Goal: Task Accomplishment & Management: Manage account settings

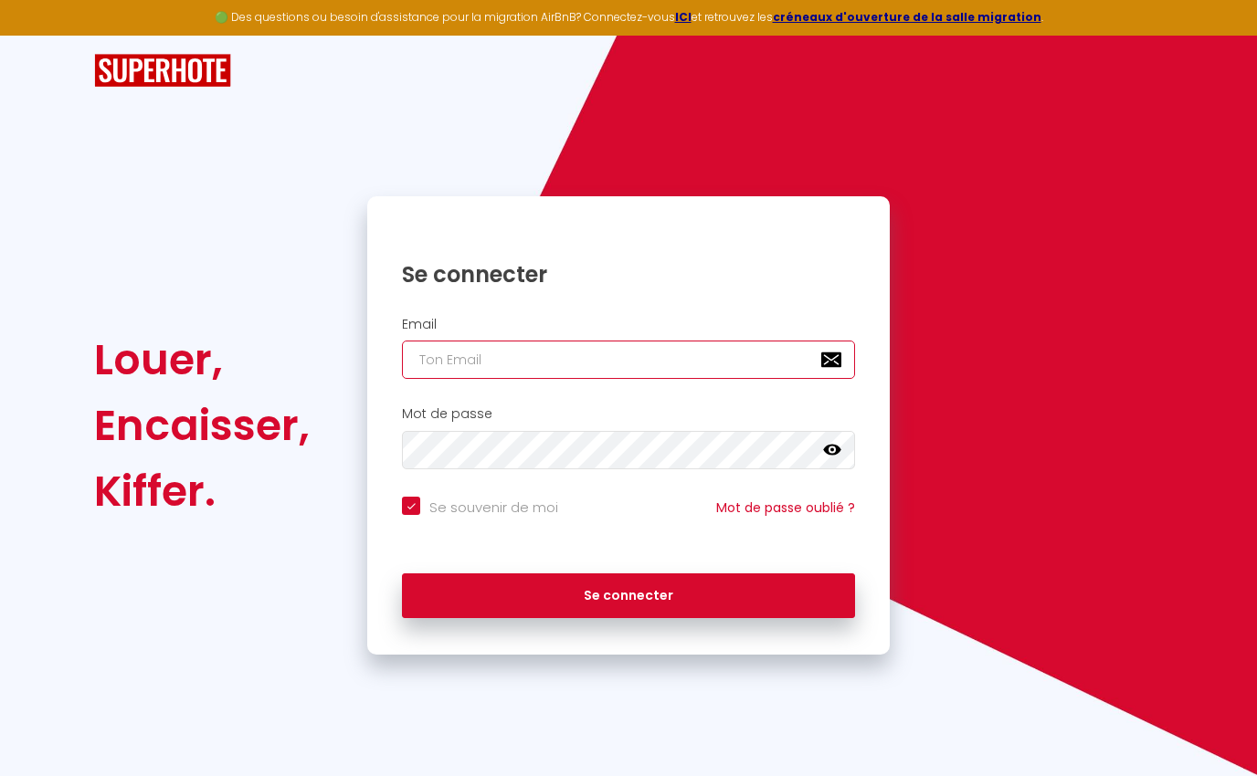
click at [526, 355] on input "email" at bounding box center [628, 360] width 453 height 38
click at [184, 436] on div "Encaisser," at bounding box center [202, 426] width 216 height 66
click at [558, 361] on input "email" at bounding box center [628, 360] width 453 height 38
type input "[EMAIL_ADDRESS][DOMAIN_NAME]"
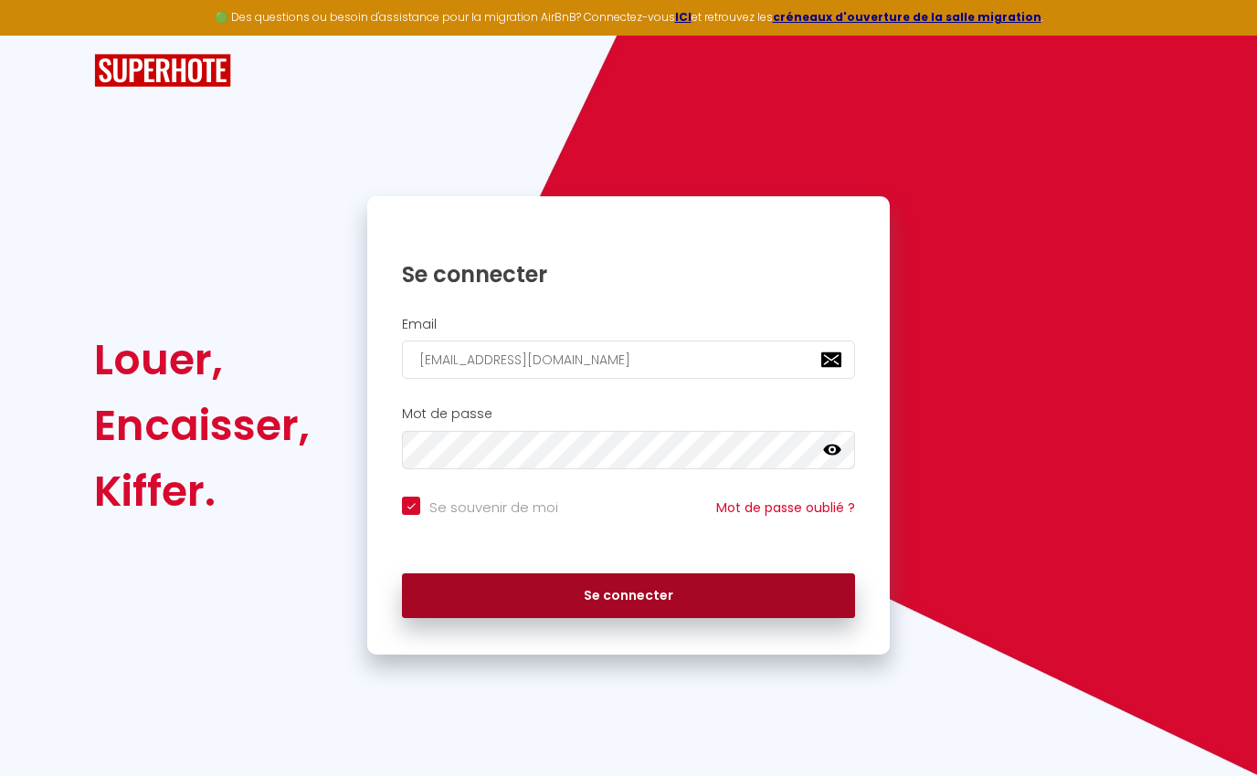
click at [620, 595] on button "Se connecter" at bounding box center [628, 596] width 453 height 46
checkbox input "true"
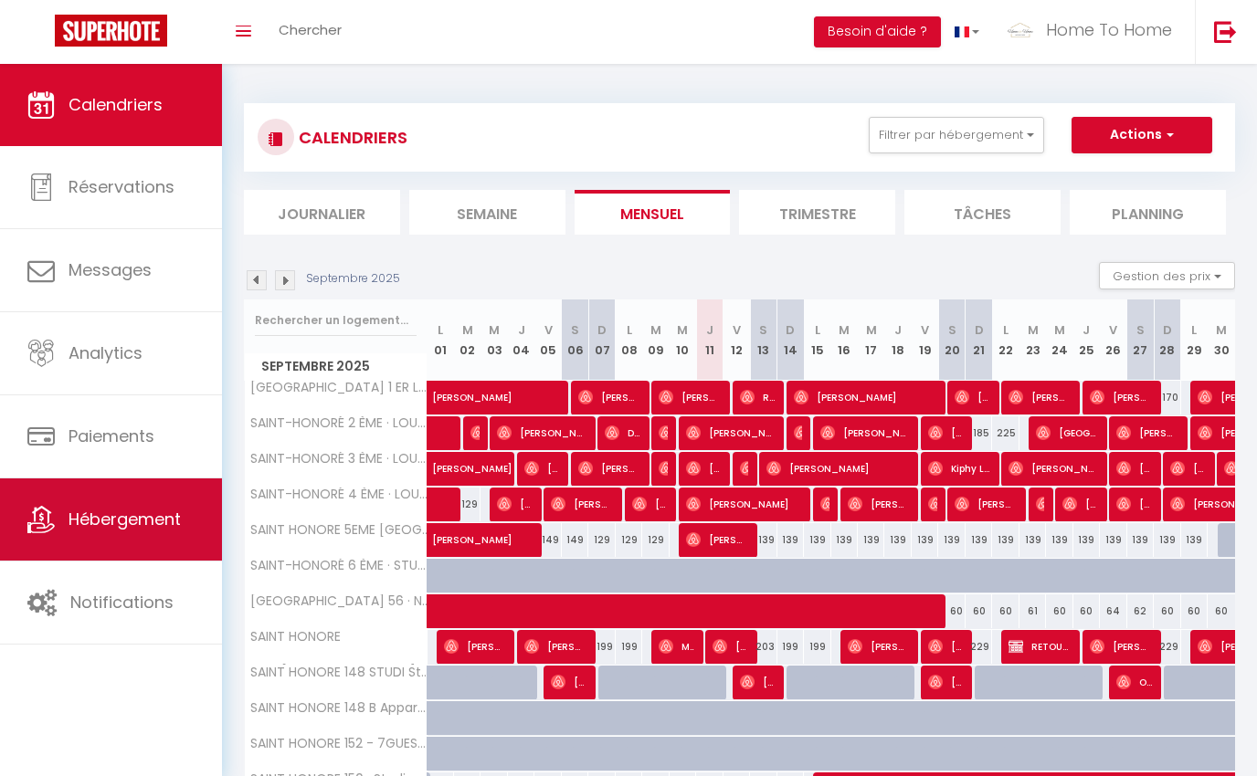
click at [122, 510] on span "Hébergement" at bounding box center [124, 519] width 112 height 23
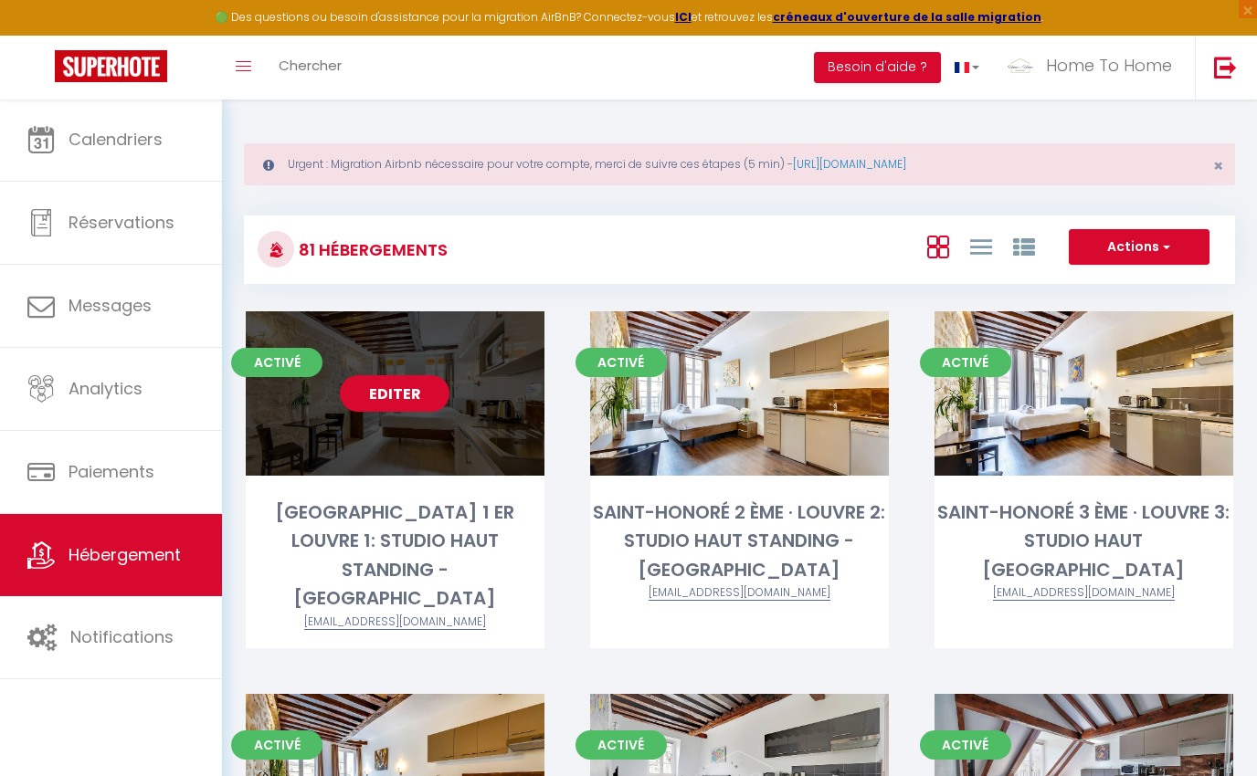
click at [416, 401] on link "Editer" at bounding box center [395, 393] width 110 height 37
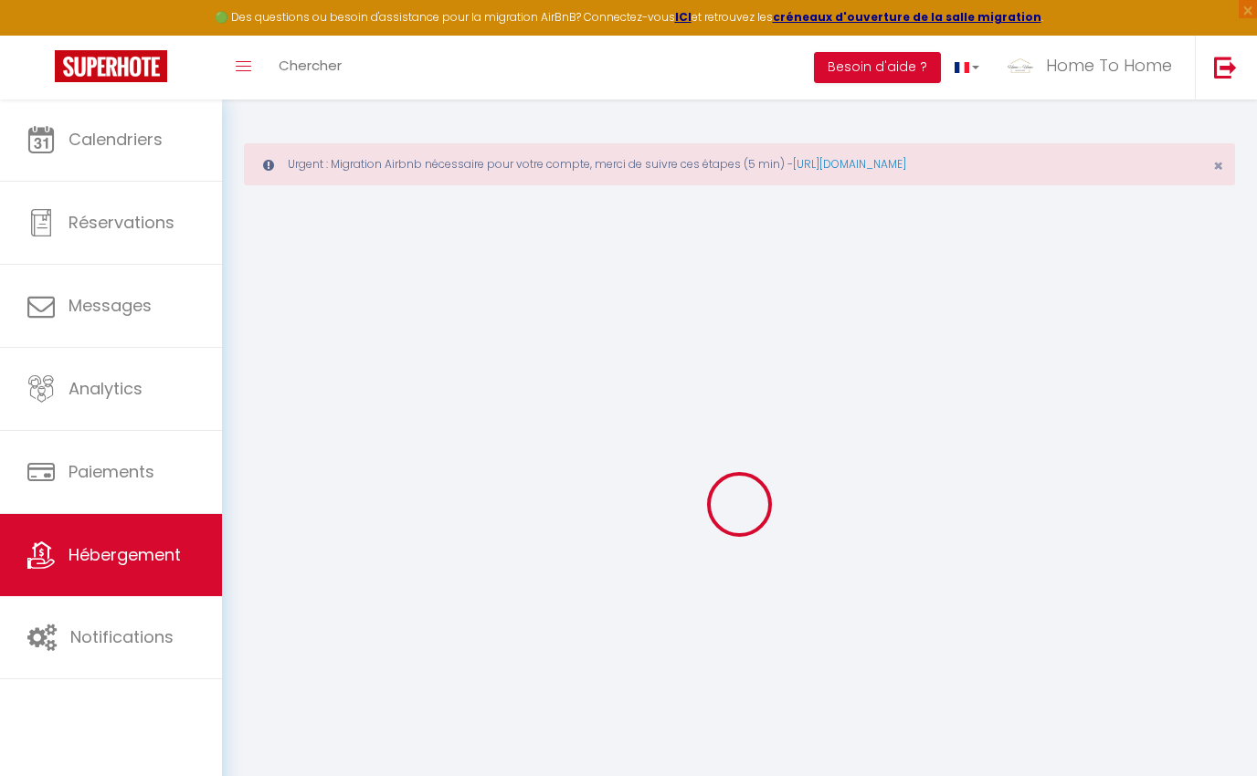
type input "[GEOGRAPHIC_DATA] 1 ER LOUVRE 1: STUDIO HAUT STANDING - [GEOGRAPHIC_DATA]"
type input "Alain"
type input "Berrous"
type input "95 rue de Courcelles"
type input "75017"
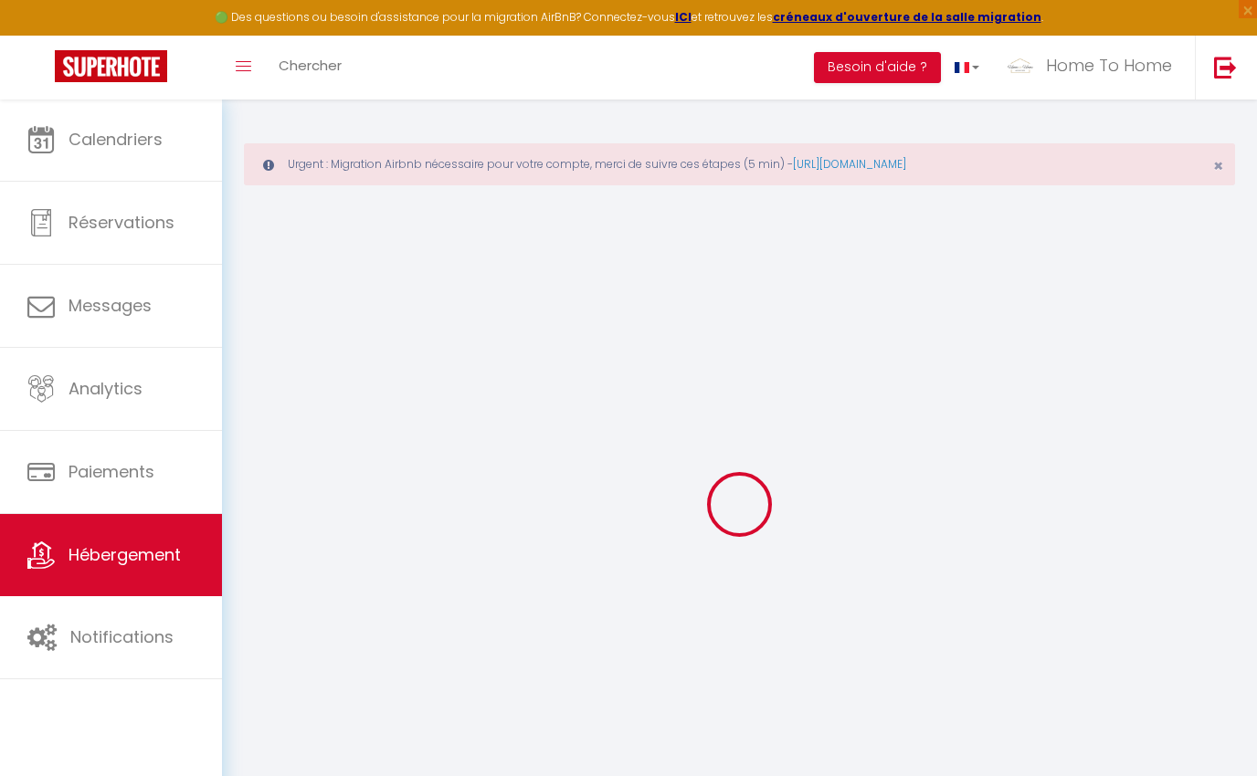
type input "paris"
select select "2"
select select "0"
type input "99"
type input "49"
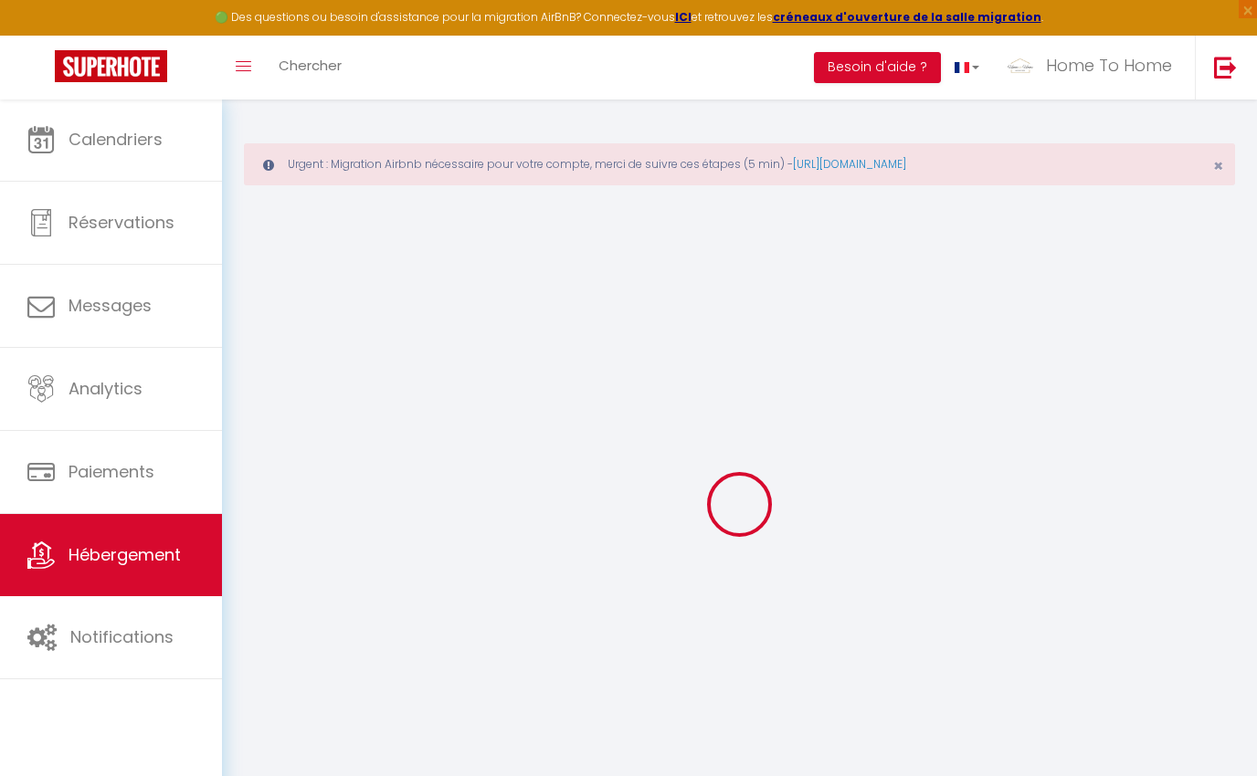
select select
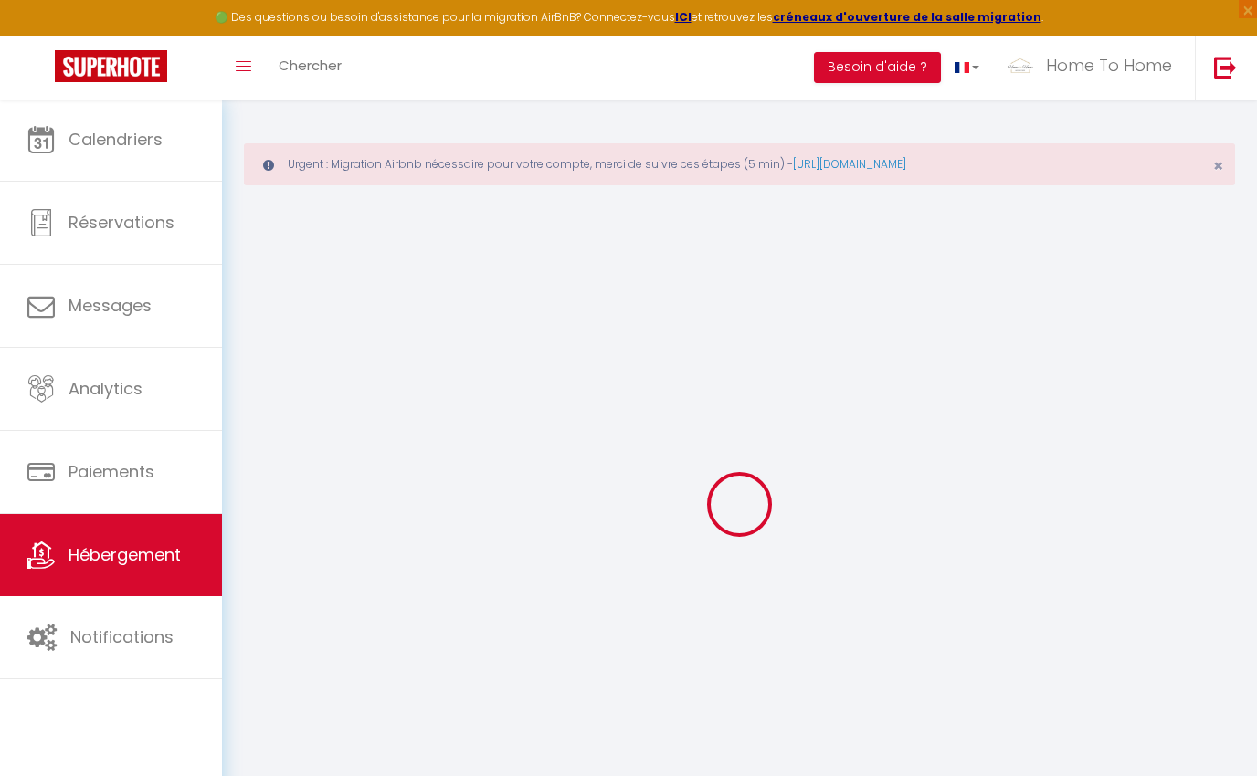
type input "138 Rue Saint Honoré"
type input "75001"
type input "PARIS"
type input "[EMAIL_ADDRESS][DOMAIN_NAME]"
select select
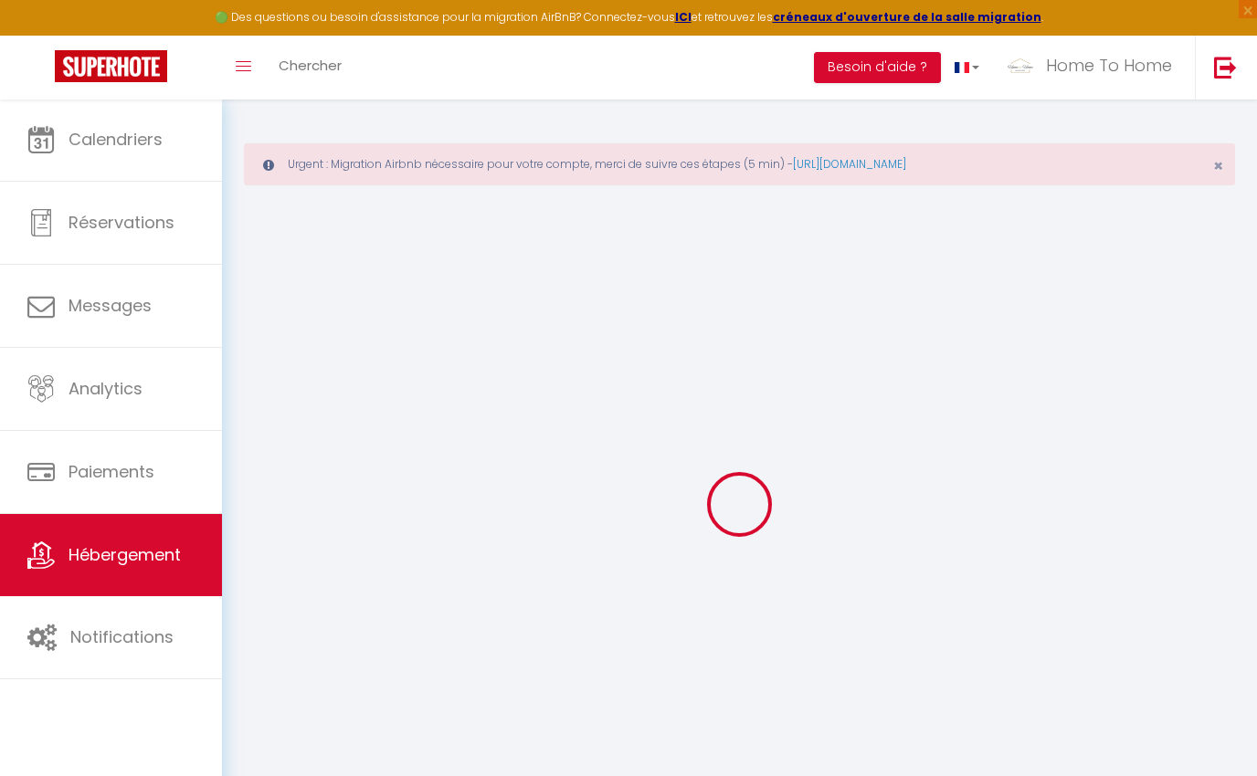
checkbox input "false"
type input "15"
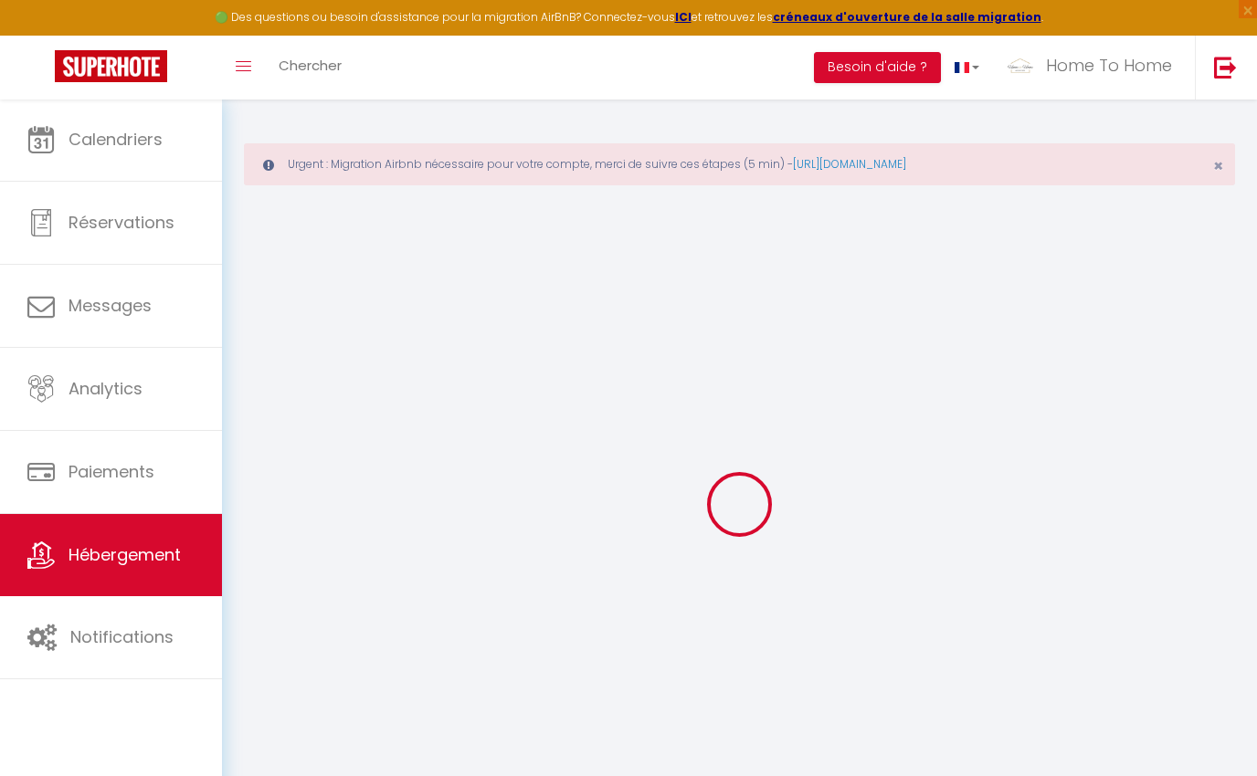
type input "0"
select select "+ 10 %"
select select
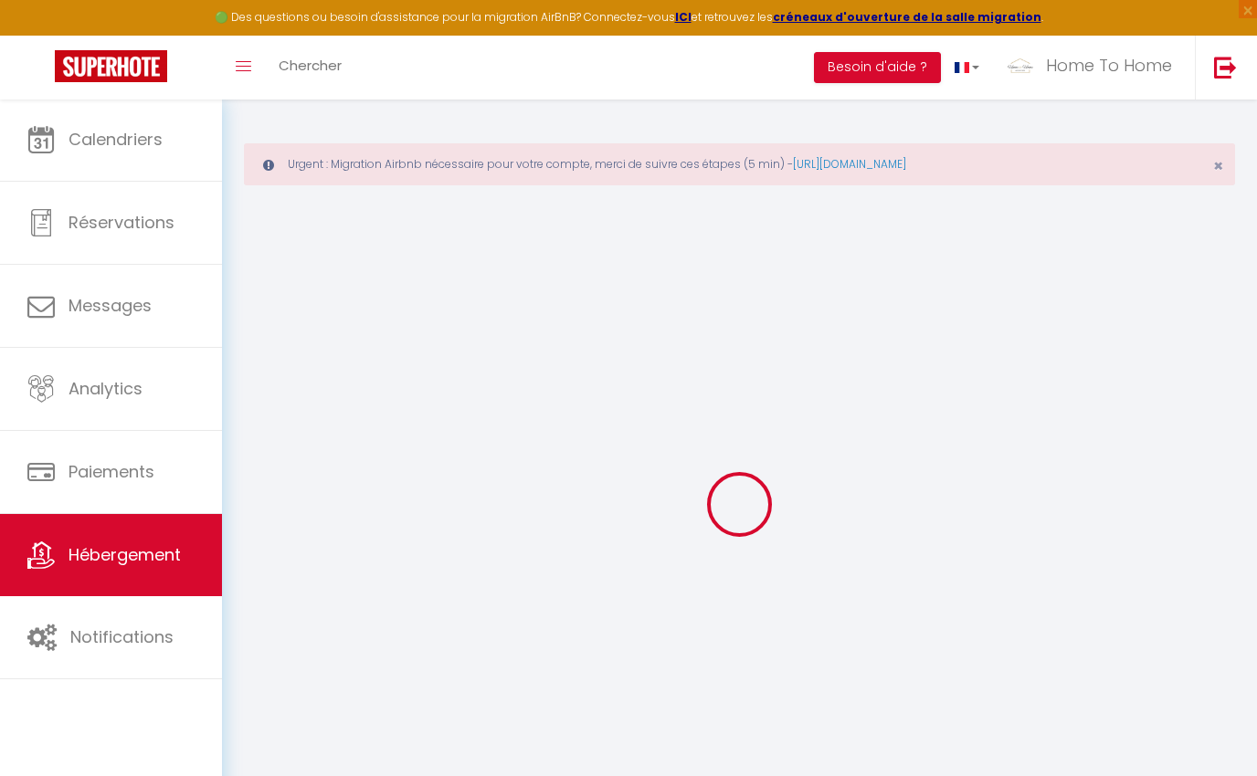
checkbox input "false"
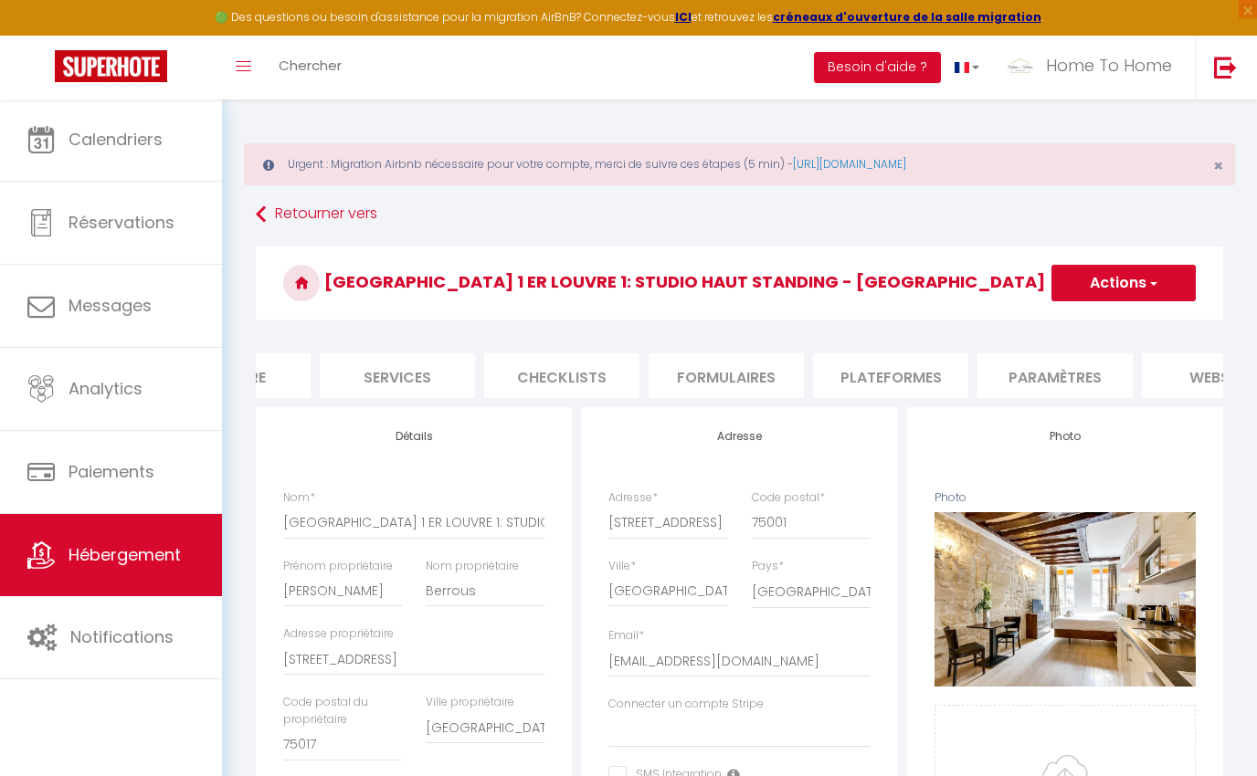
scroll to position [0, 436]
click at [899, 376] on li "Plateformes" at bounding box center [883, 375] width 155 height 45
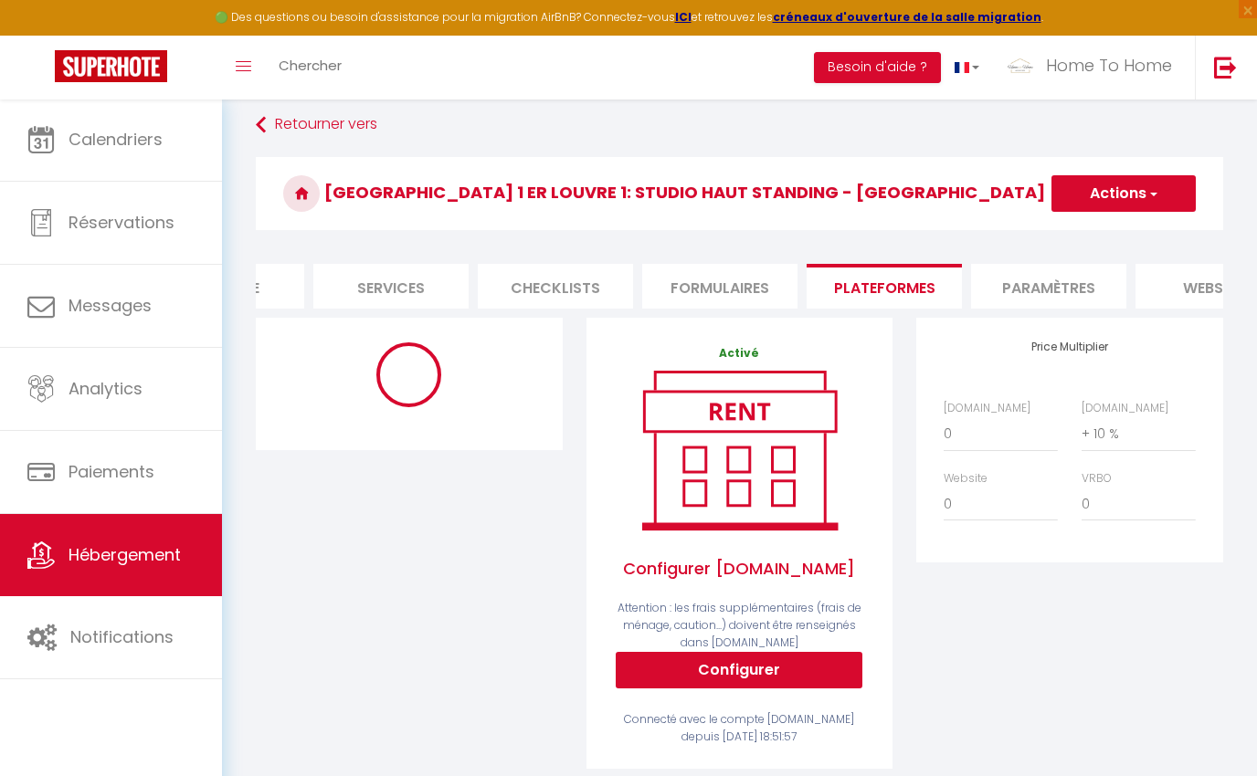
scroll to position [135, 0]
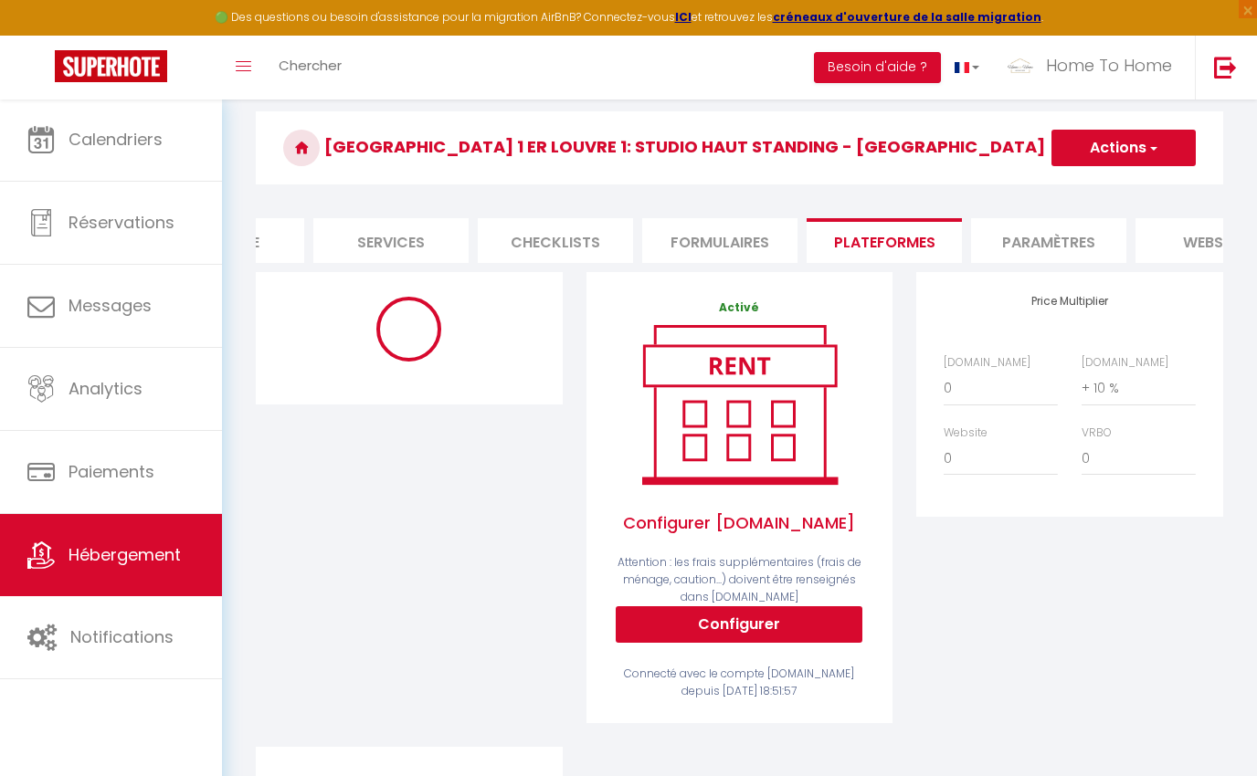
select select "EUR"
select select "18757-13721276"
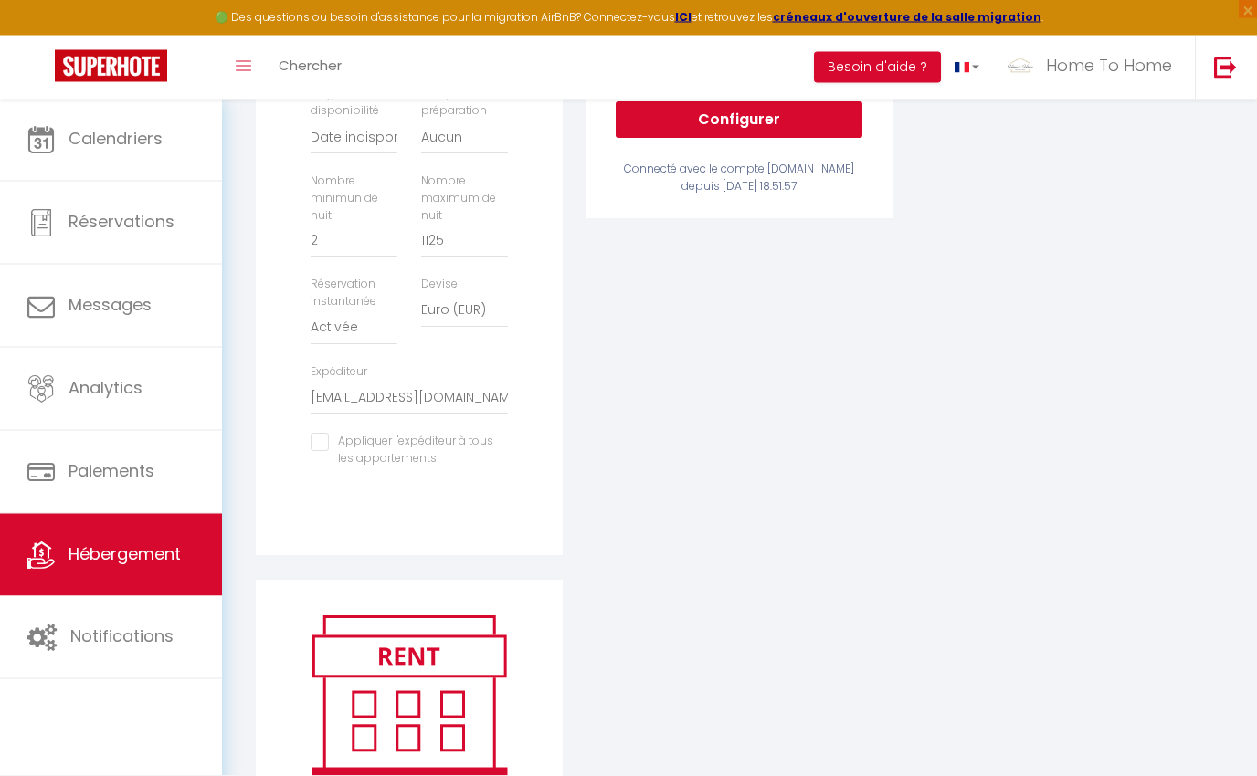
scroll to position [656, 0]
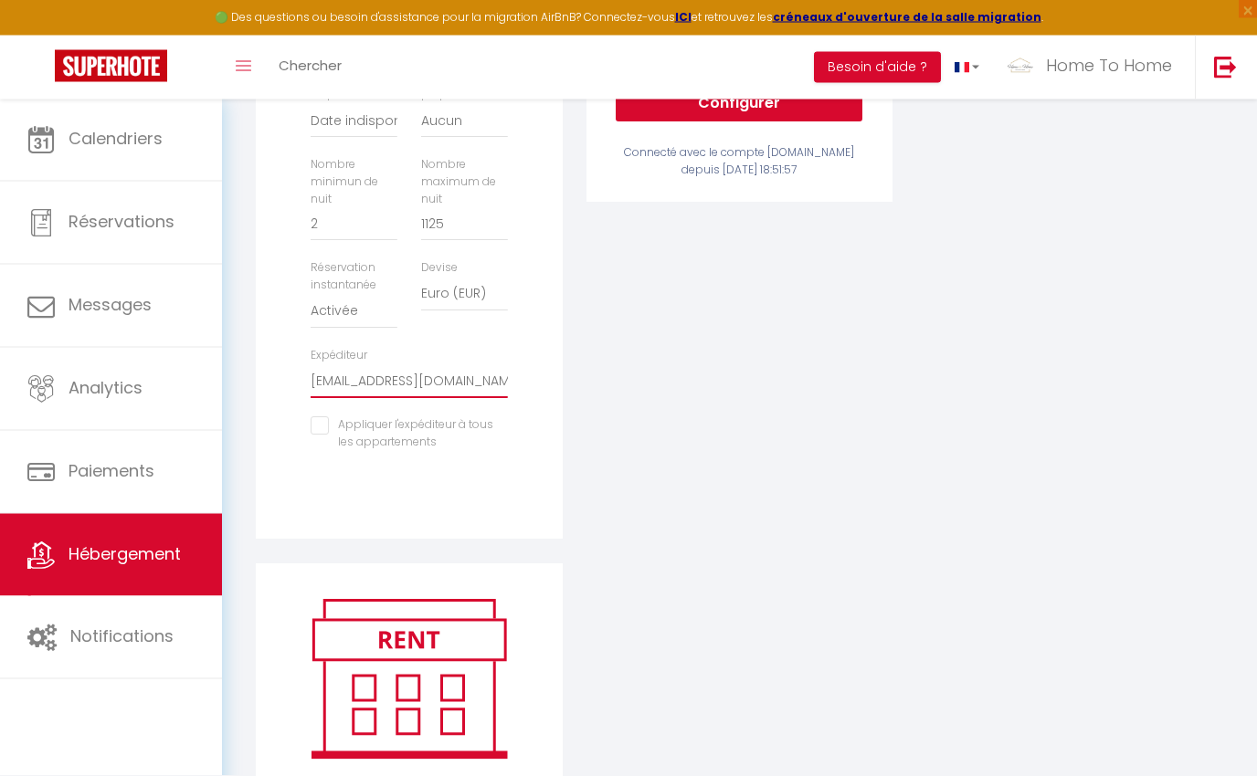
click at [414, 378] on select "gestionhometohome@gmail.com alainbhost@gmail.com jeanhost3@gmail.com annickhost…" at bounding box center [408, 381] width 196 height 35
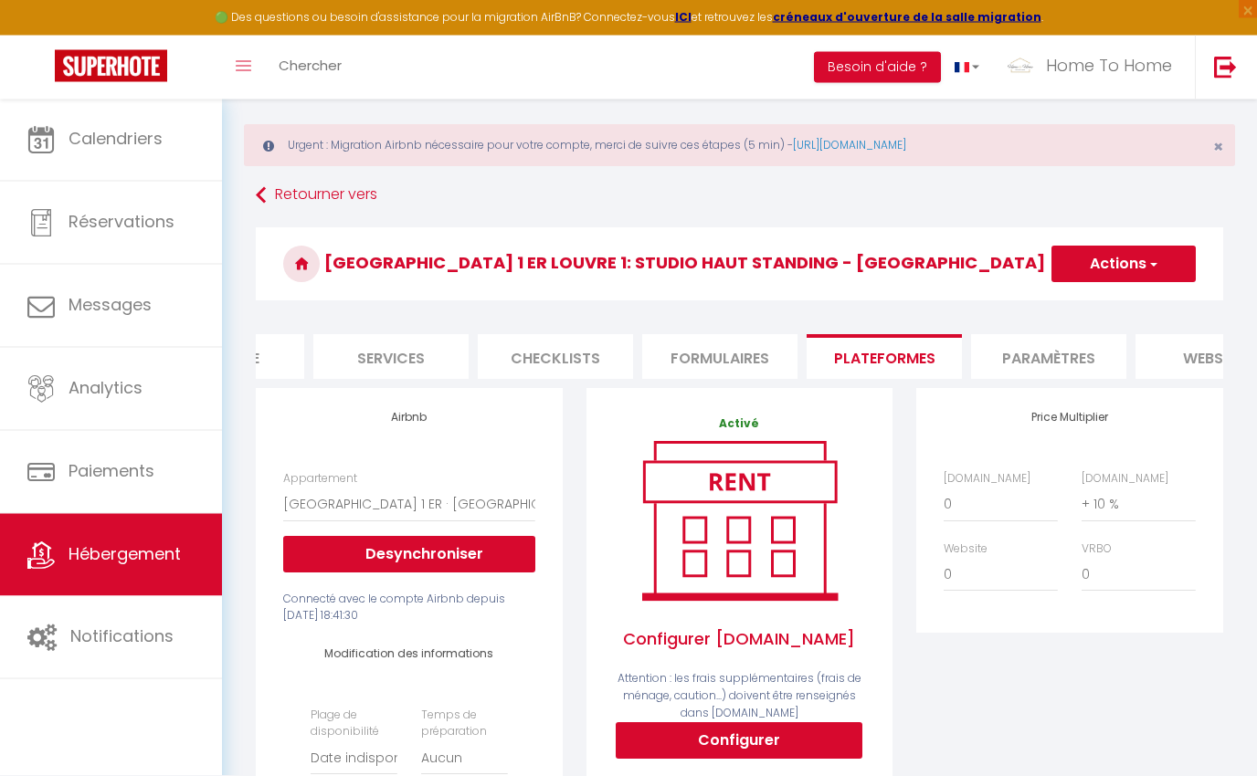
scroll to position [0, 0]
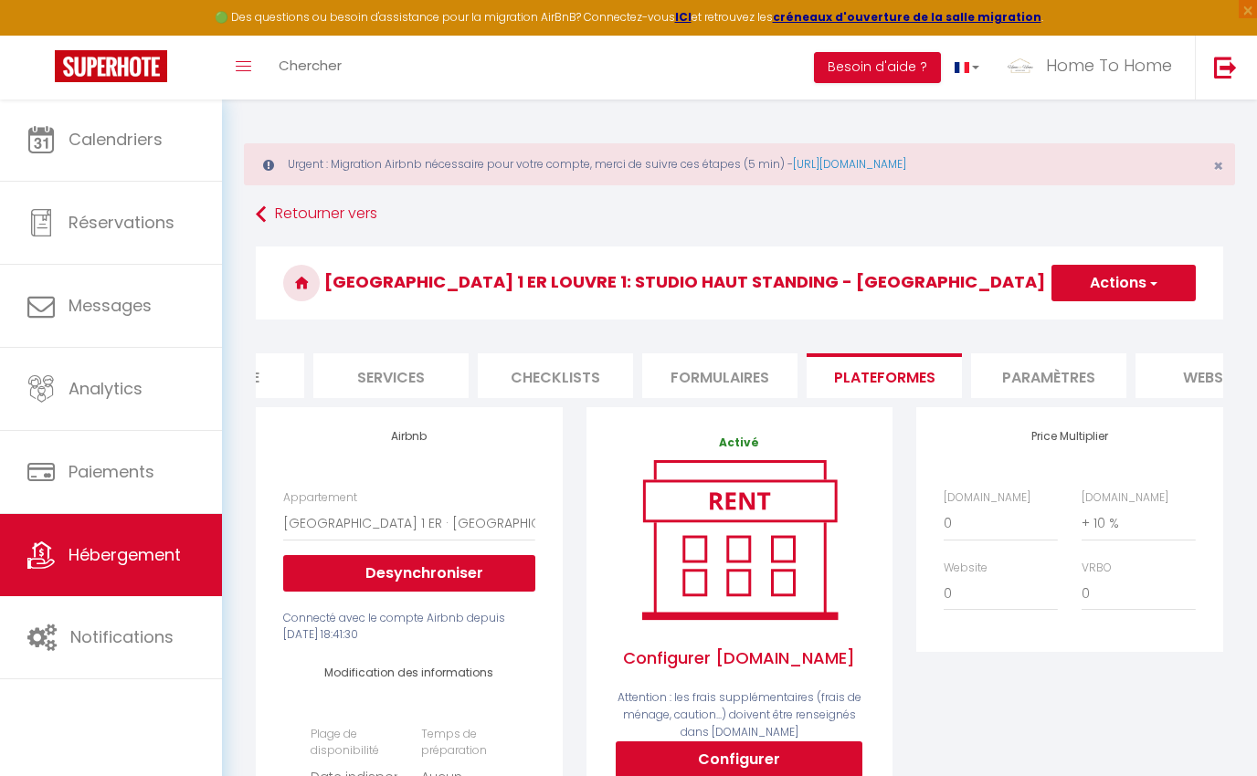
click at [1128, 278] on button "Actions" at bounding box center [1123, 283] width 144 height 37
click at [1114, 329] on link "Enregistrer" at bounding box center [1122, 323] width 144 height 24
select select "EUR"
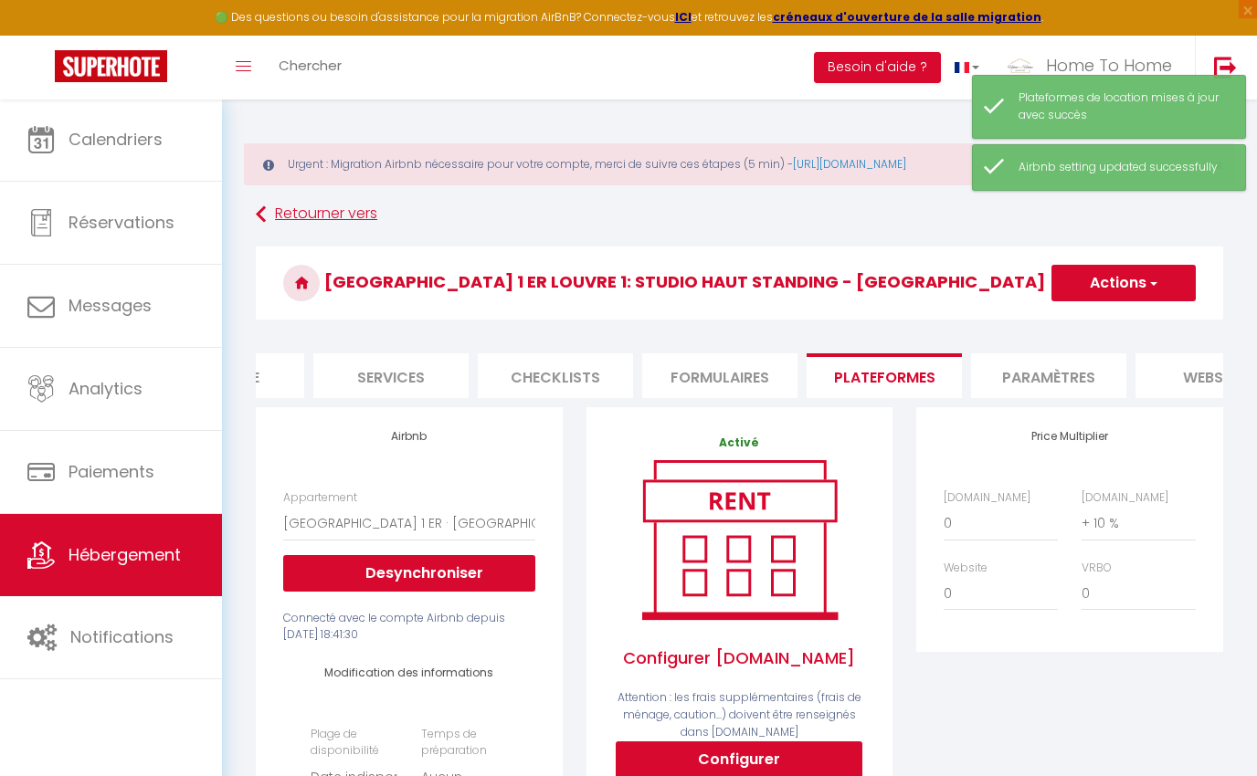
click at [295, 223] on link "Retourner vers" at bounding box center [739, 214] width 967 height 33
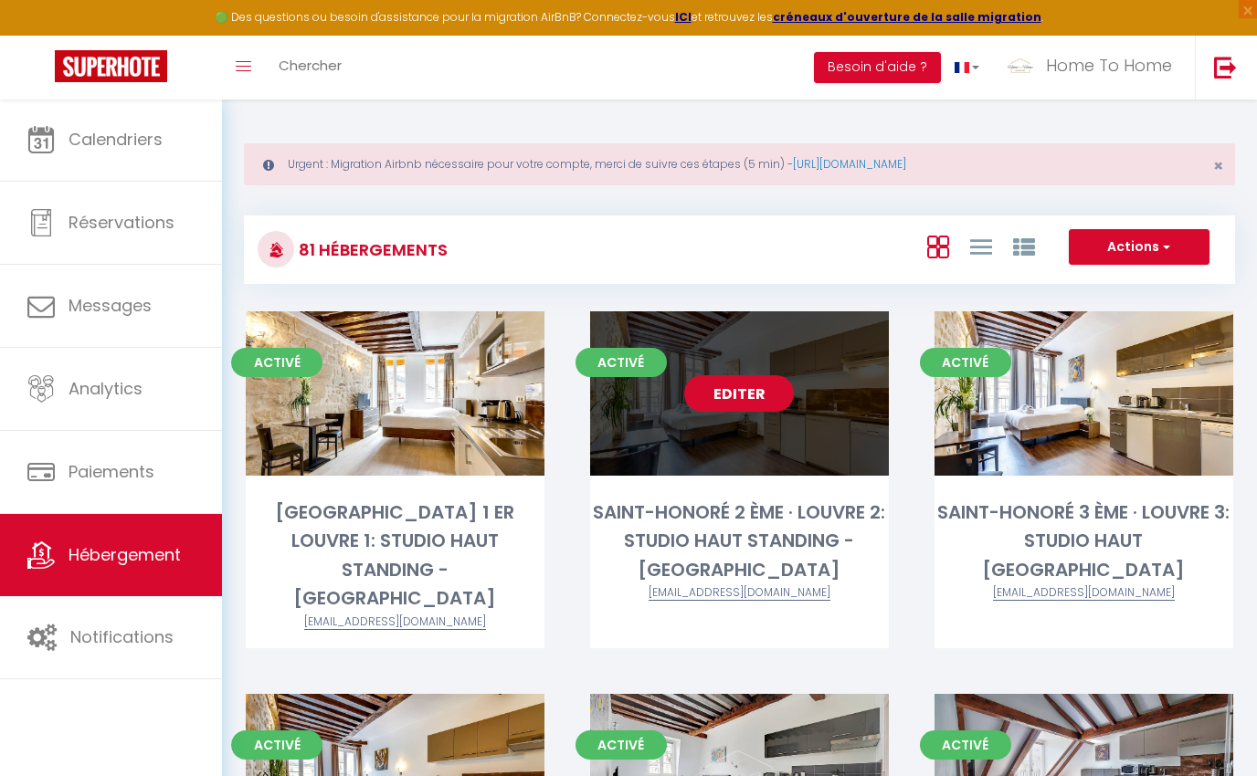
click at [747, 392] on link "Editer" at bounding box center [739, 393] width 110 height 37
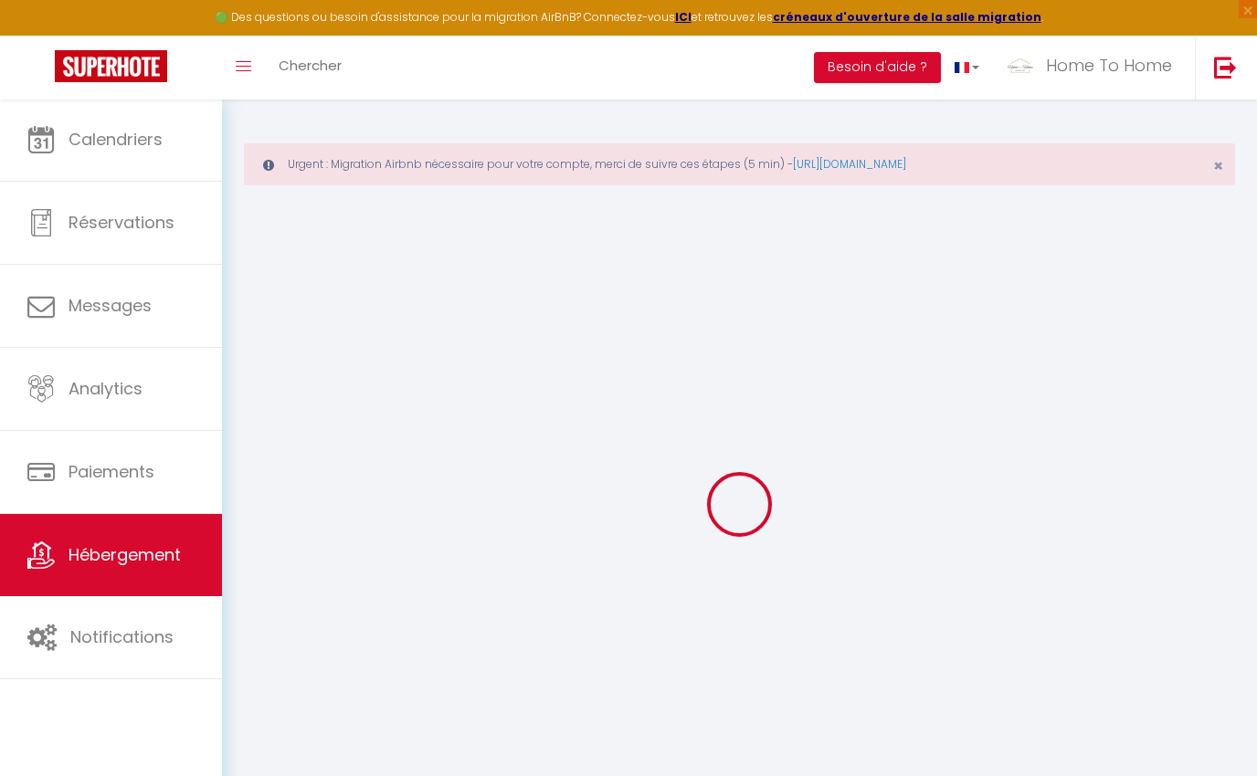
select select "14:00"
select select "22:00"
select select "11:00"
select select "15"
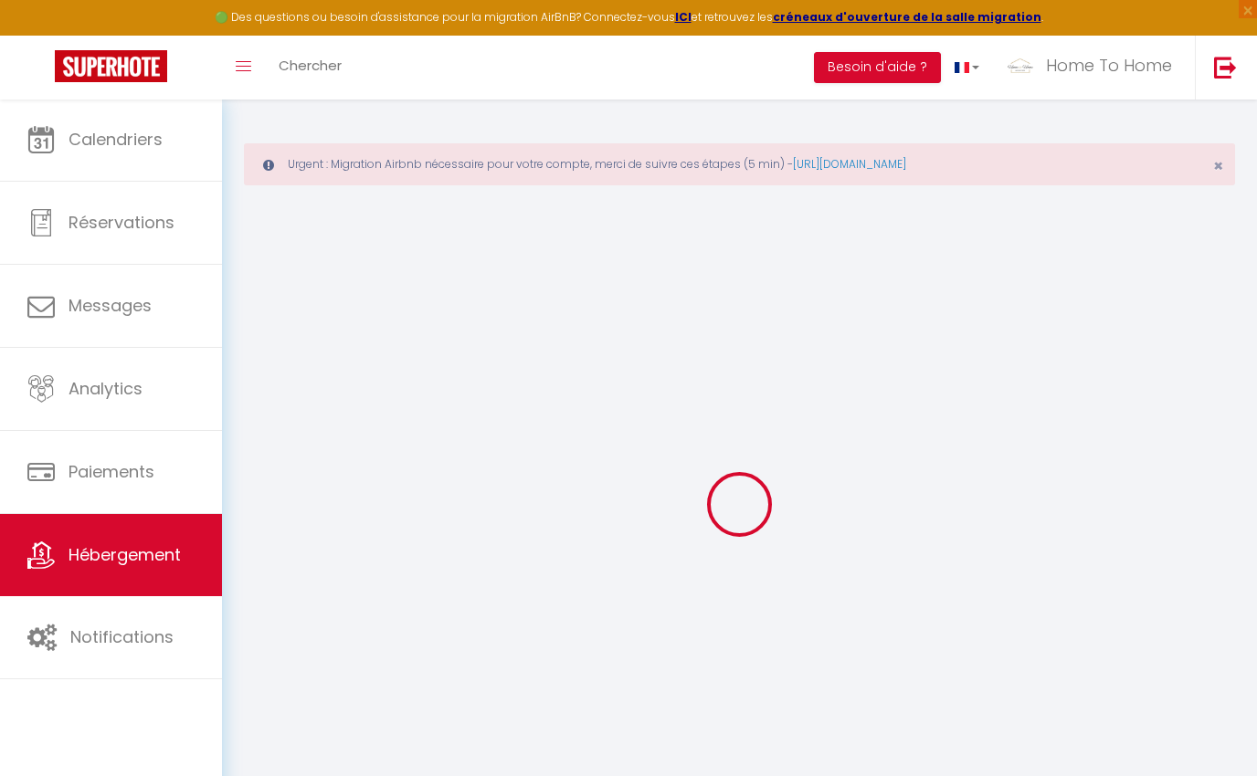
select select
checkbox input "false"
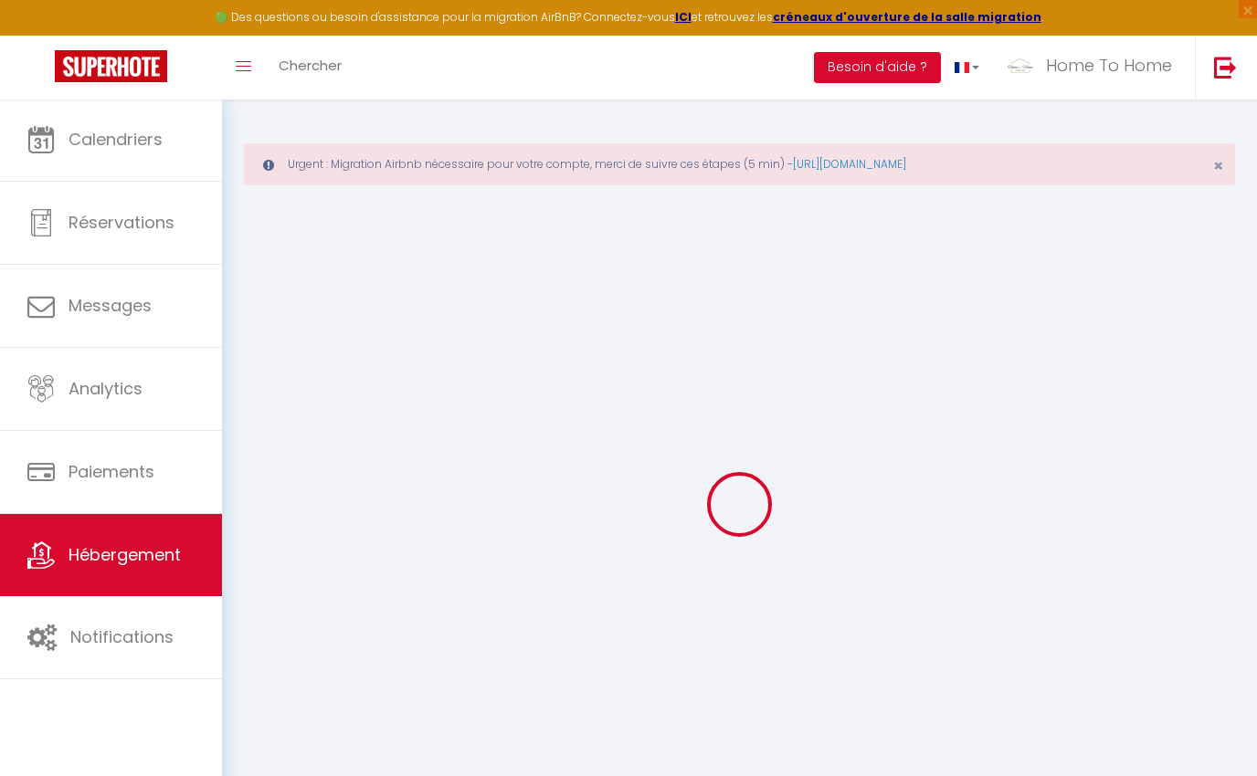
select select
checkbox input "false"
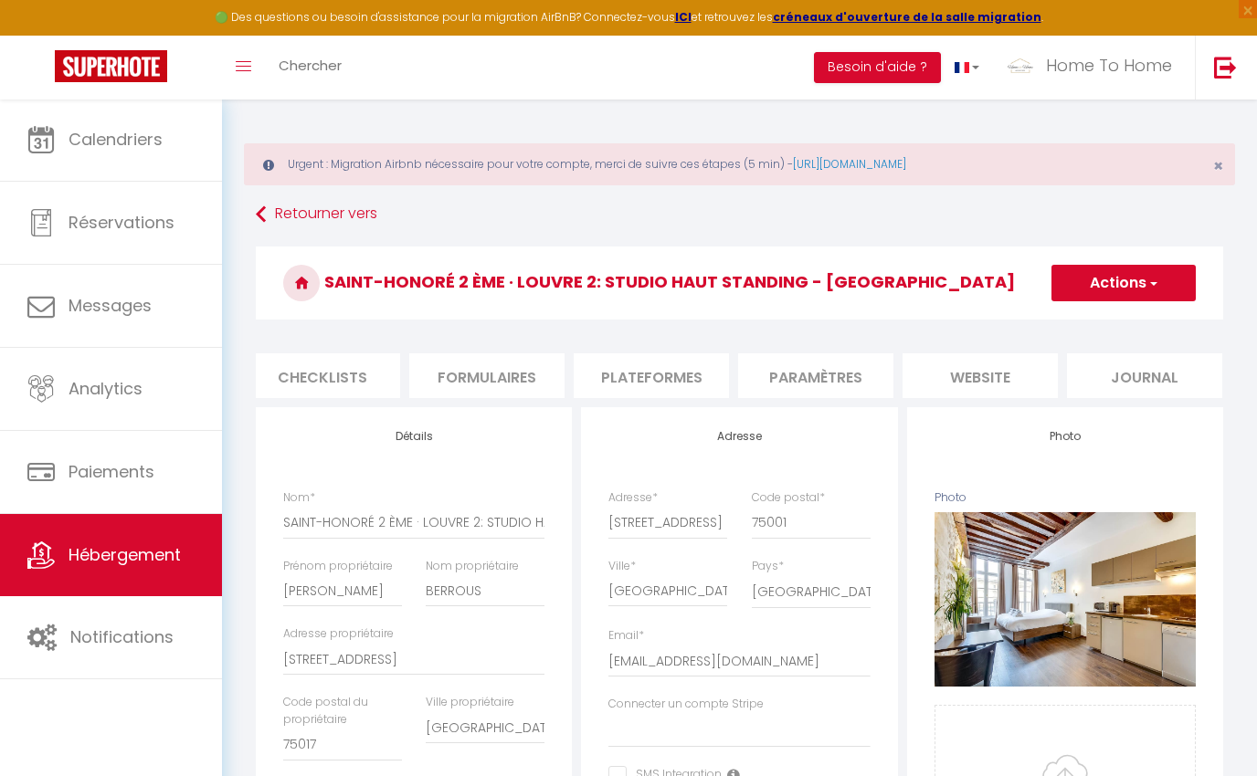
scroll to position [0, 668]
click at [675, 379] on li "Plateformes" at bounding box center [651, 375] width 155 height 45
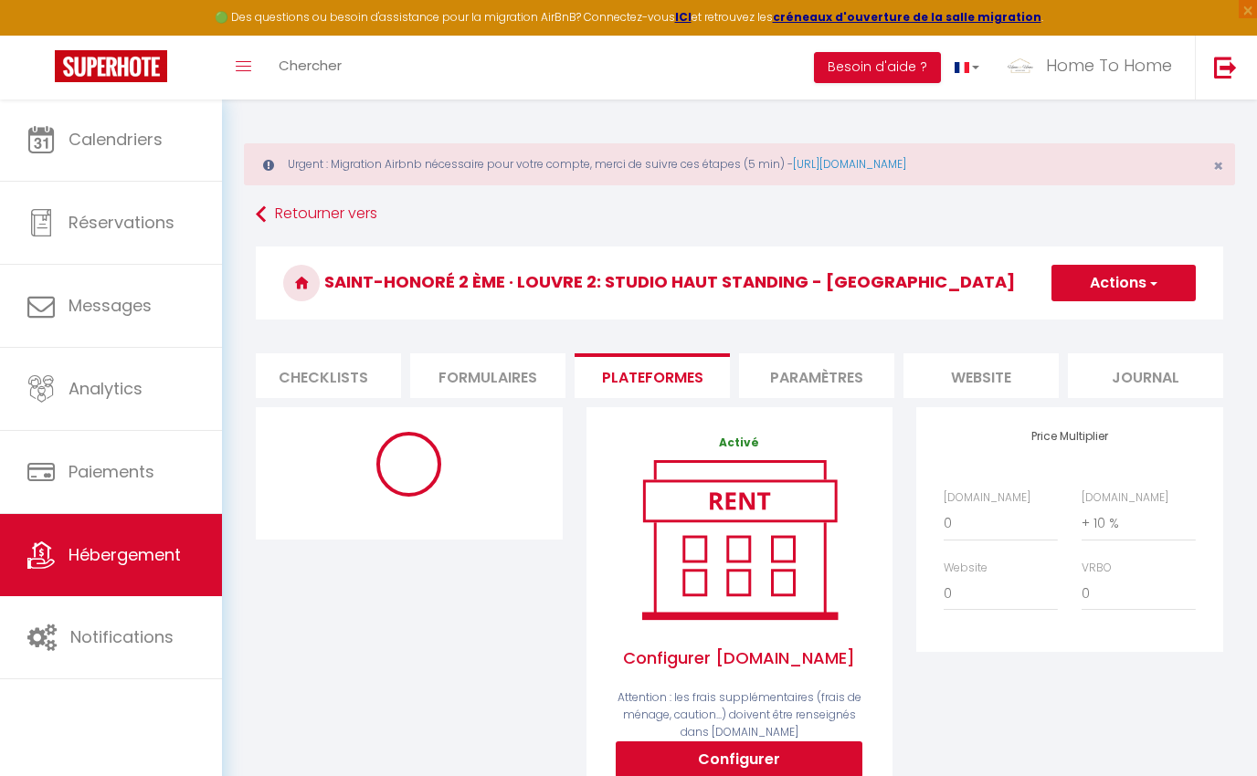
select select "EUR"
select select "18757-13723889"
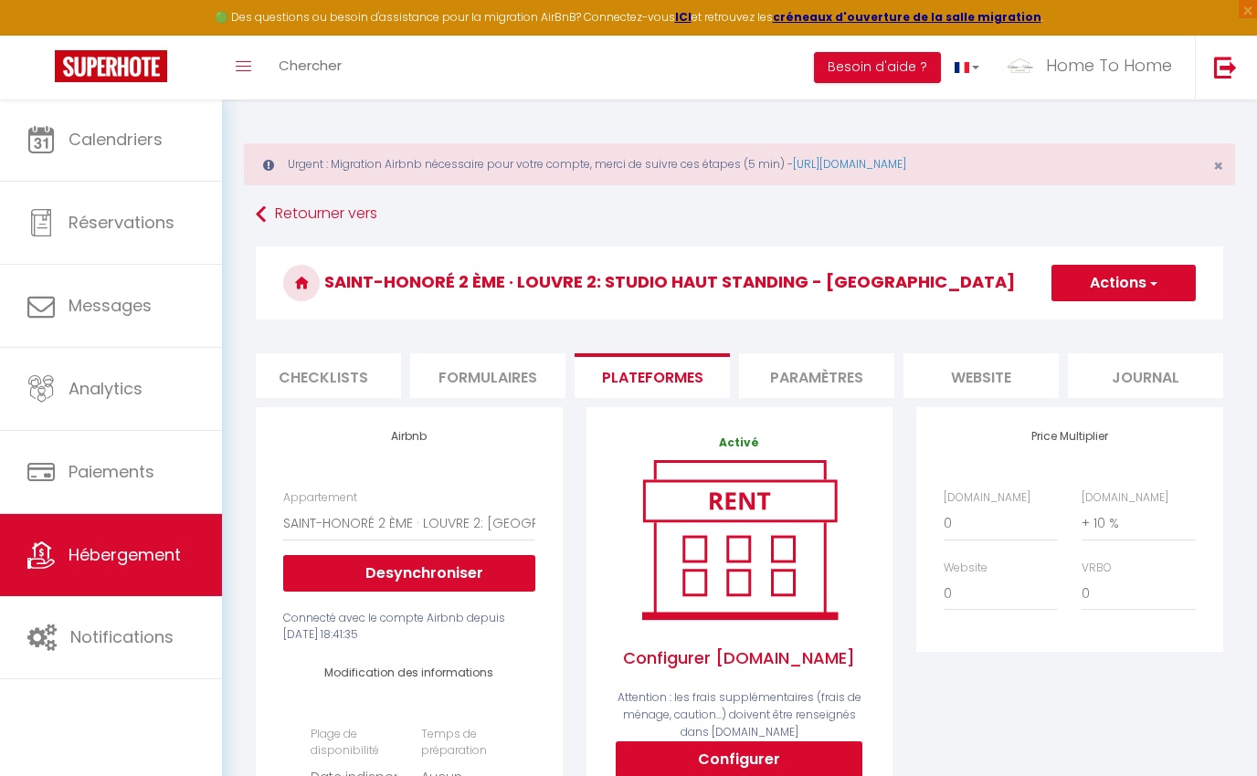
click at [98, 542] on link "Hébergement" at bounding box center [111, 555] width 222 height 82
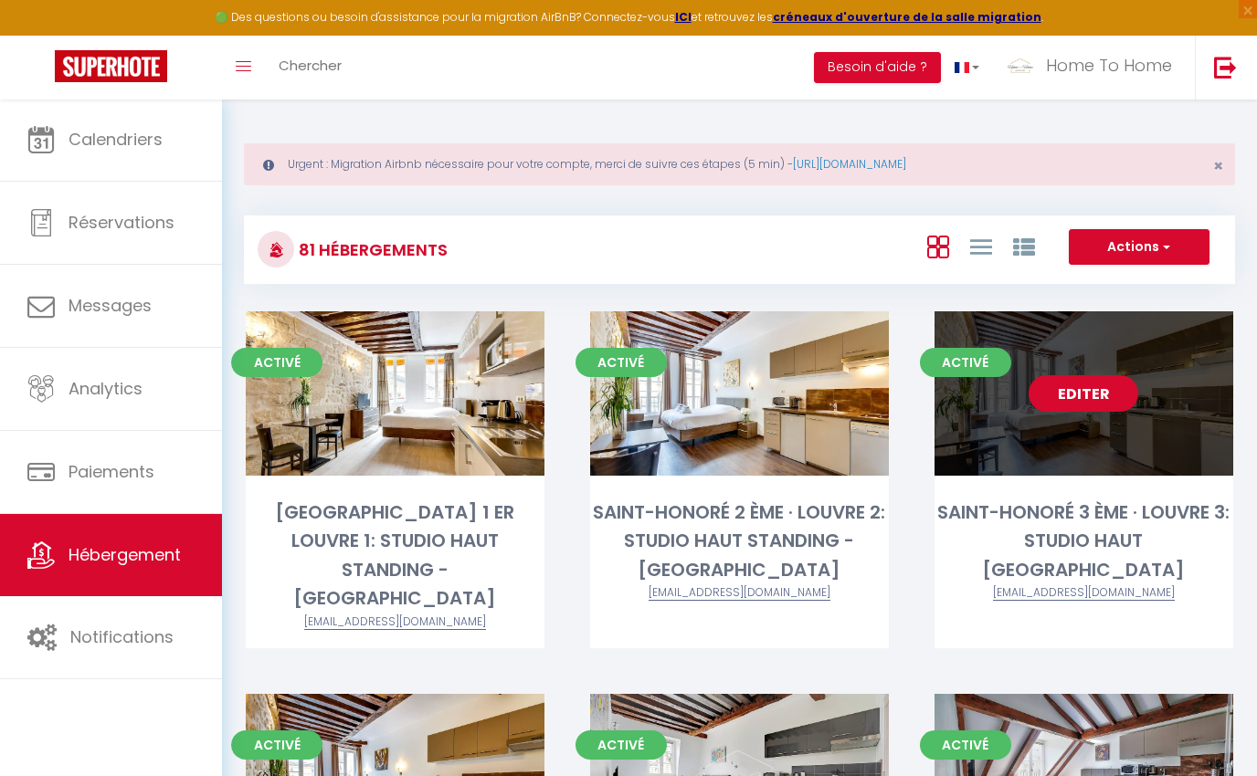
click at [1110, 408] on link "Editer" at bounding box center [1083, 393] width 110 height 37
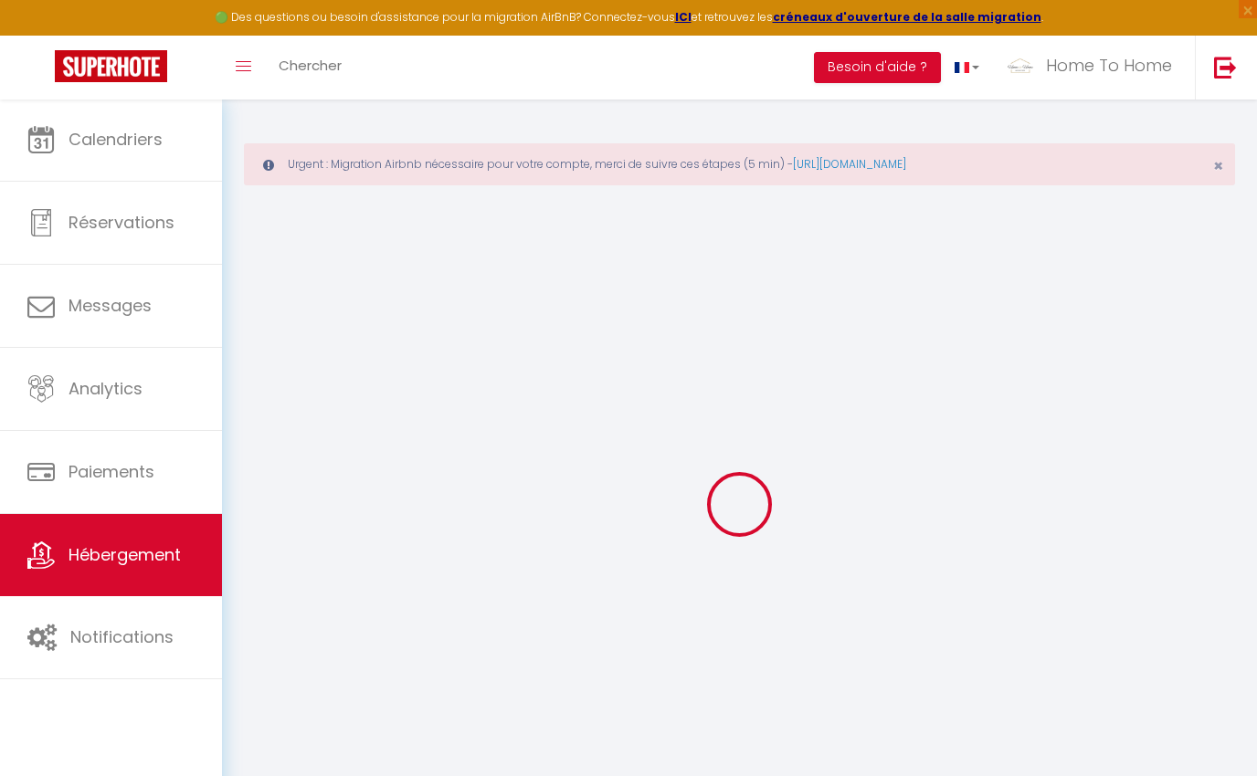
type input "SAINT-HONORÉ 3 ÈME · [GEOGRAPHIC_DATA] 3: [GEOGRAPHIC_DATA]"
type input "Alain"
type input "BERROUS"
type input "95 RUE DE COURCELLES"
type input "75017"
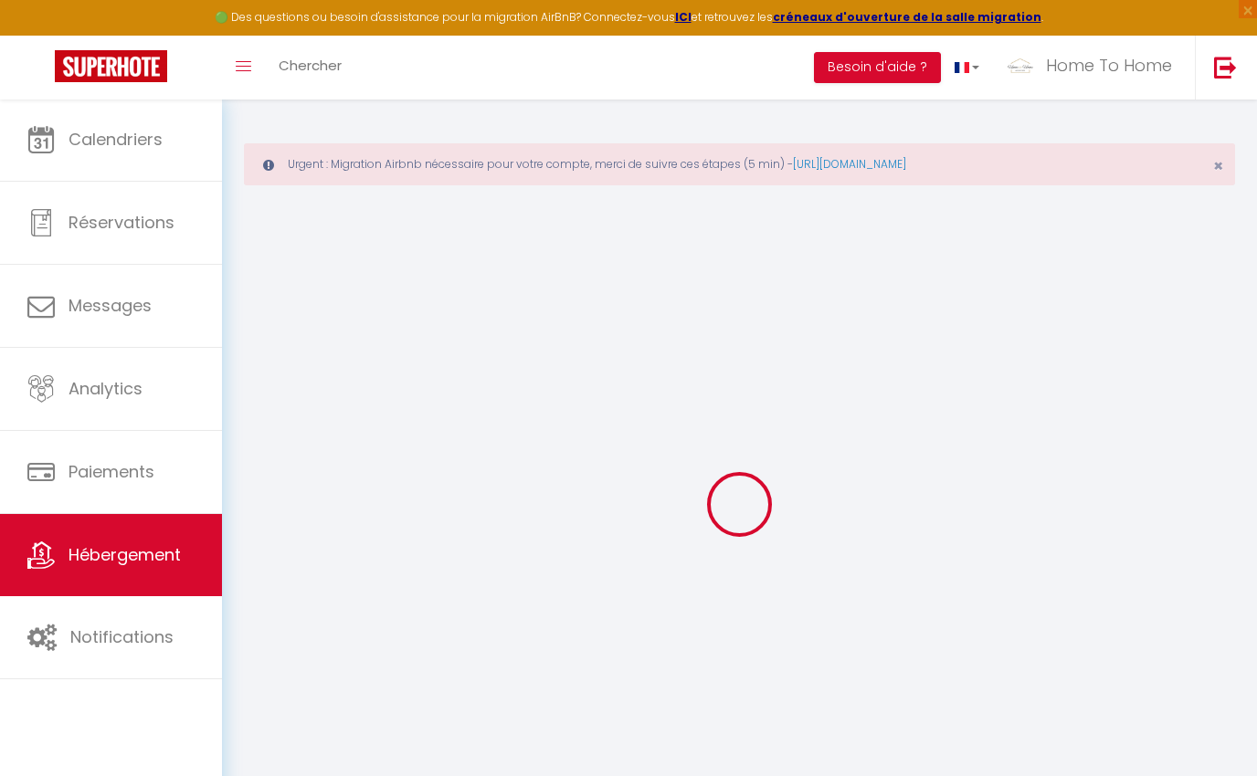
type input "PARIS"
select select "2"
select select "0"
type input "99"
type input "50"
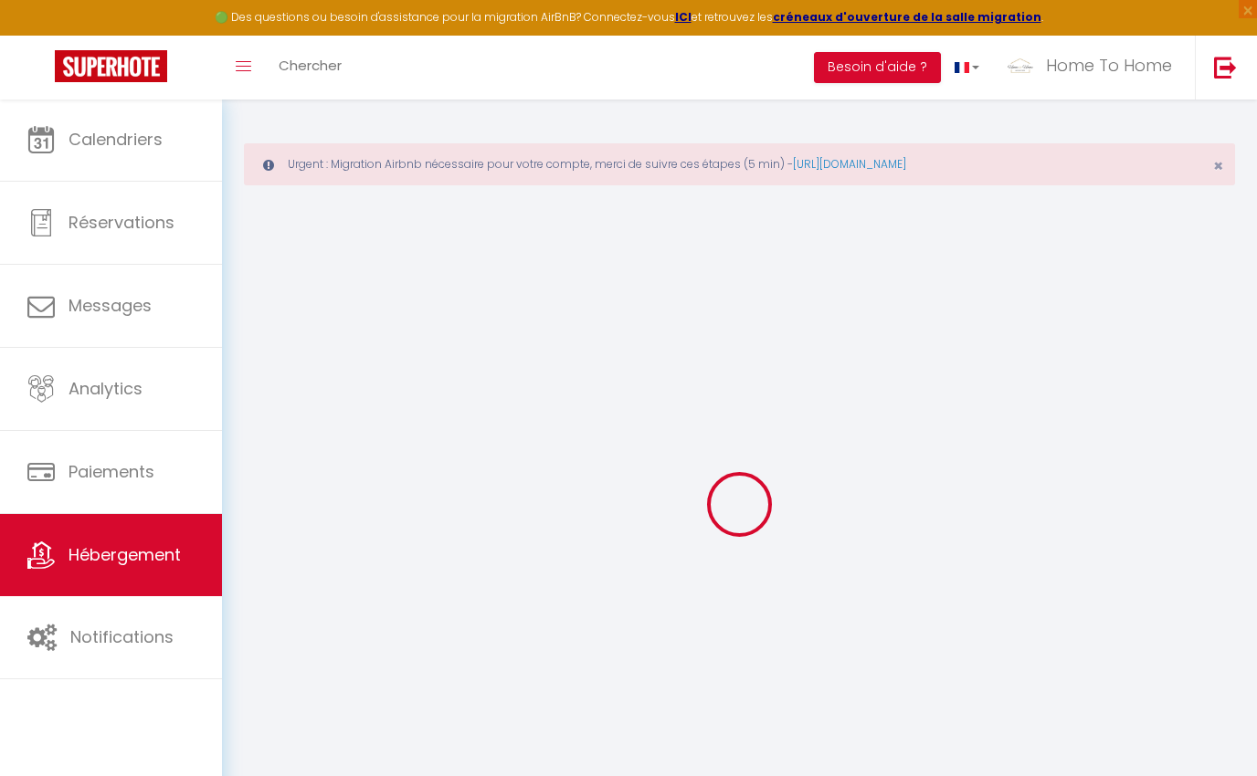
select select
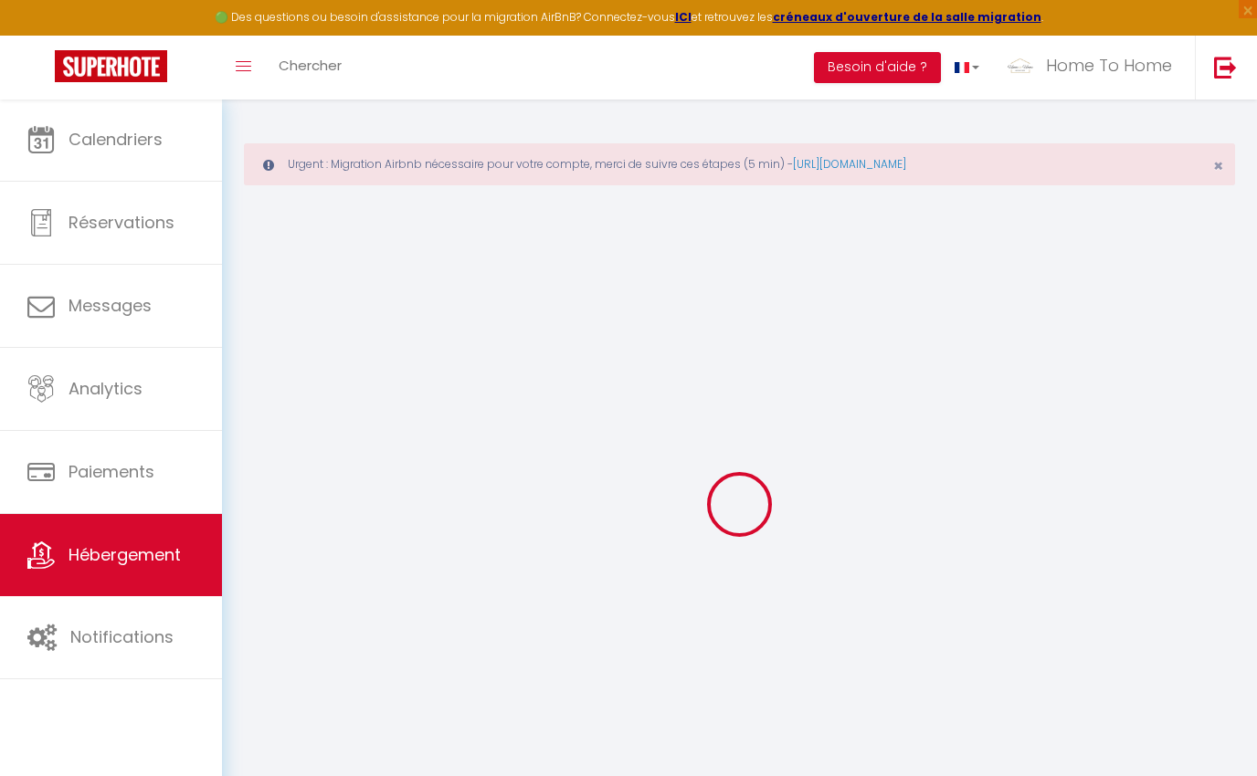
type input "138 Rue Saint Honoré"
type input "75001"
type input "PARIS"
type input "[EMAIL_ADDRESS][DOMAIN_NAME]"
select select
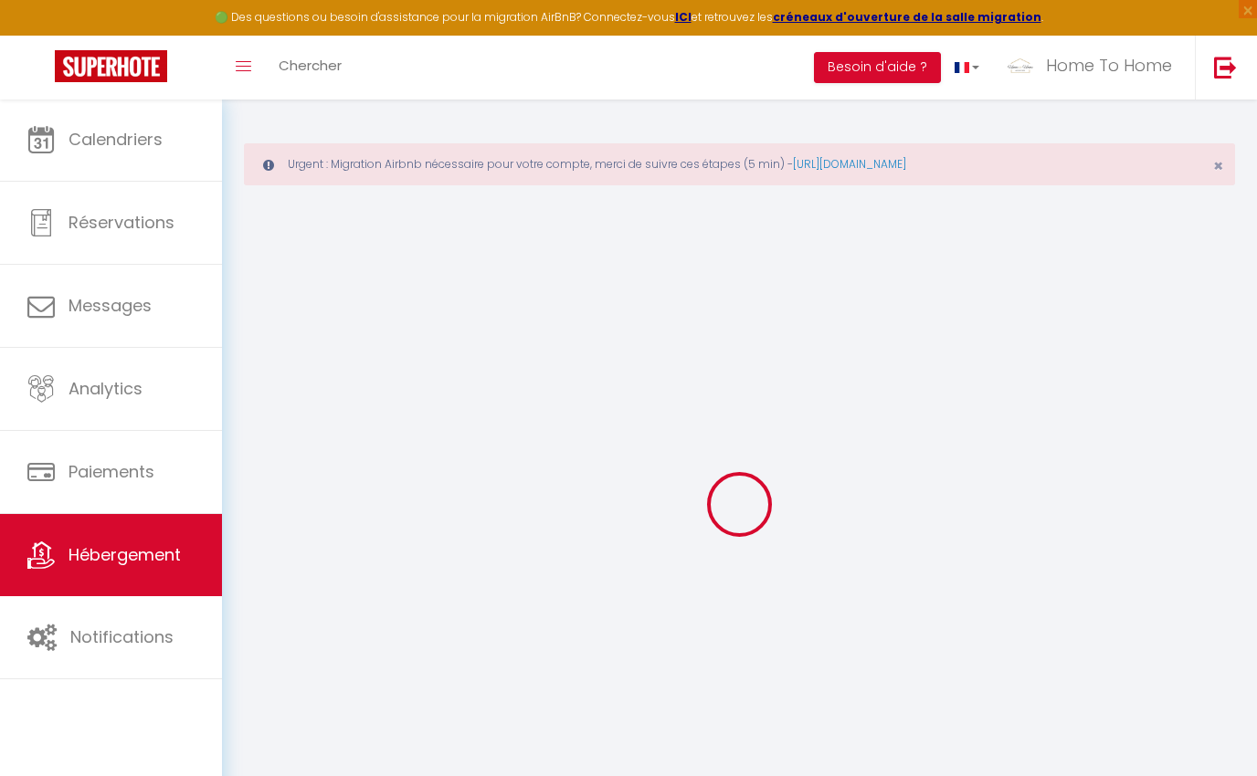
checkbox input "false"
type input "15"
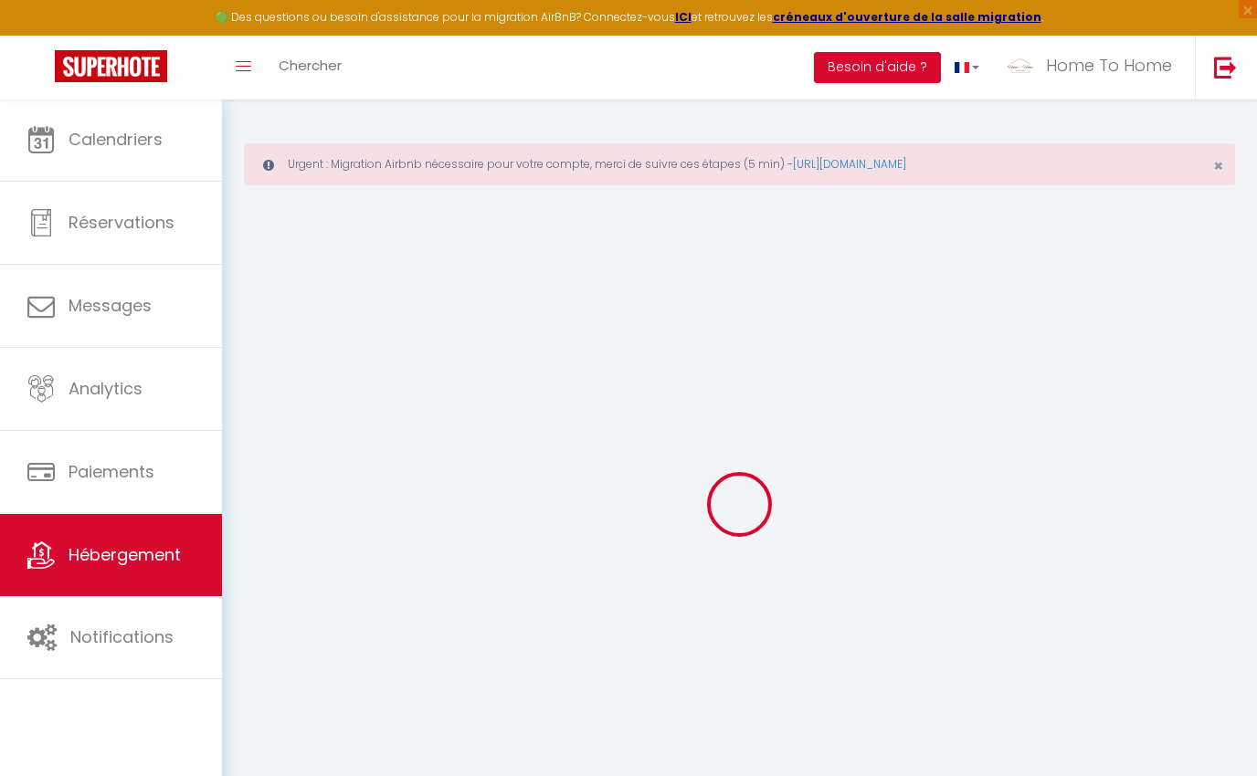
type input "0"
select select
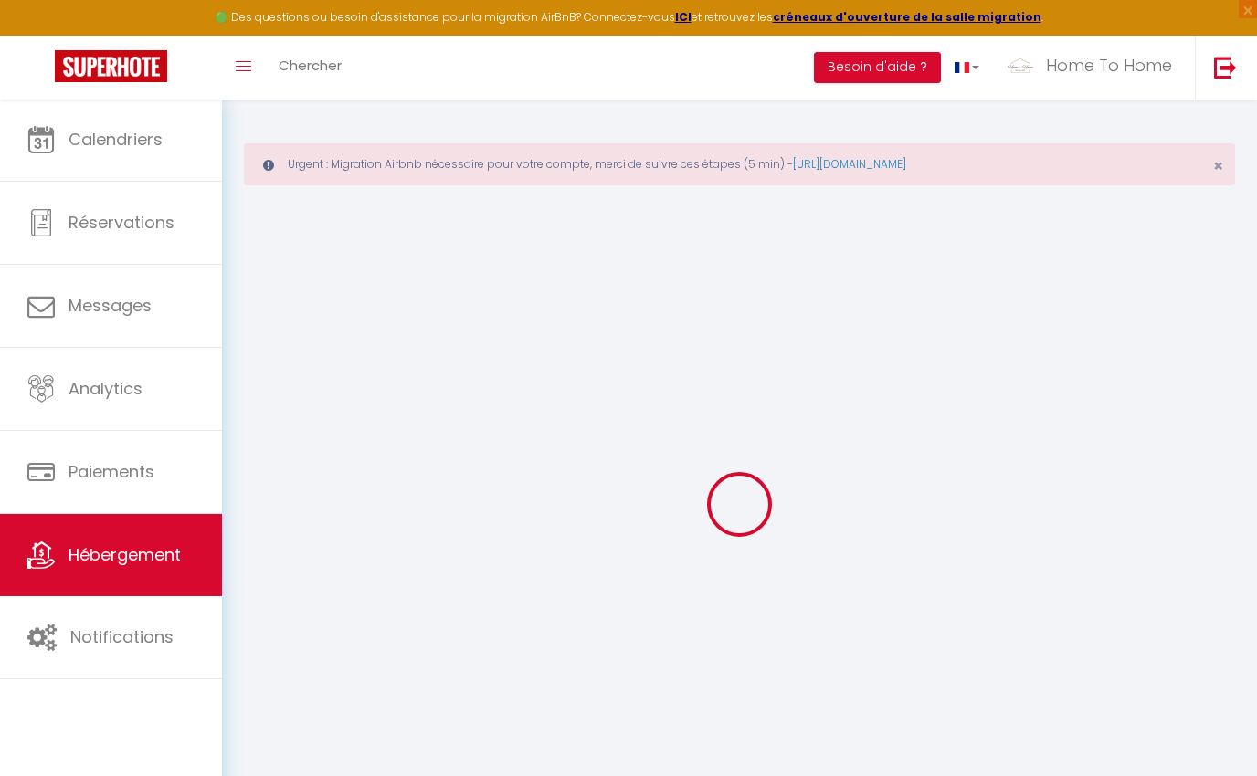
select select
checkbox input "false"
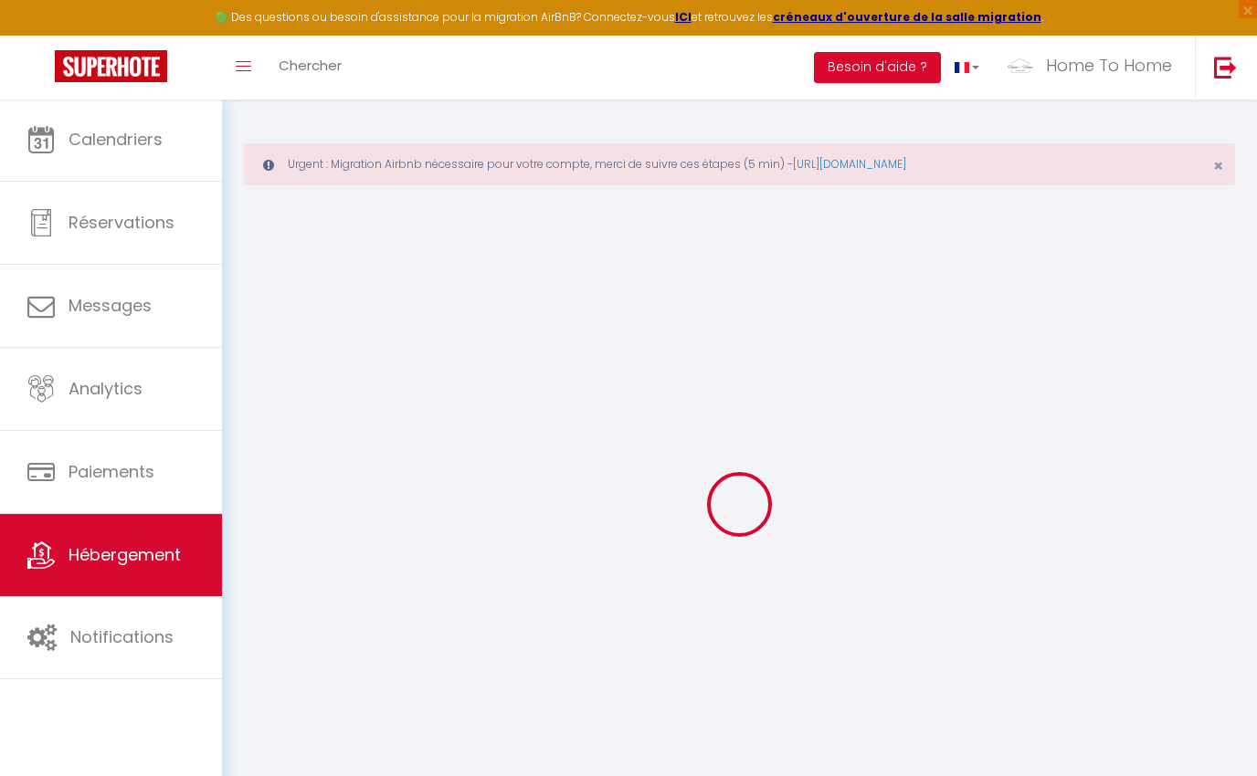
checkbox input "false"
select select
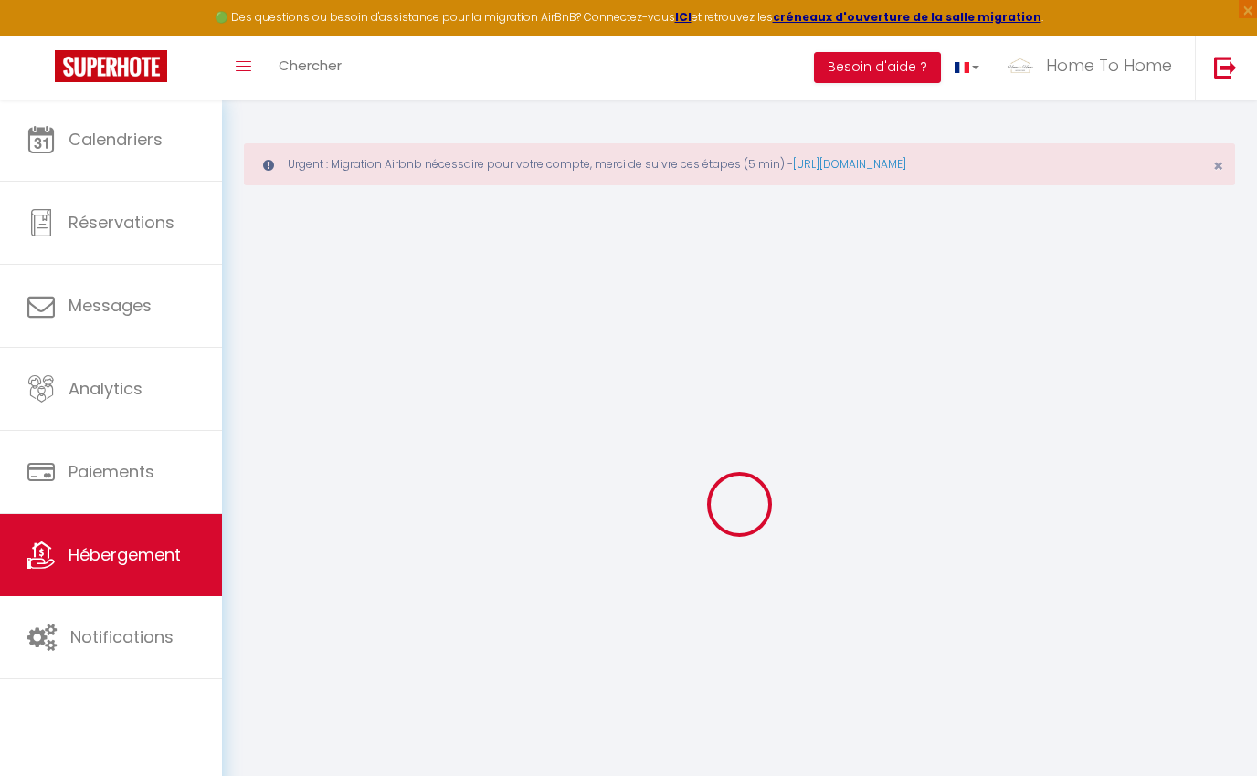
select select
checkbox input "false"
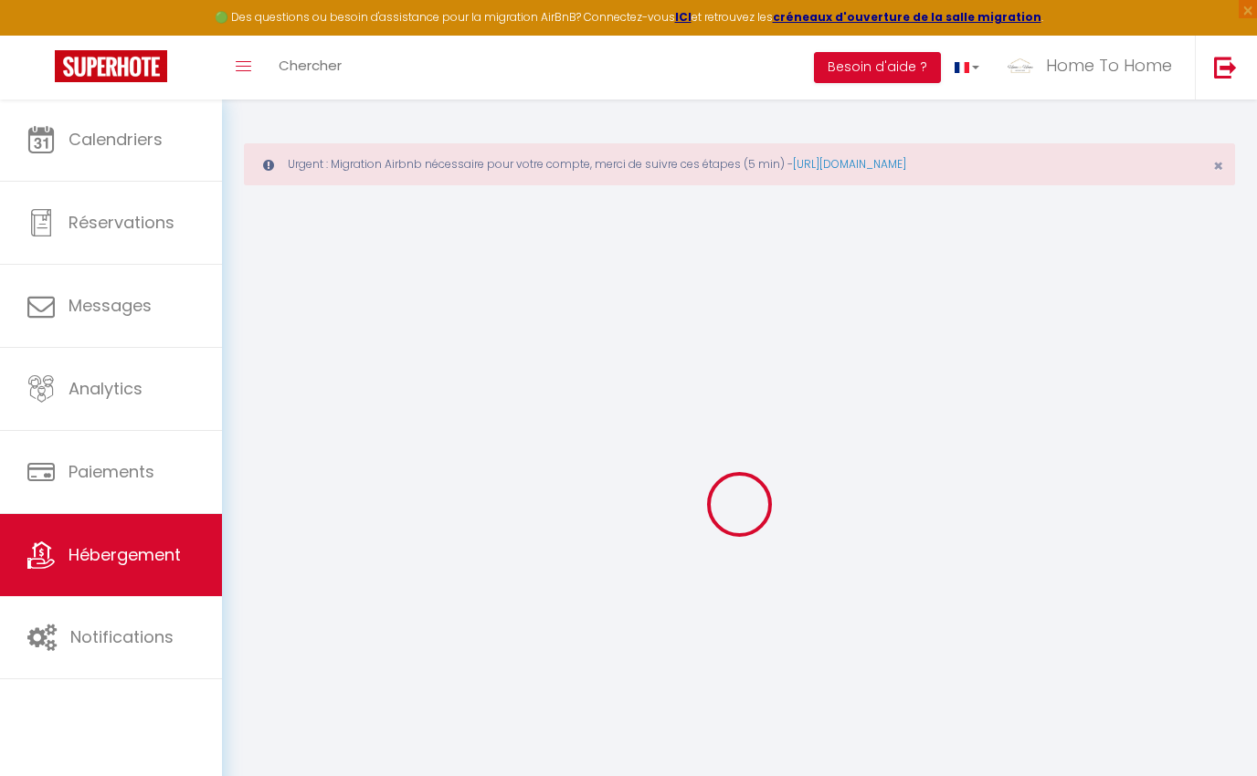
checkbox input "false"
select select
checkbox input "false"
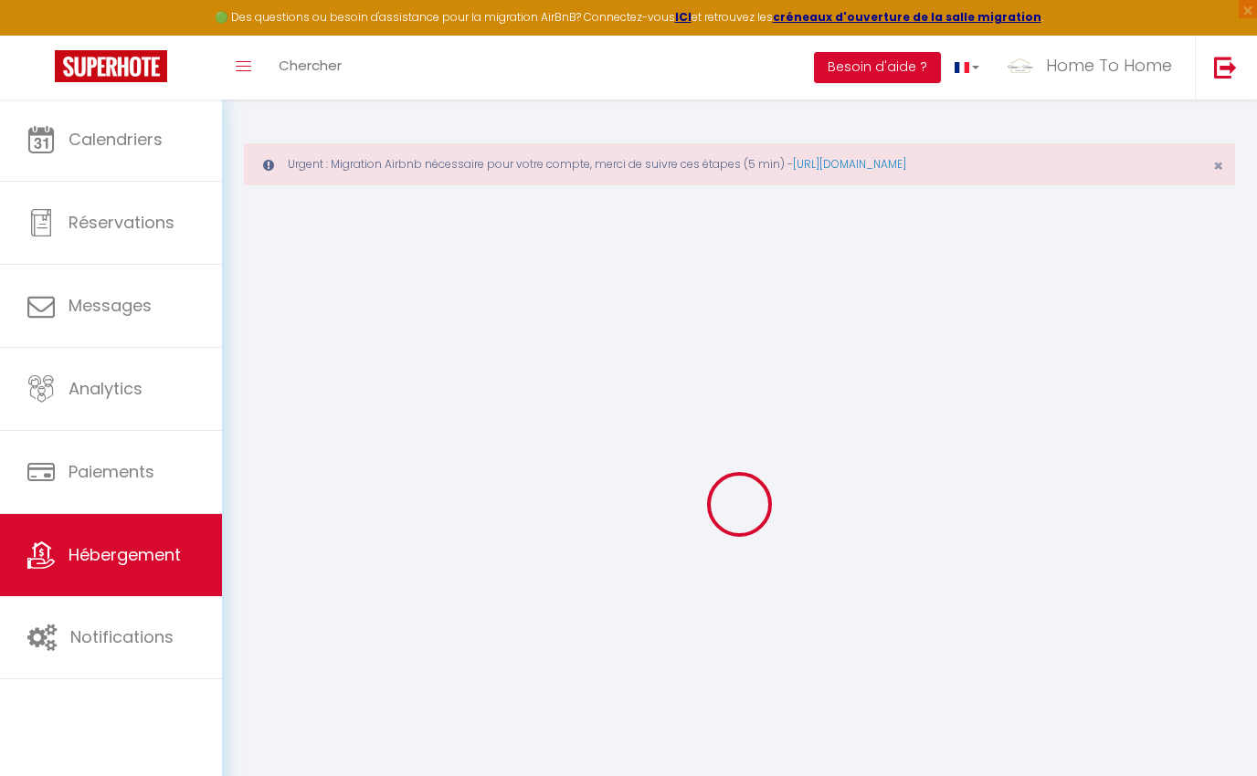
checkbox input "false"
select select "+ 10 %"
select select
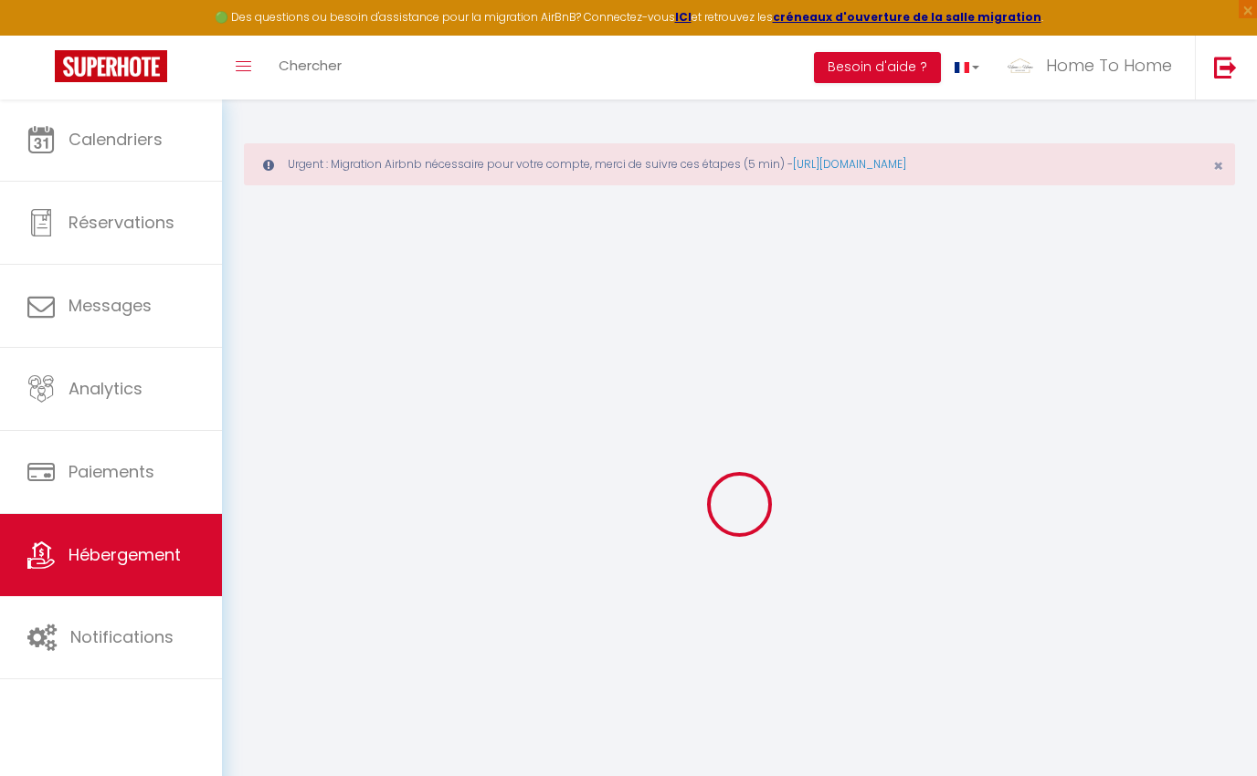
checkbox input "false"
select select
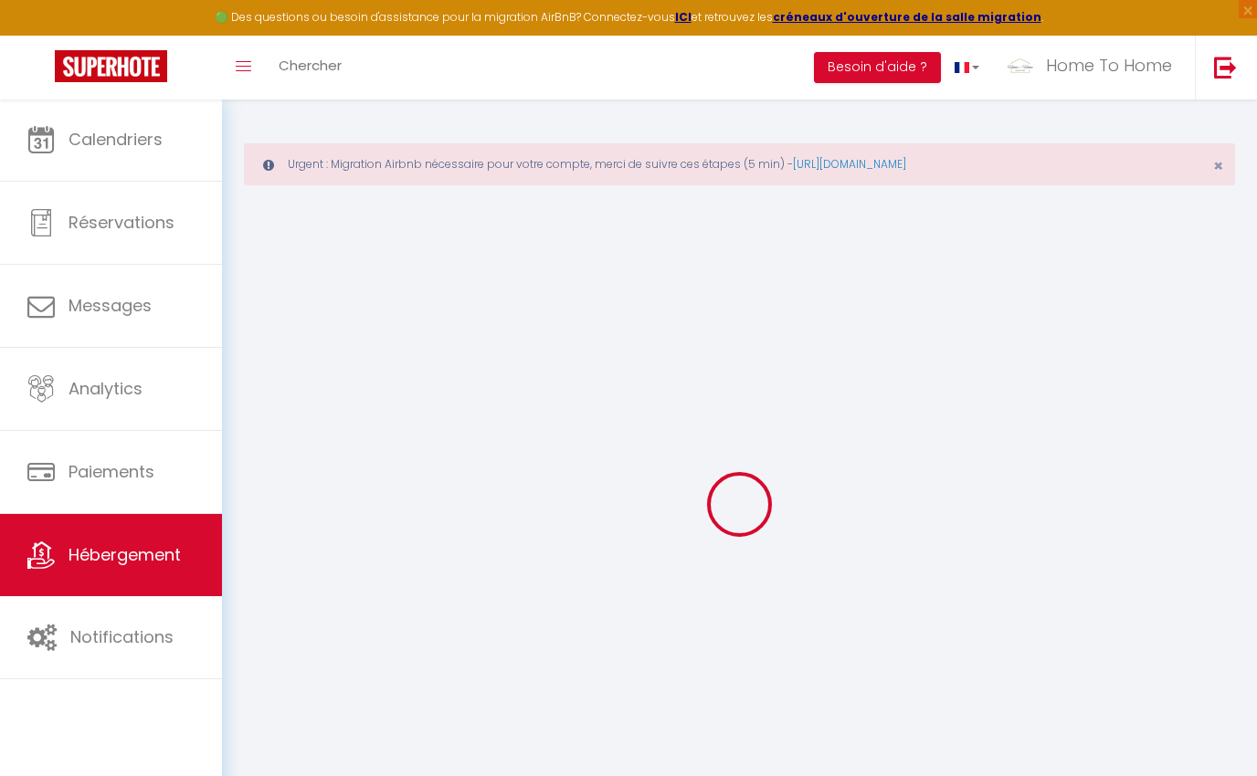
checkbox input "false"
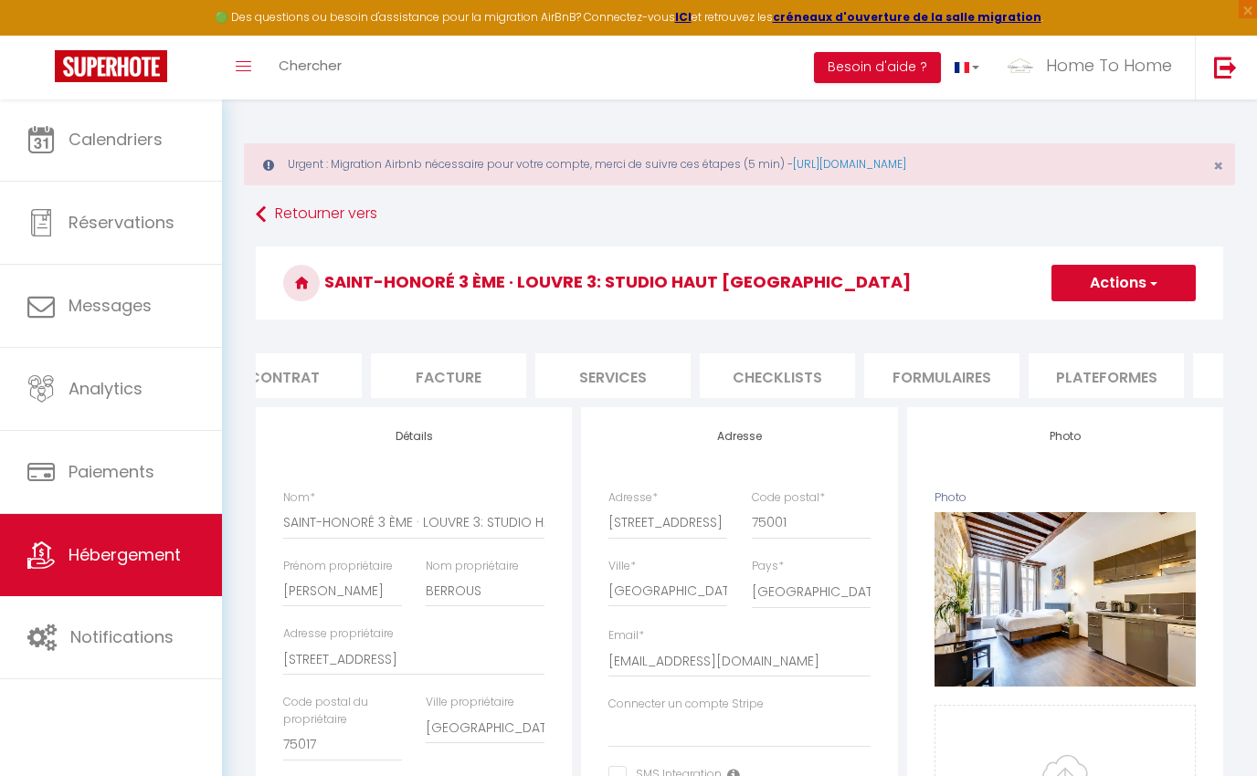
scroll to position [0, 219]
click at [1112, 369] on li "Plateformes" at bounding box center [1100, 375] width 155 height 45
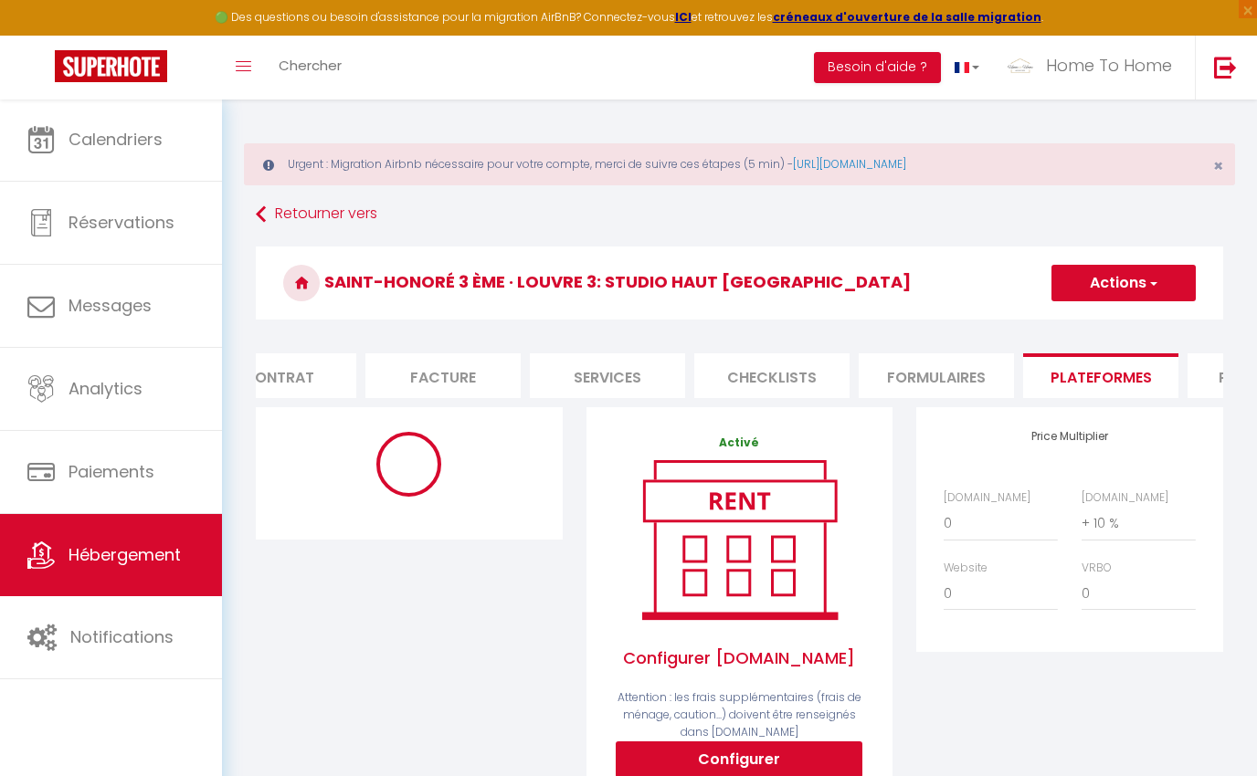
select select "EUR"
select select "18757-13724244"
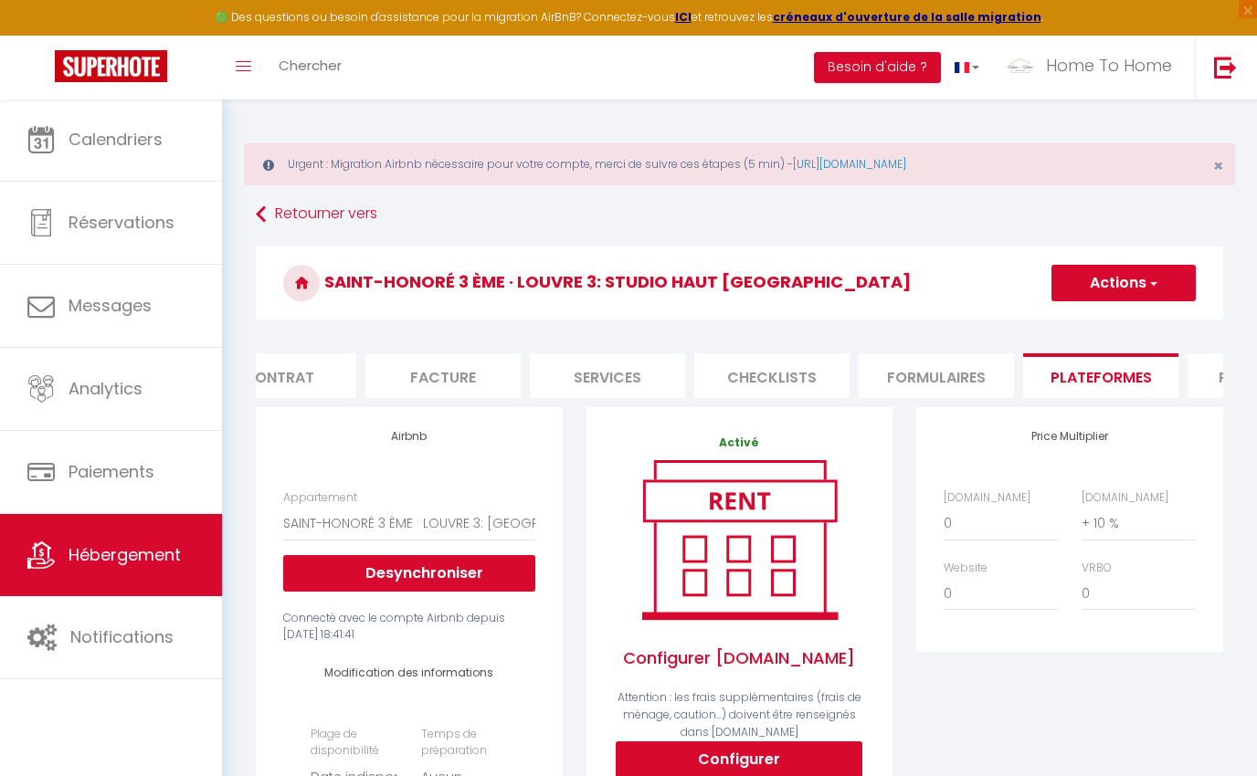
click at [146, 555] on span "Hébergement" at bounding box center [124, 554] width 112 height 23
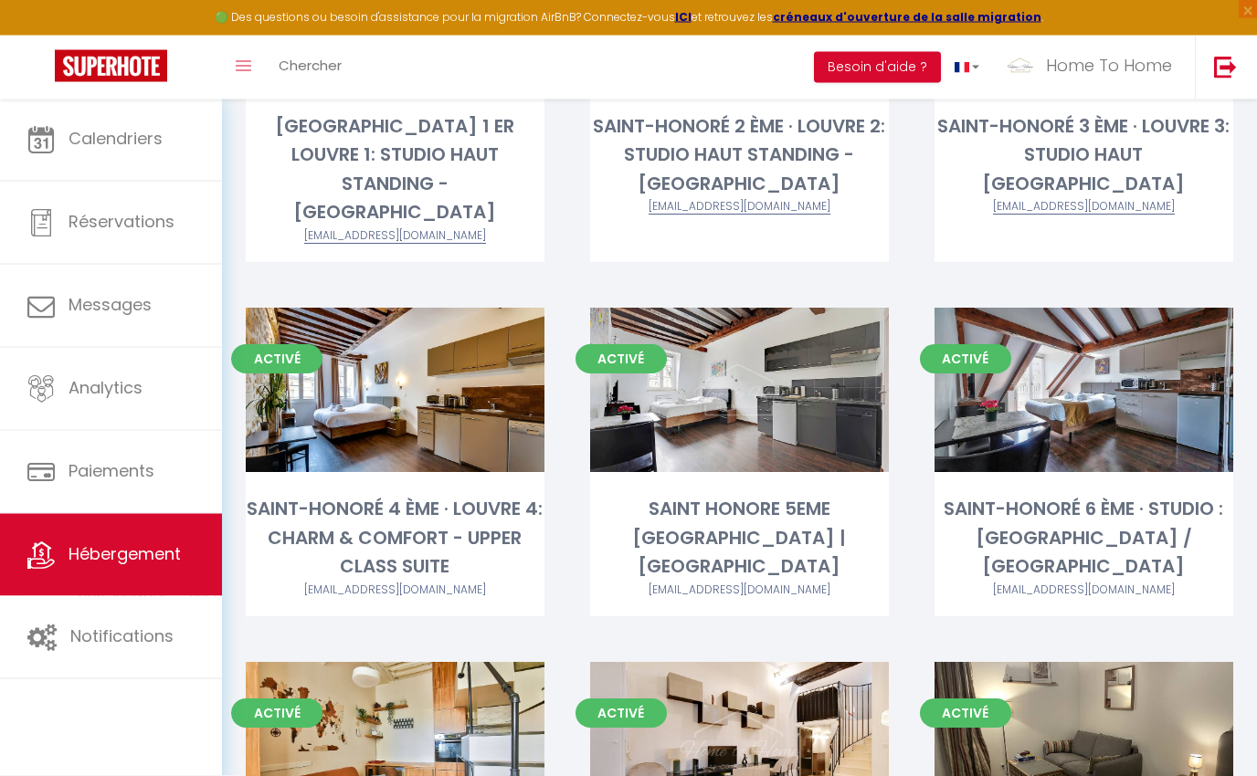
scroll to position [394, 0]
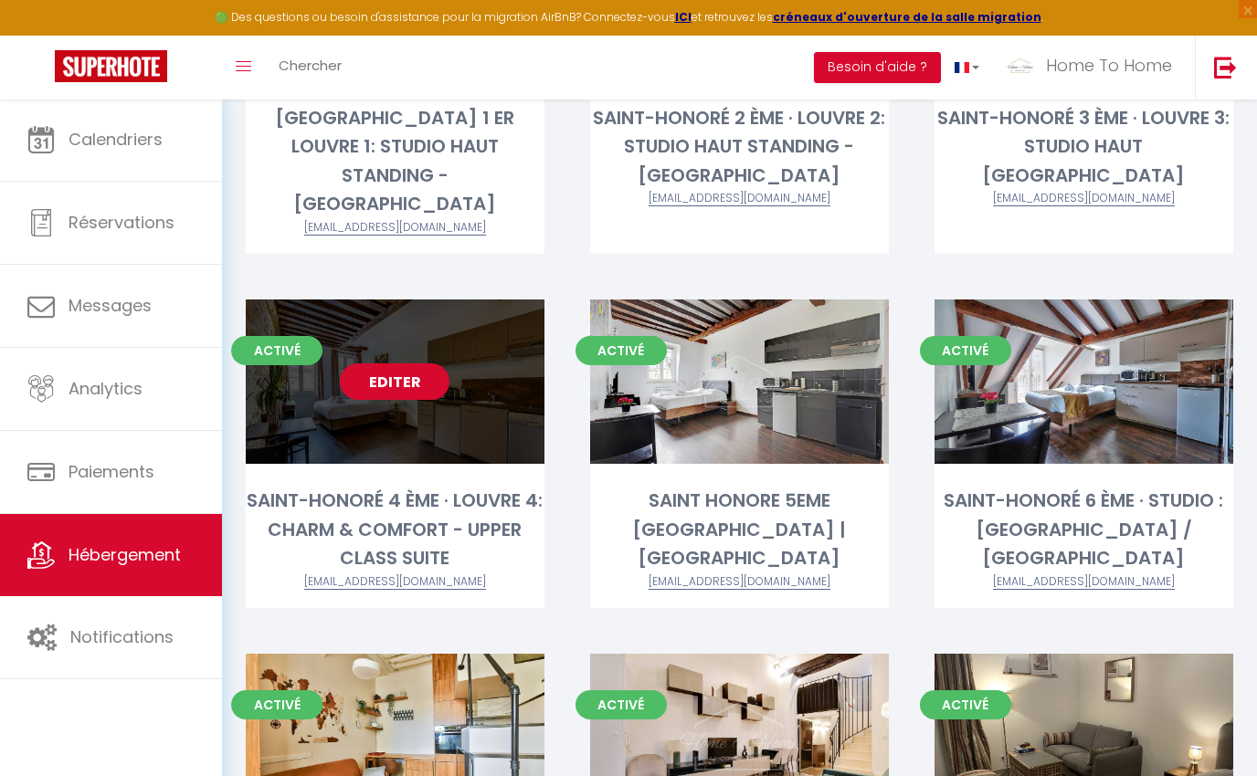
click at [412, 363] on link "Editer" at bounding box center [395, 381] width 110 height 37
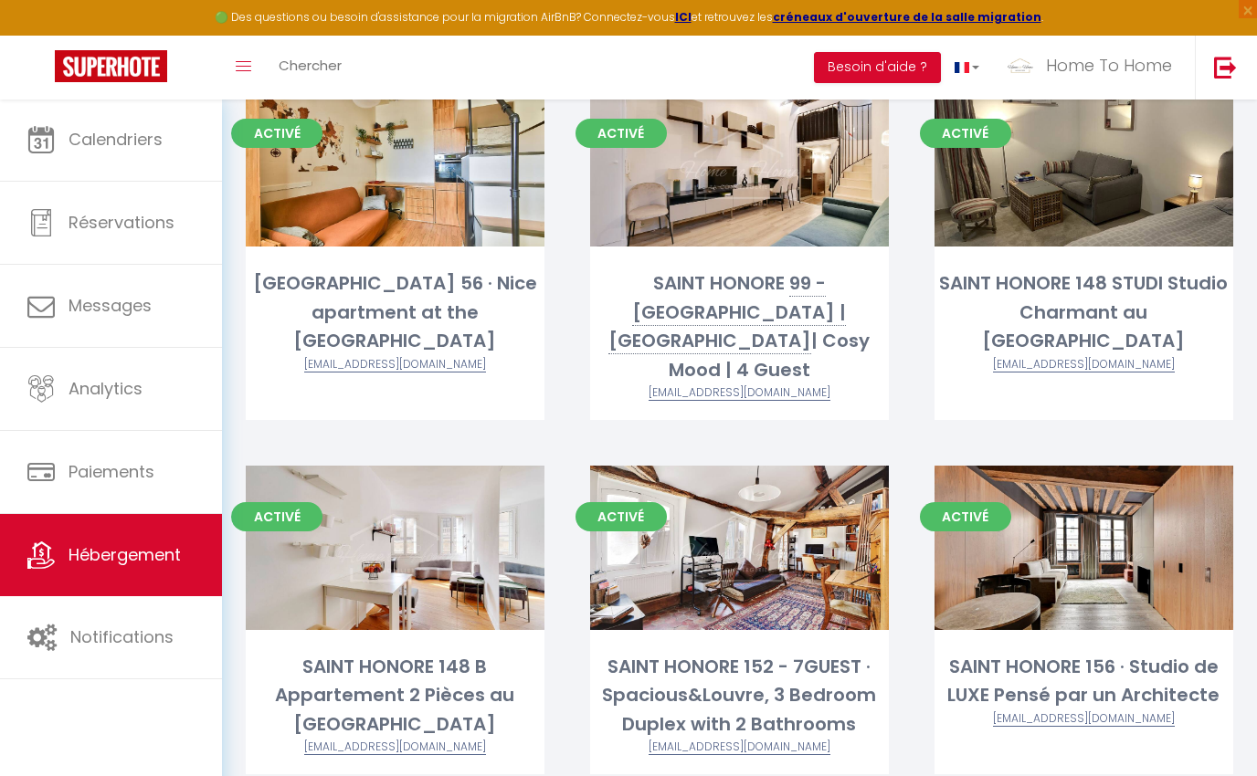
scroll to position [982, 0]
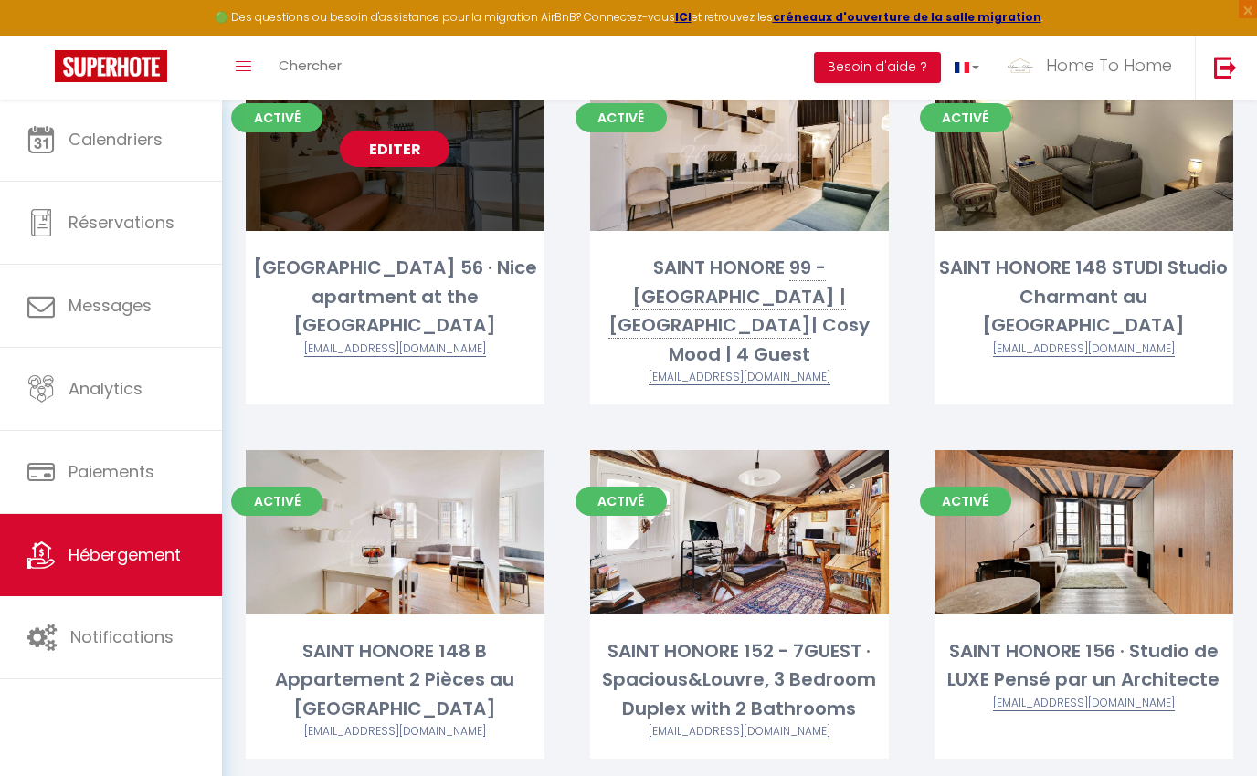
click at [391, 131] on link "Editer" at bounding box center [395, 149] width 110 height 37
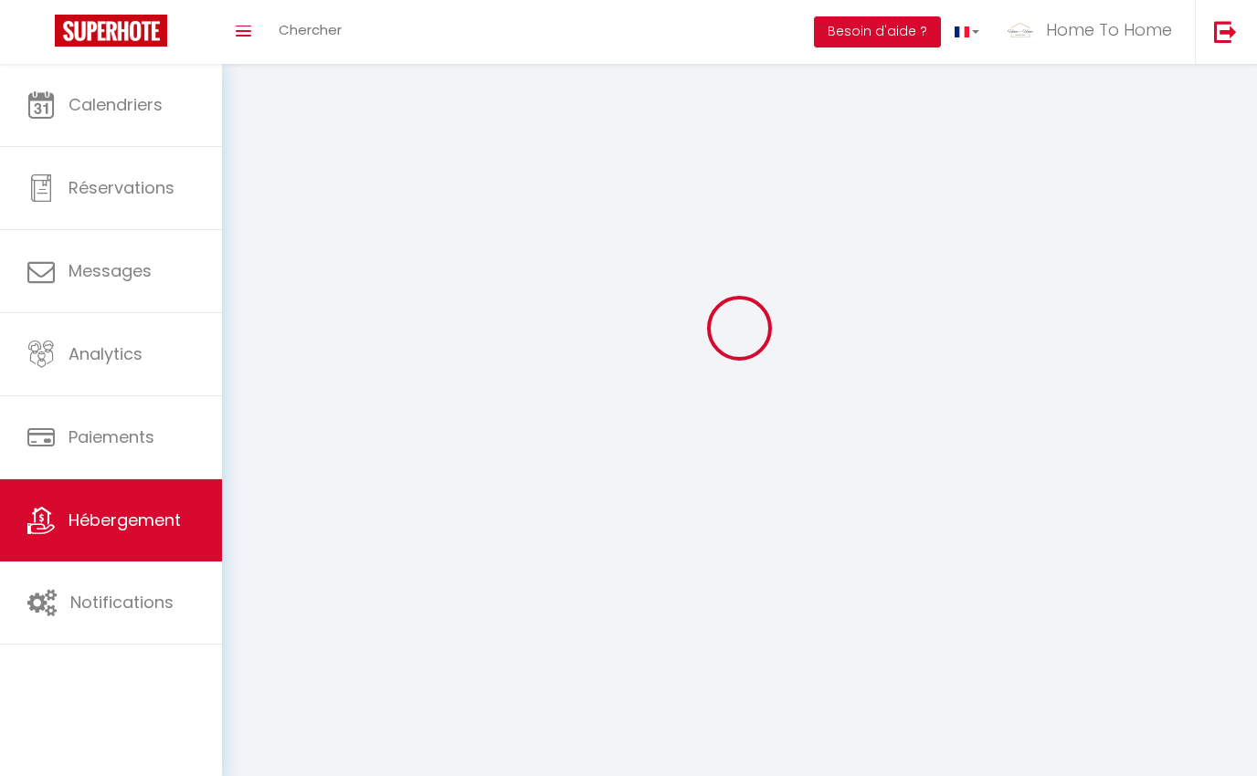
scroll to position [126, 0]
select select "1"
select select
select select "28"
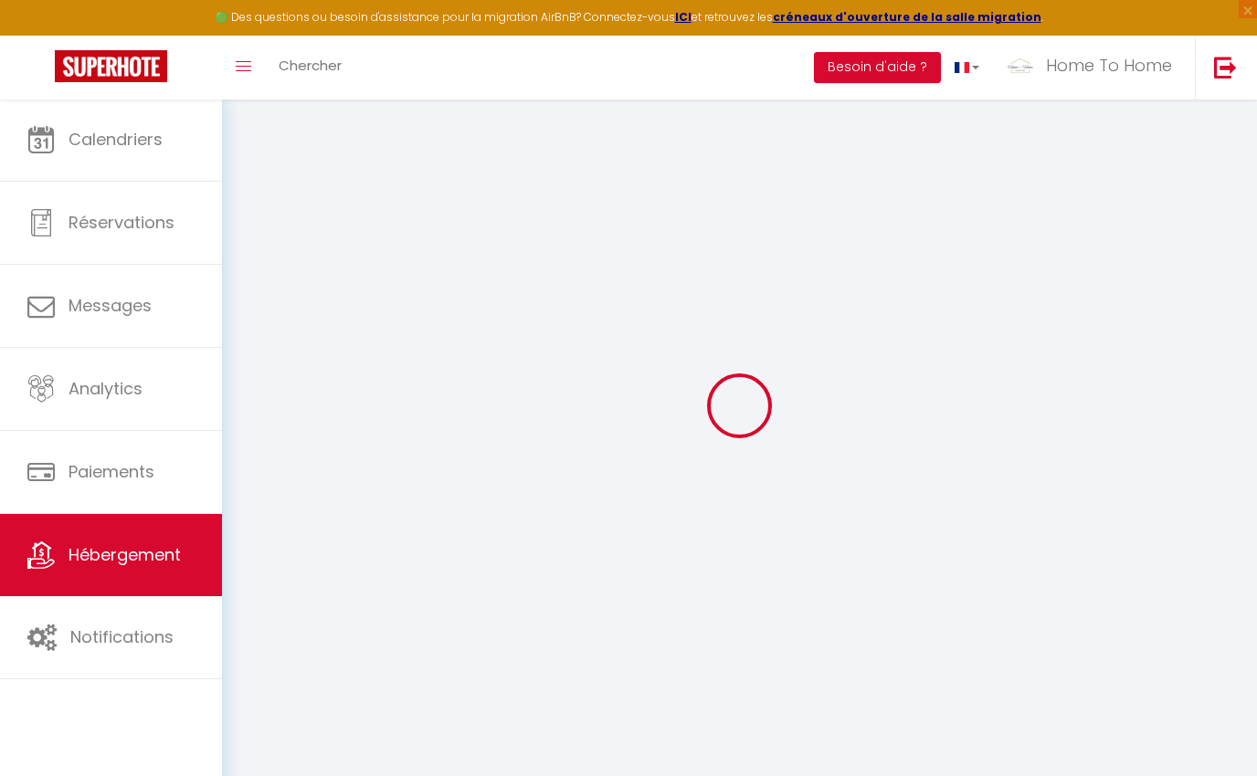
select select
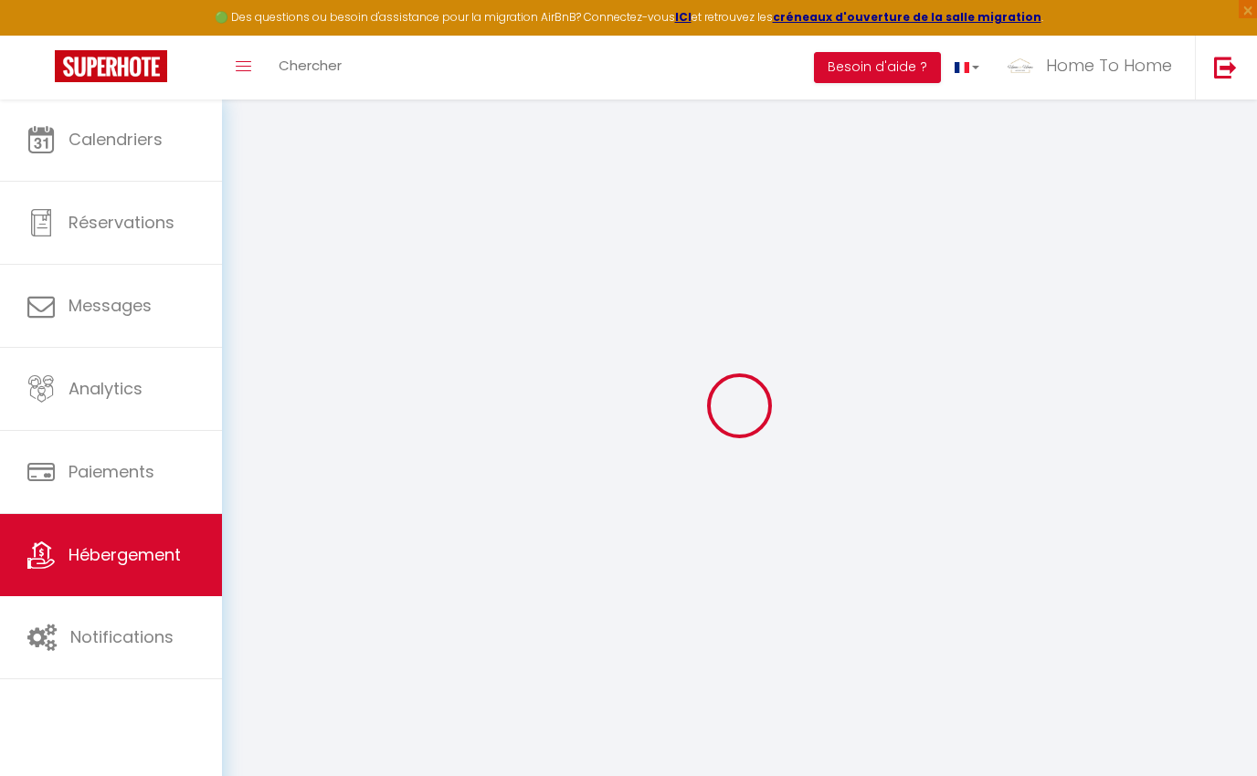
select select
checkbox input "false"
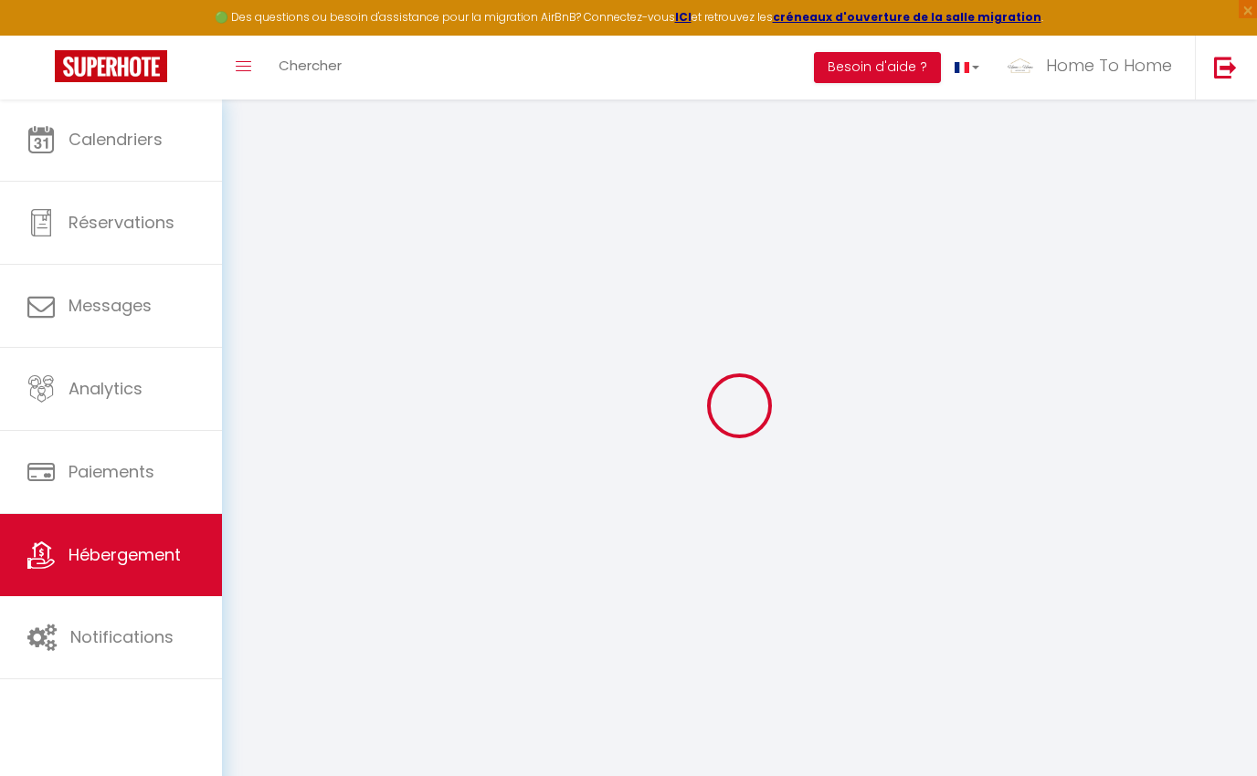
select select
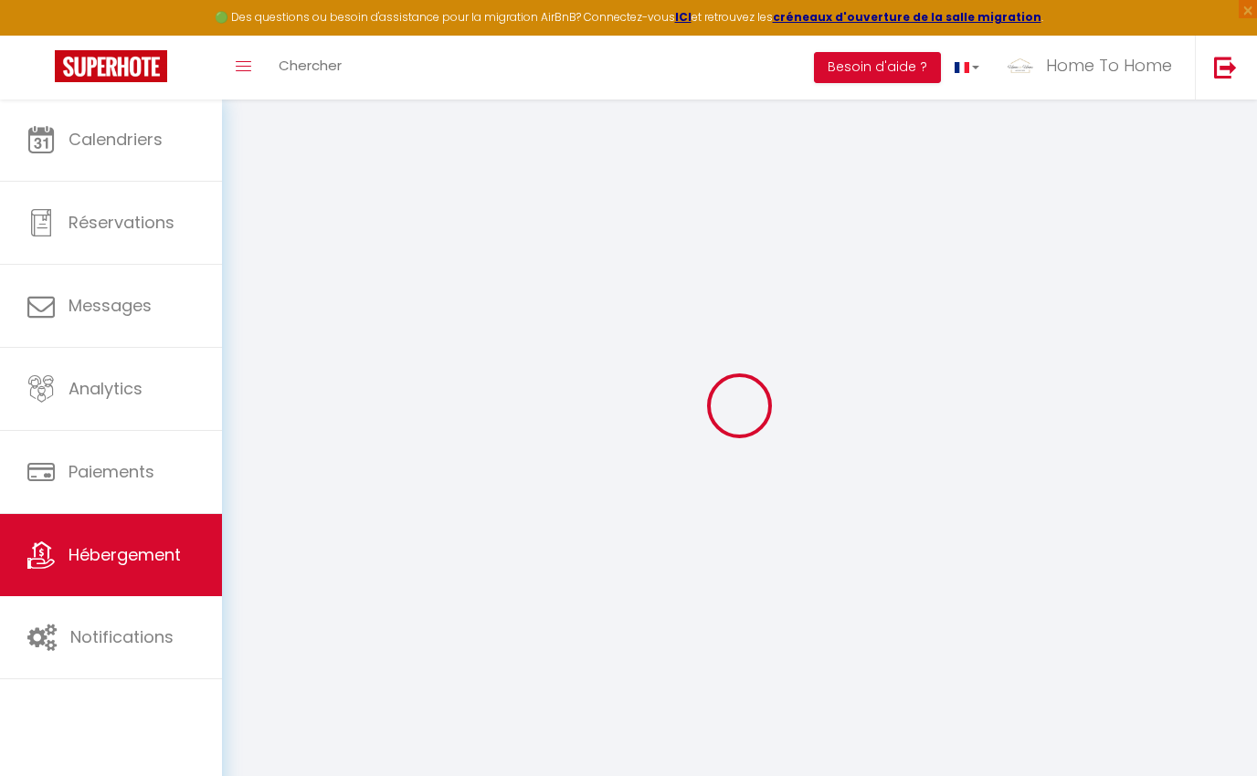
select select
checkbox input "false"
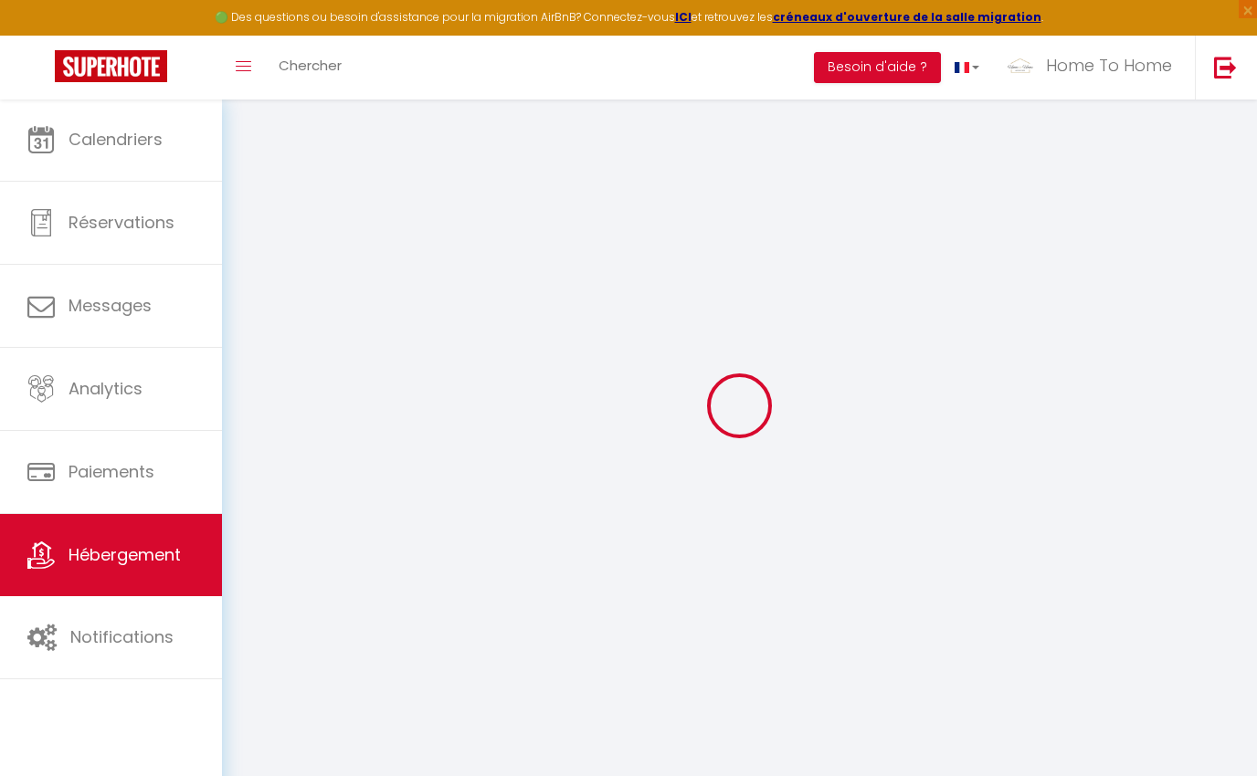
checkbox input "false"
select select
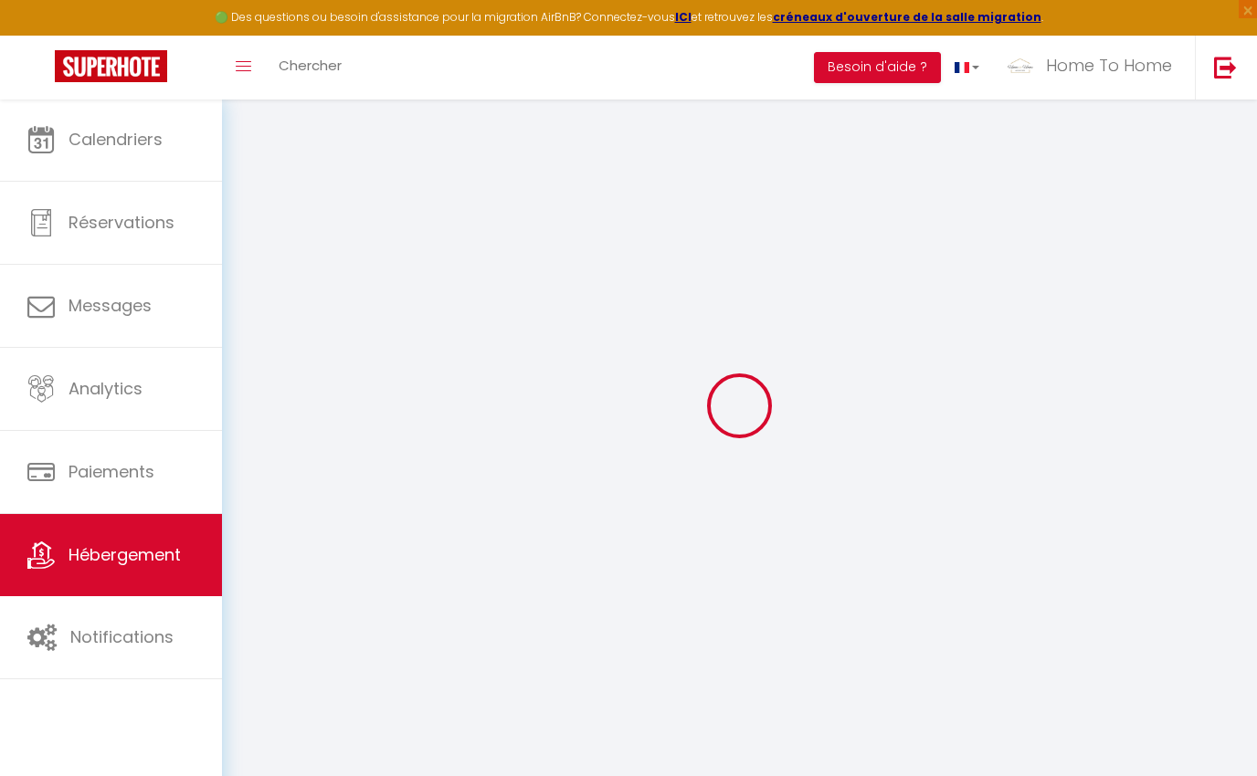
select select
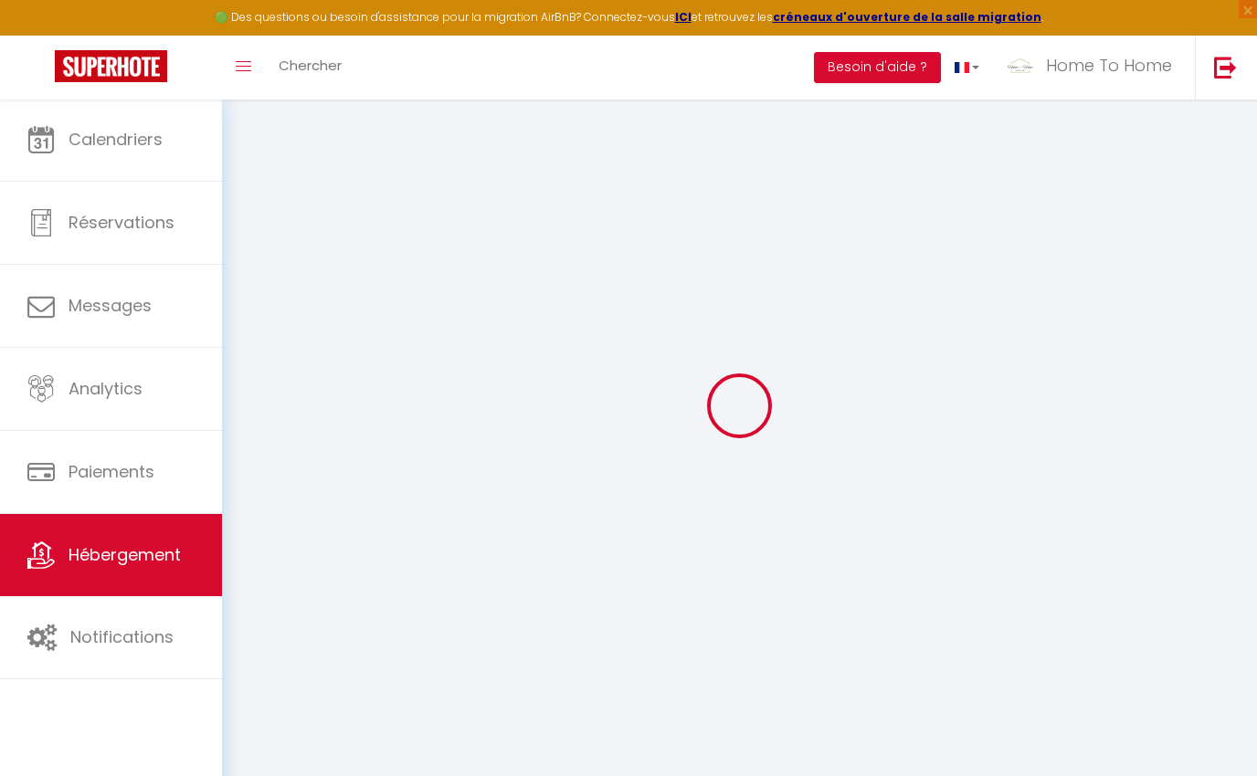
checkbox input "false"
select select
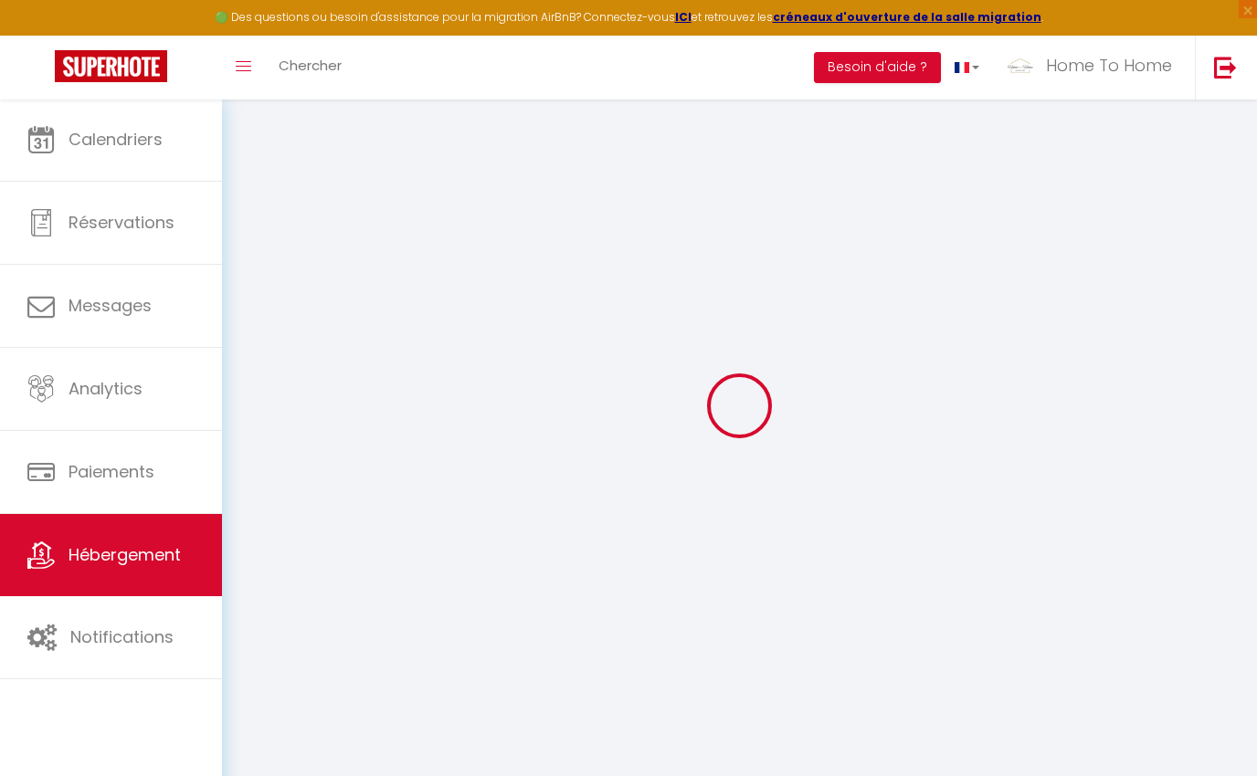
select select
type input "SAINT-HONORÉ 56 · Nice apartment at the [GEOGRAPHIC_DATA]"
type input "Agustin"
type input "Barrachina"
type input "56 rue saint honoré"
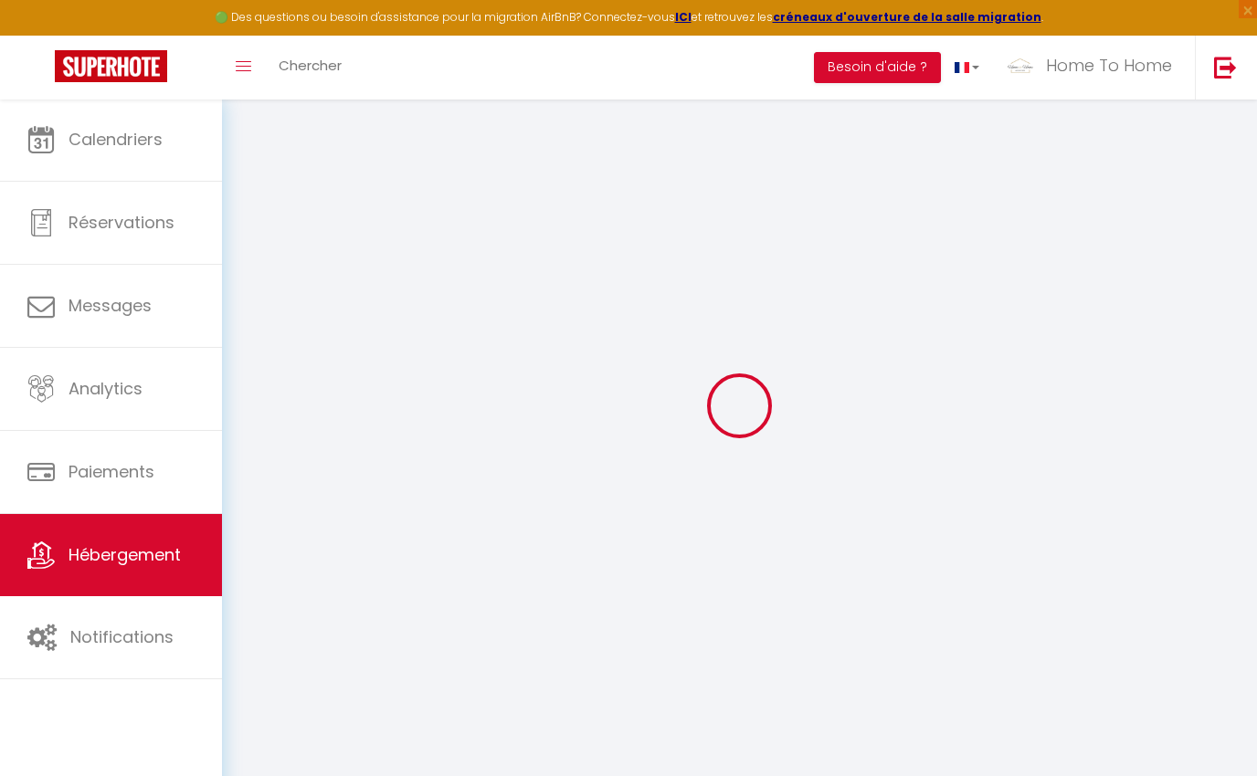
type input "75001"
type input "[GEOGRAPHIC_DATA]"
type input "500"
type input "86"
select select
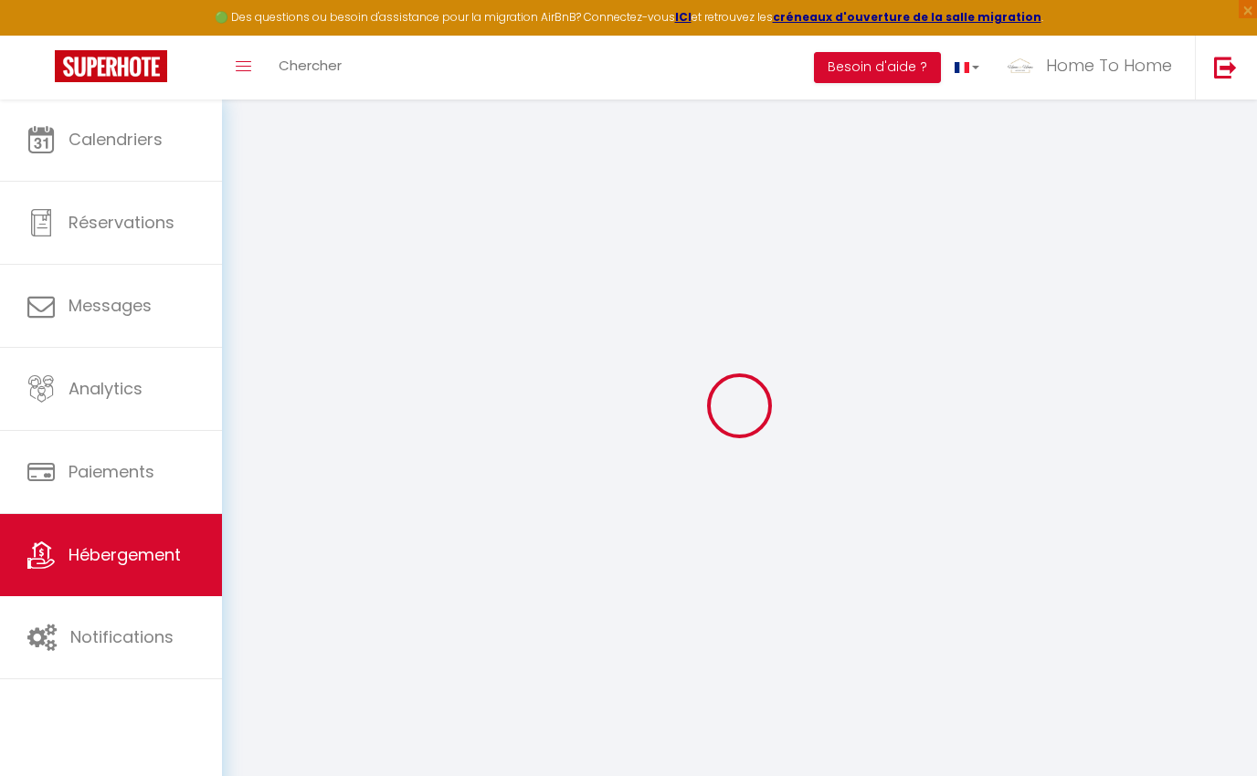
select select
type input "56 Rue Saint-Honoré"
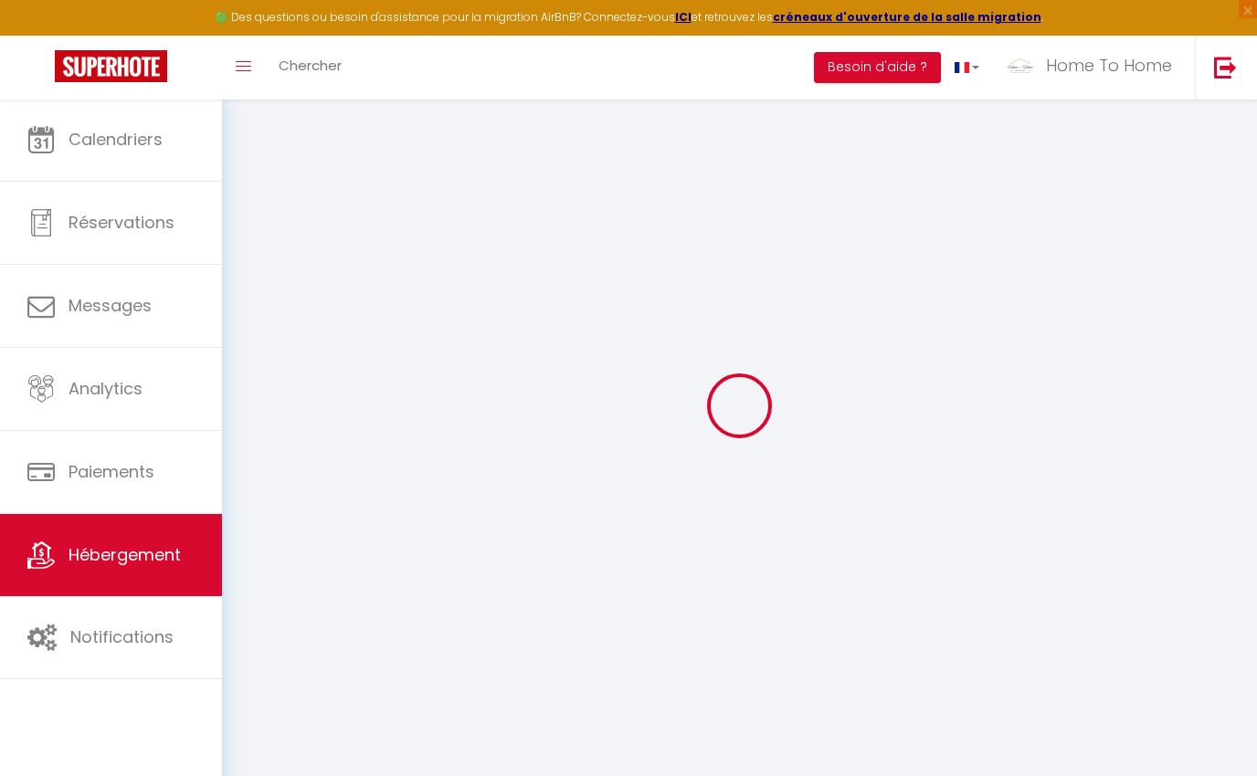
type input "75001"
type input "[GEOGRAPHIC_DATA]"
type input "[EMAIL_ADDRESS][DOMAIN_NAME]"
select select
checkbox input "false"
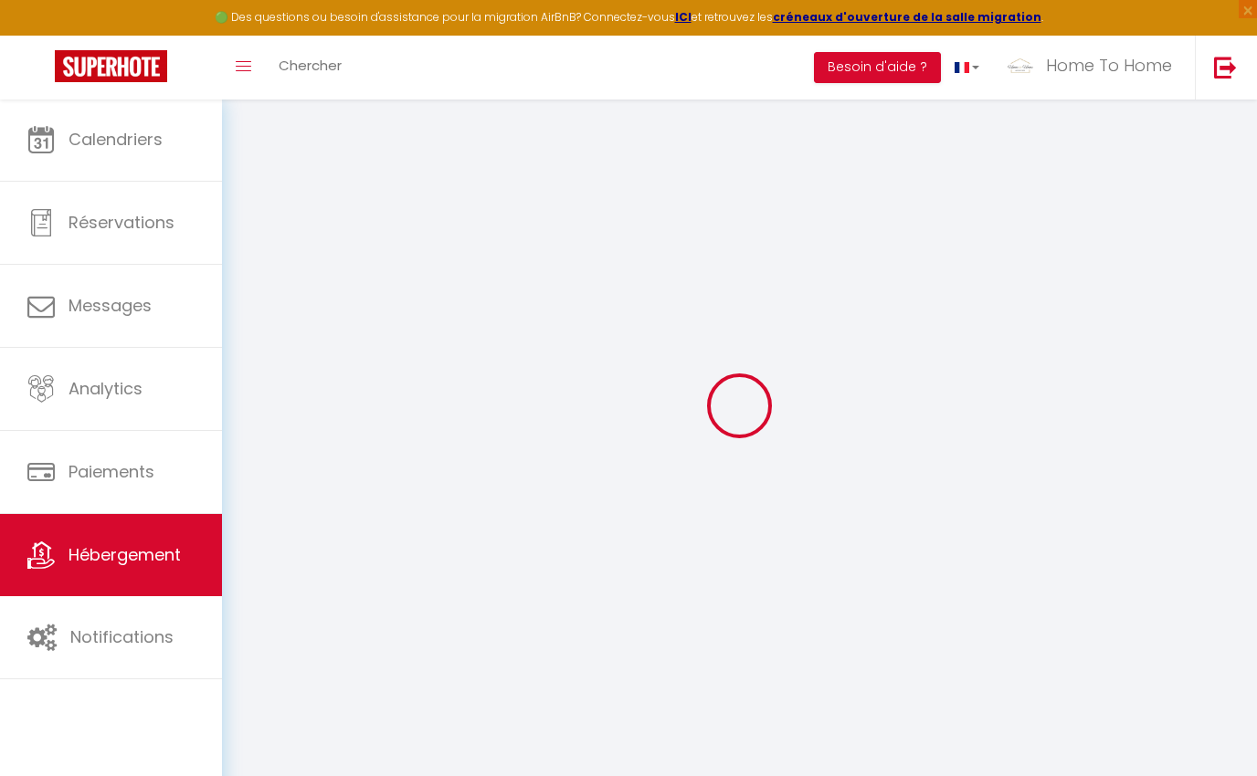
checkbox input "false"
type input "0"
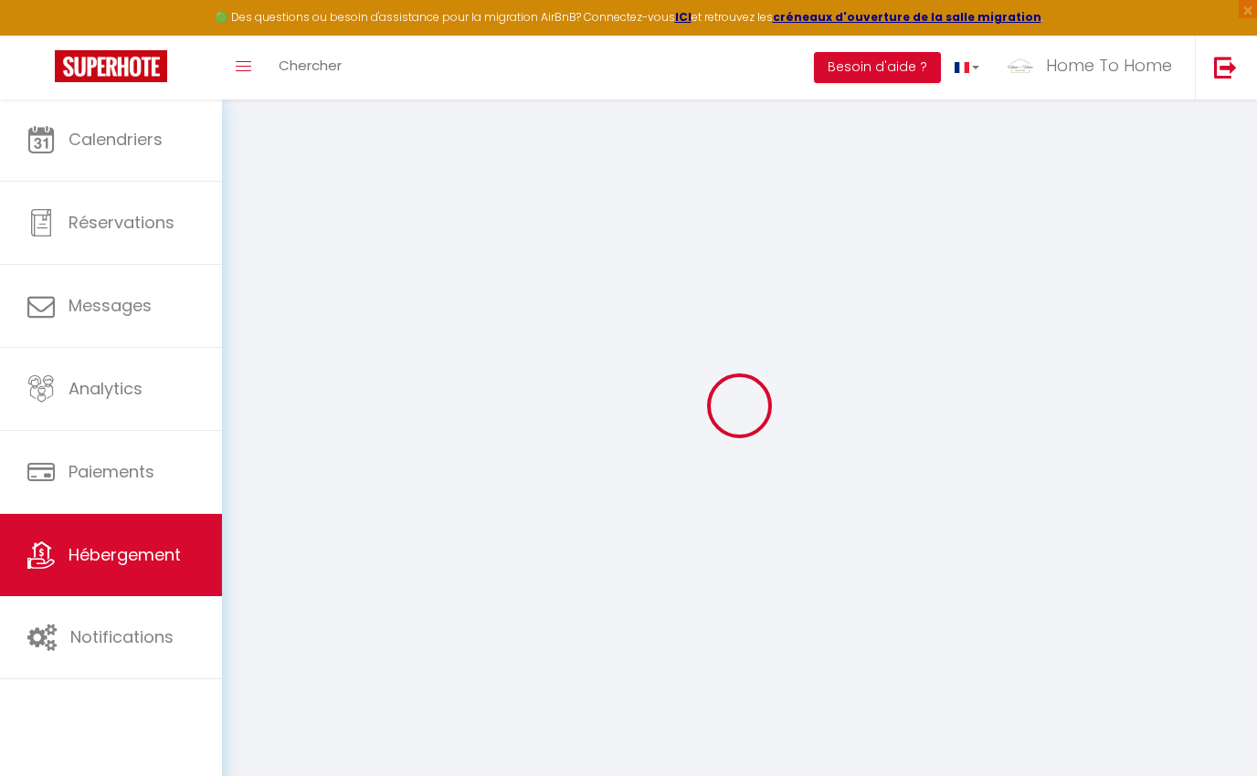
type input "0"
select select
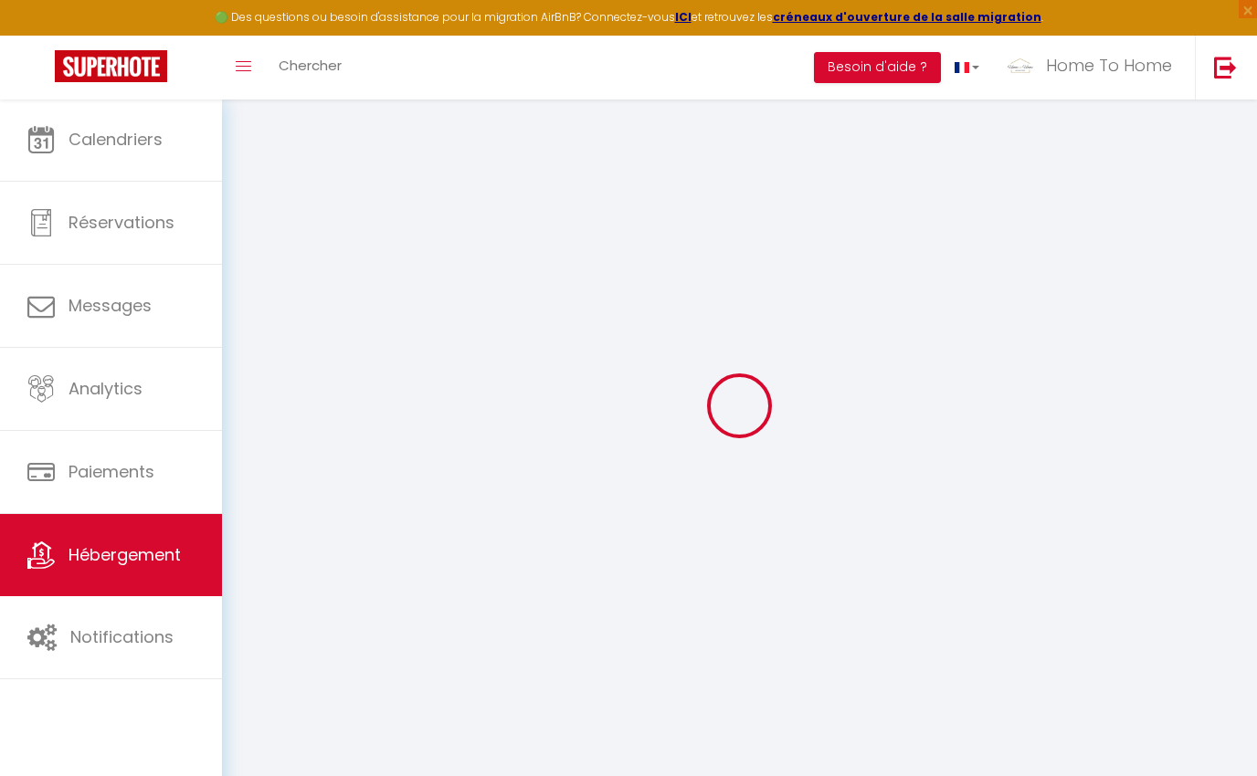
select select
checkbox input "false"
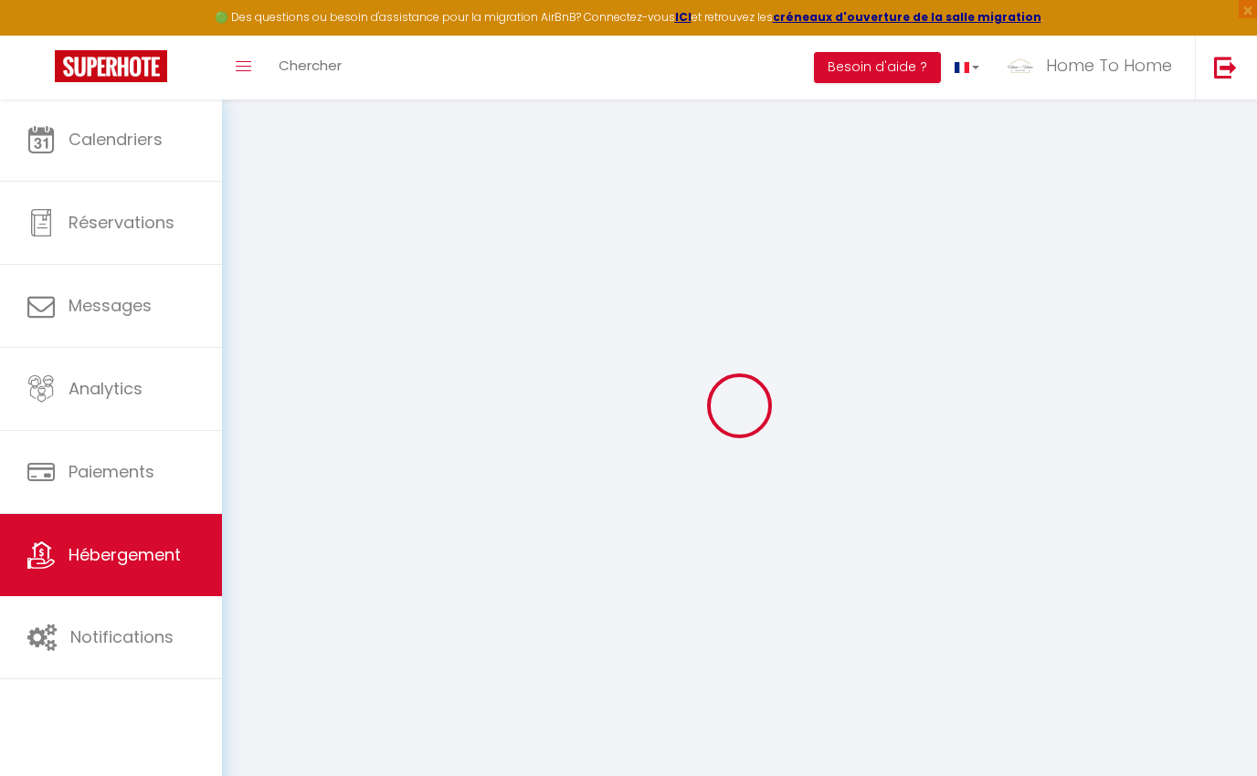
checkbox input "false"
select select
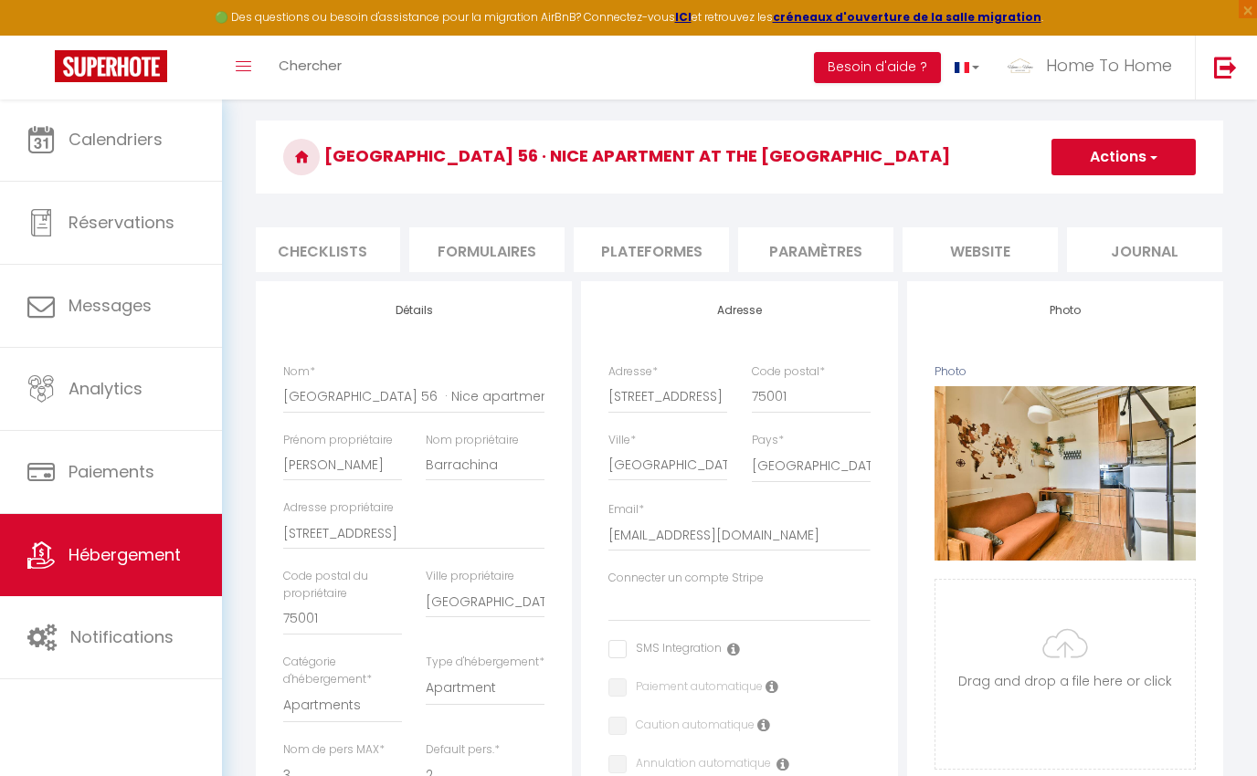
scroll to position [0, 668]
click at [641, 248] on li "Plateformes" at bounding box center [651, 249] width 155 height 45
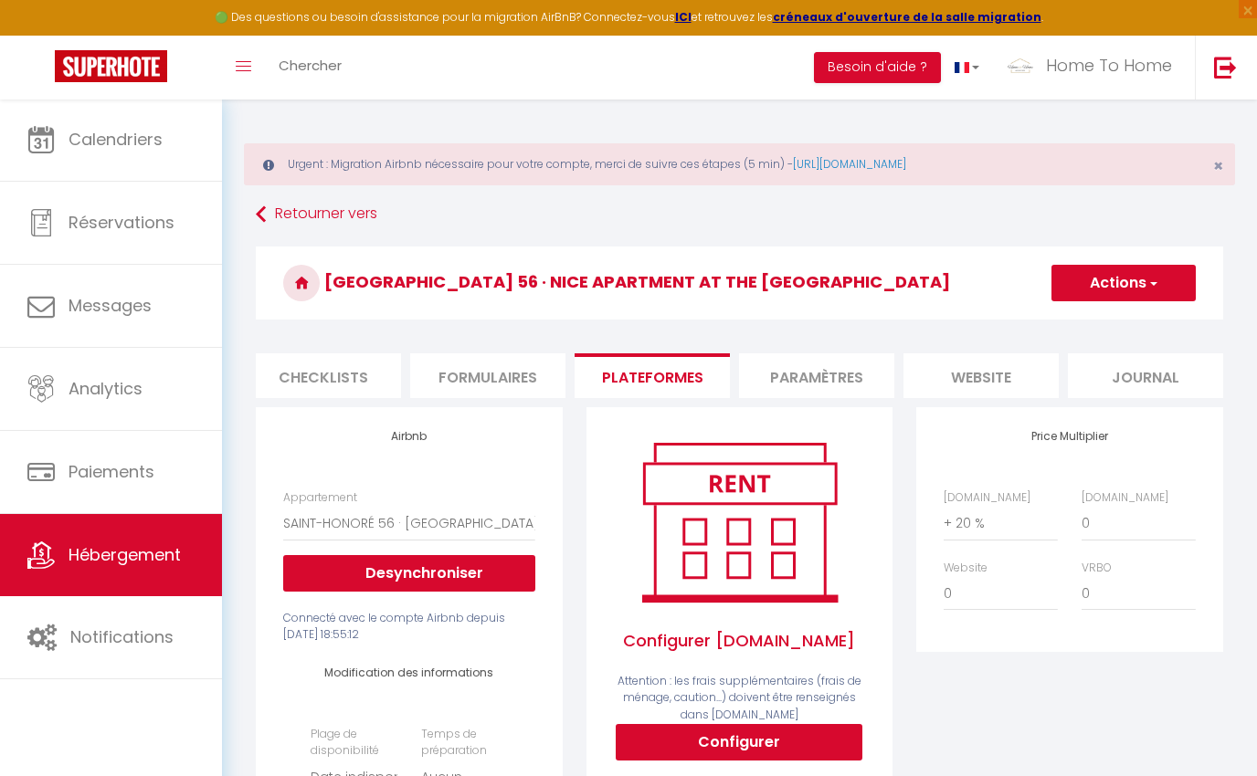
click at [113, 578] on link "Hébergement" at bounding box center [111, 555] width 222 height 82
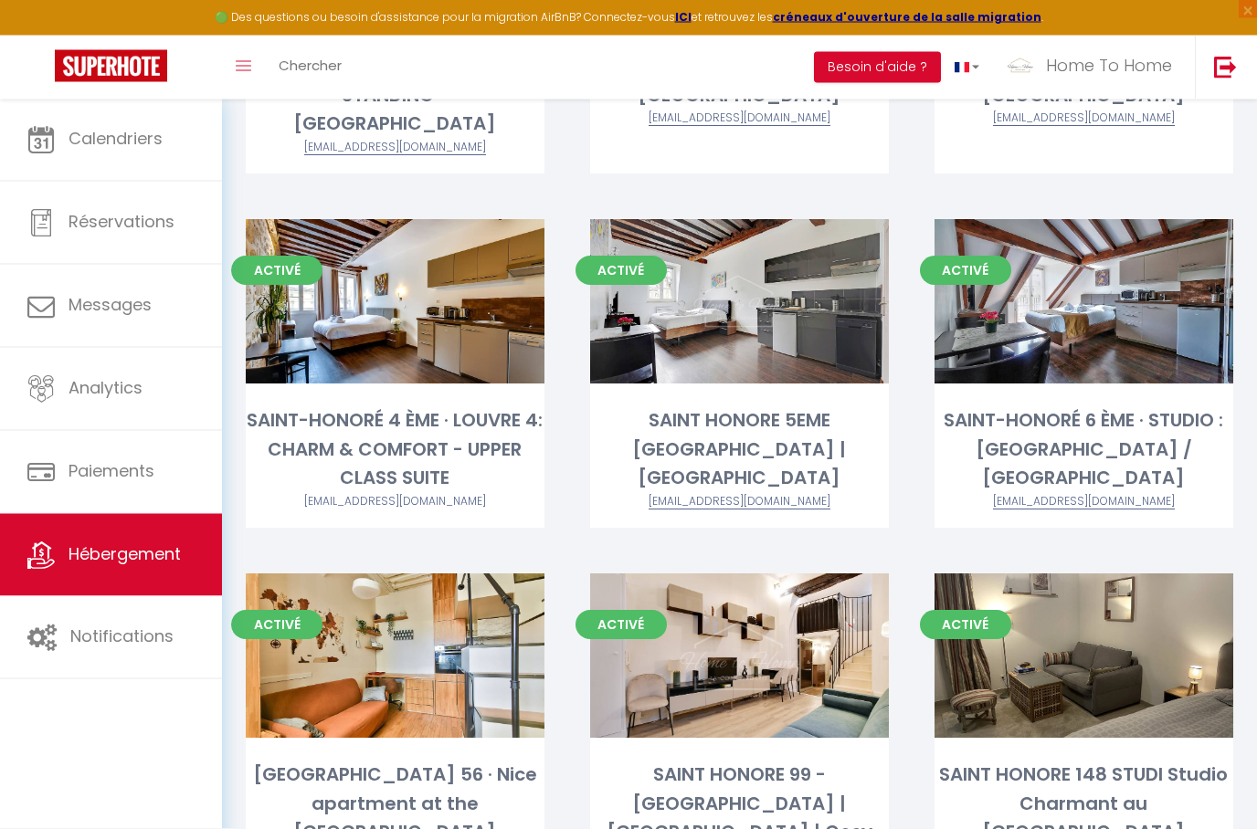
scroll to position [476, 0]
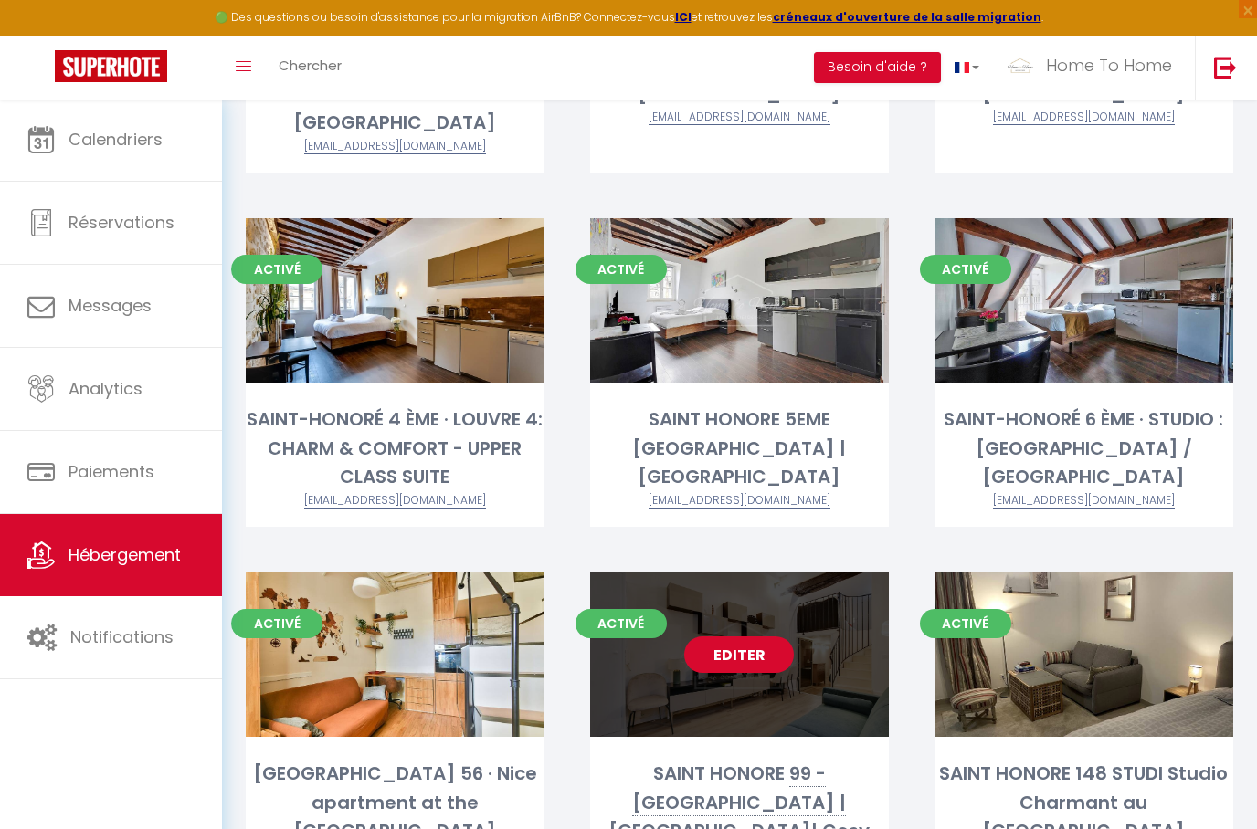
click at [750, 636] on link "Editer" at bounding box center [739, 654] width 110 height 37
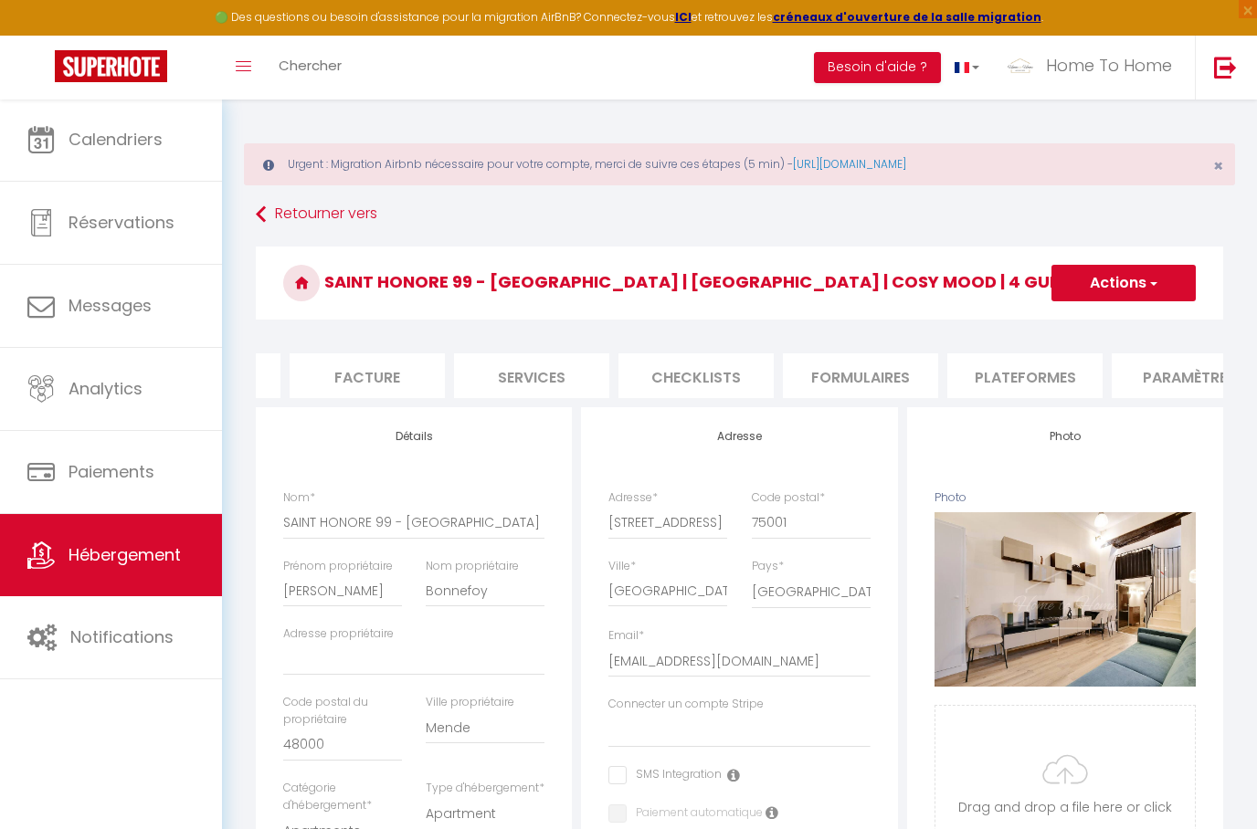
scroll to position [0, 307]
click at [1028, 377] on li "Plateformes" at bounding box center [1012, 375] width 155 height 45
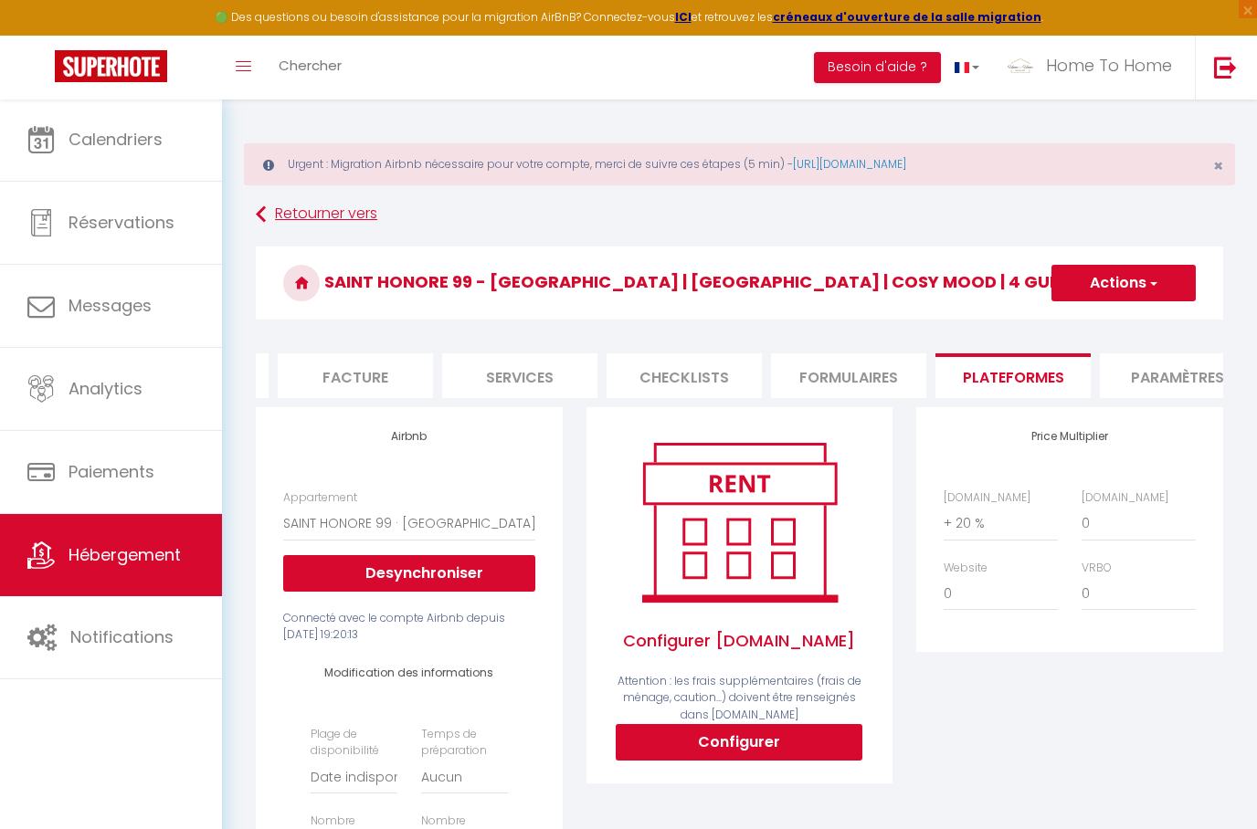
click at [266, 218] on icon at bounding box center [261, 214] width 10 height 33
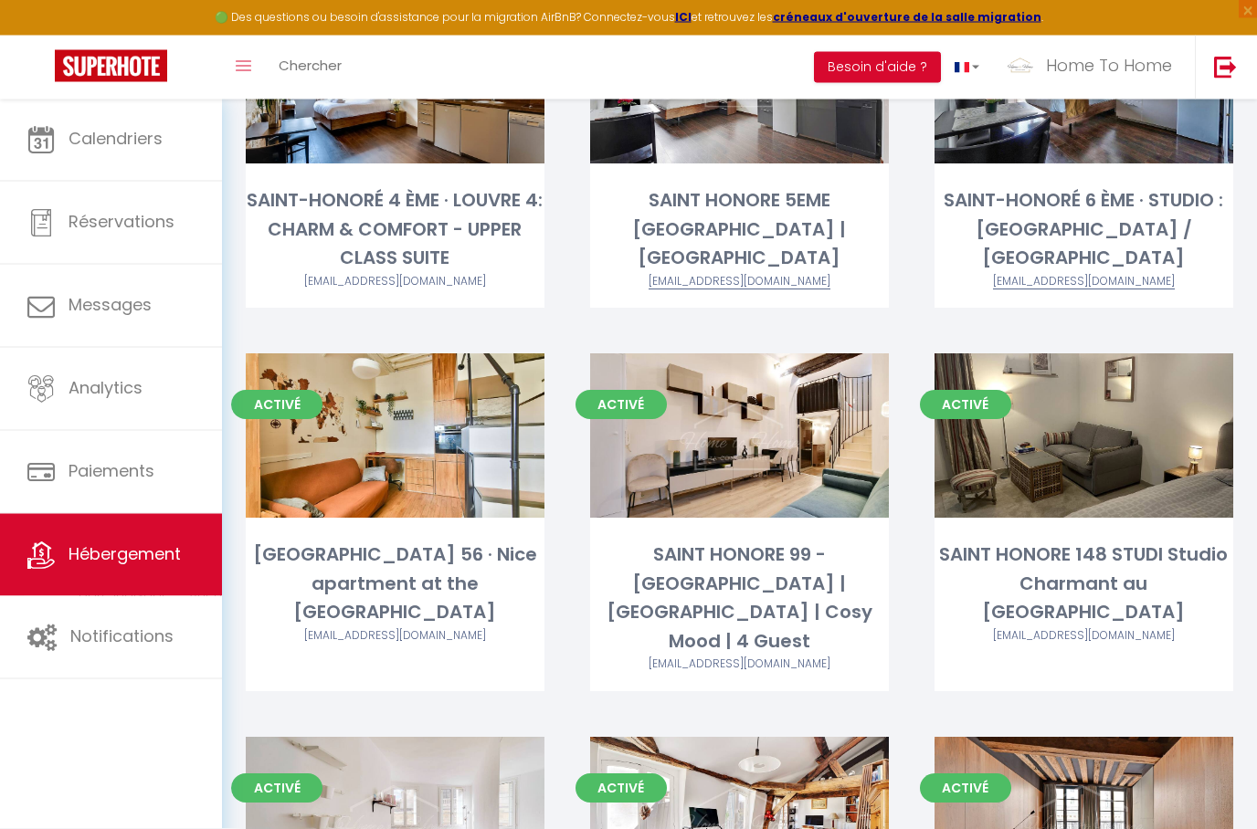
scroll to position [695, 0]
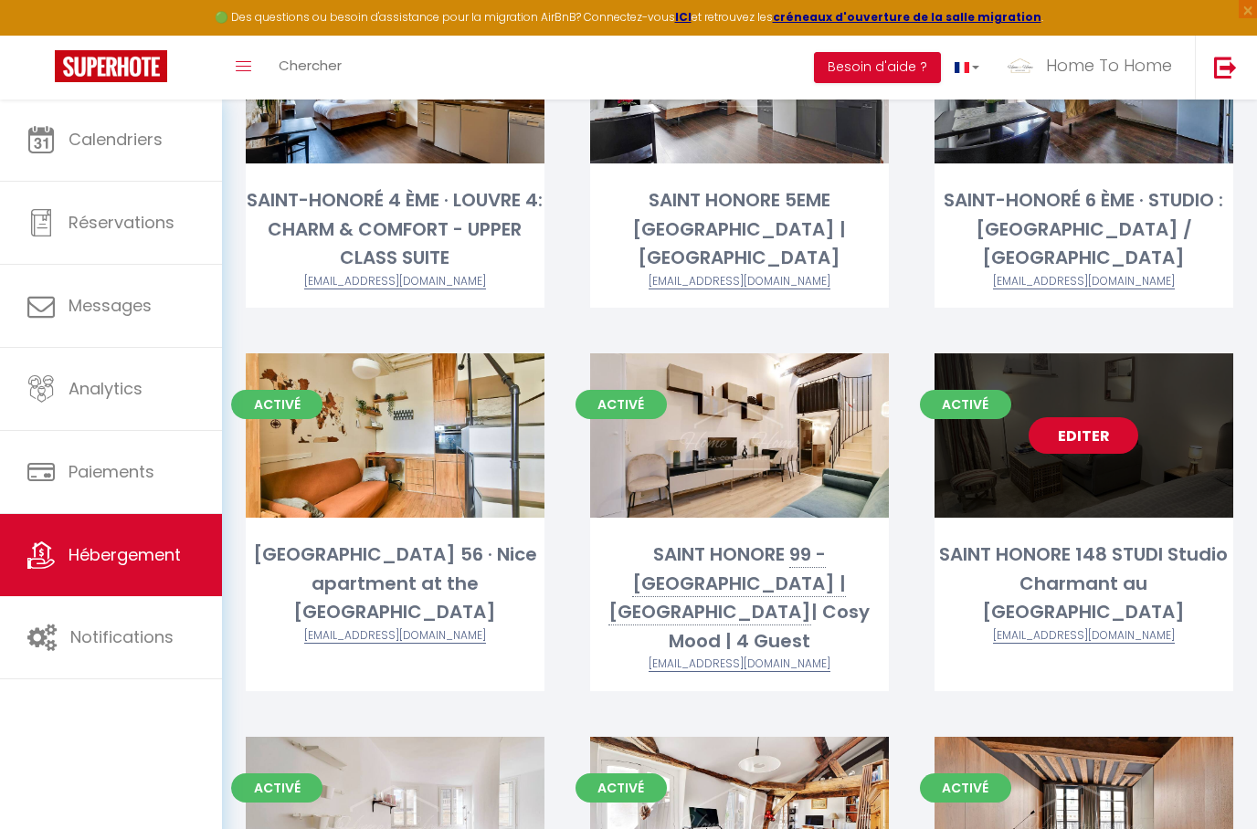
click at [1099, 417] on link "Editer" at bounding box center [1083, 435] width 110 height 37
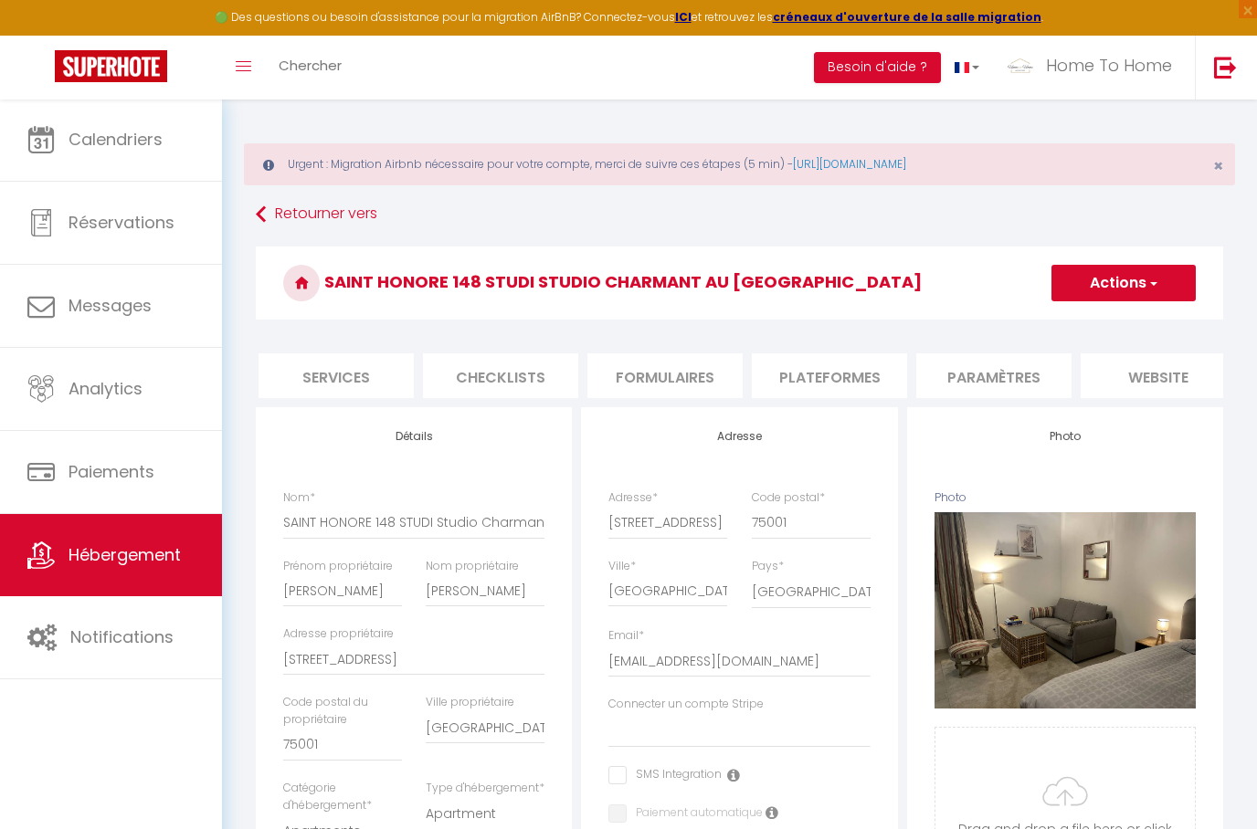
scroll to position [0, 496]
click at [826, 384] on li "Plateformes" at bounding box center [823, 375] width 155 height 45
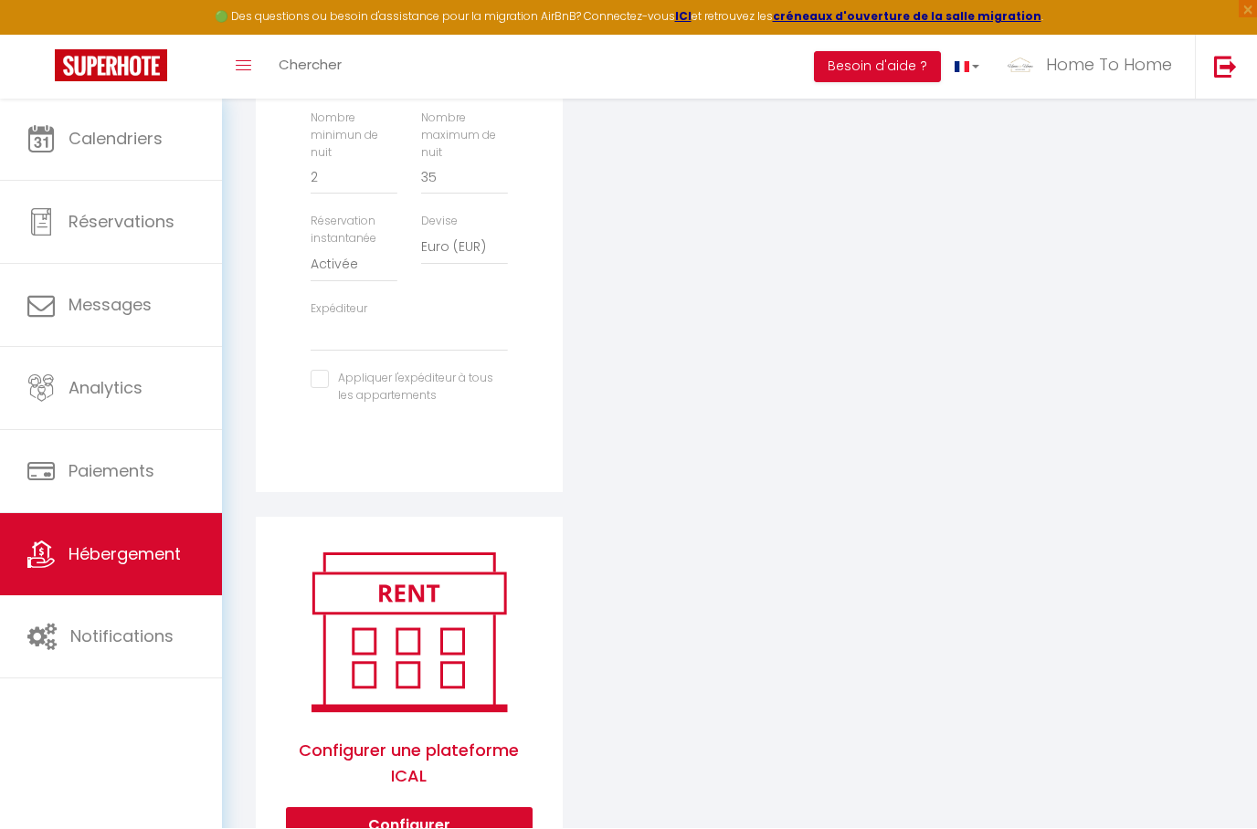
scroll to position [681, 0]
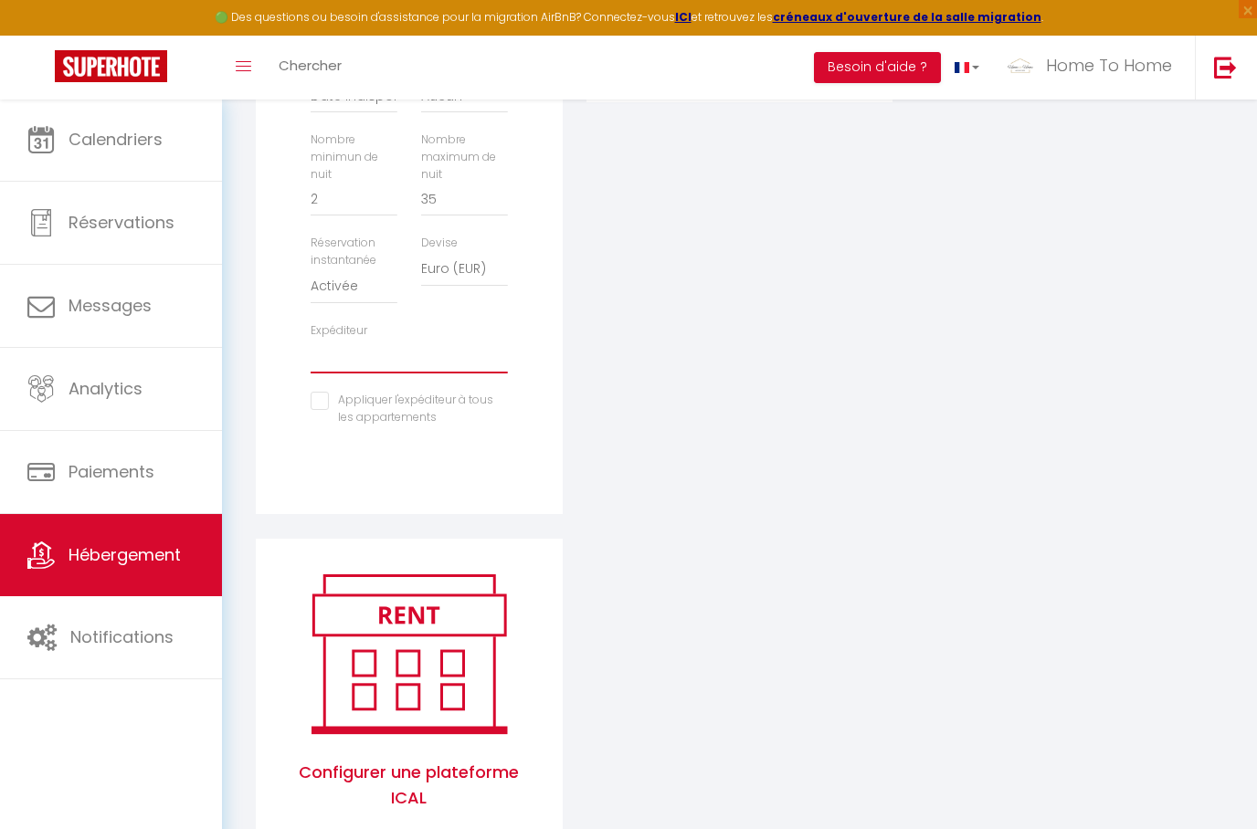
click at [347, 346] on select "gestionhometohome@gmail.com alainbhost@gmail.com jeanhost3@gmail.com annickhost…" at bounding box center [408, 356] width 196 height 35
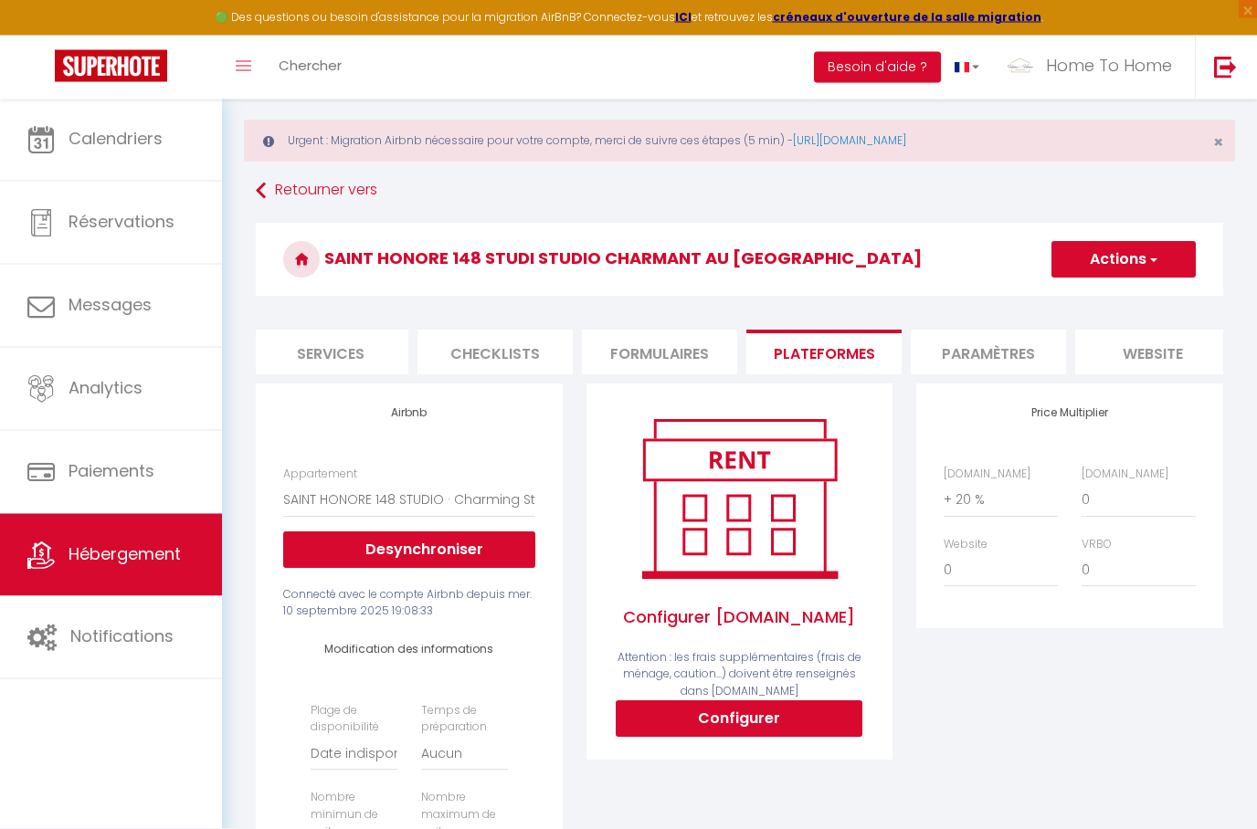
scroll to position [0, 0]
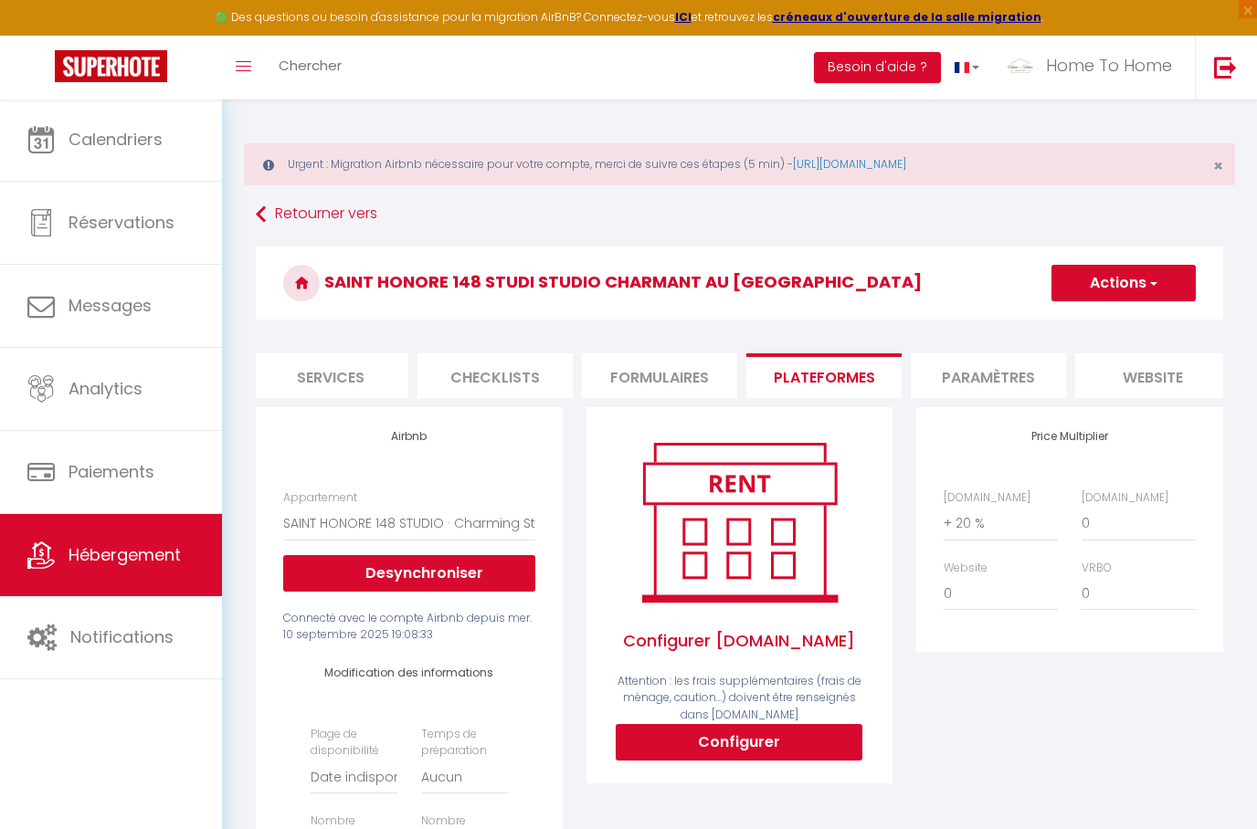
click at [1102, 286] on button "Actions" at bounding box center [1123, 283] width 144 height 37
click at [1094, 318] on link "Enregistrer" at bounding box center [1122, 323] width 144 height 24
click at [315, 203] on link "Retourner vers" at bounding box center [739, 214] width 967 height 33
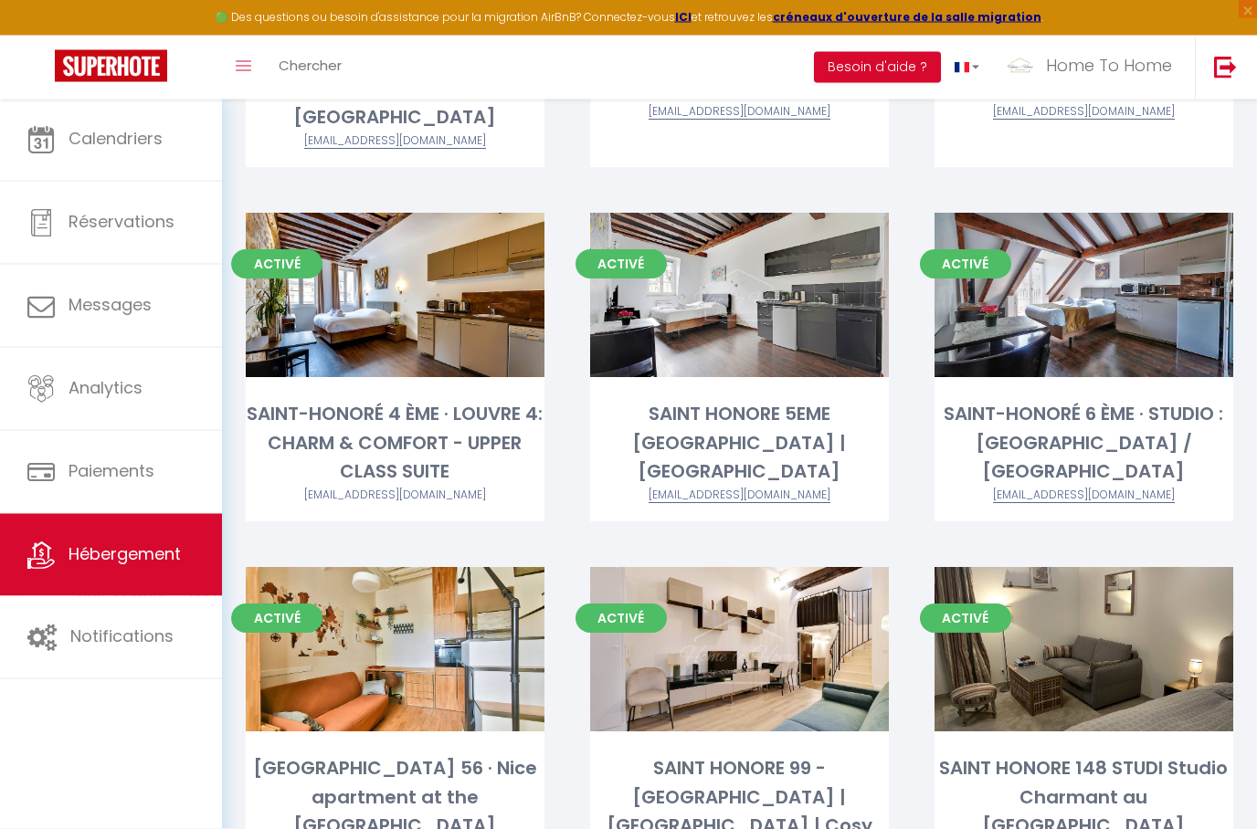
scroll to position [481, 0]
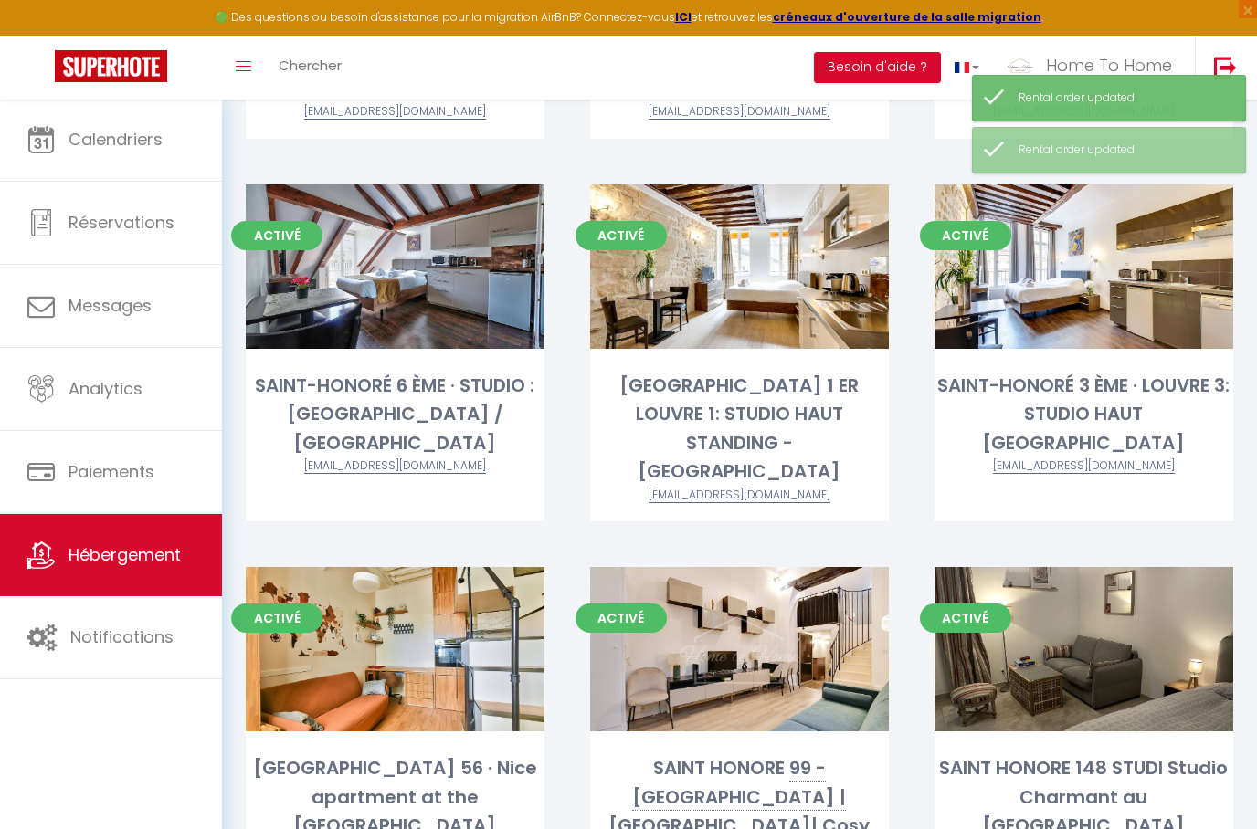
click at [229, 775] on div "Activé Editer SAINT-HONORÉ 56 · Nice apartment at the Heart of Paris augustinho…" at bounding box center [395, 759] width 344 height 384
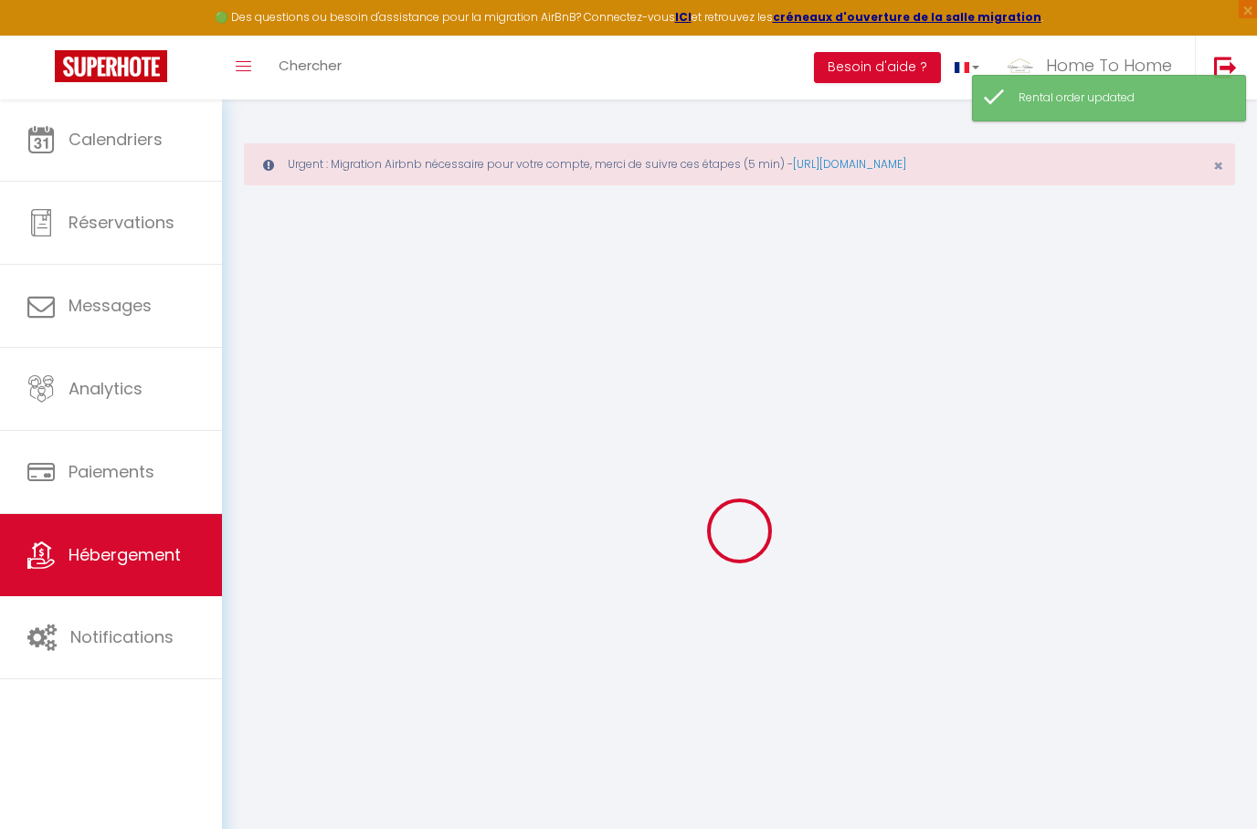
click at [146, 547] on span "Hébergement" at bounding box center [124, 554] width 112 height 23
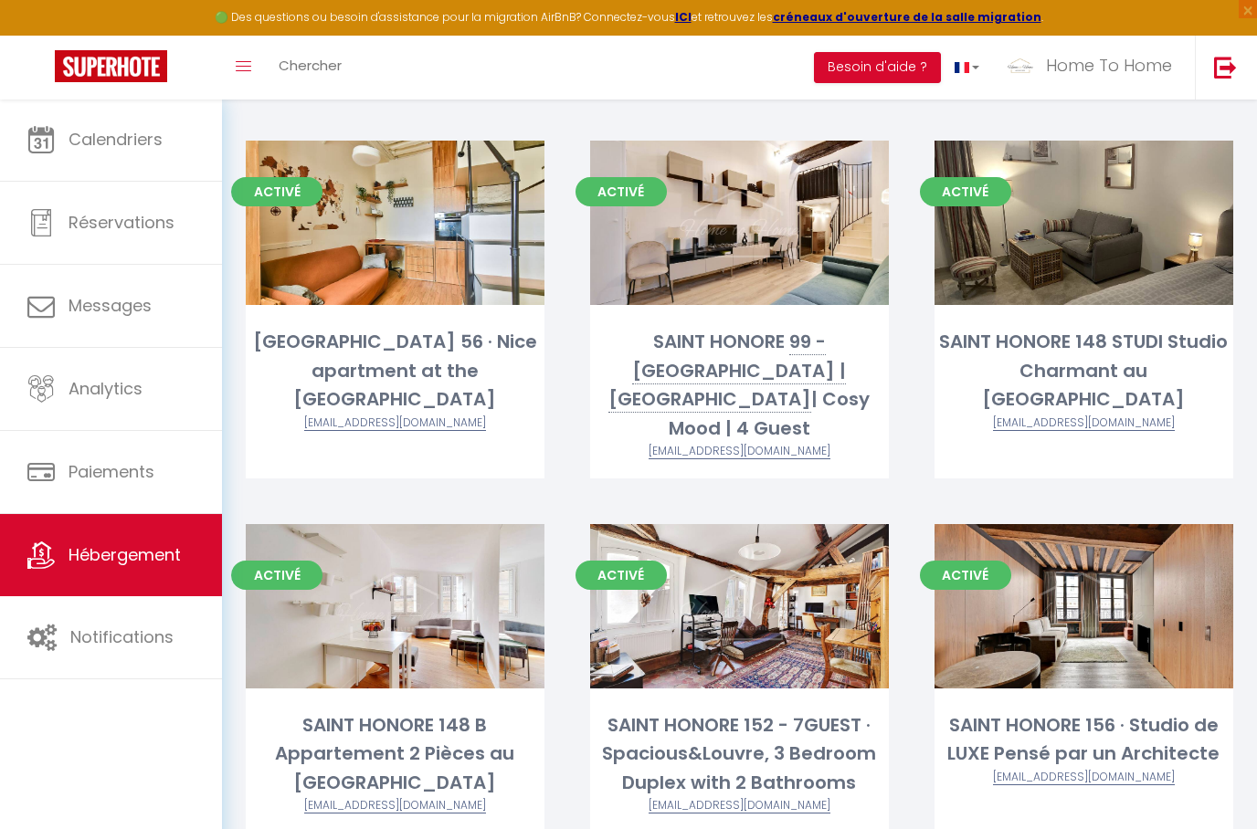
scroll to position [909, 0]
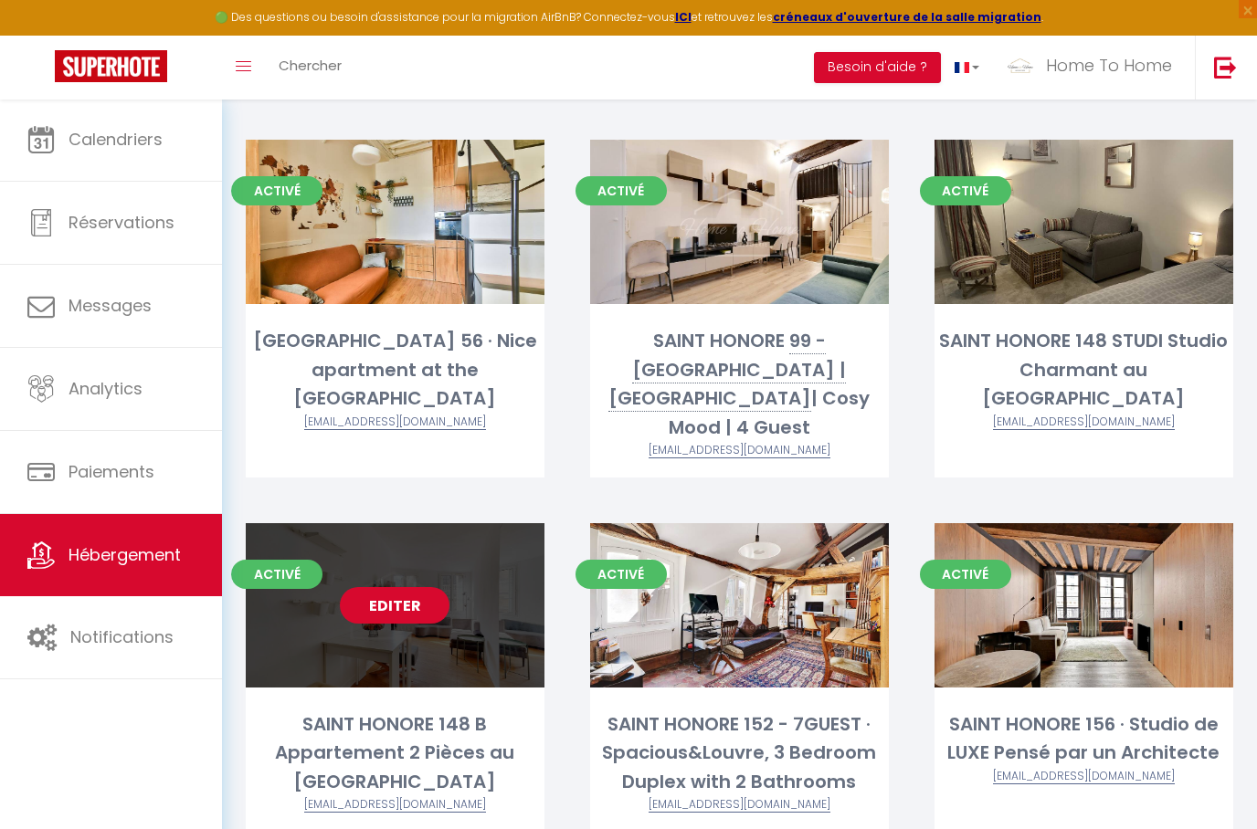
click at [416, 587] on link "Editer" at bounding box center [395, 605] width 110 height 37
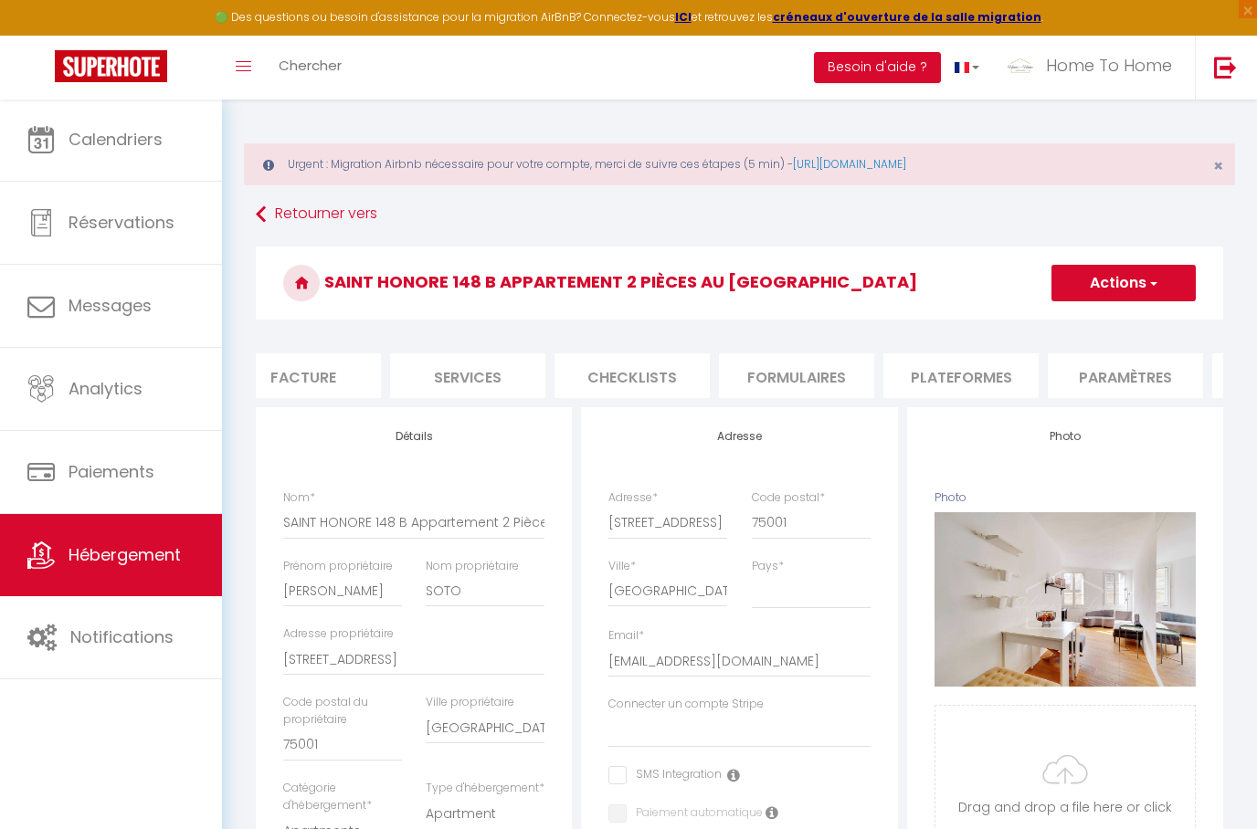
click at [743, 437] on h4 "Adresse" at bounding box center [738, 436] width 261 height 13
click at [811, 375] on li "Plateformes" at bounding box center [793, 375] width 155 height 45
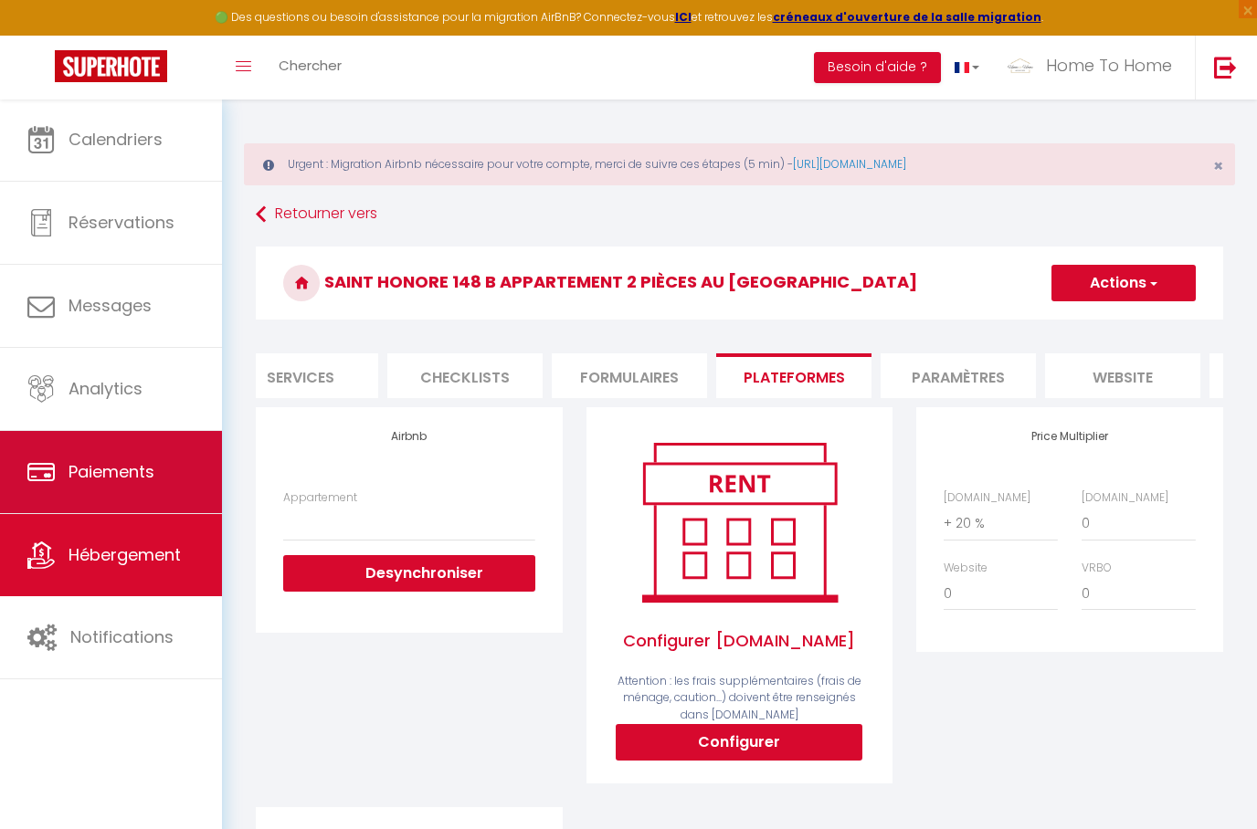
click at [140, 510] on link "Paiements" at bounding box center [111, 472] width 222 height 82
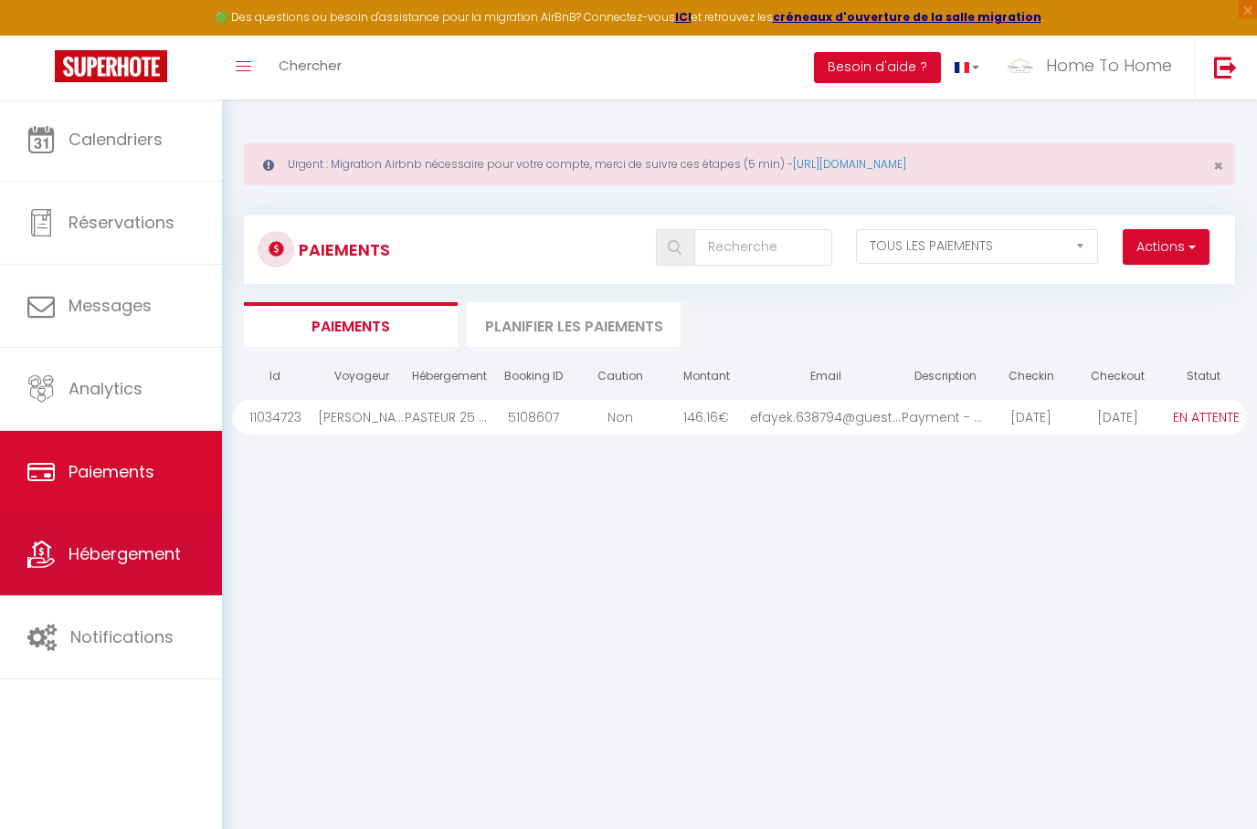
click at [129, 569] on link "Hébergement" at bounding box center [111, 554] width 222 height 82
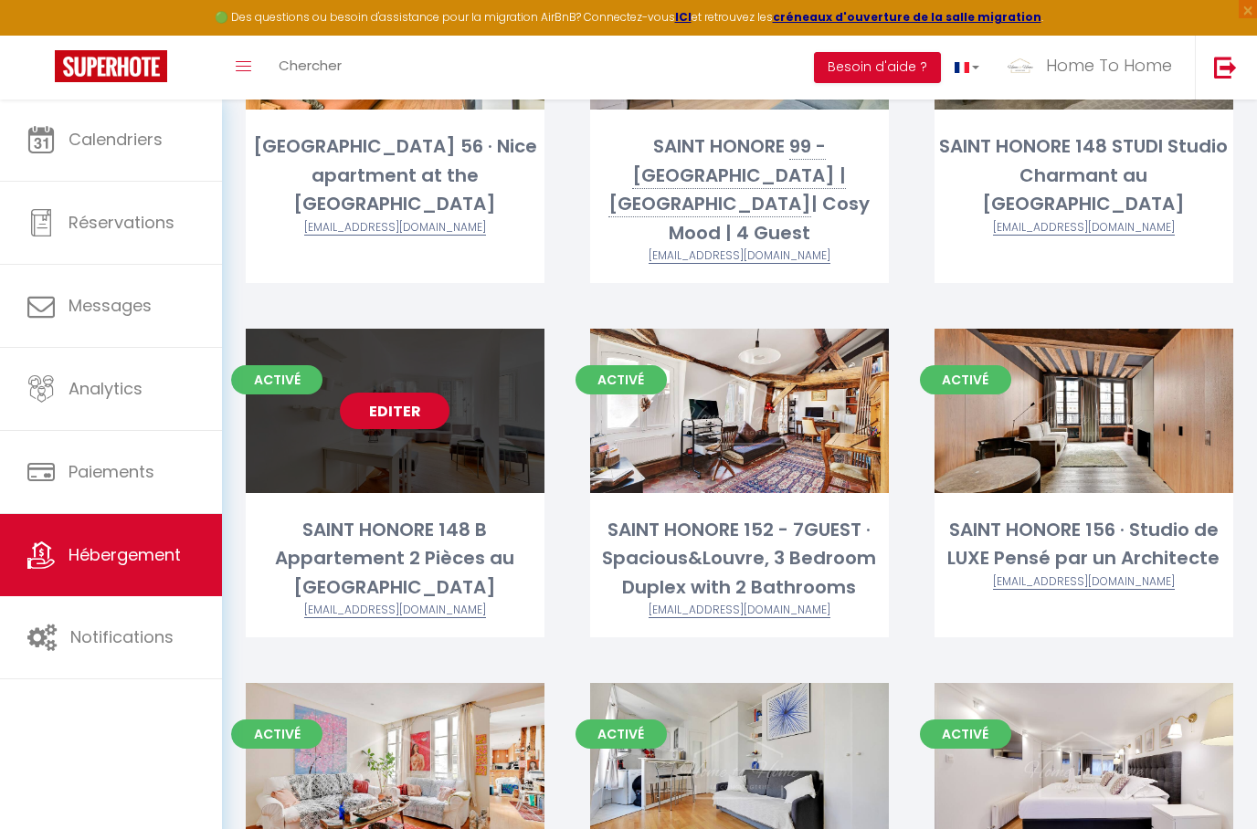
scroll to position [1176, 0]
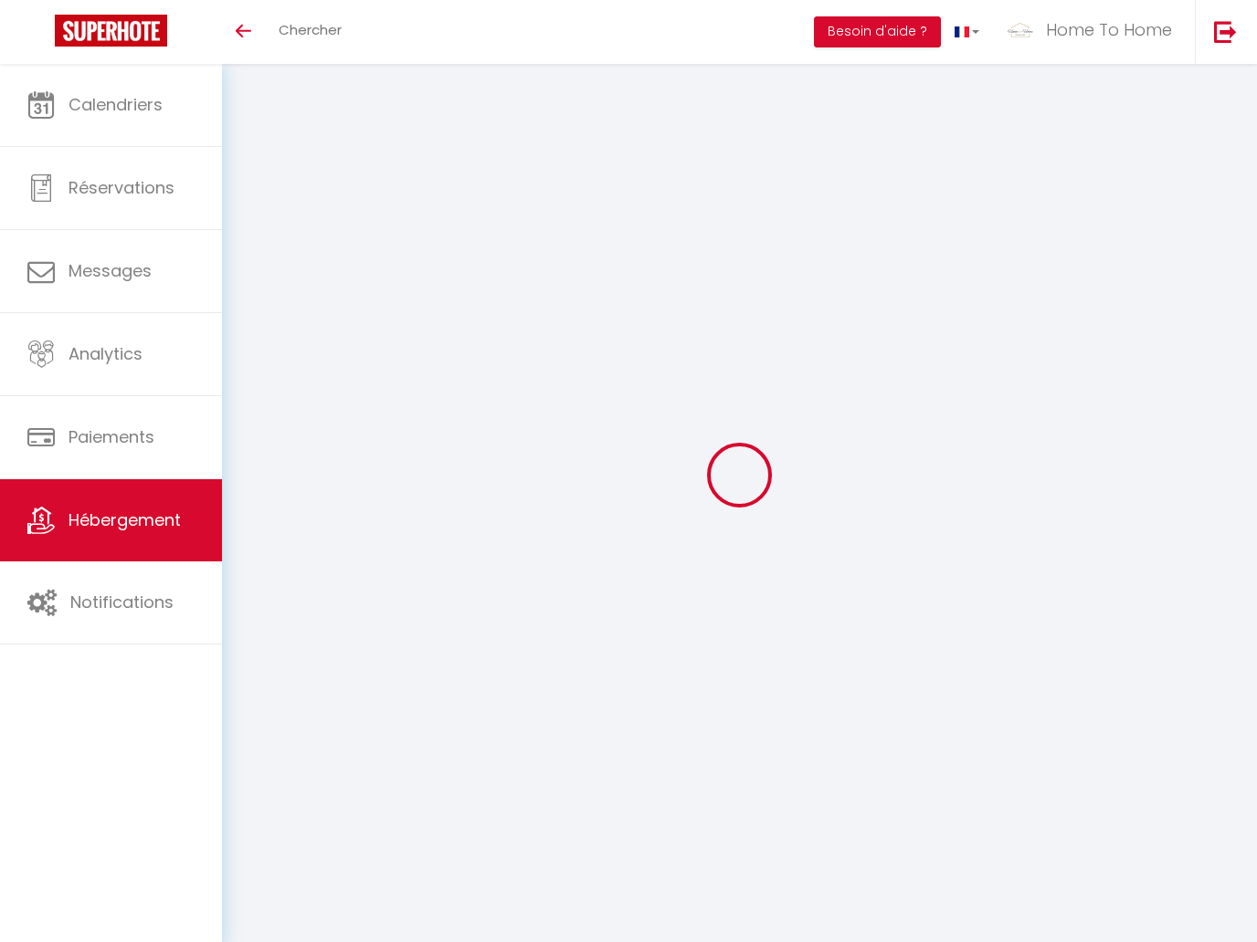
select select "3"
select select "2"
select select "1"
select select
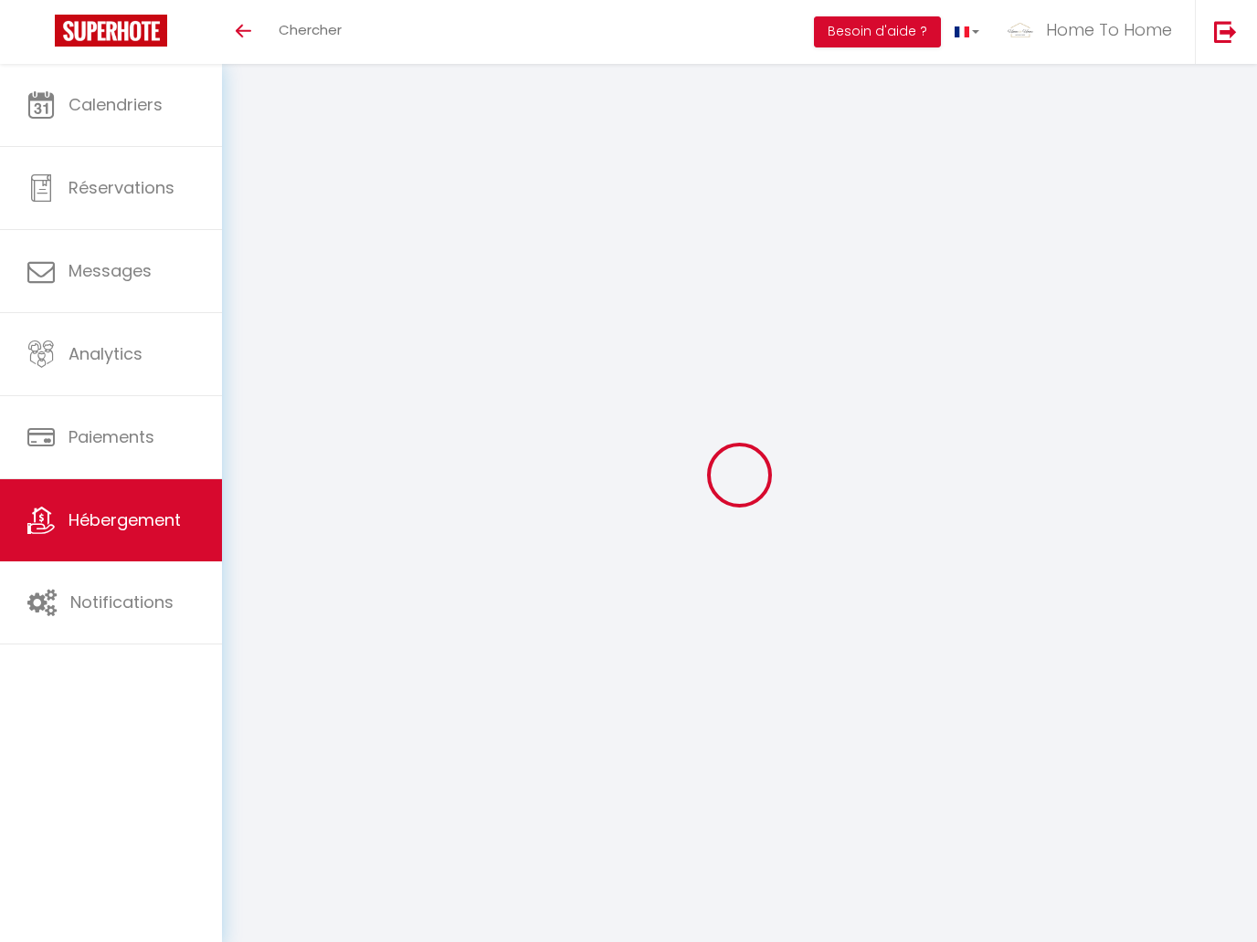
select select "28"
select select
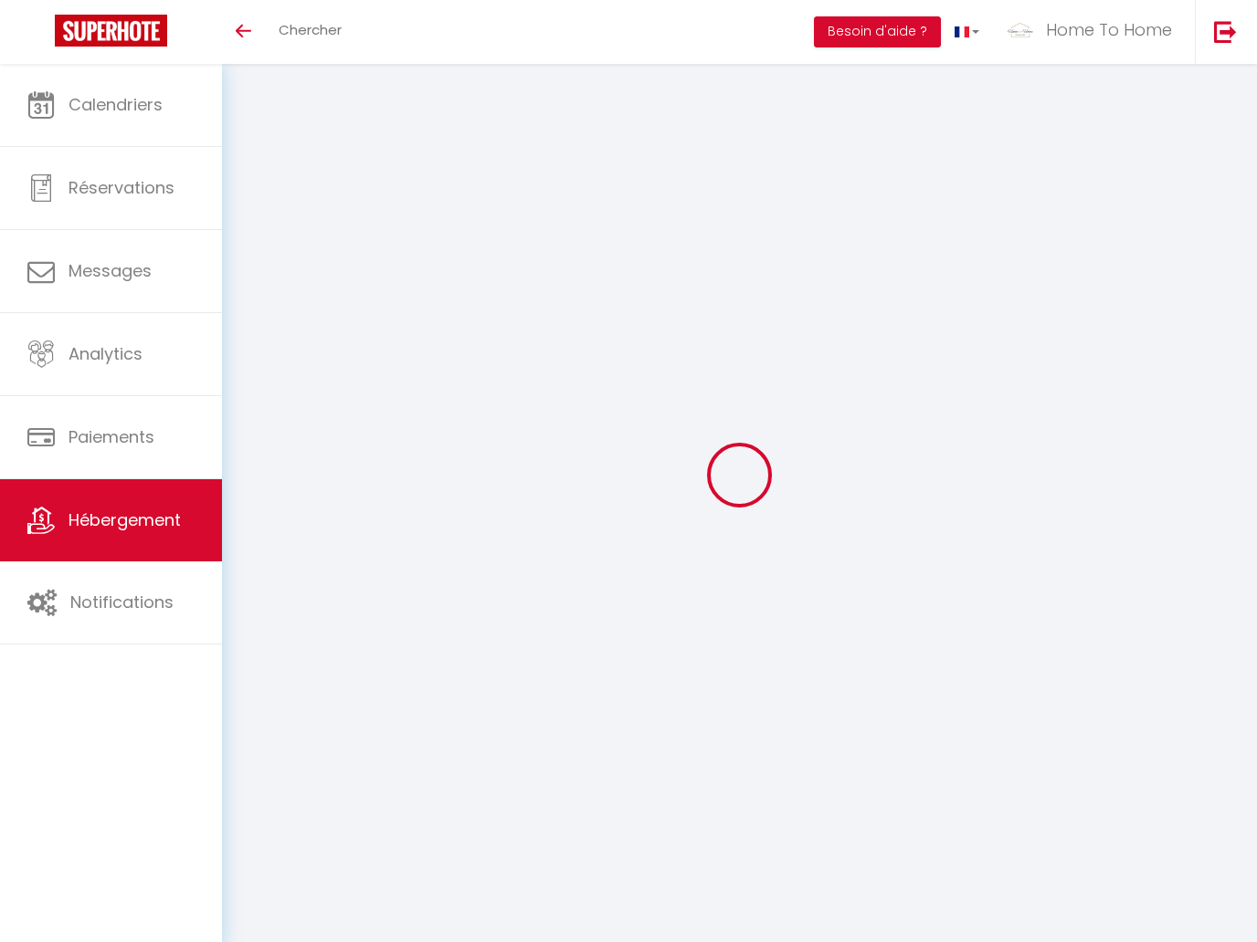
select select
checkbox input "false"
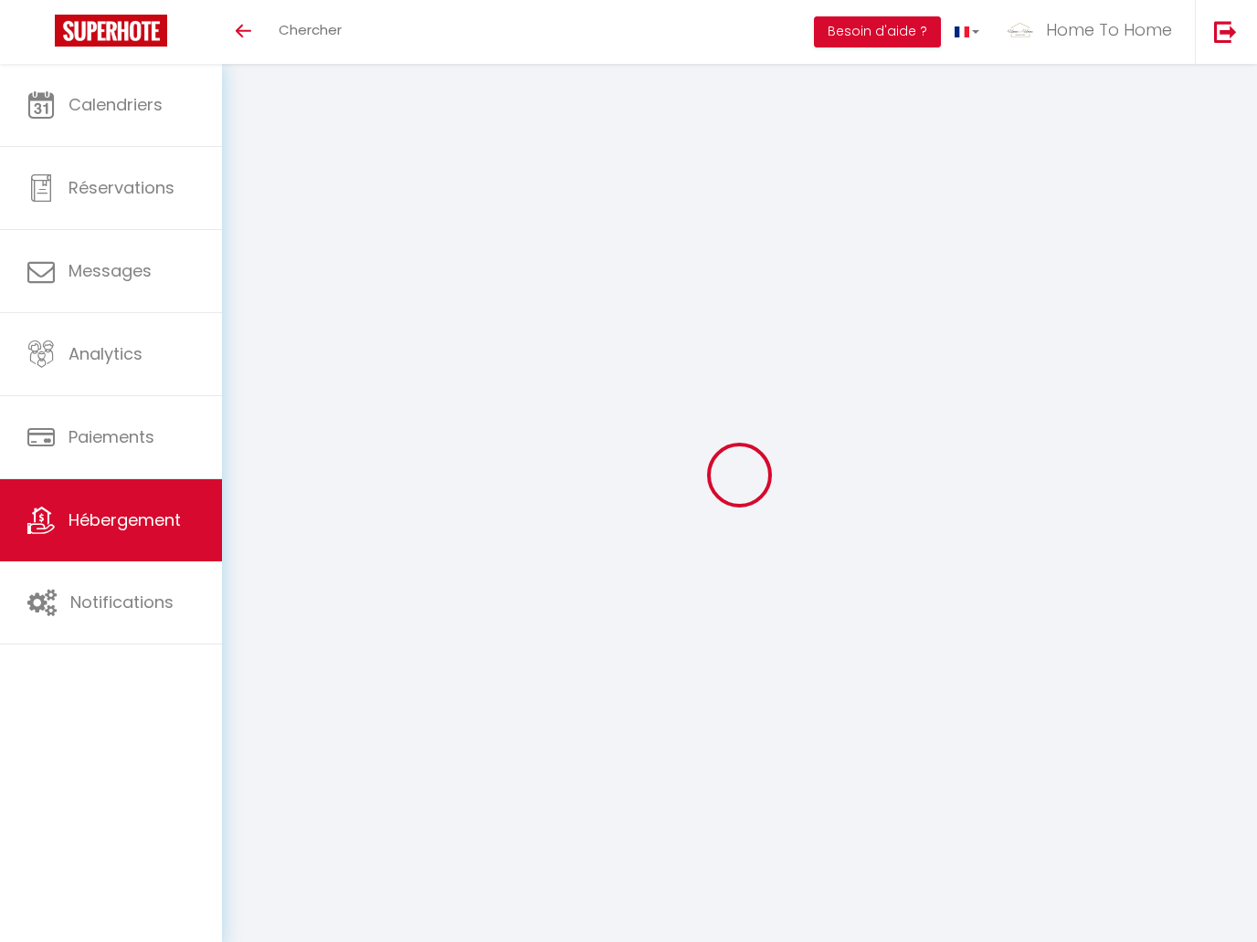
checkbox input "false"
select select
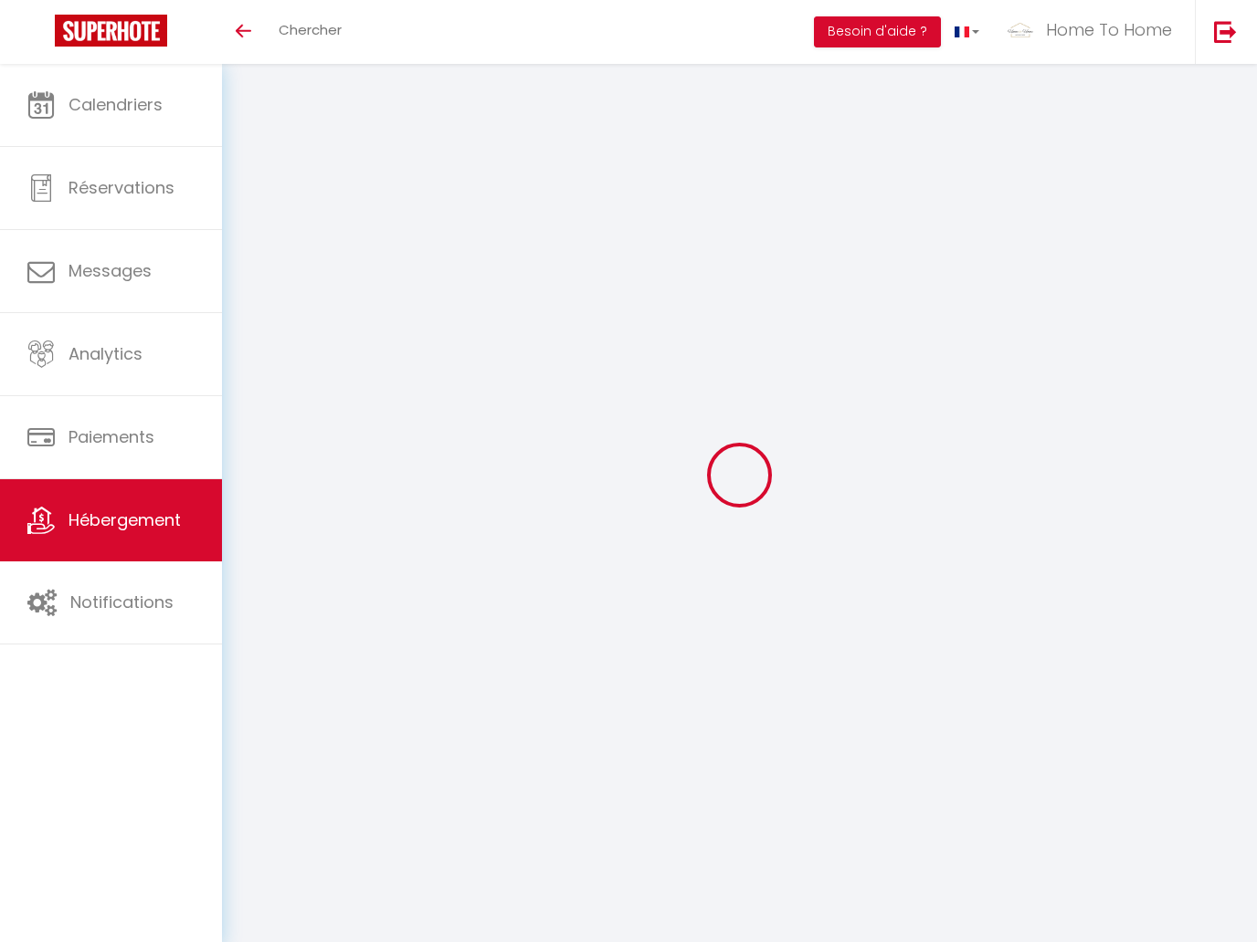
select select
checkbox input "false"
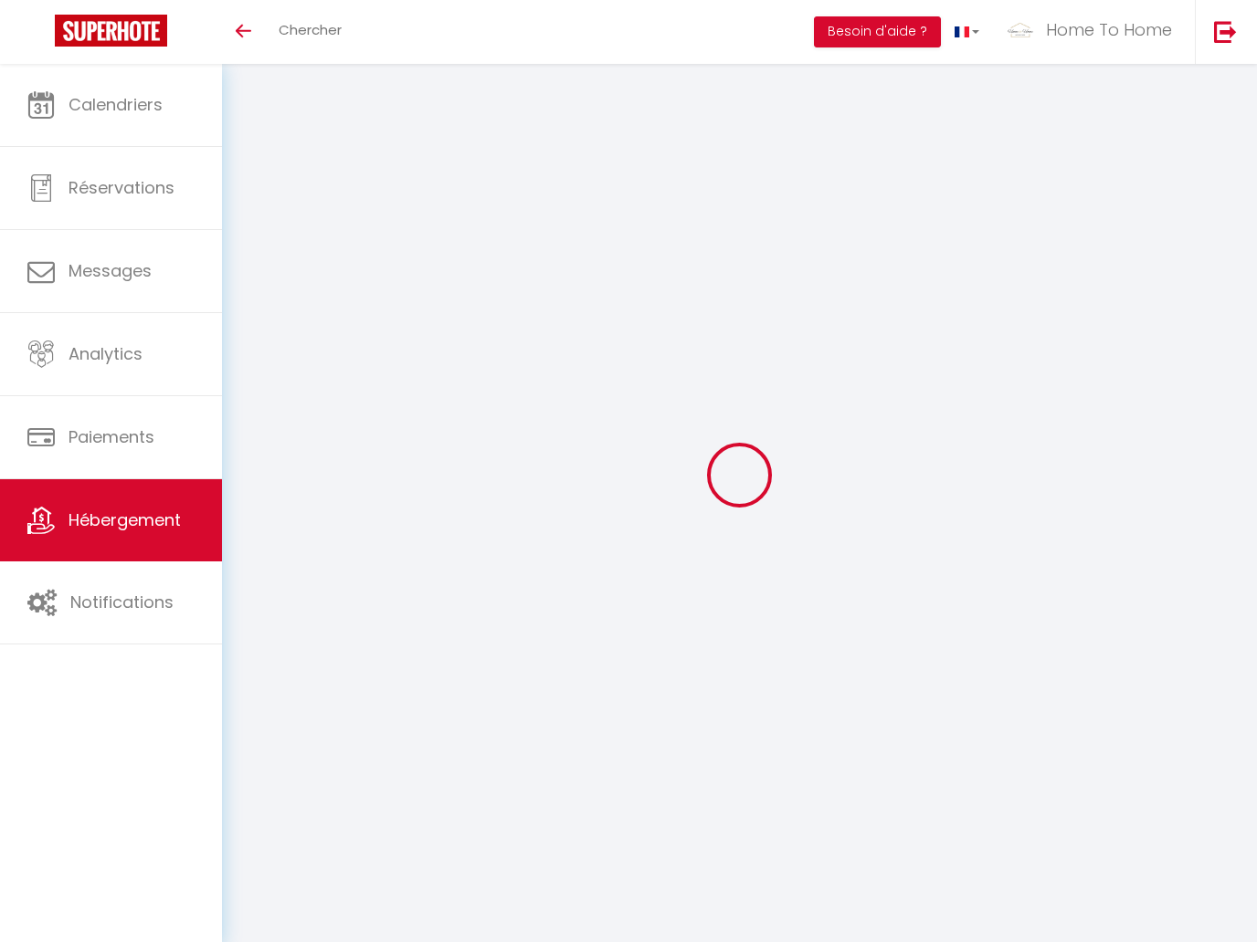
checkbox input "false"
select select
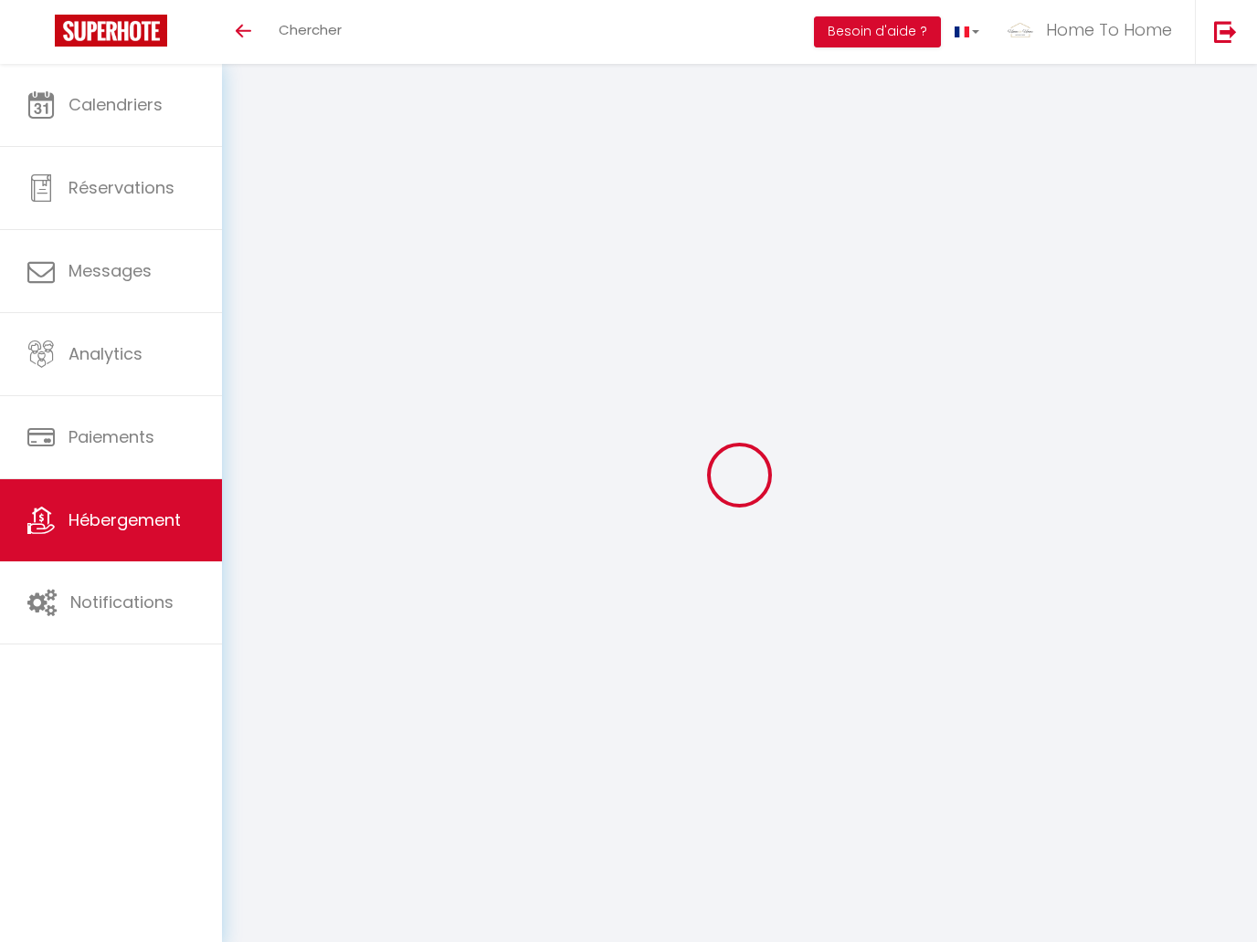
select select
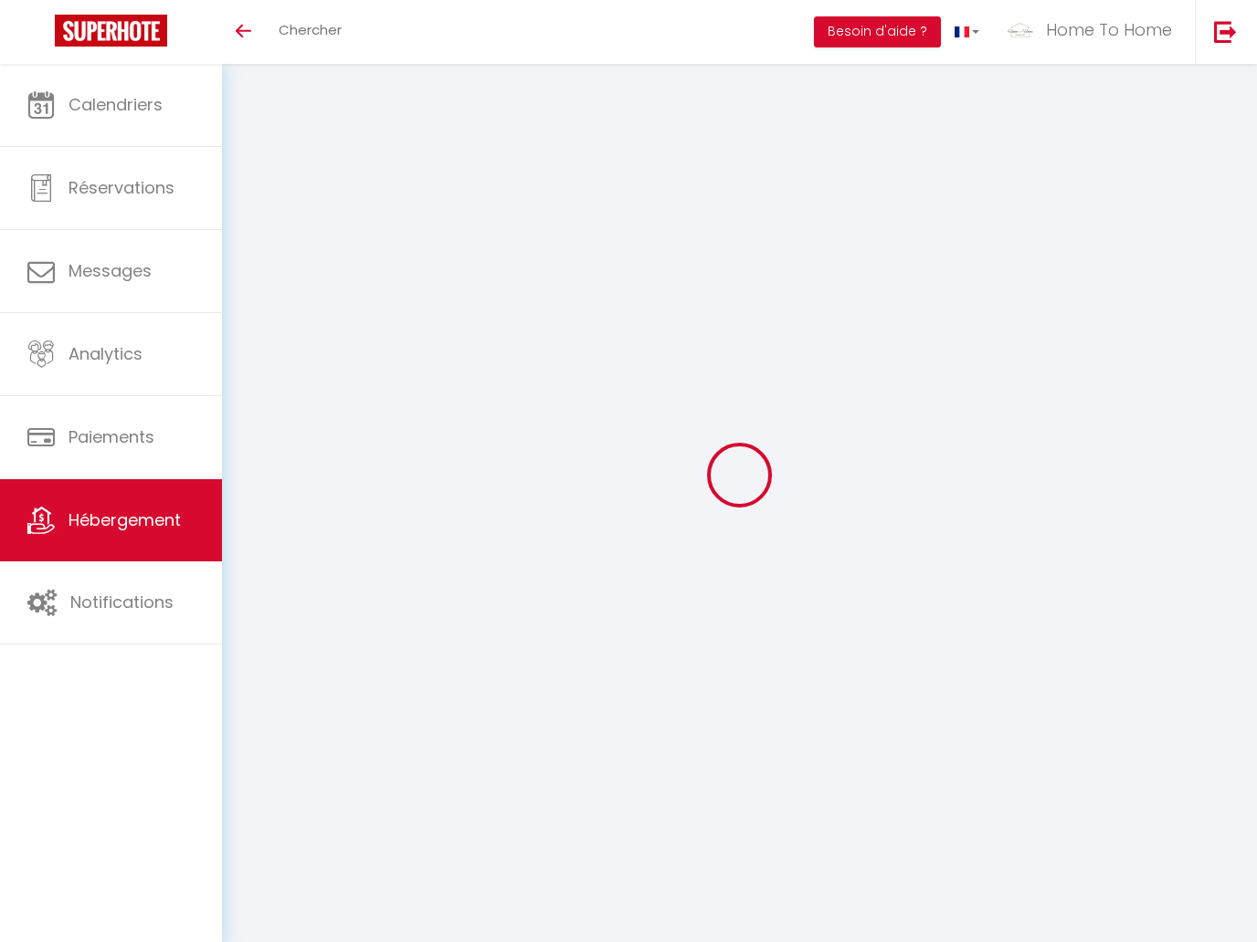
select select
checkbox input "false"
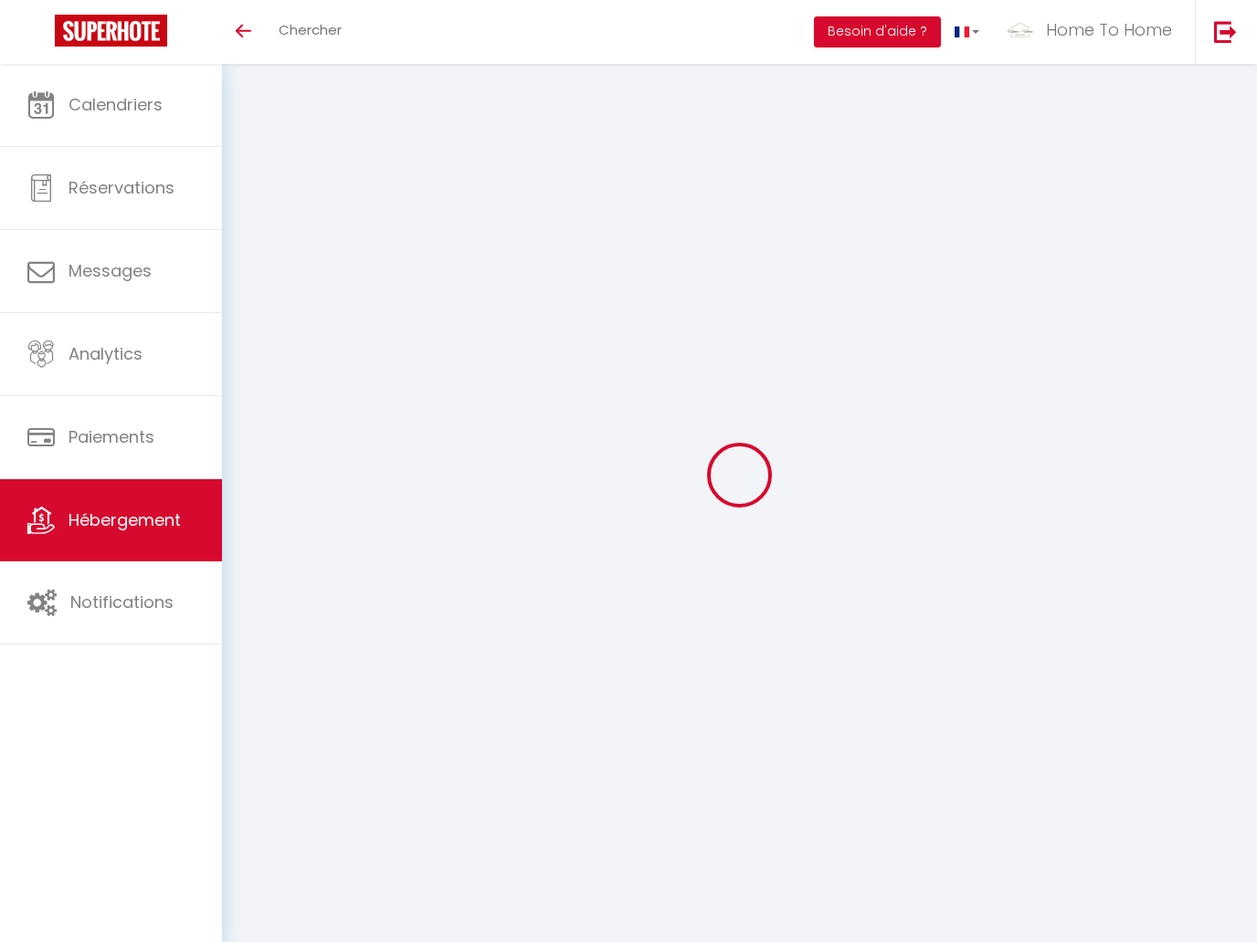
select select
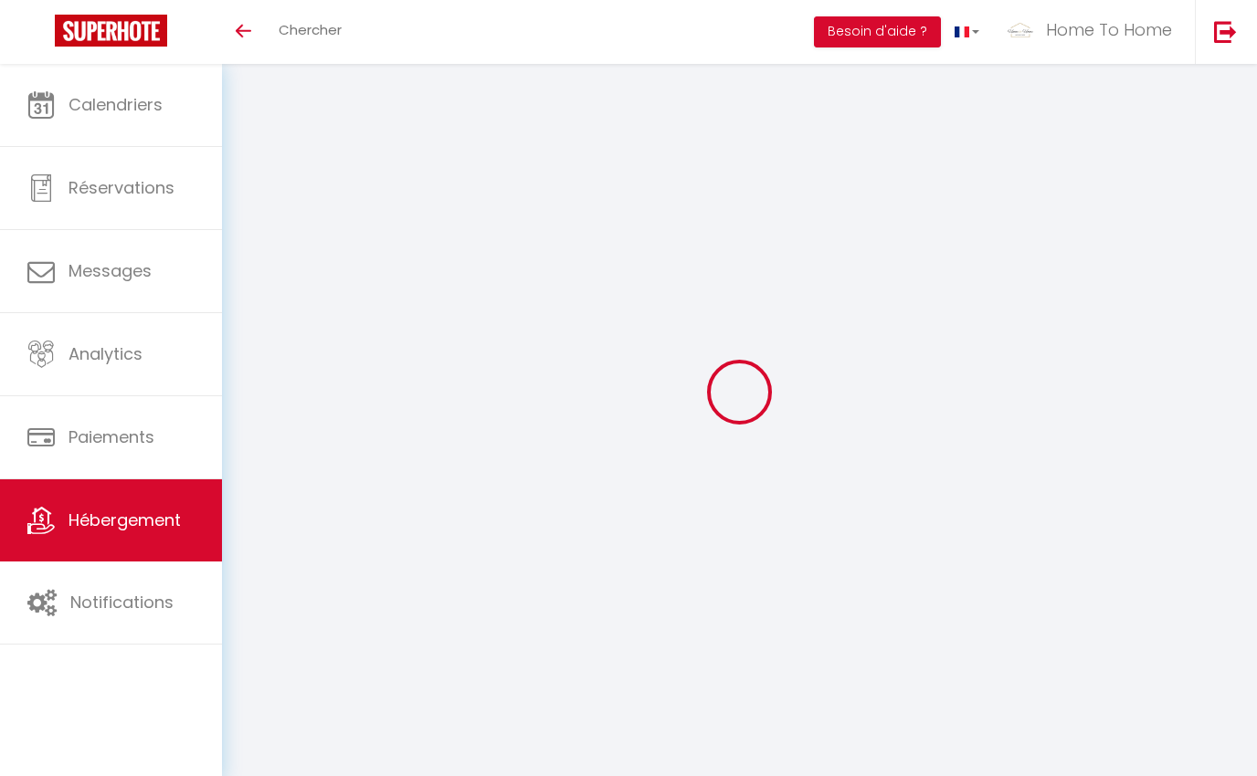
type input "SAINT-HONORÉ 4 ÈME · LOUVRE 4: CHARM & COMFORT - UPPER CLASS SUITE"
type input "Alain"
type input "Berrous"
type input "95 rue de courcelles"
type input "75017"
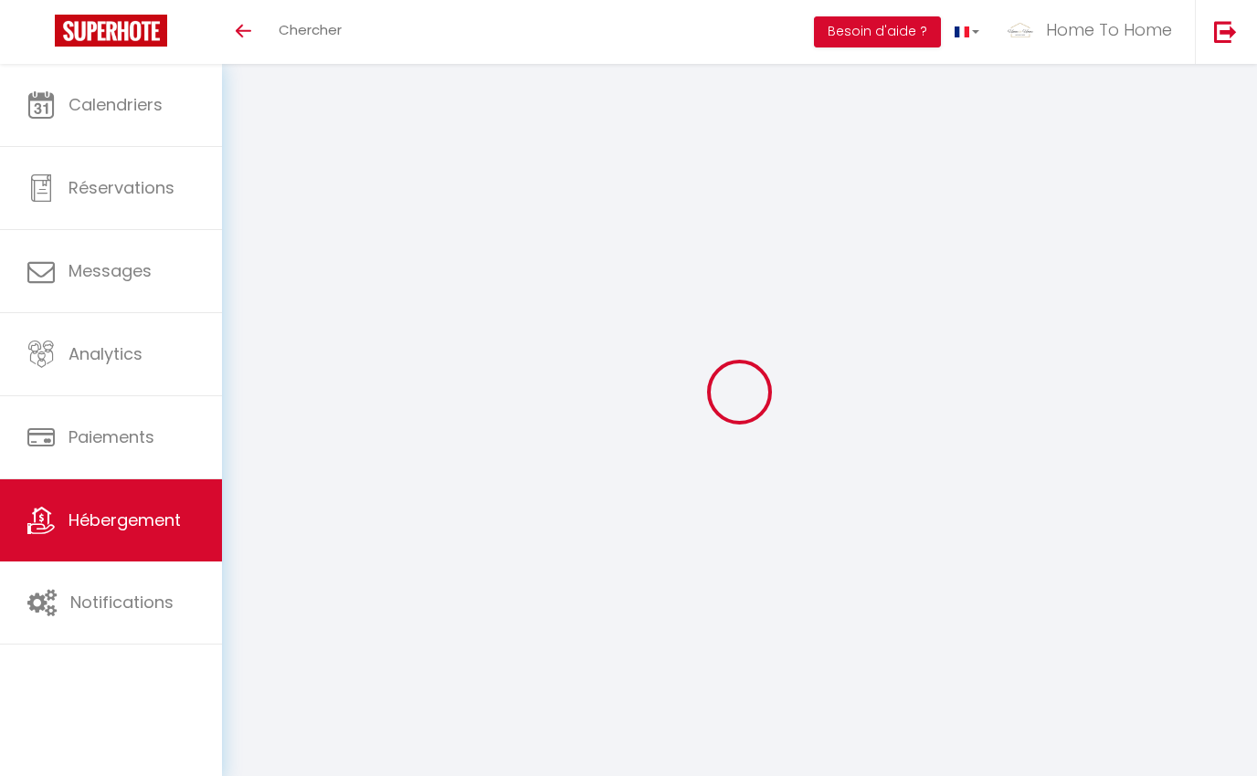
type input "paris"
select select "2"
select select "0"
type input "87"
type input "50"
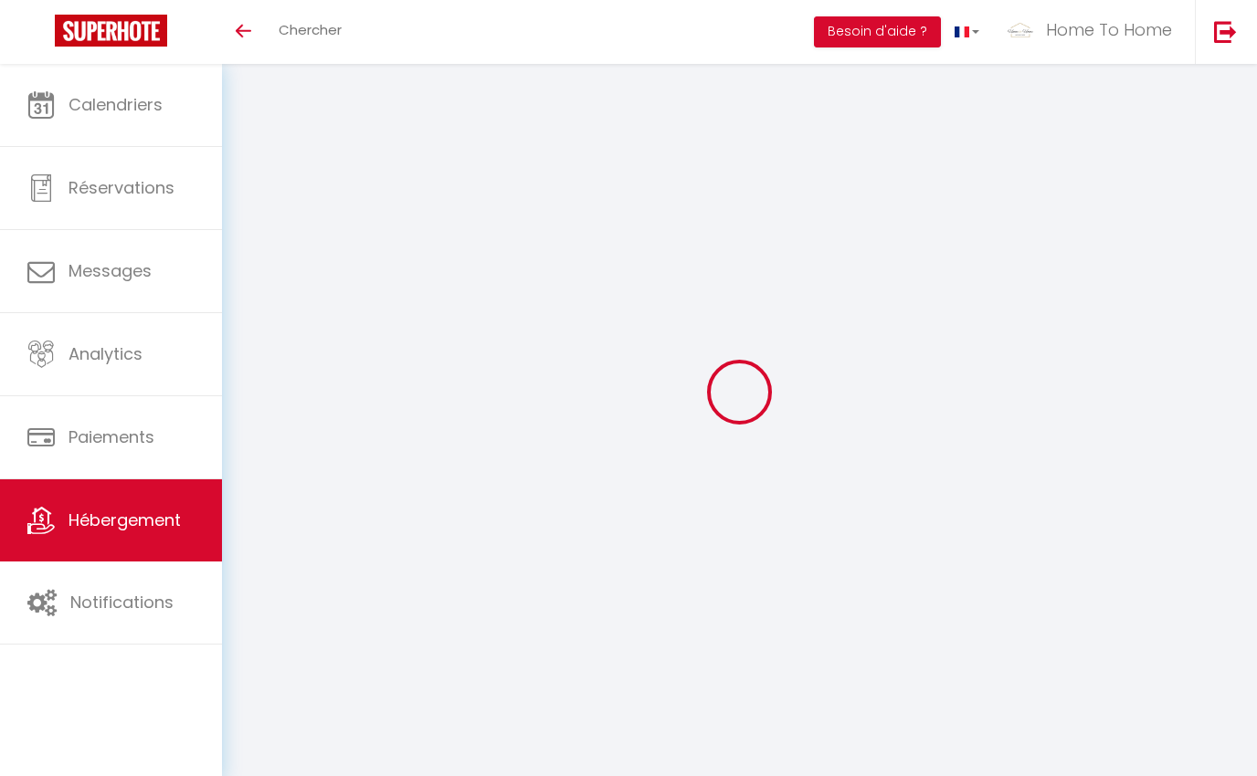
select select
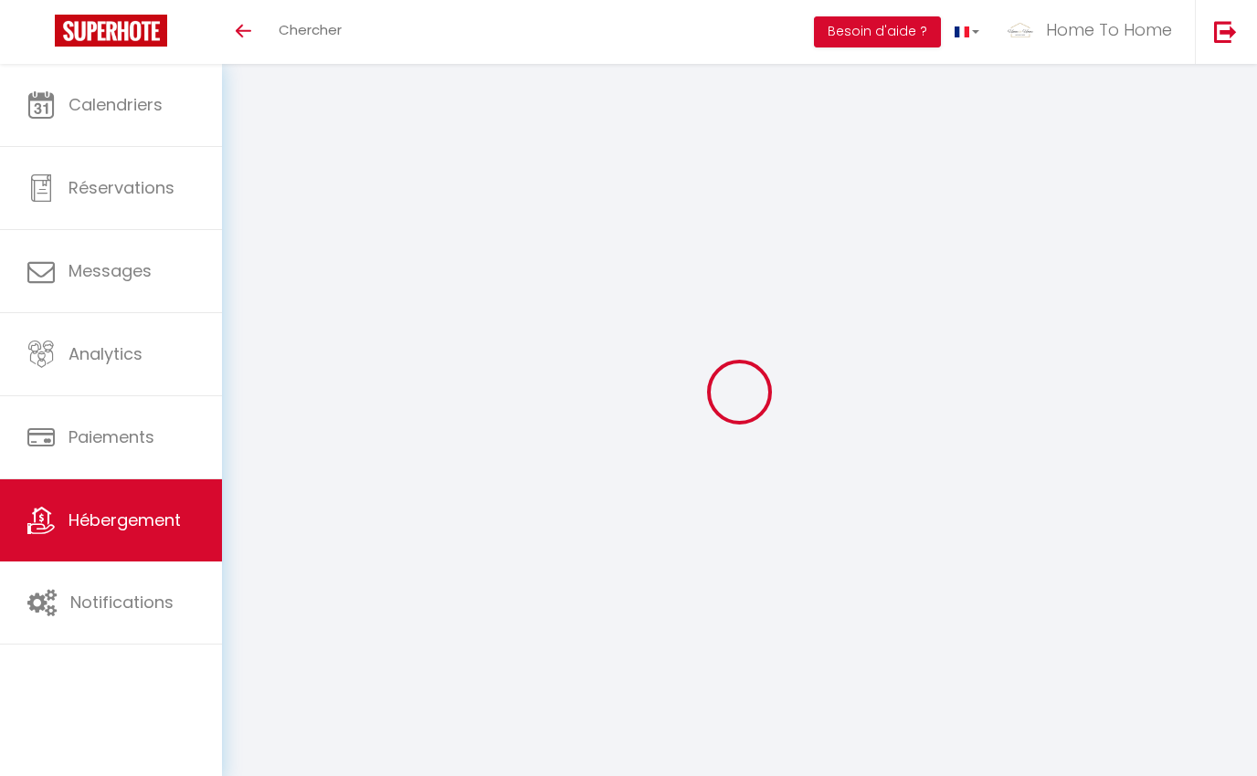
type input "138 Rue Saint Honoré"
type input "75001"
type input "PARIS"
type input "[EMAIL_ADDRESS][DOMAIN_NAME]"
select select
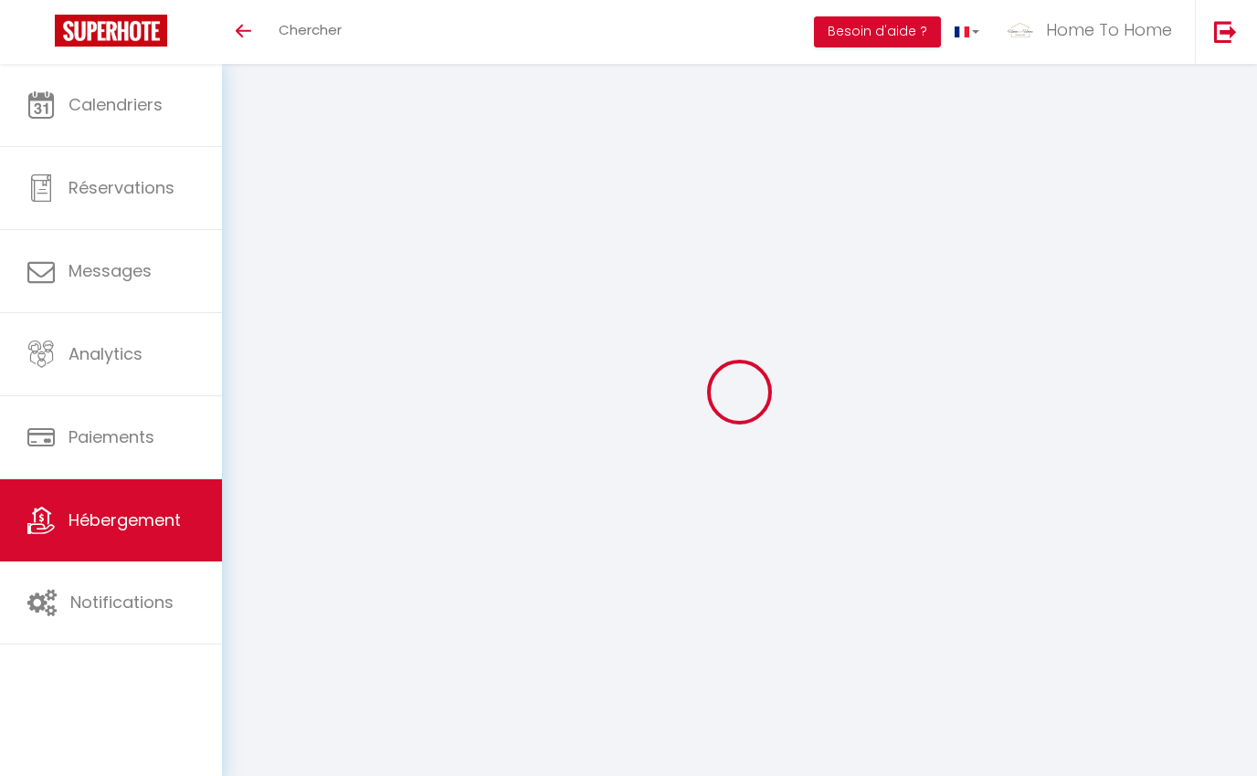
checkbox input "false"
type input "15"
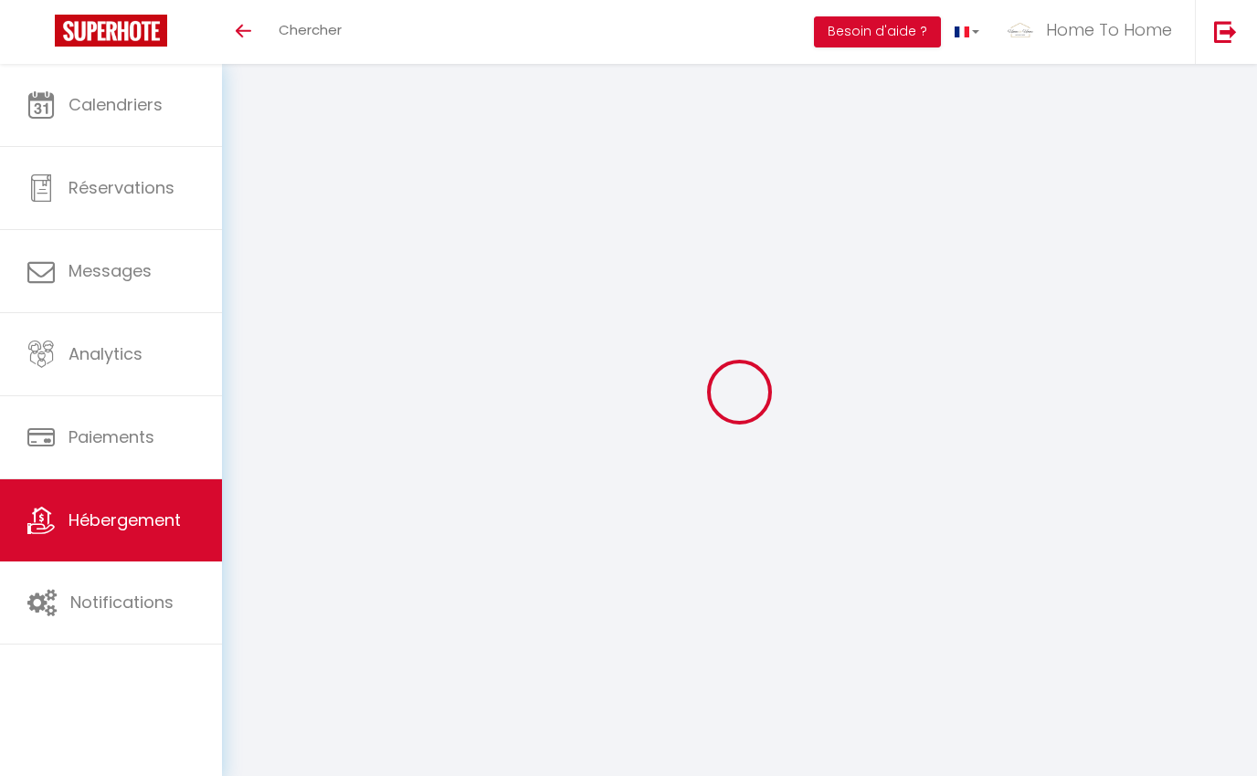
type input "0"
select select "+ 10 %"
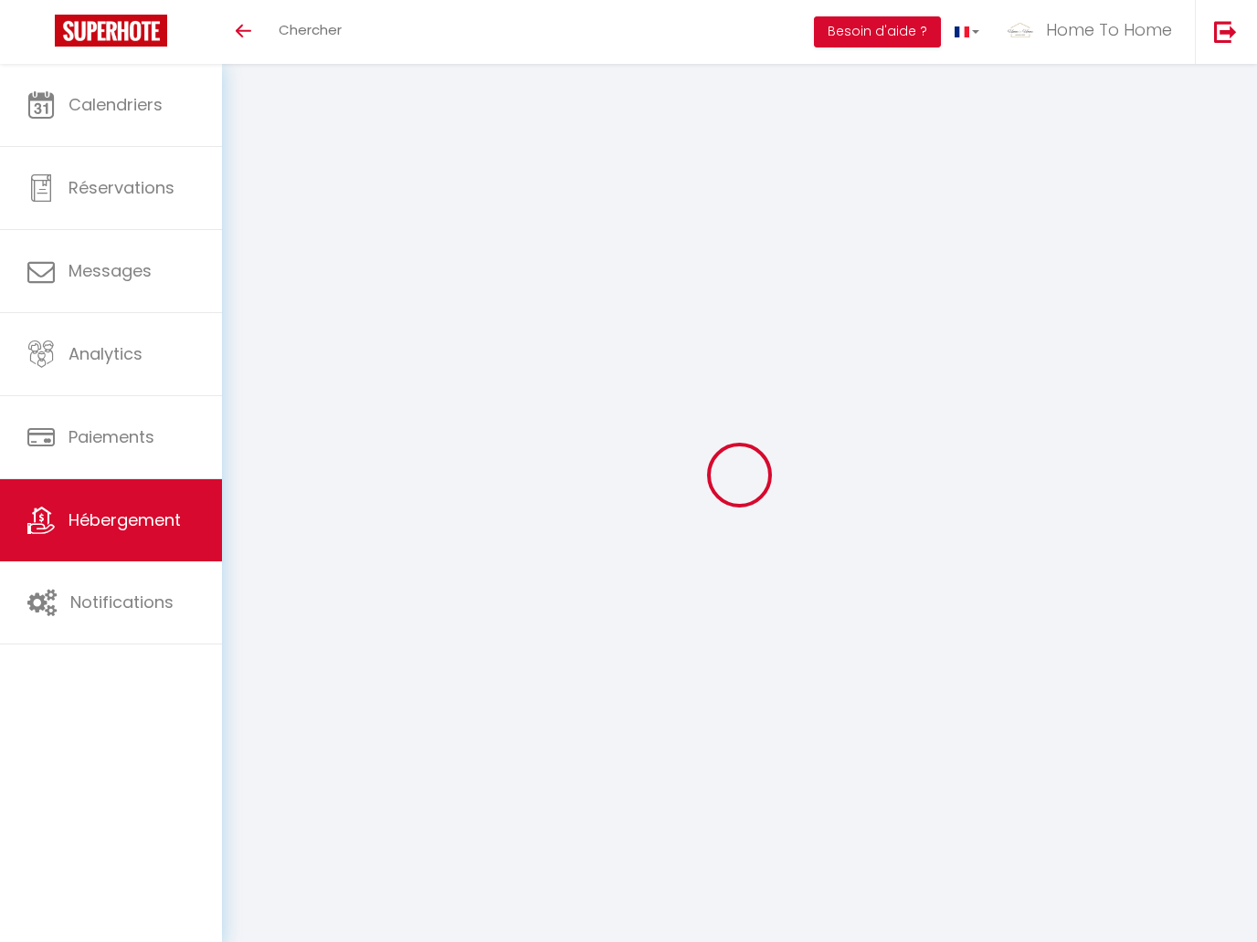
select select "3"
select select "2"
select select "1"
select select
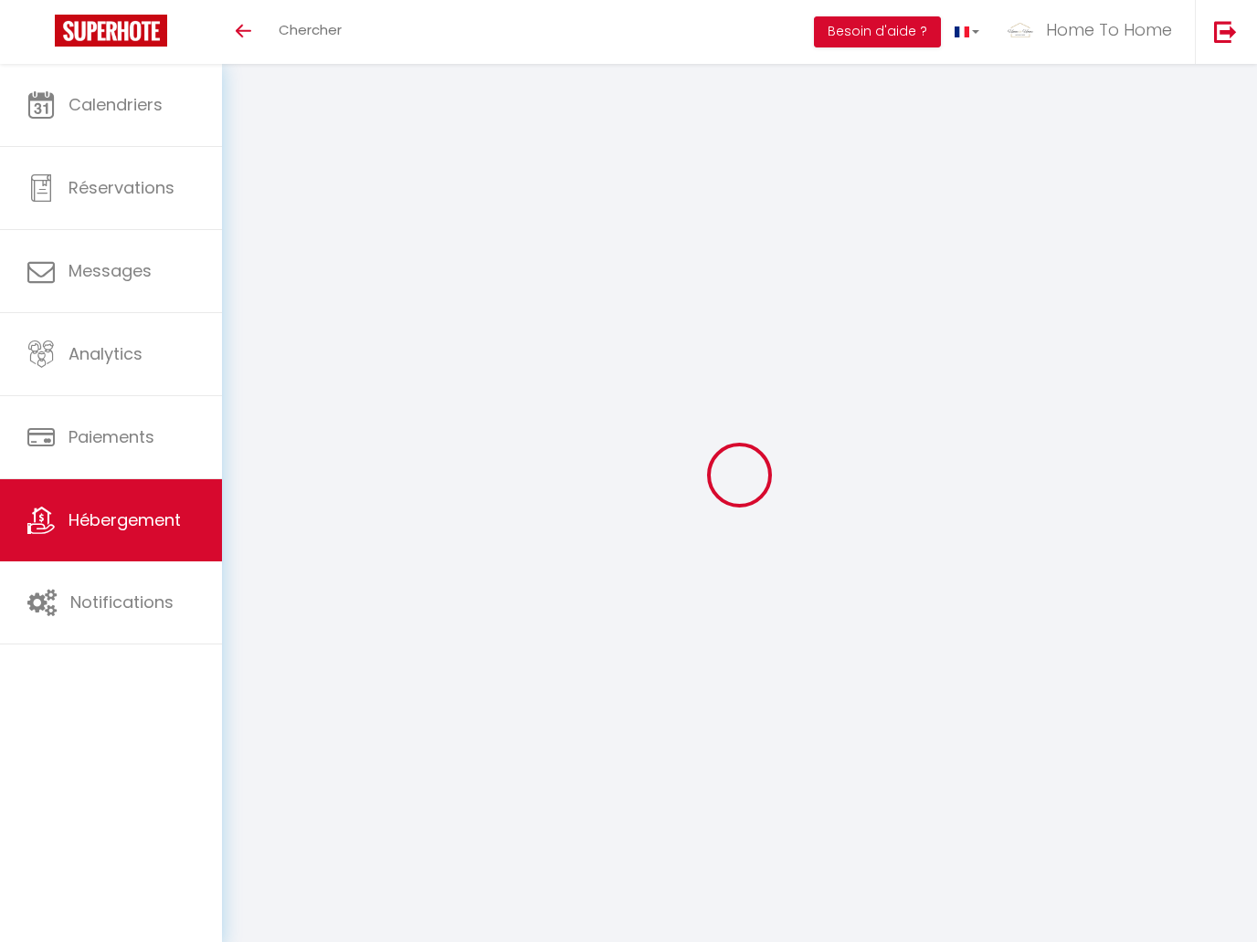
select select "28"
select select
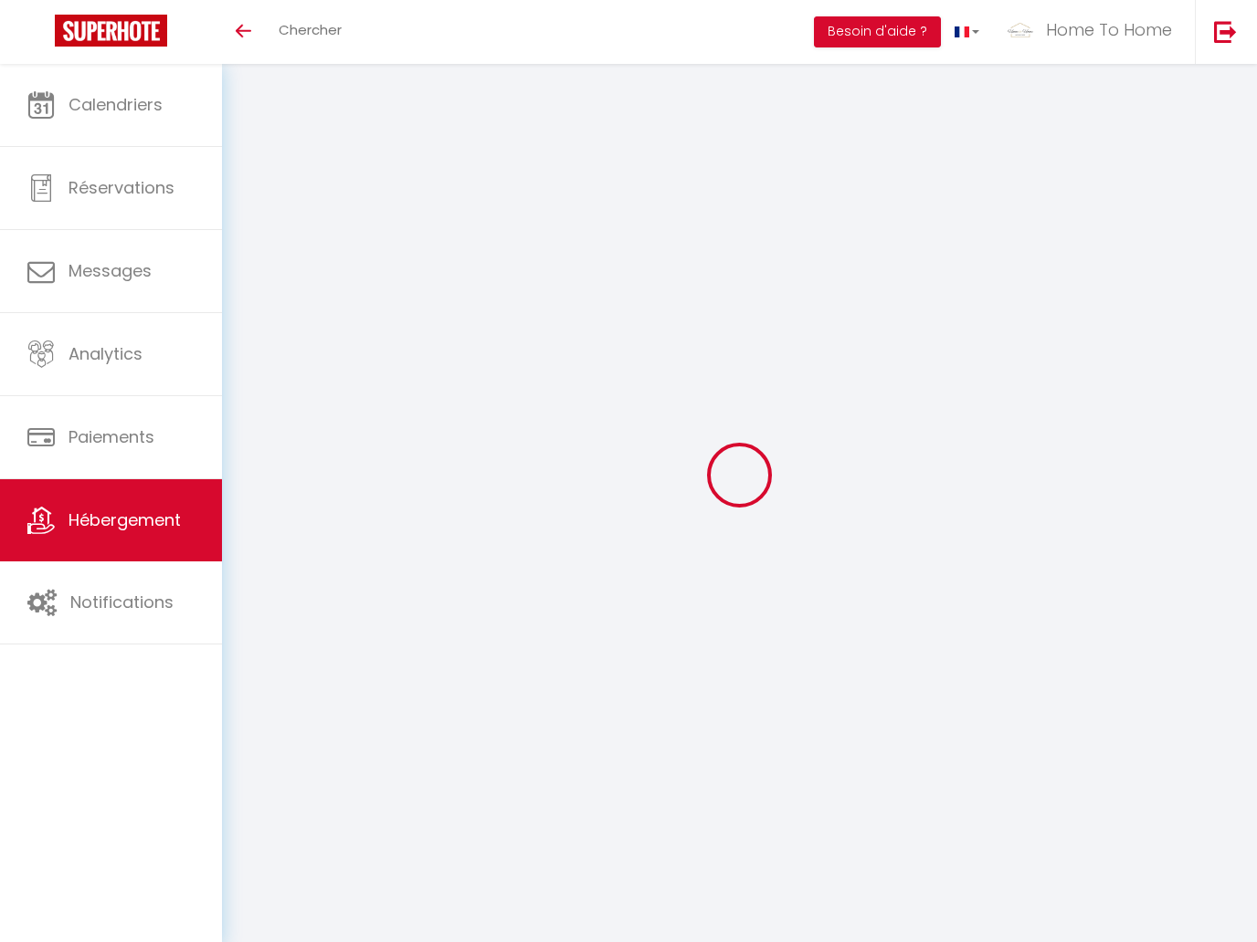
select select
checkbox input "false"
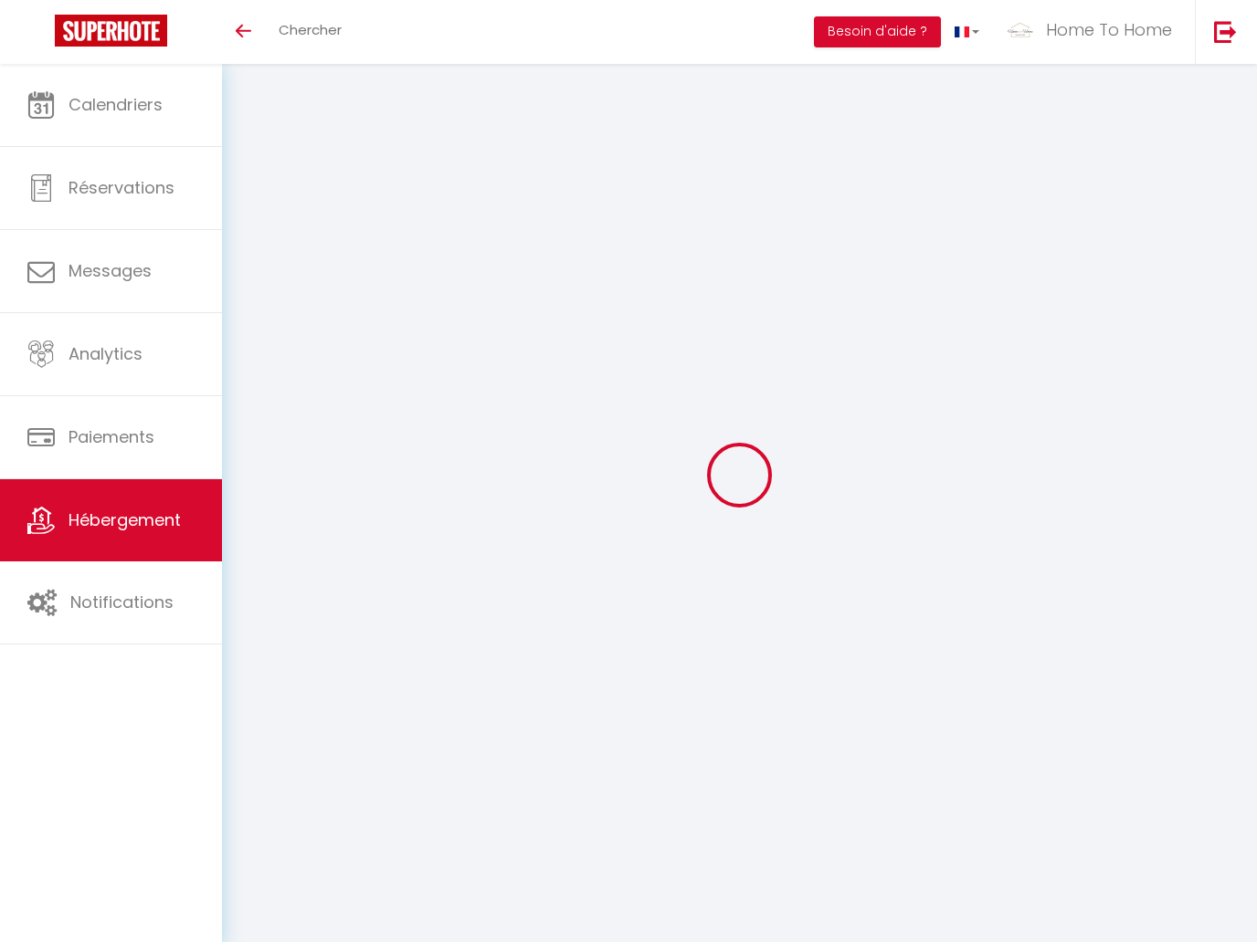
checkbox input "false"
select select
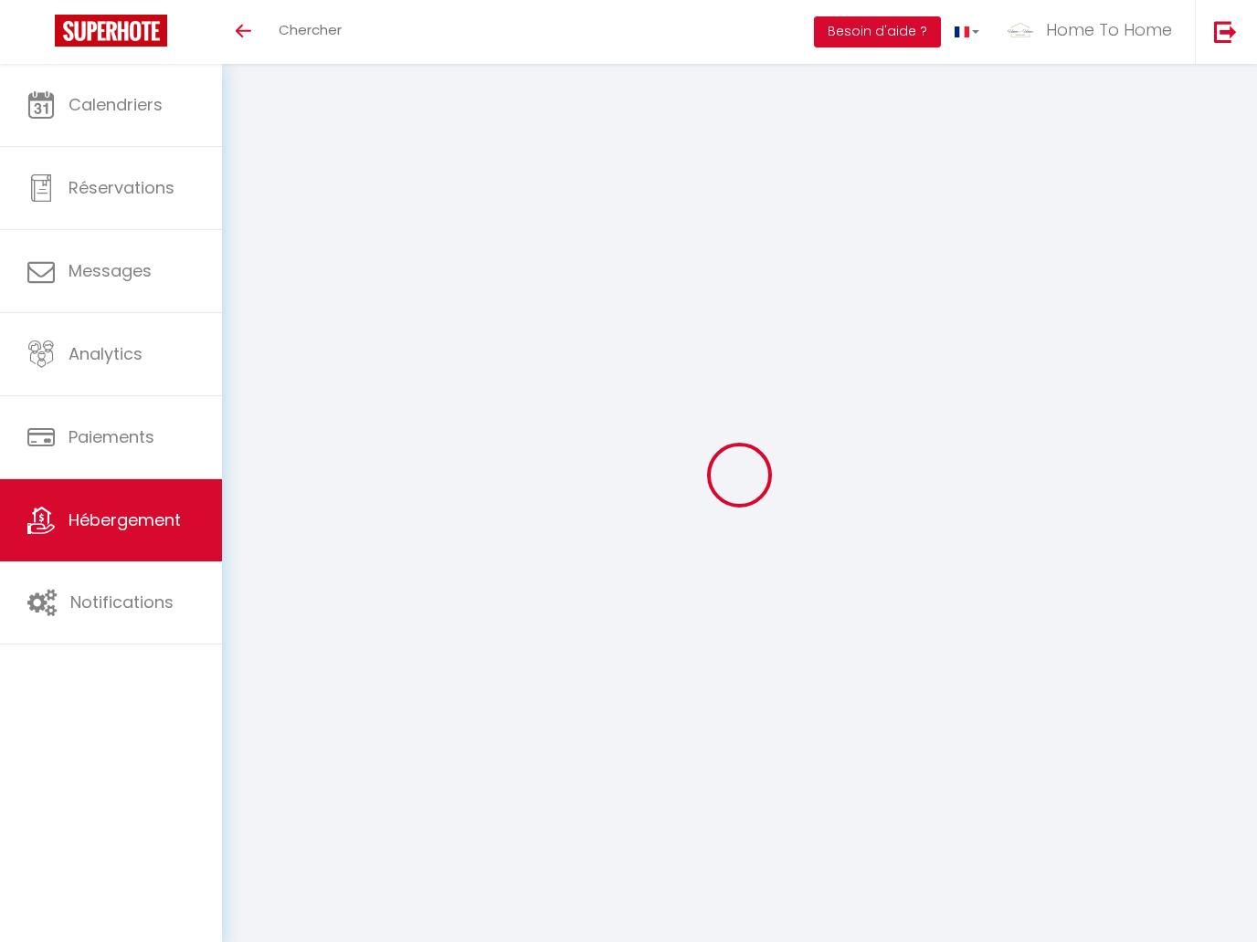
select select
checkbox input "false"
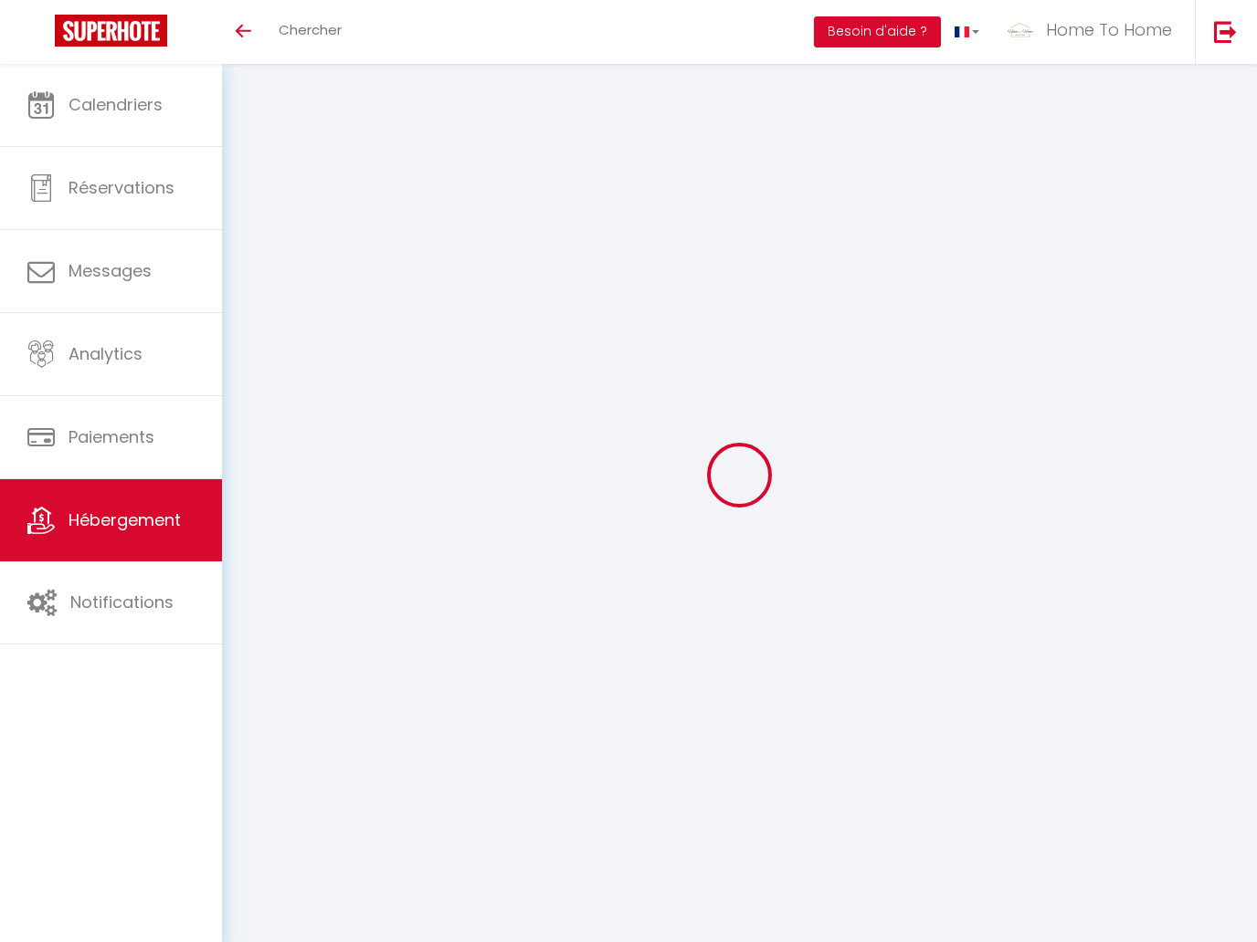
checkbox input "false"
select select
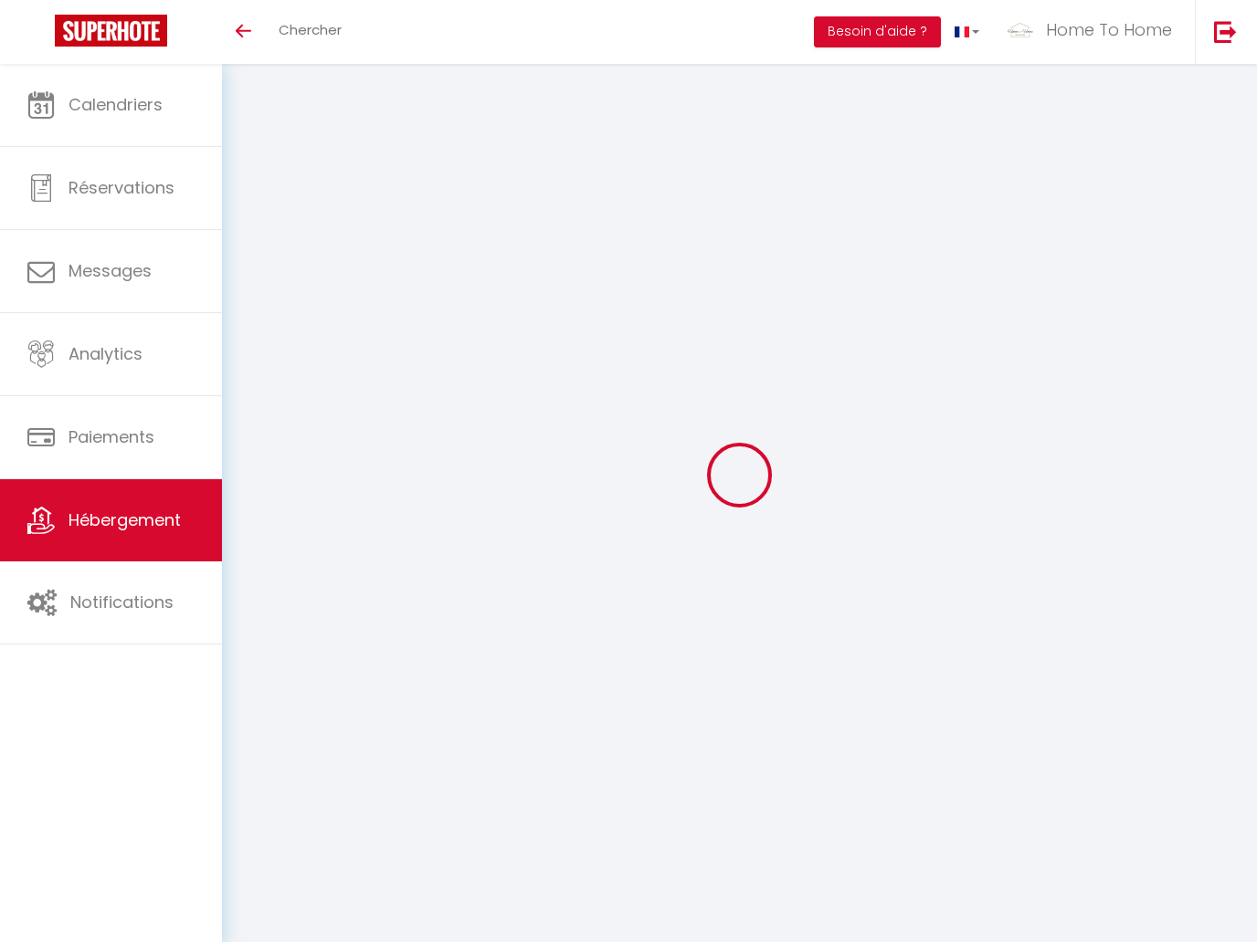
select select
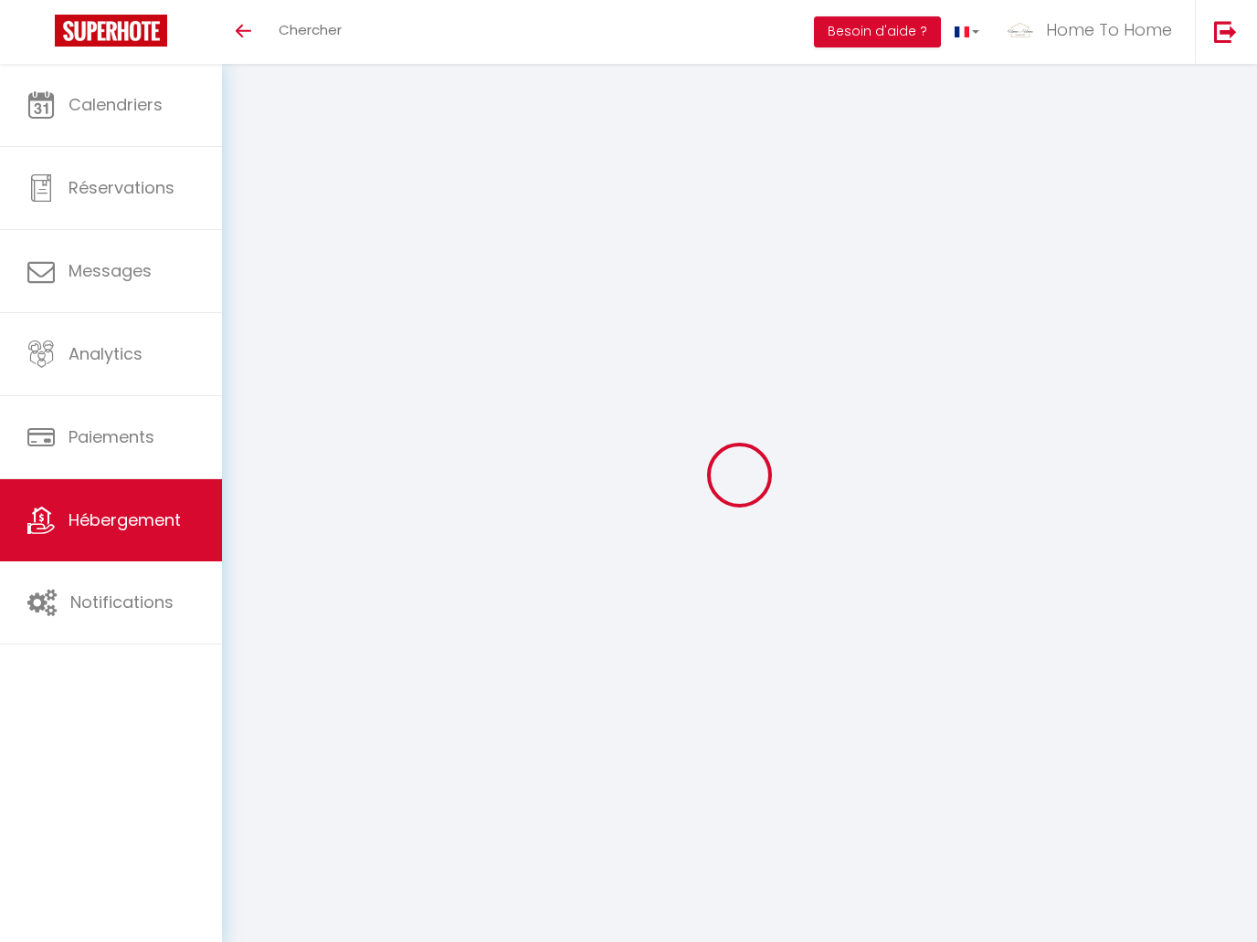
select select
checkbox input "false"
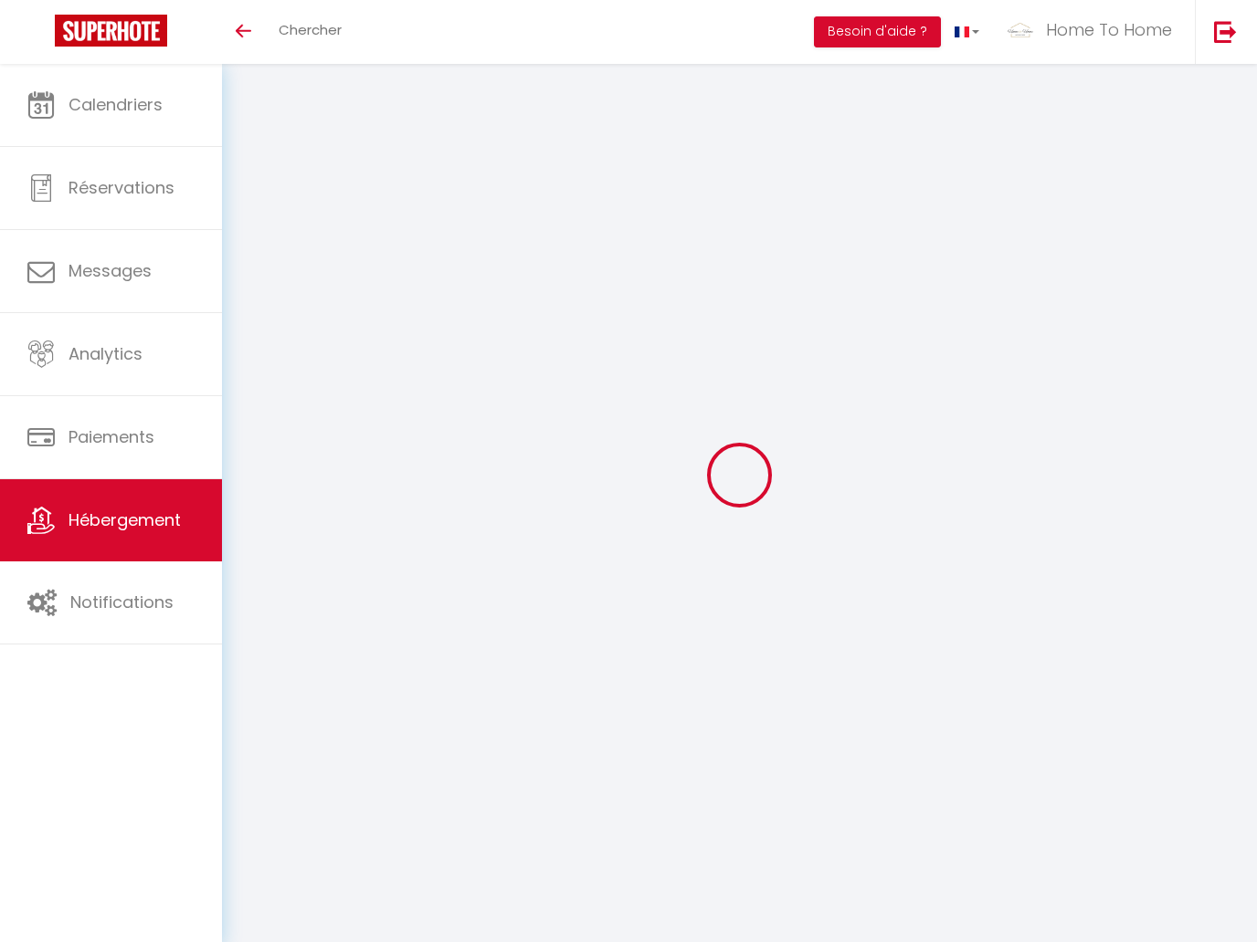
select select
type input "SAINT-HONORÉ 6 ÈME · STUDIO : [GEOGRAPHIC_DATA] / [GEOGRAPHIC_DATA]"
type input "Emma"
type input "TORMOS"
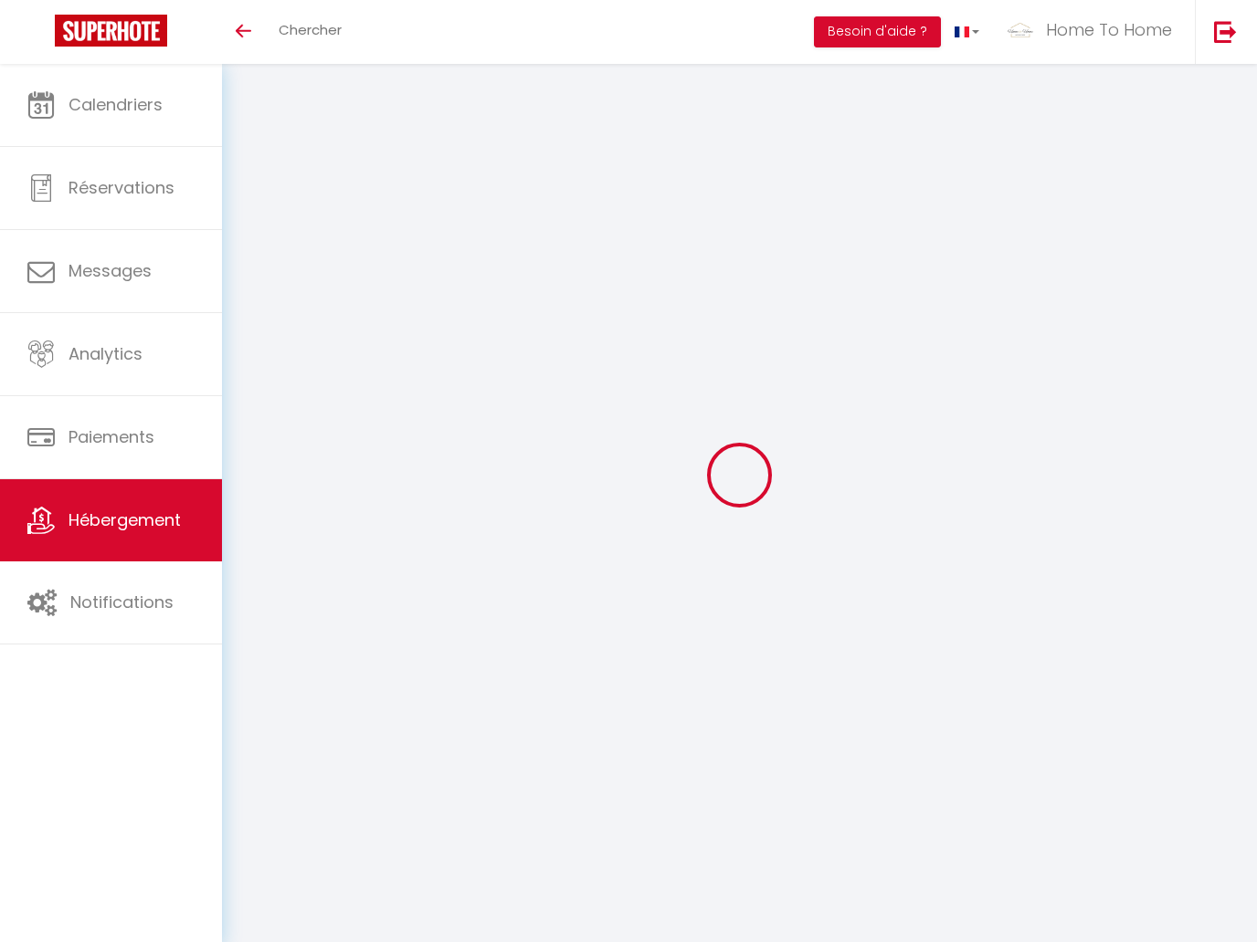
type input "138 RUE SAINT HONORE"
type input "75001"
type input "PARIS"
select select "2"
type input "99"
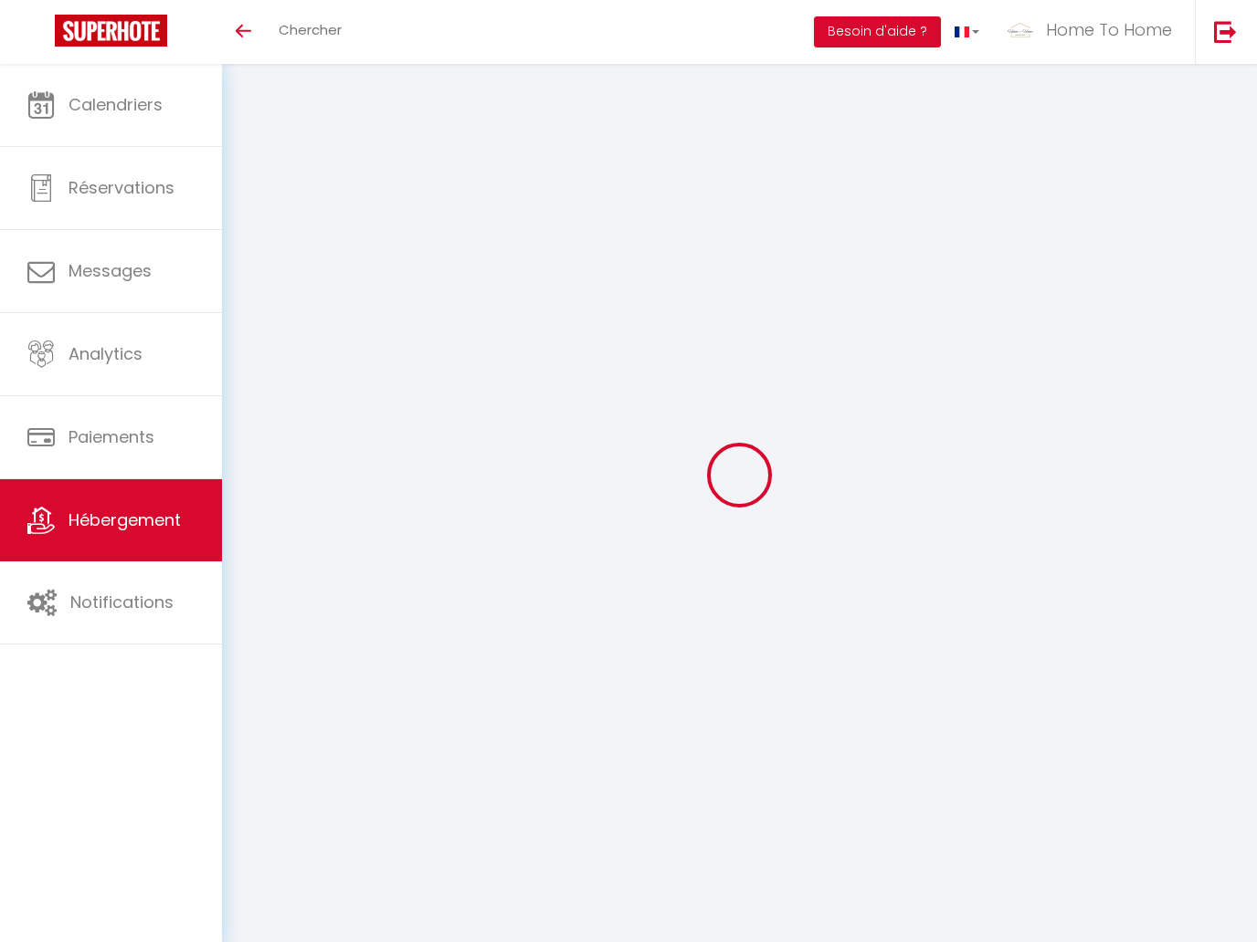
type input "50"
select select
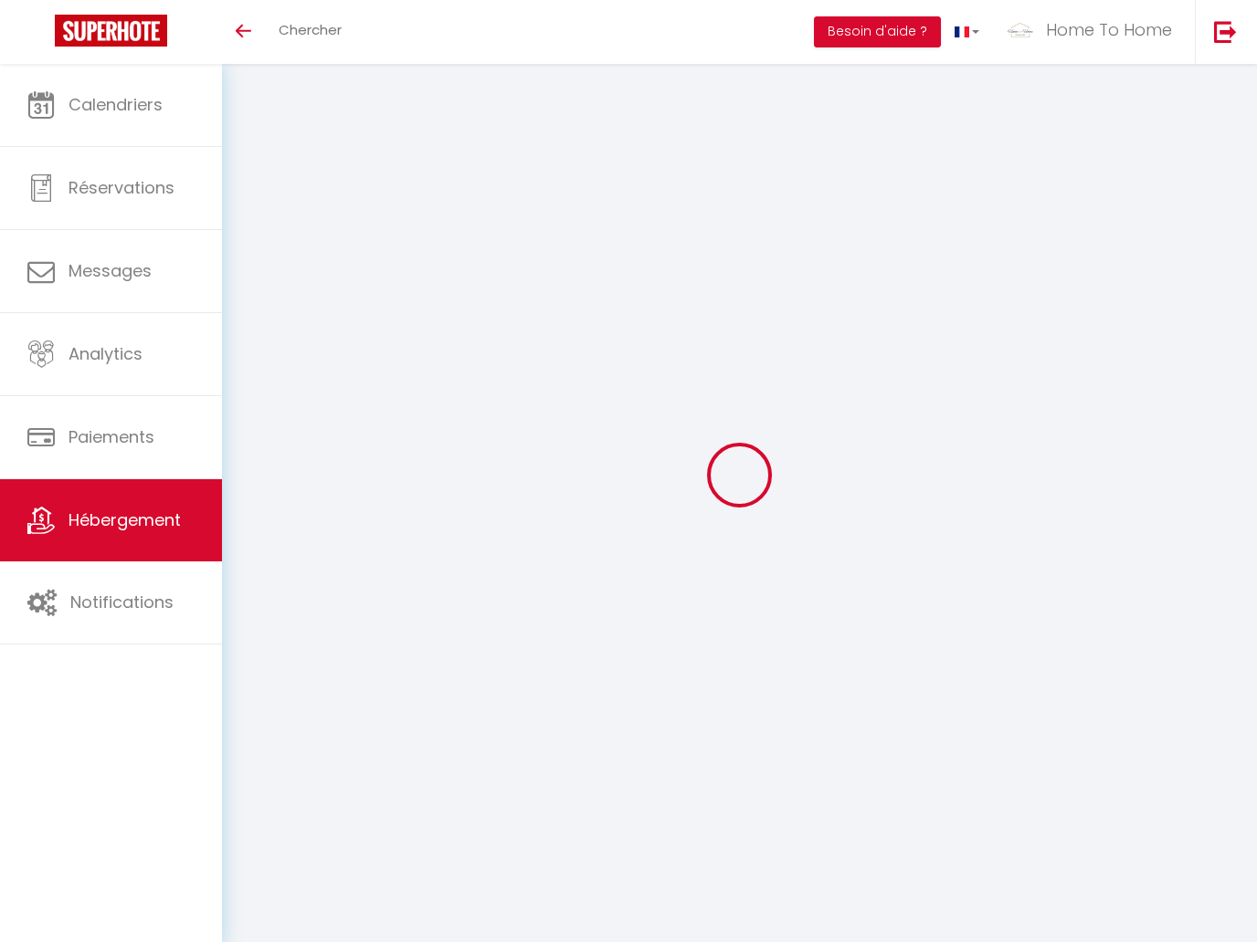
select select
type input "138 Rue Saint Honoré"
type input "75001"
type input "PARIS"
type input "[EMAIL_ADDRESS][DOMAIN_NAME]"
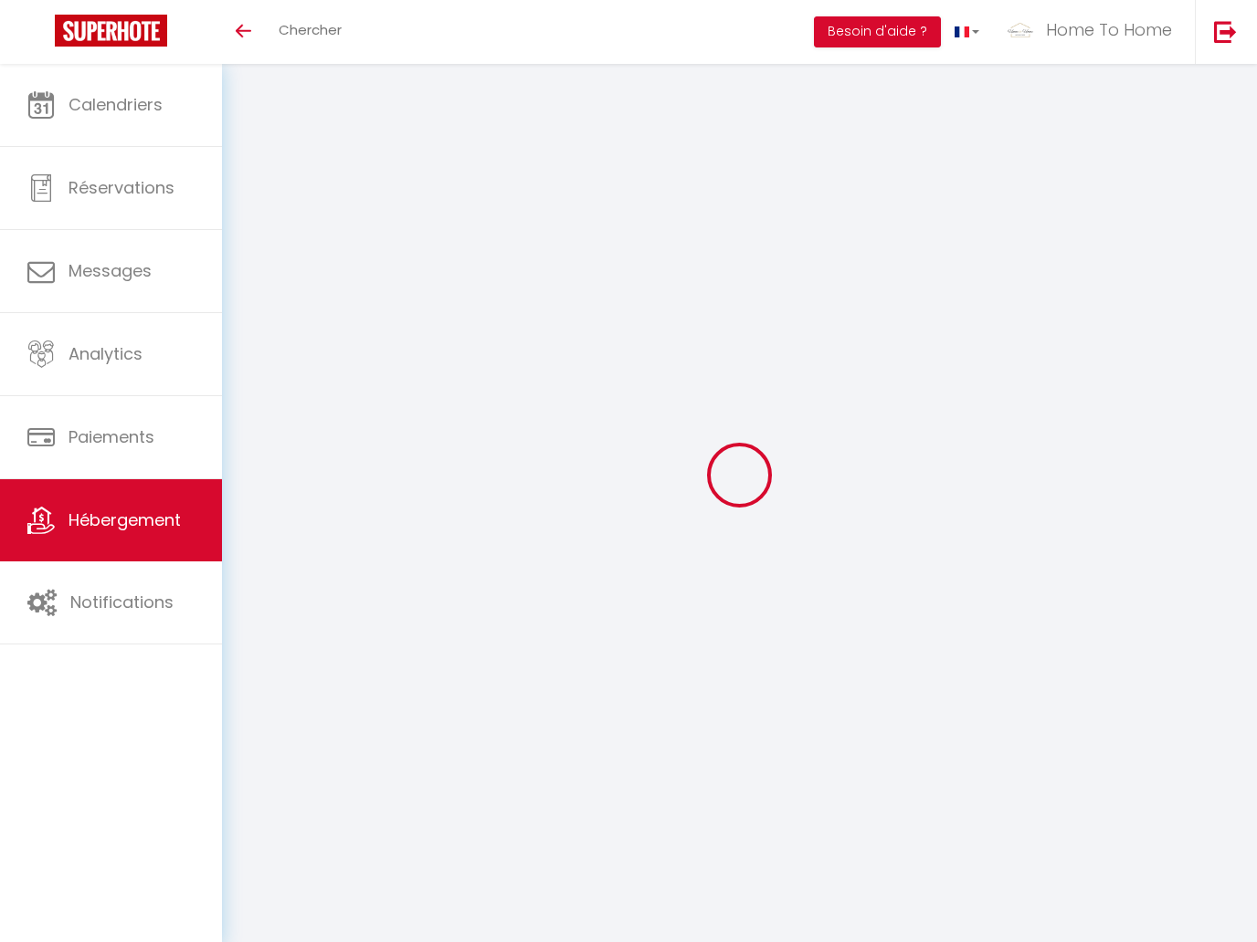
select select
checkbox input "false"
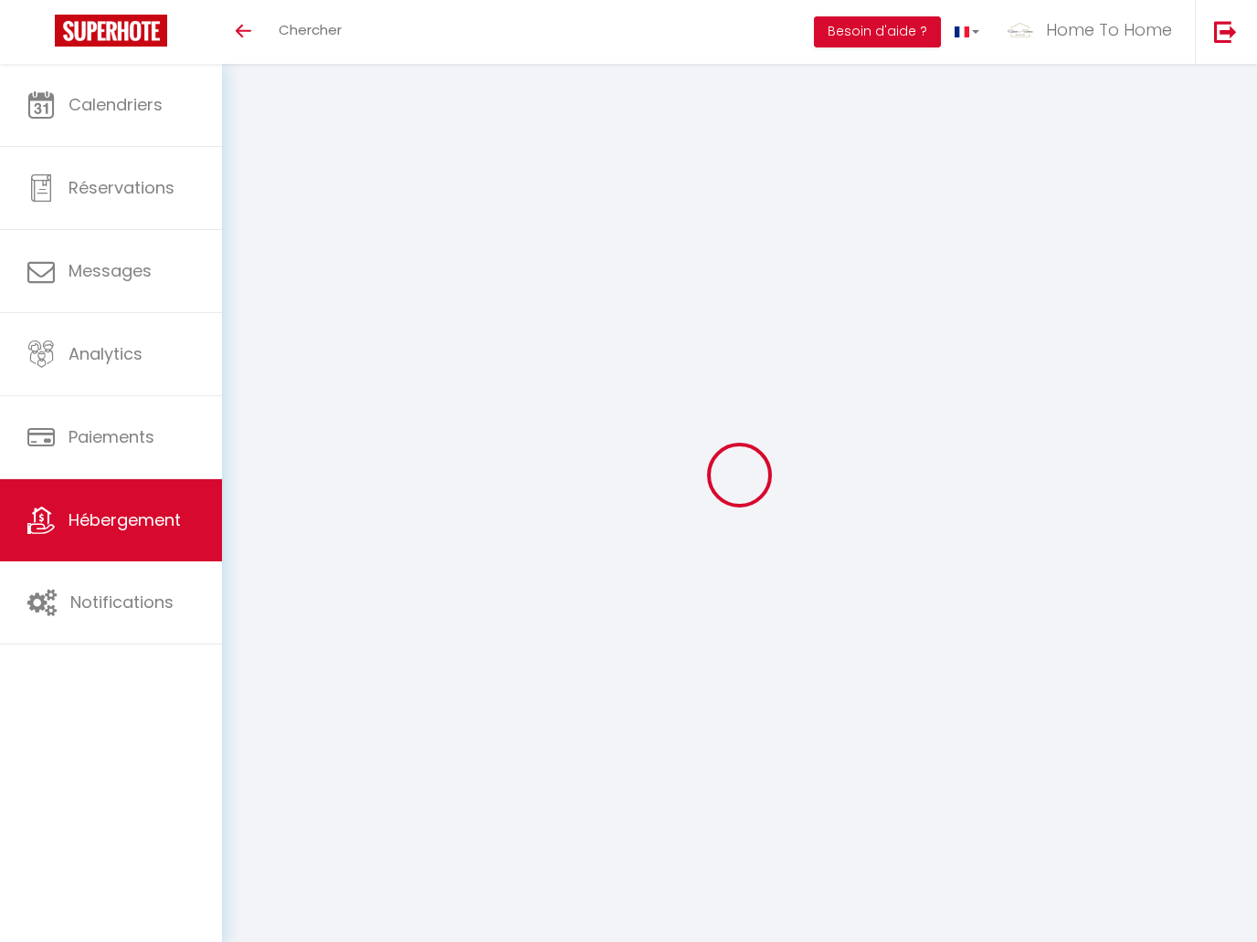
type input "15"
type input "0"
select select
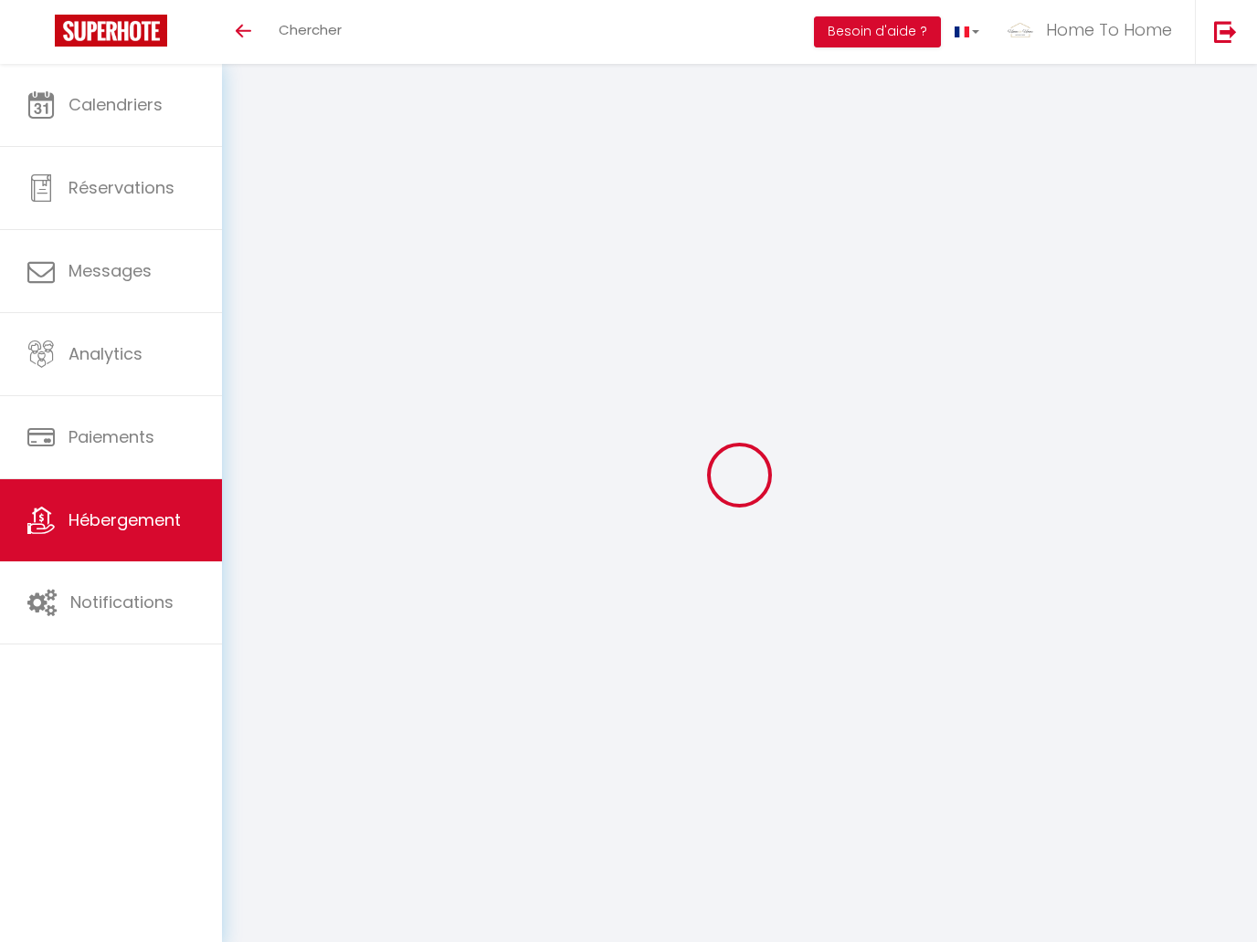
select select
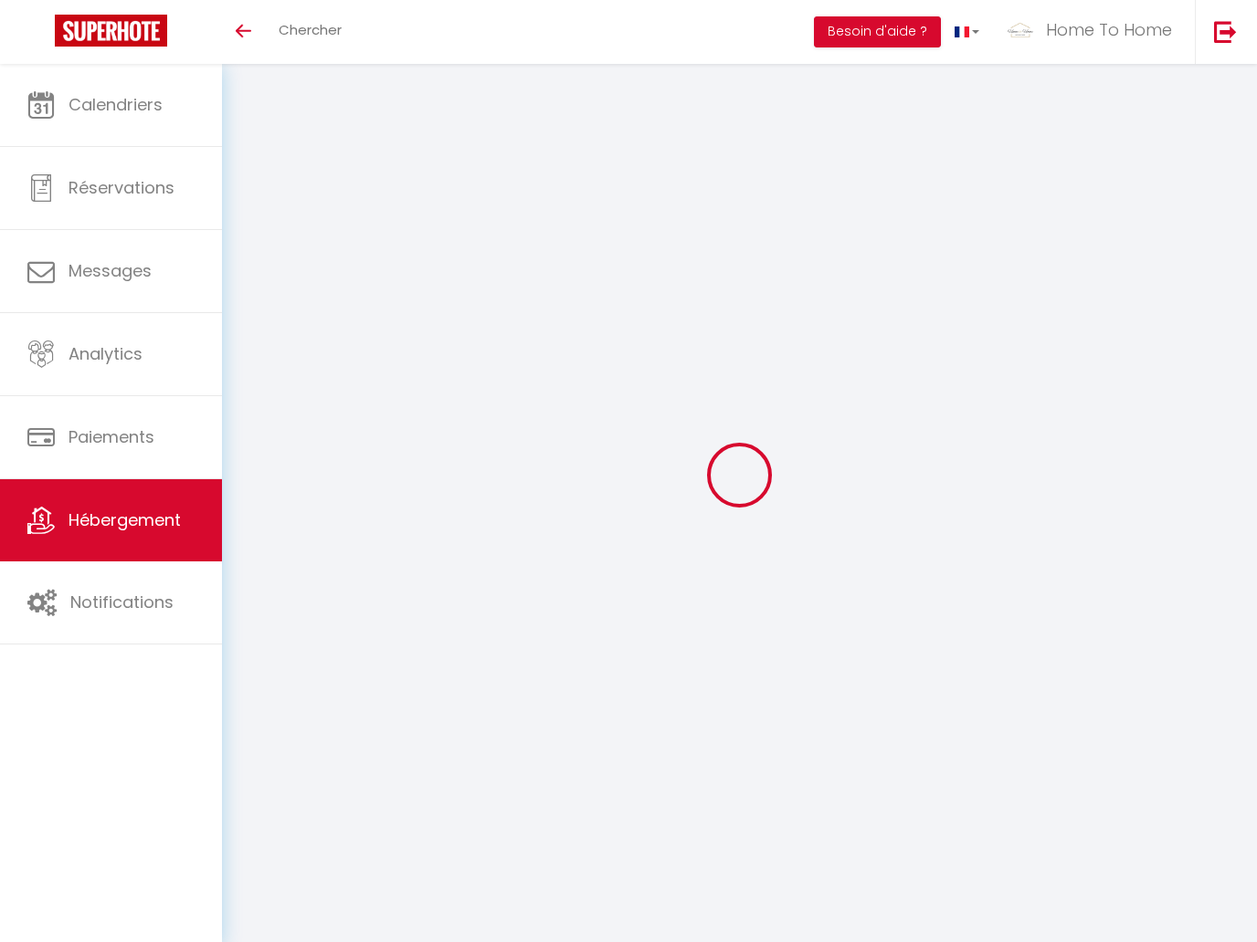
checkbox input "false"
select select
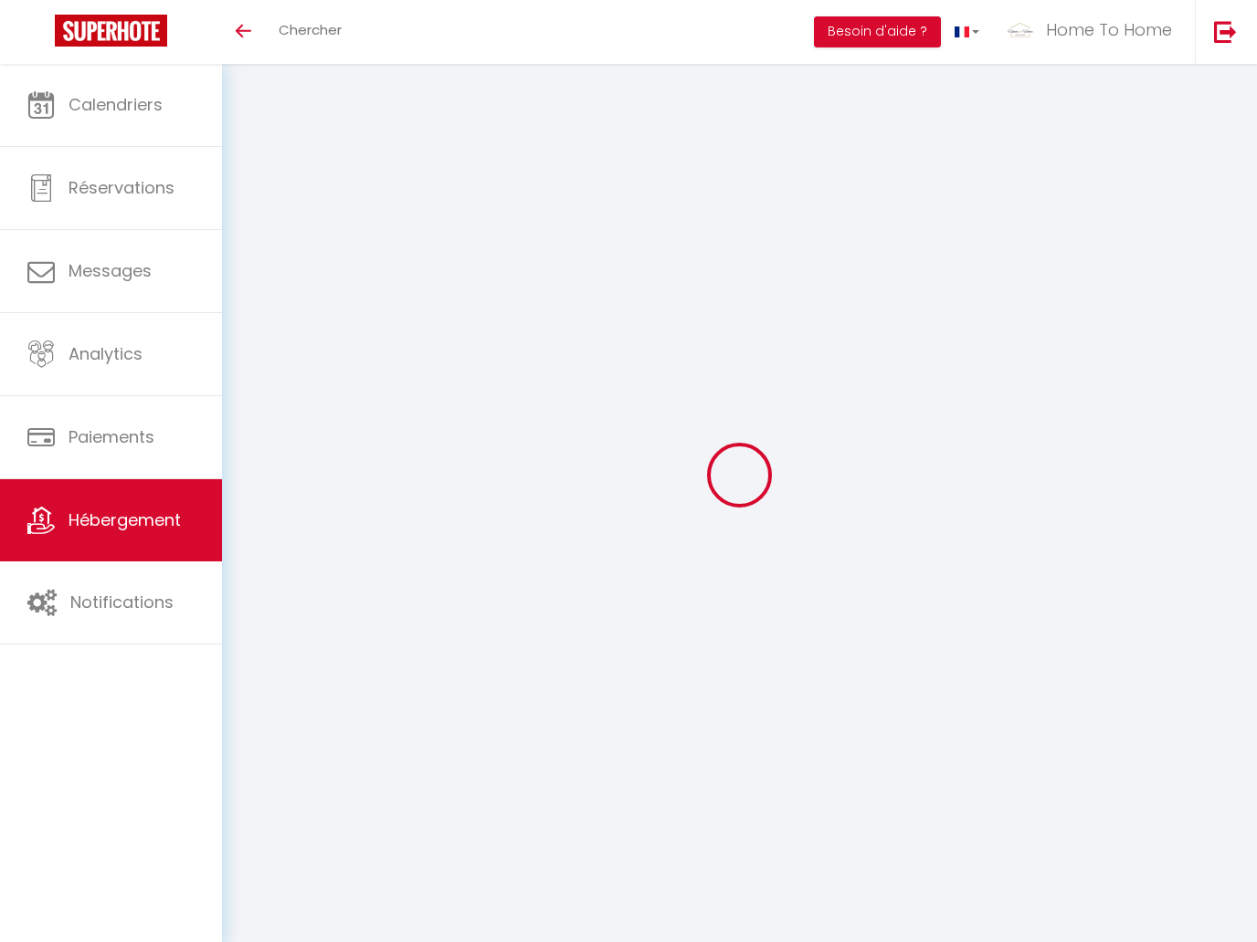
checkbox input "false"
select select "3"
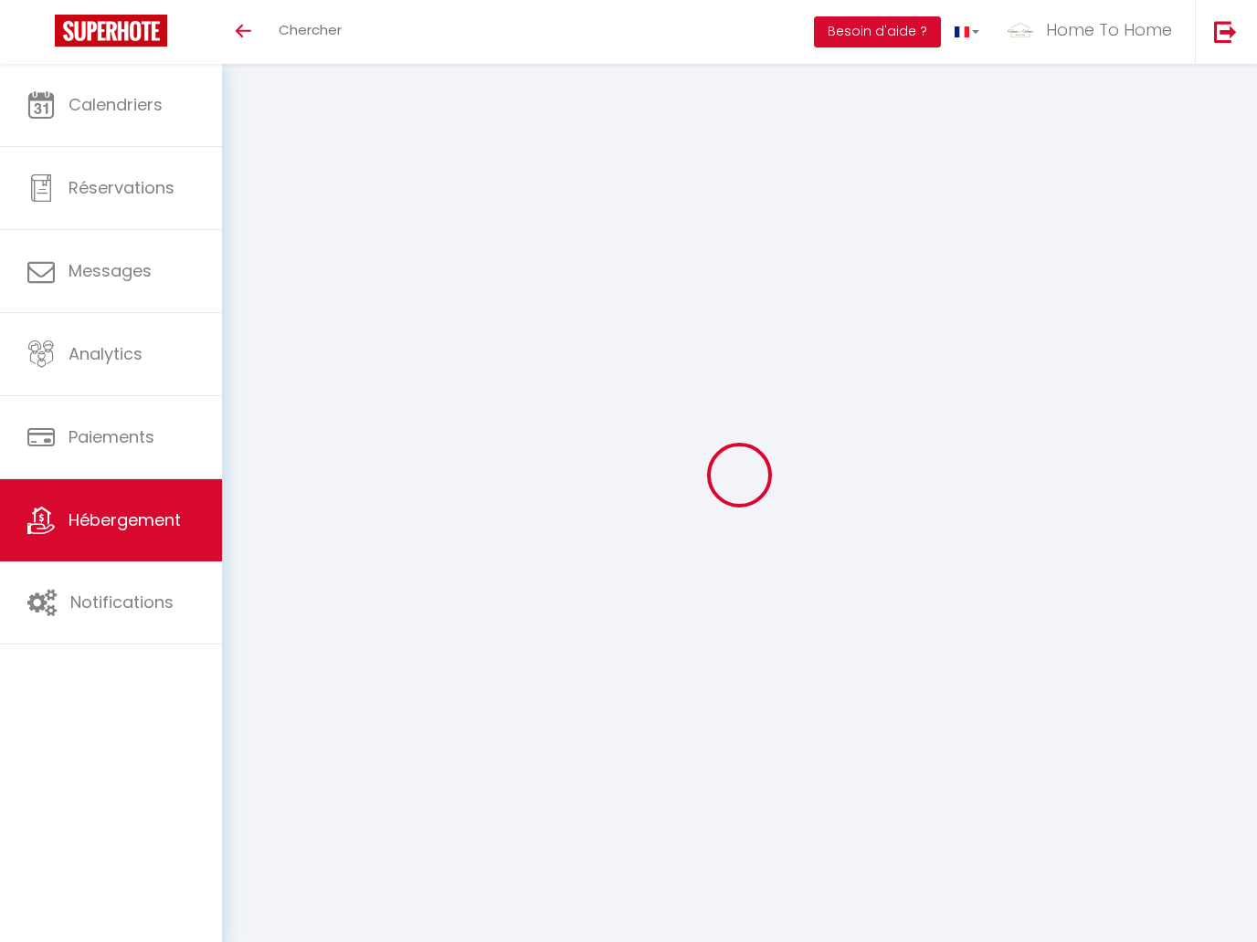
select select "2"
select select "1"
select select
select select "28"
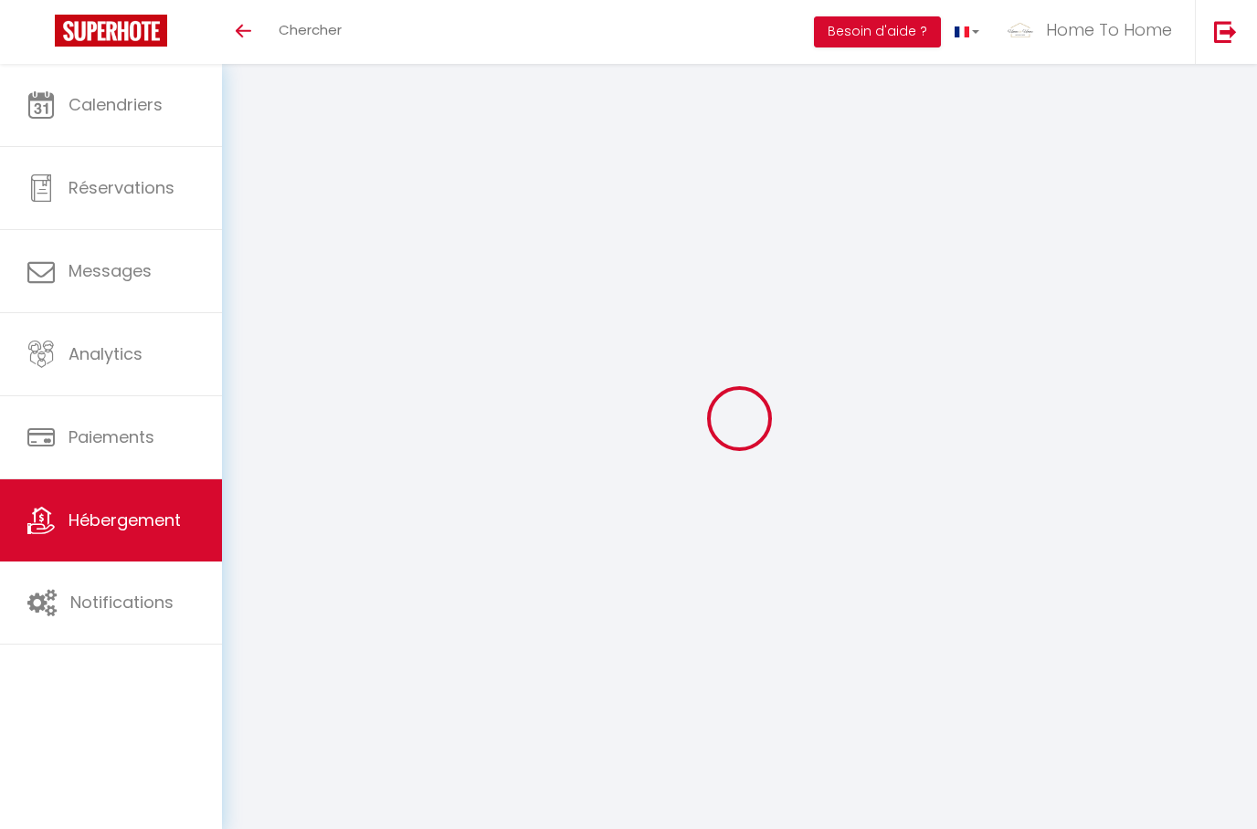
select select
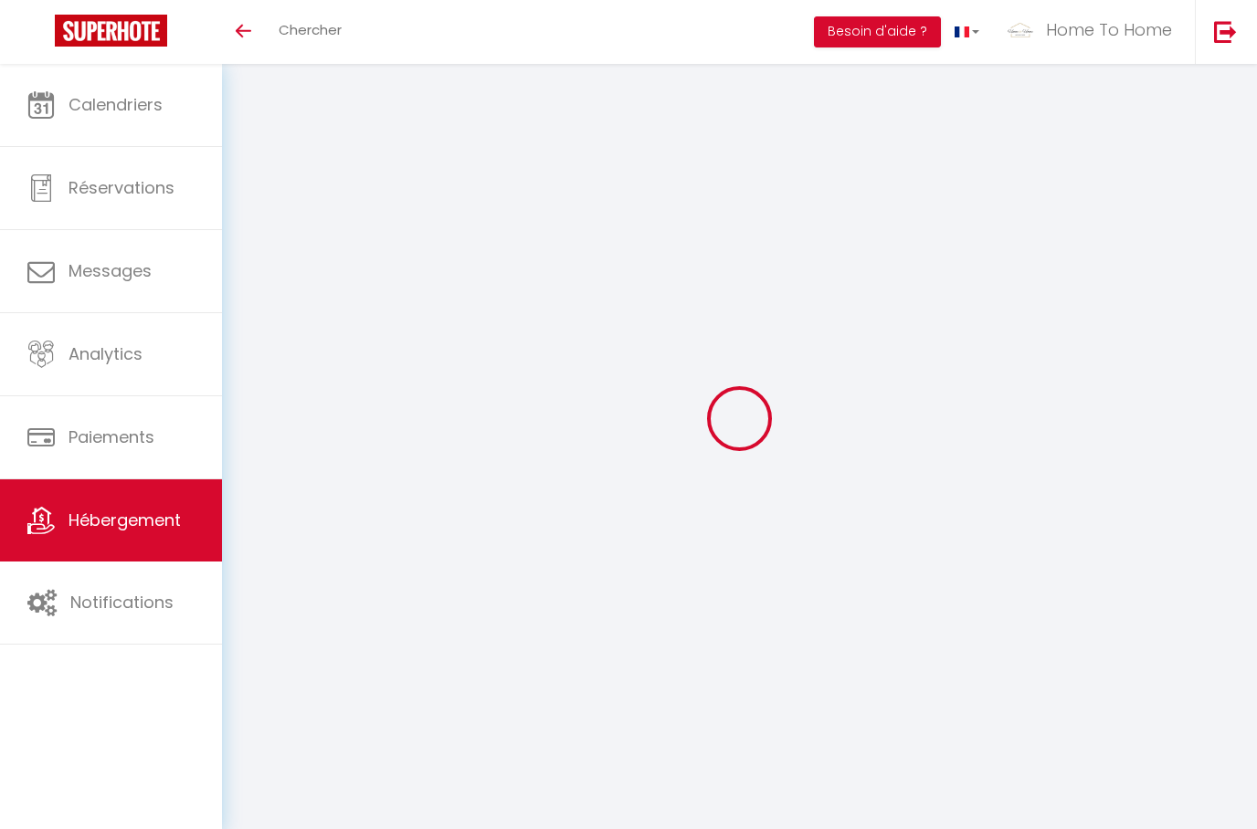
select select
checkbox input "false"
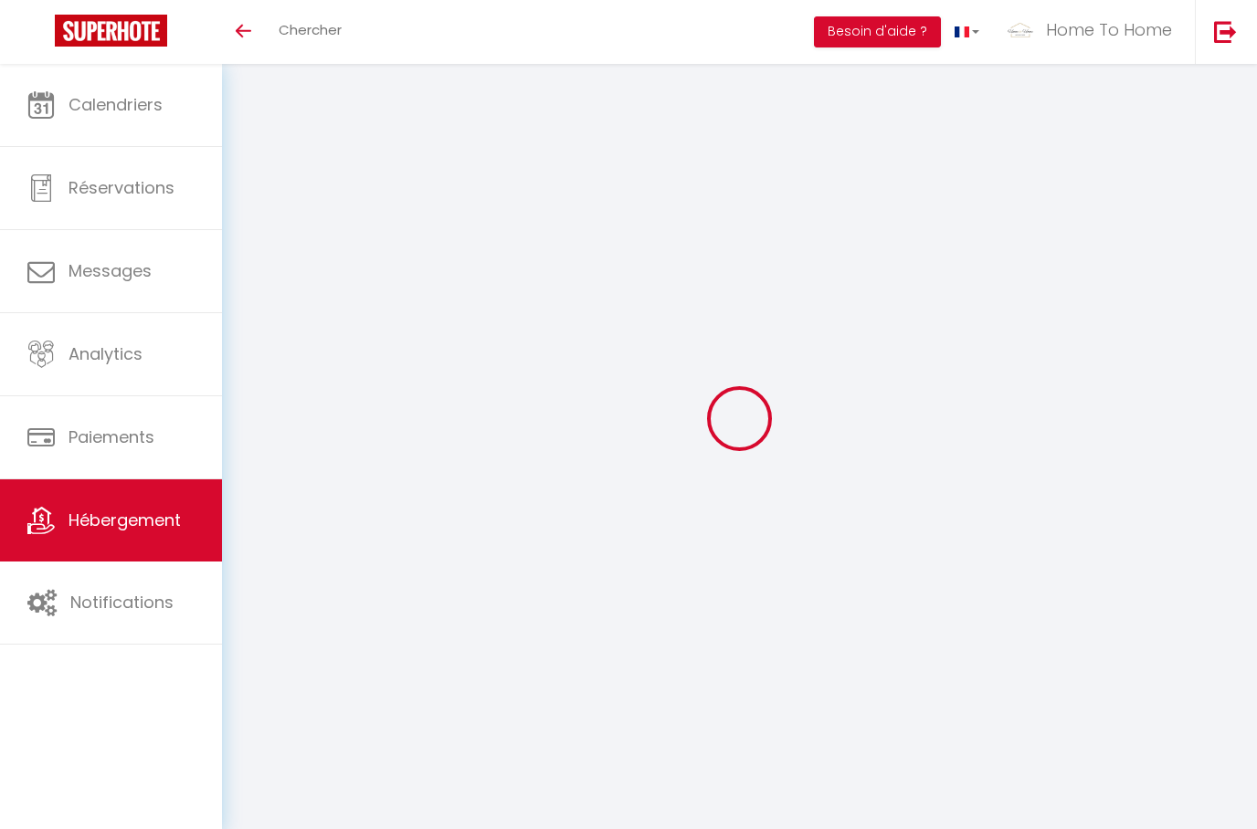
select select
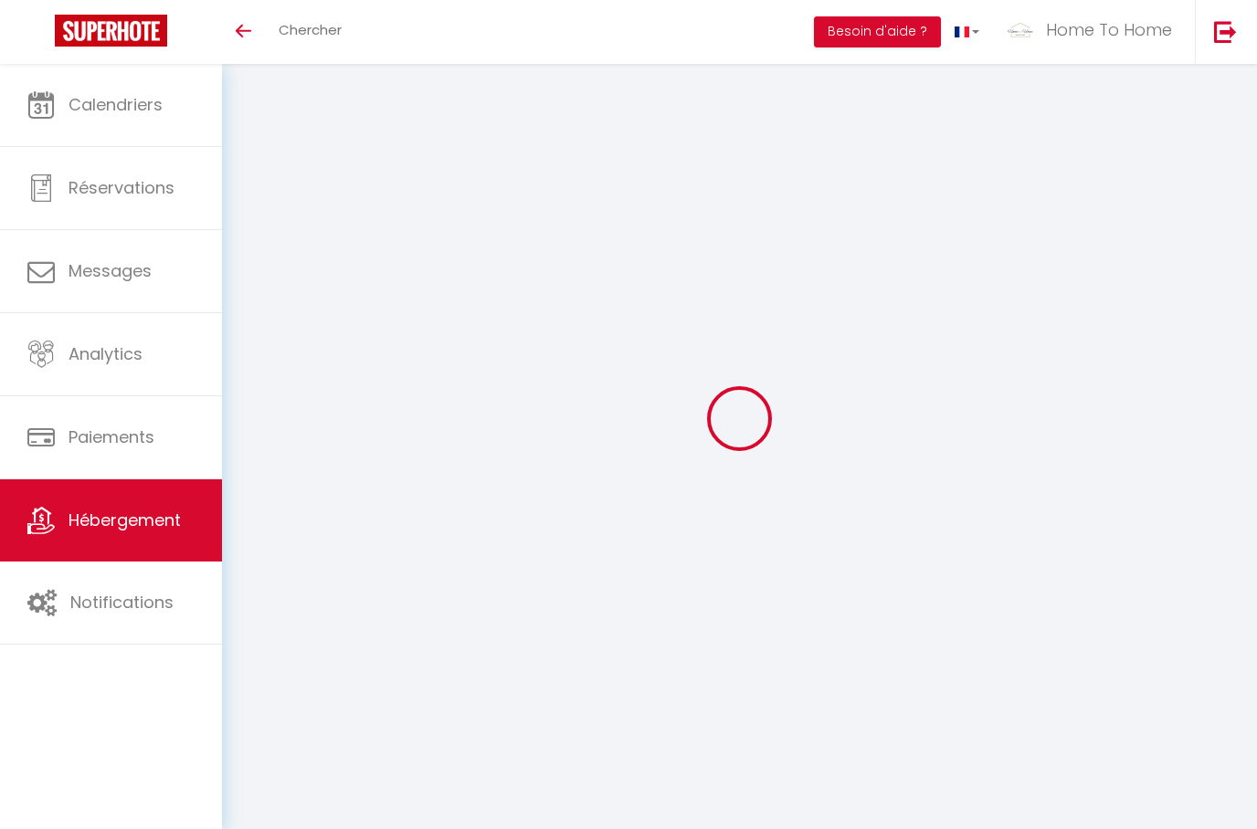
select select
checkbox input "false"
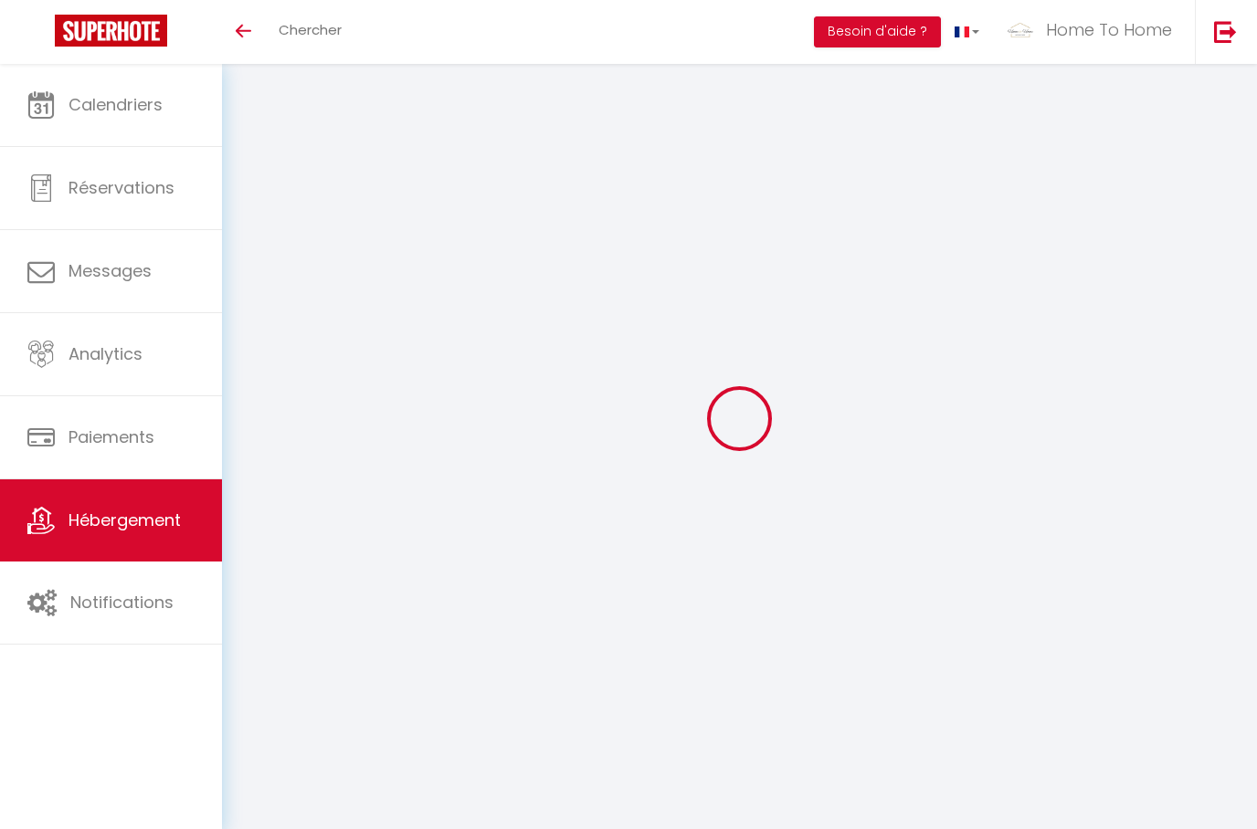
checkbox input "false"
select select
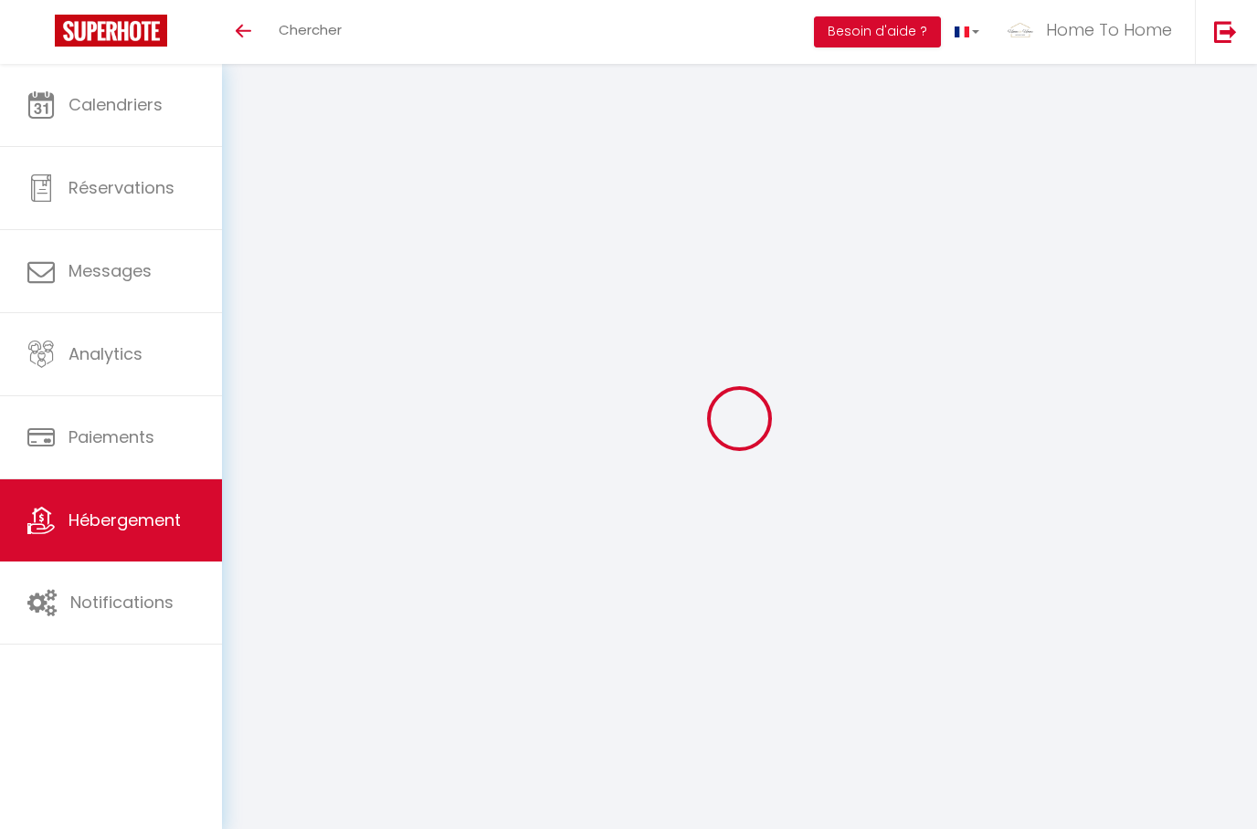
select select
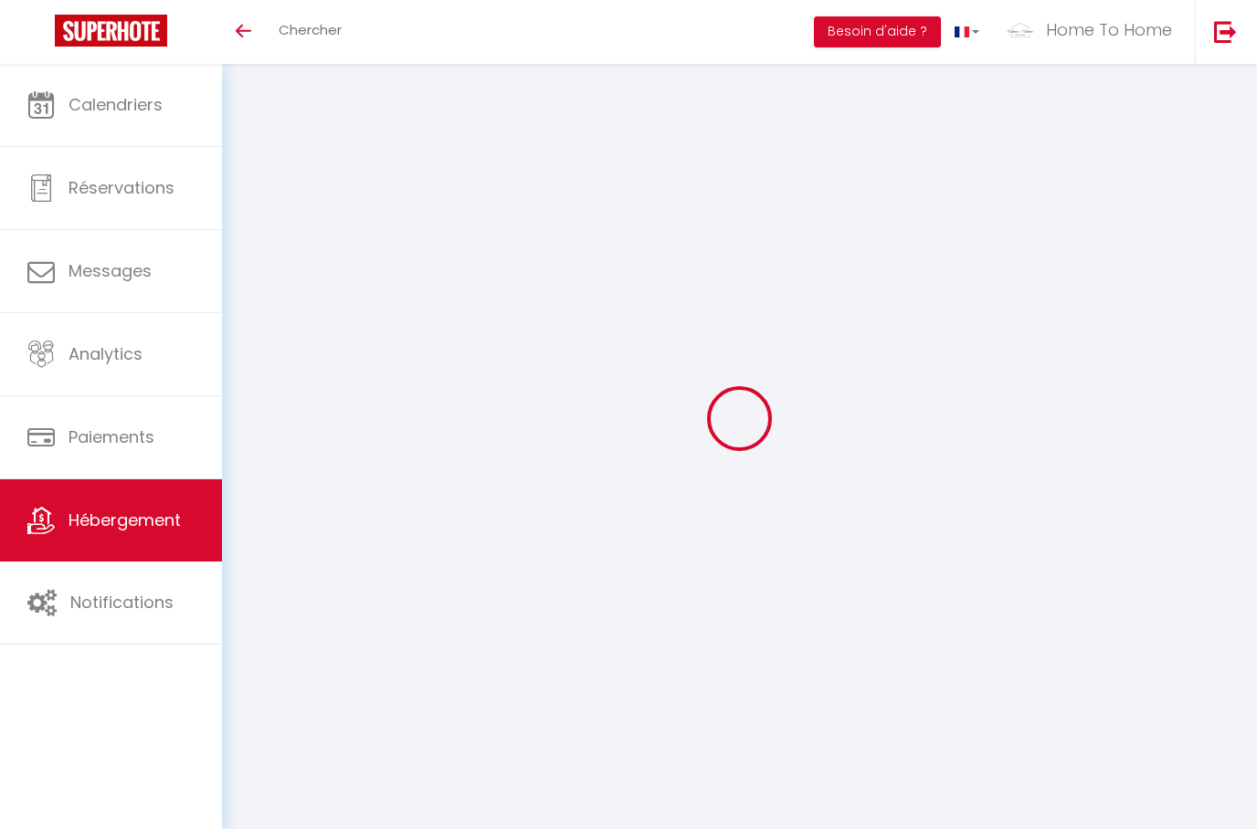
checkbox input "false"
select select
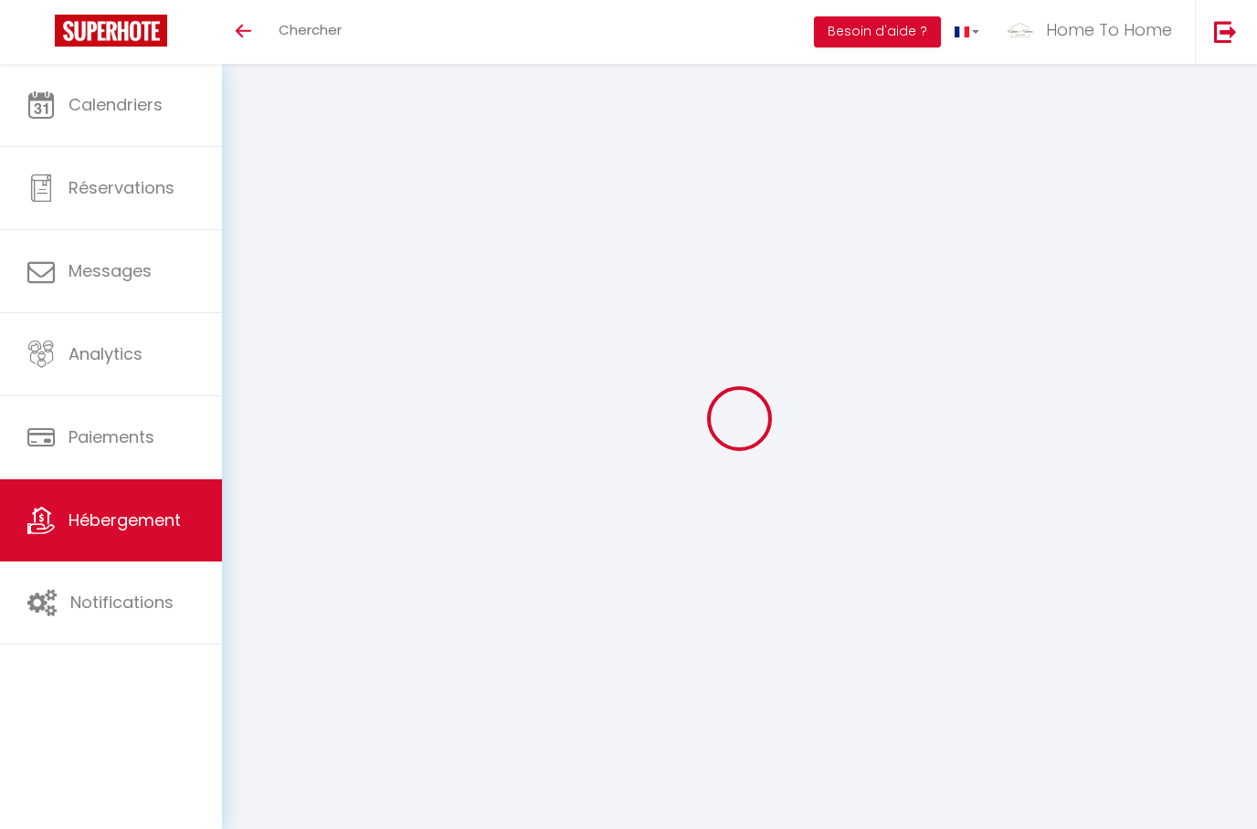
select select
type input "SAINT HONORE 148 STUDI Studio Charmant au [GEOGRAPHIC_DATA]"
type input "Pierre Louis"
type input "Richard"
type input "148 rue Saint Honore"
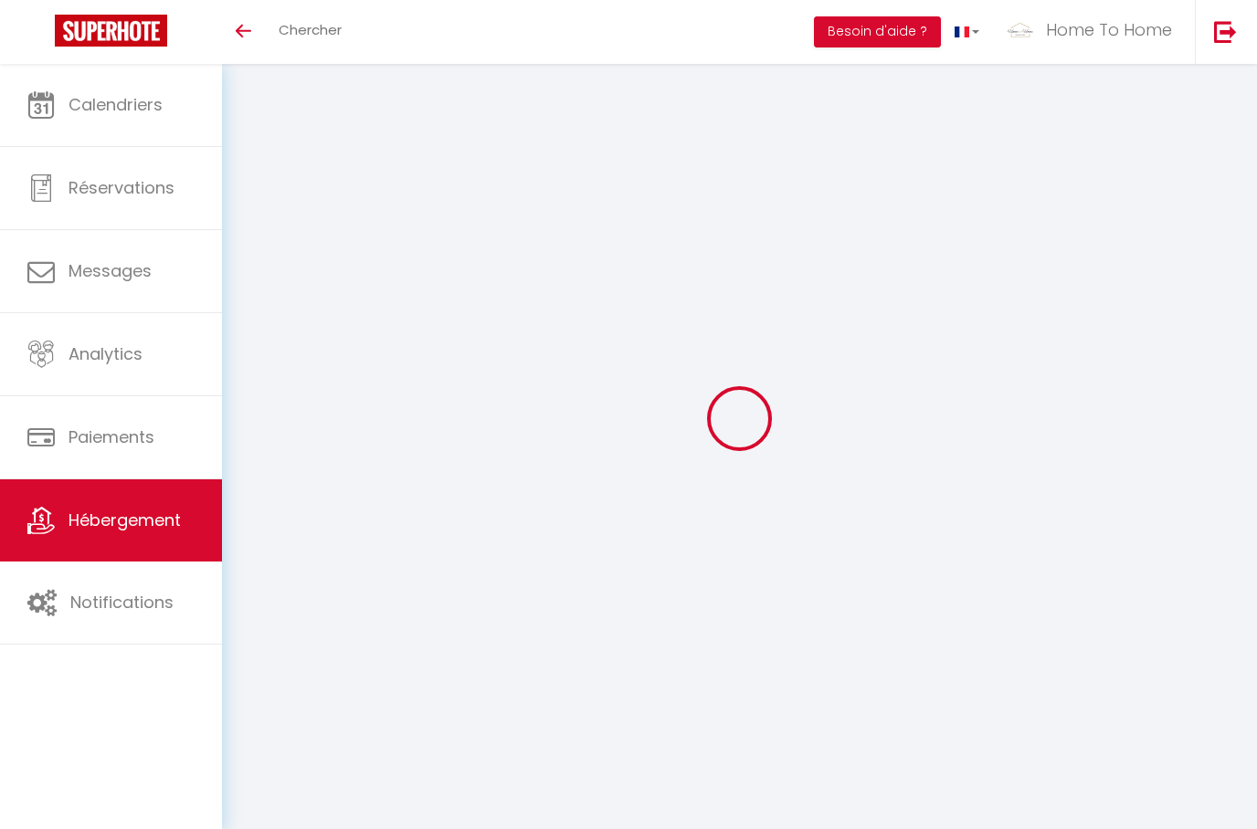
type input "75001"
type input "[GEOGRAPHIC_DATA]"
select select "2"
select select "0"
type input "99"
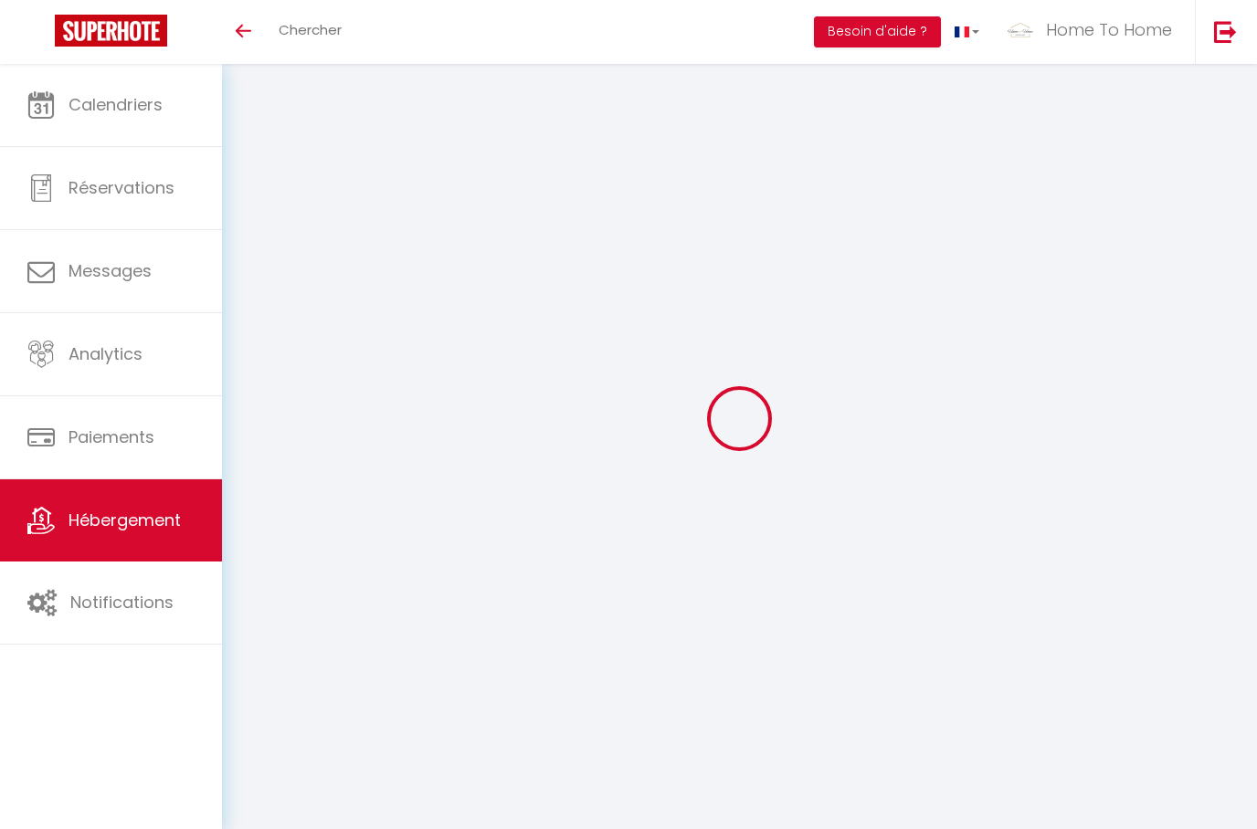
type input "65"
select select
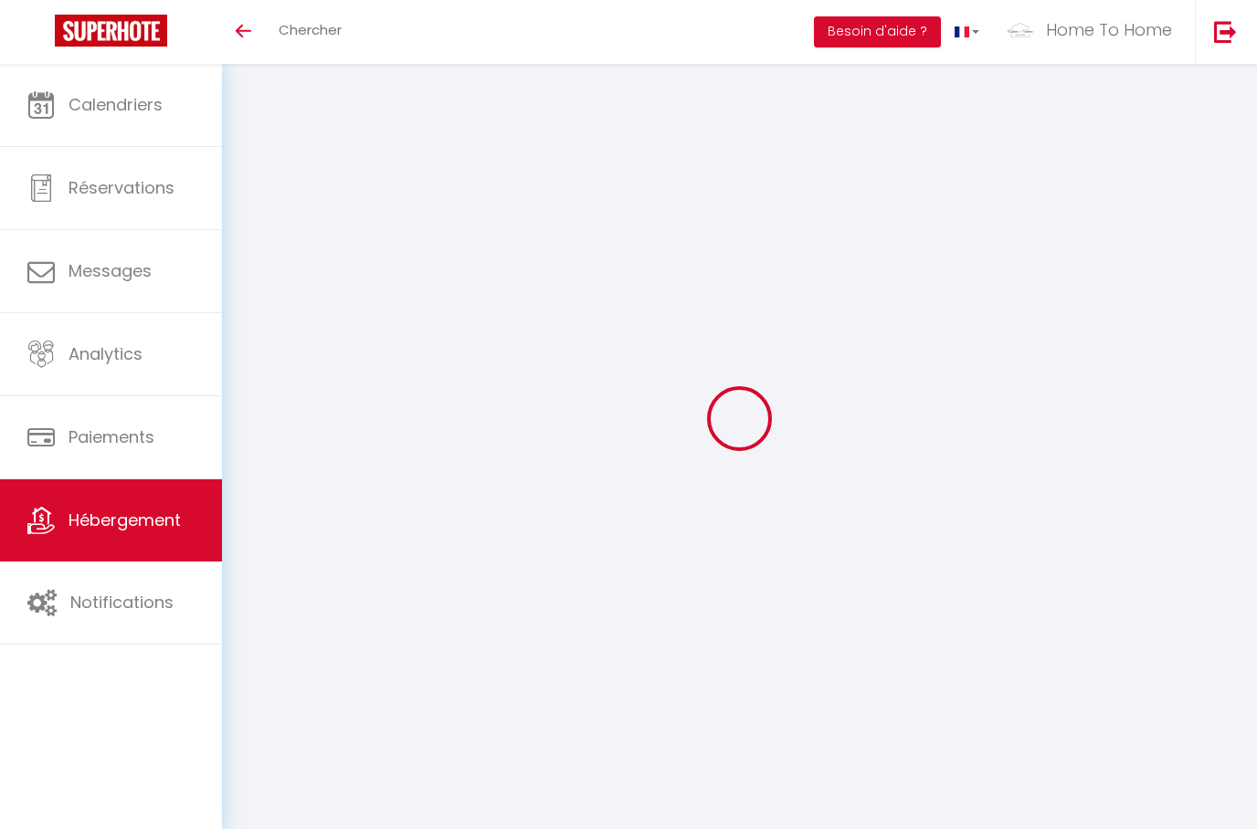
select select
type input "148 Rue Saint-Honoré"
type input "75001"
type input "[GEOGRAPHIC_DATA]"
type input "[EMAIL_ADDRESS][DOMAIN_NAME]"
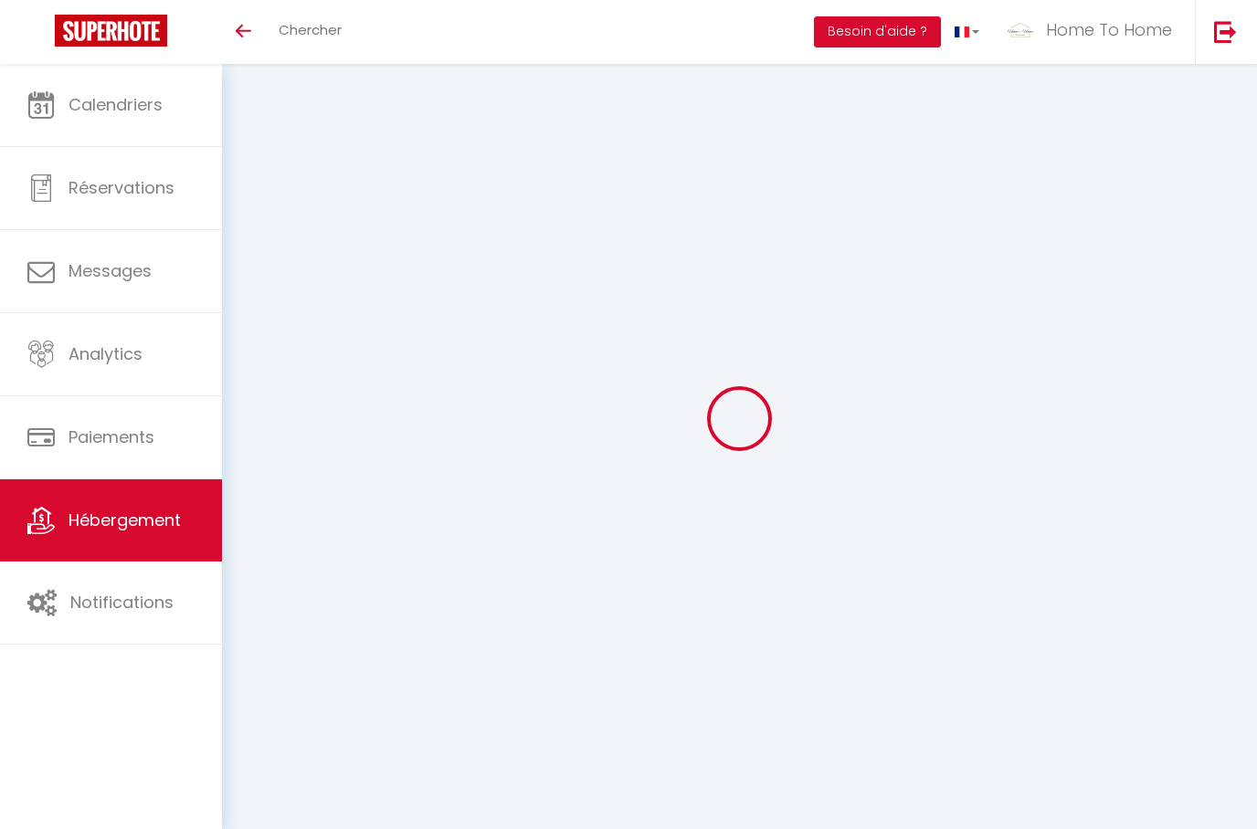
select select
checkbox input "false"
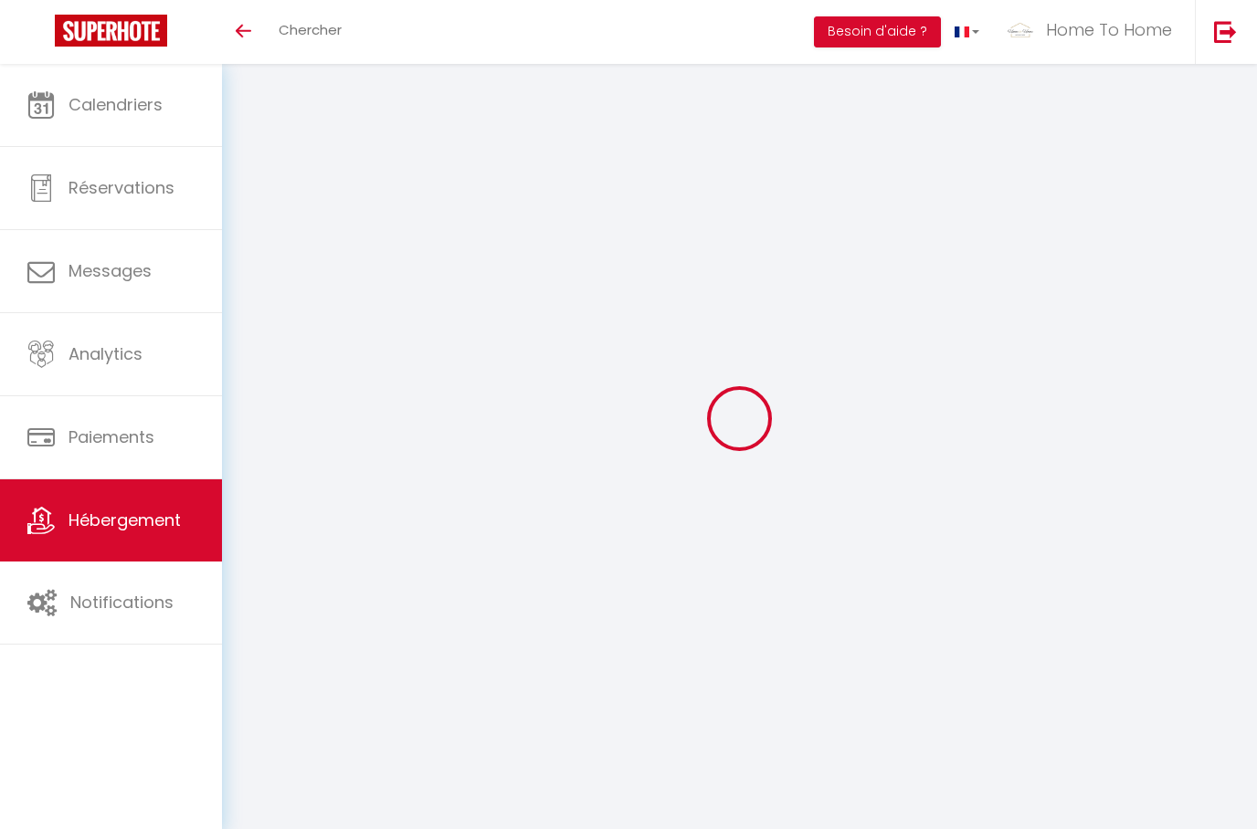
type input "0"
select select "+ 20 %"
select select
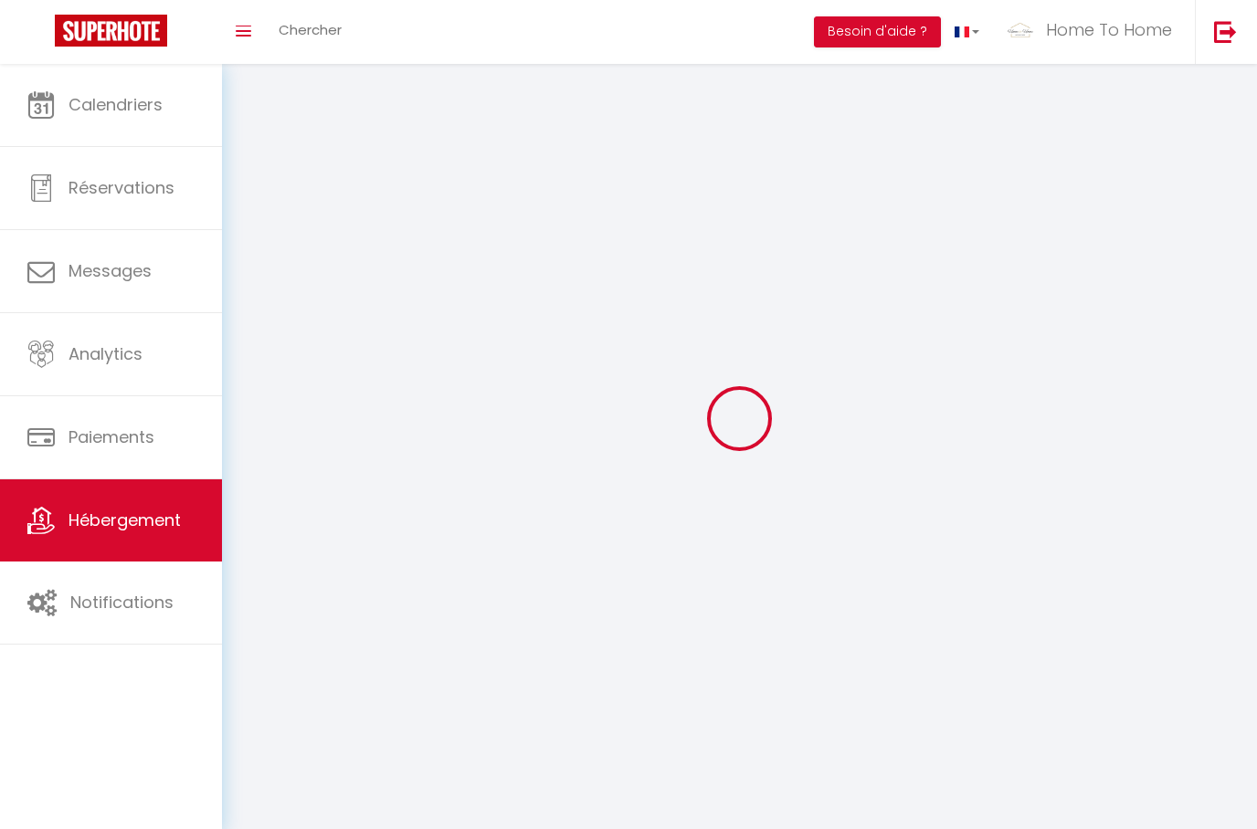
checkbox input "false"
select select "EUR"
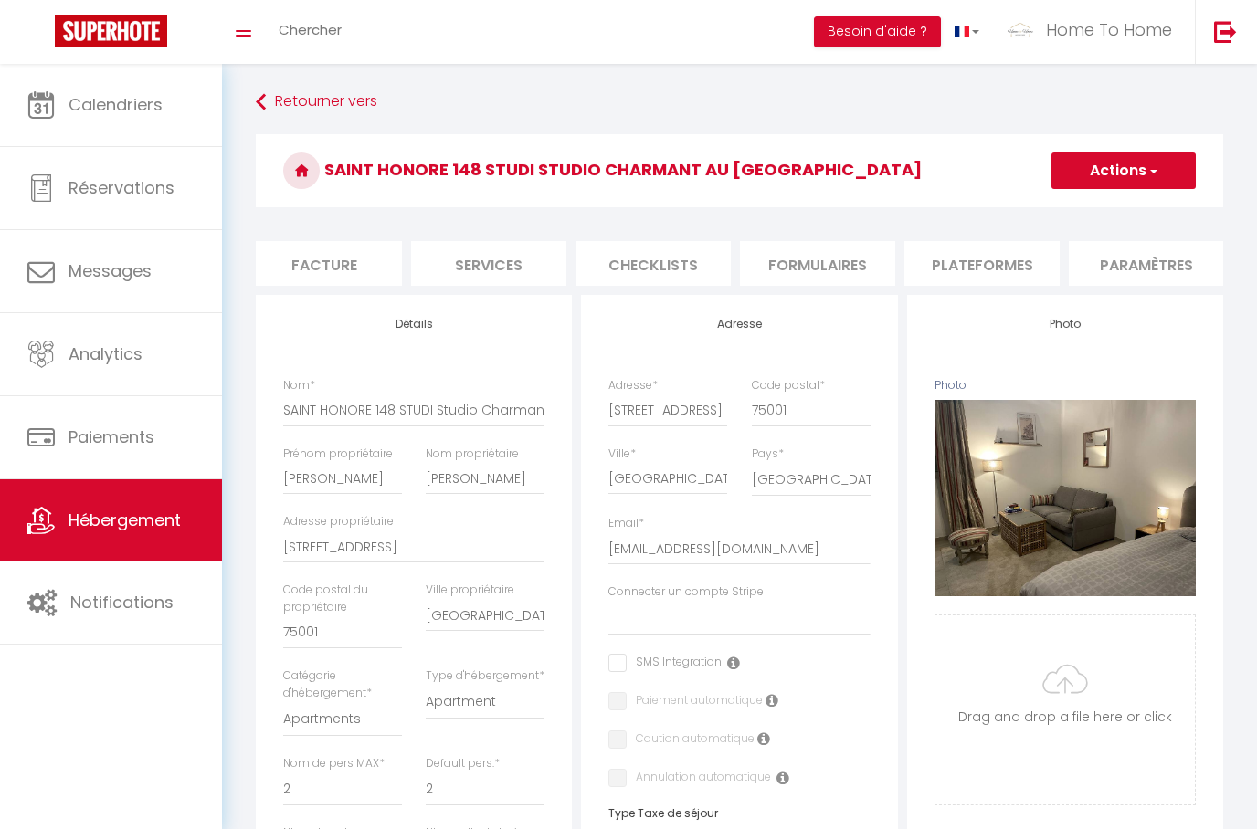
scroll to position [0, 355]
click at [980, 259] on li "Plateformes" at bounding box center [964, 263] width 155 height 45
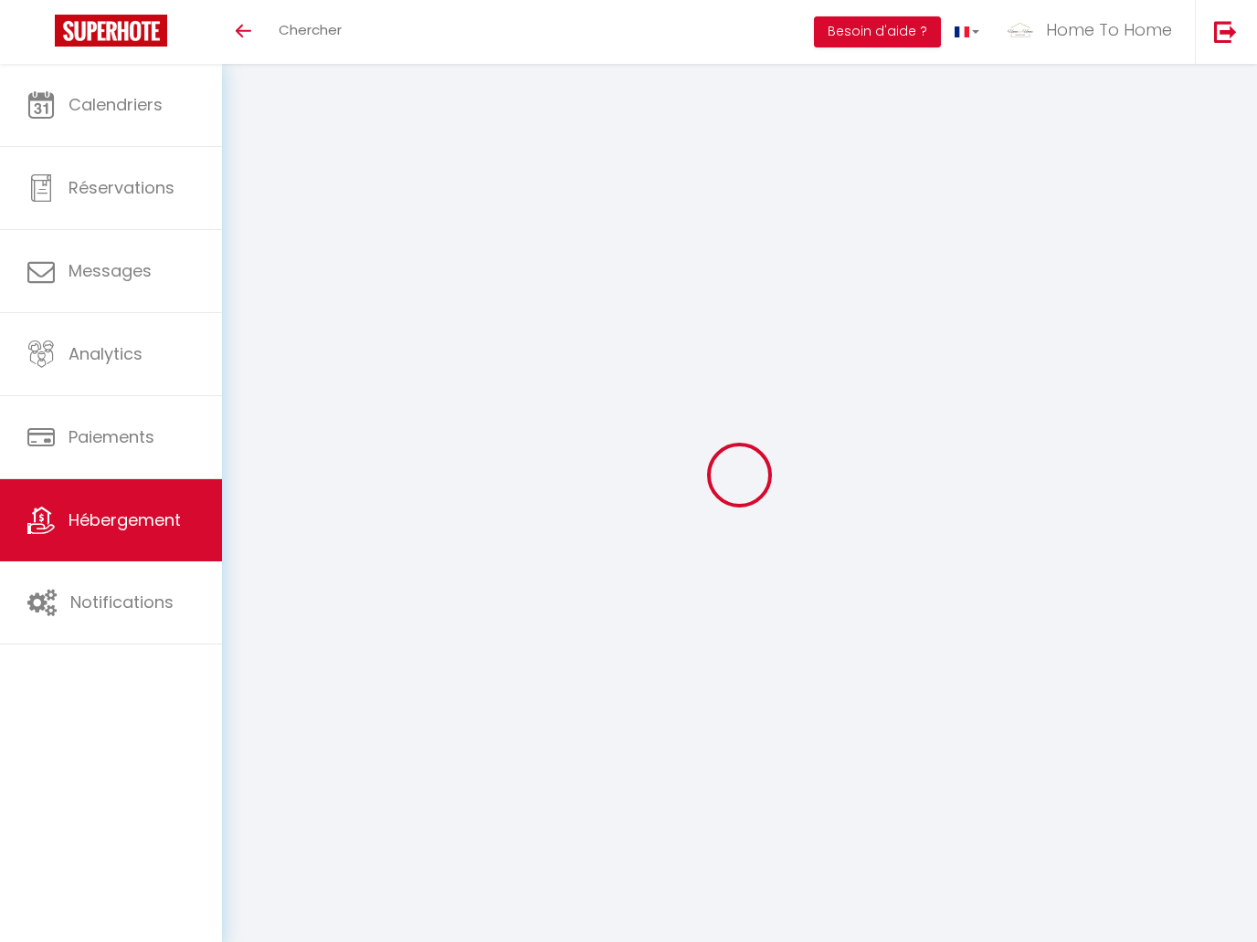
select select "3"
select select "2"
select select "1"
select select
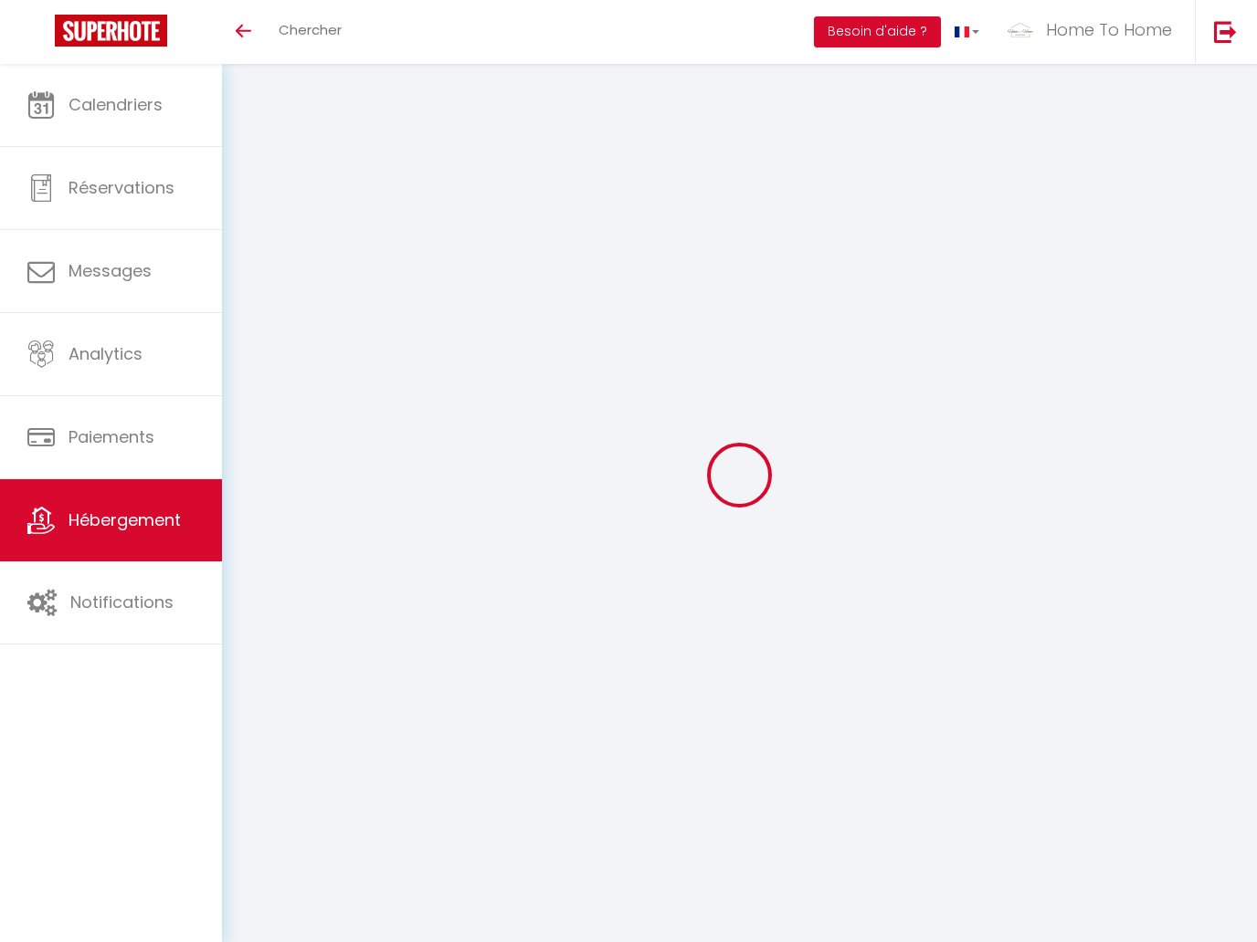
select select "28"
select select
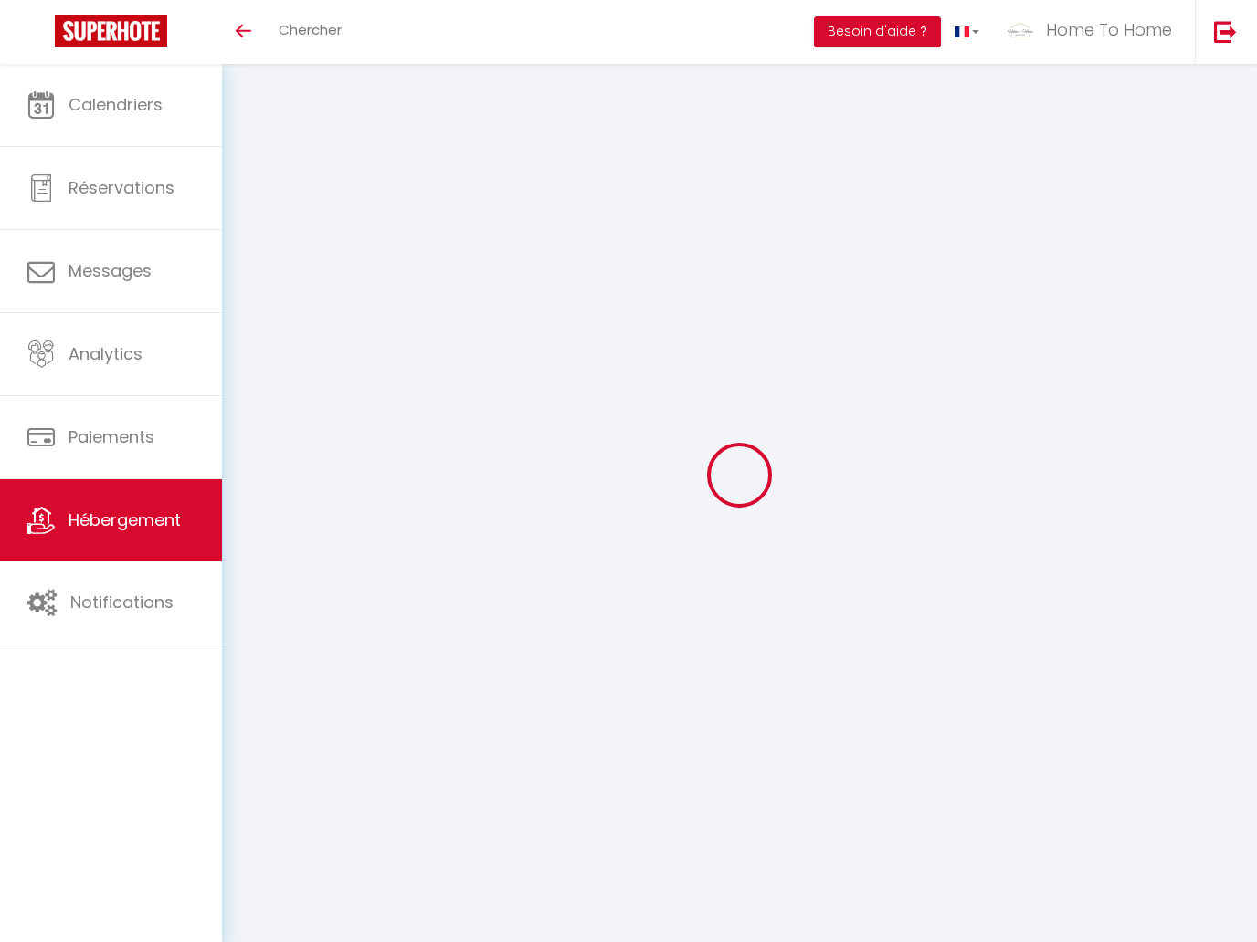
select select
checkbox input "false"
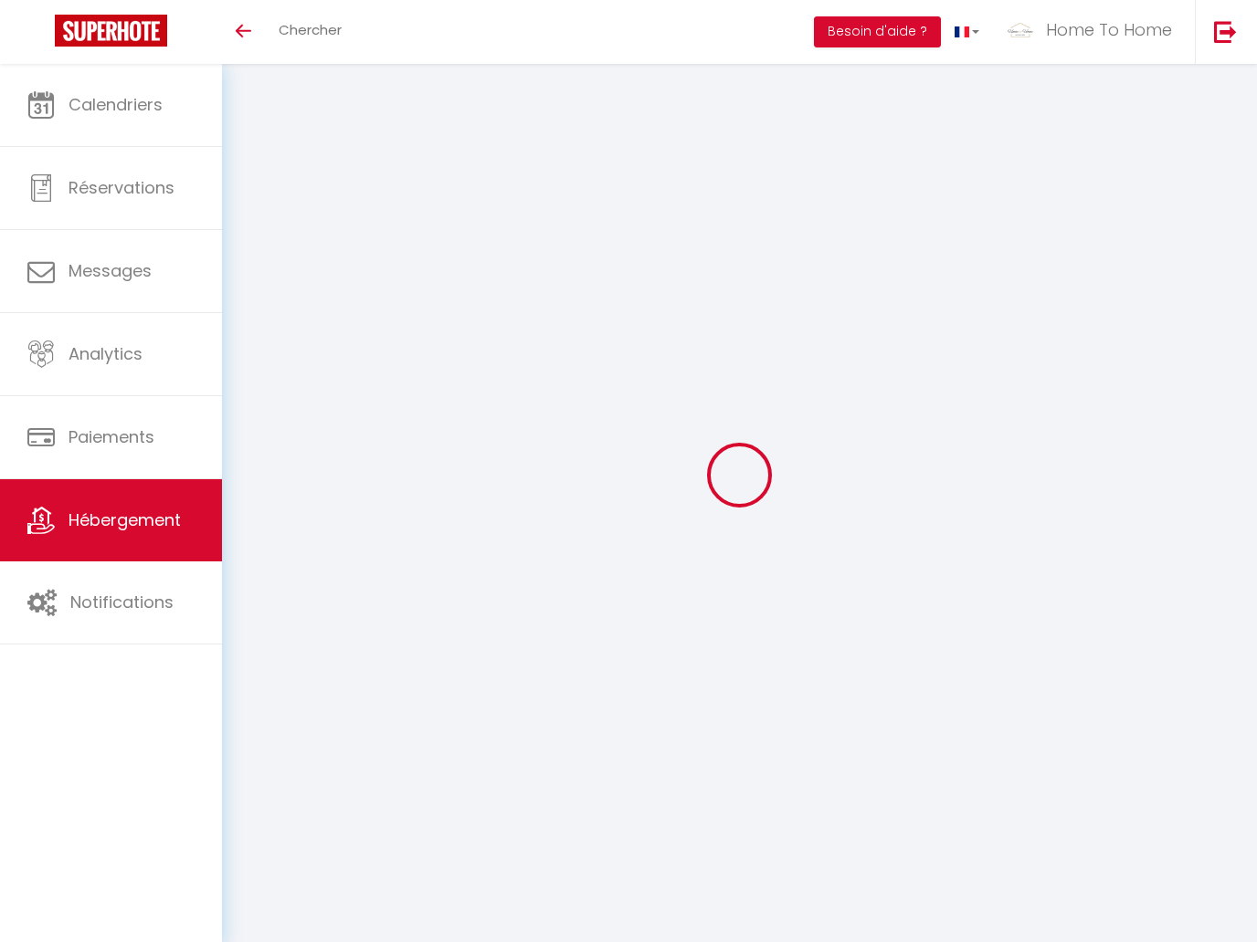
checkbox input "false"
select select
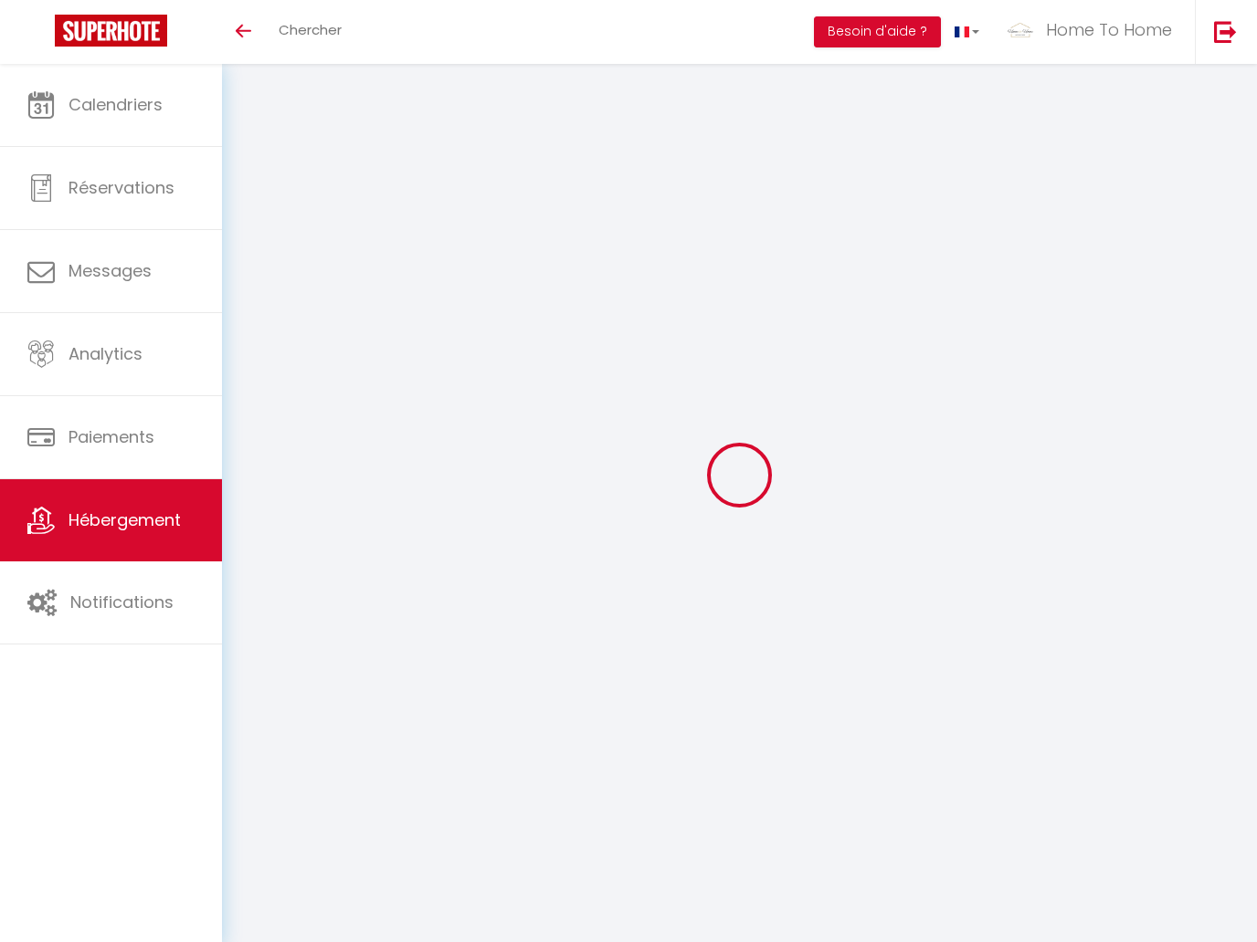
select select
checkbox input "false"
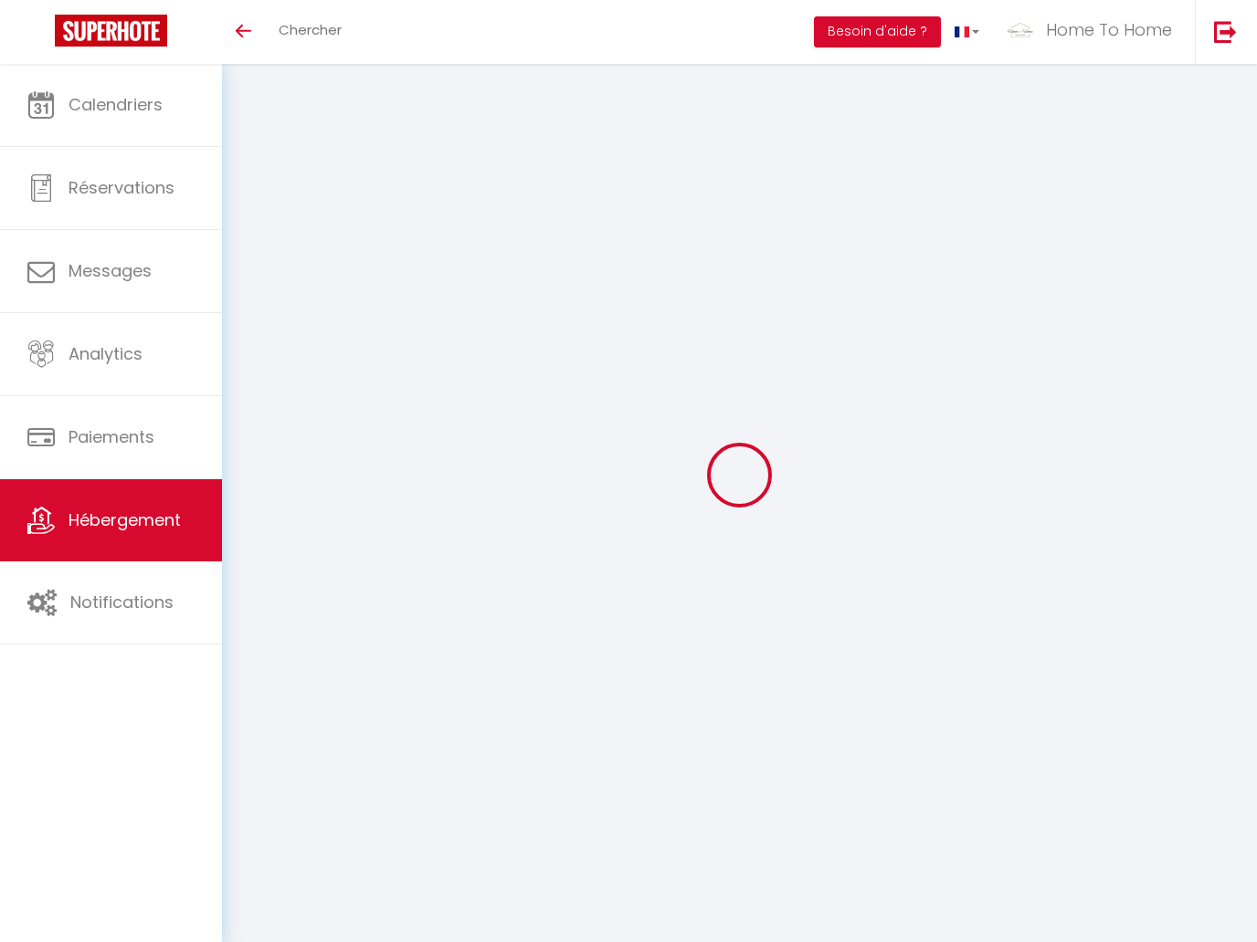
checkbox input "false"
select select
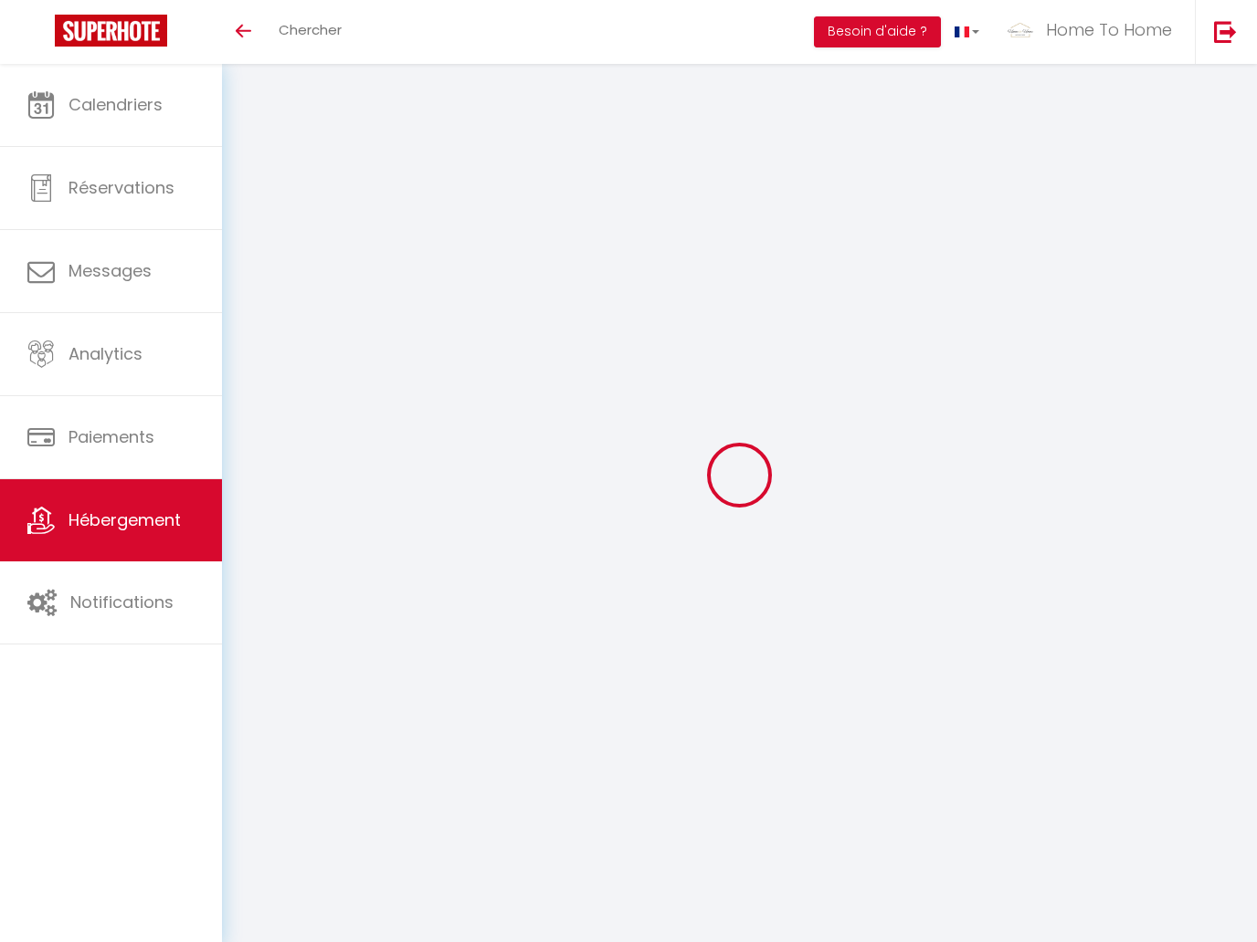
select select
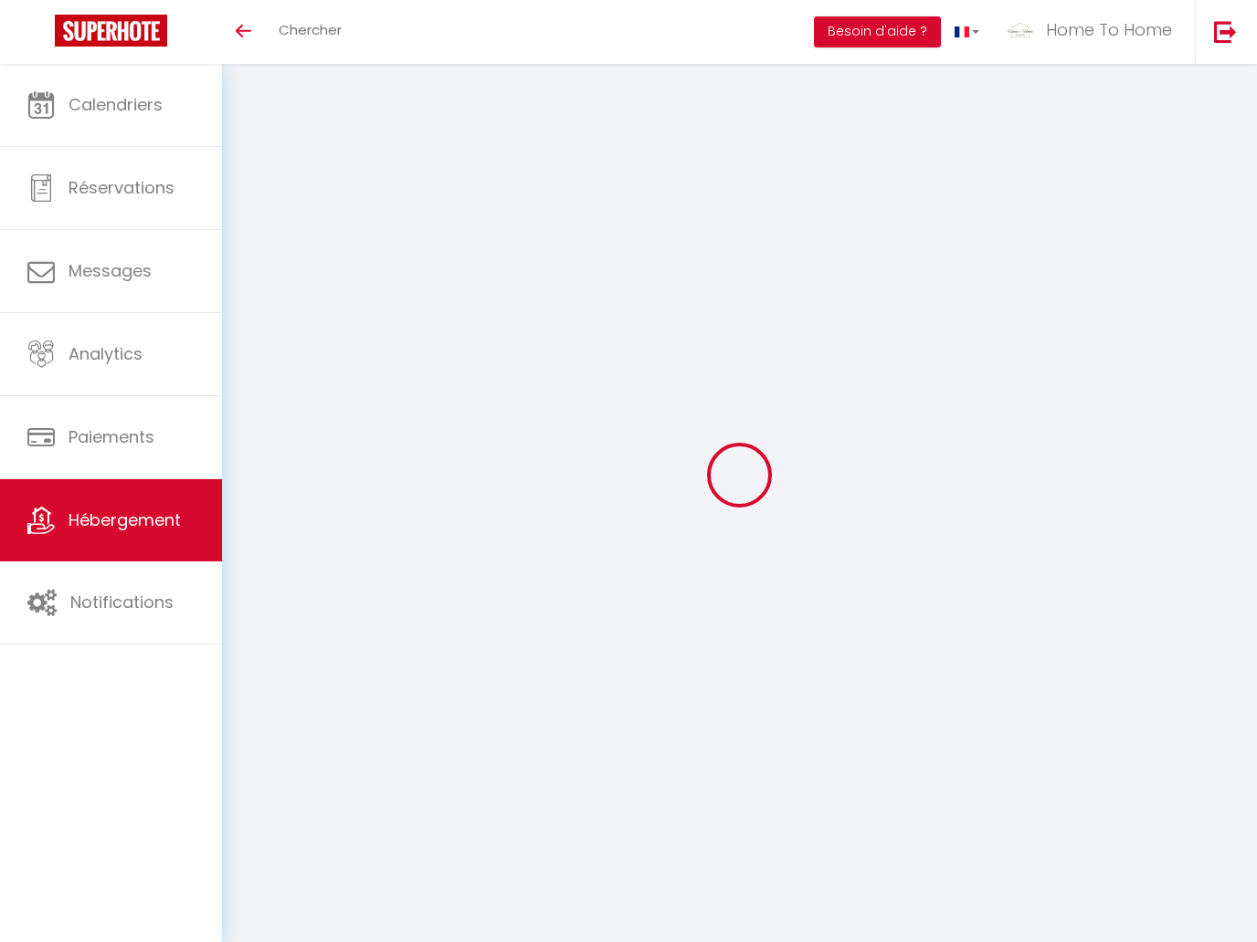
select select
checkbox input "false"
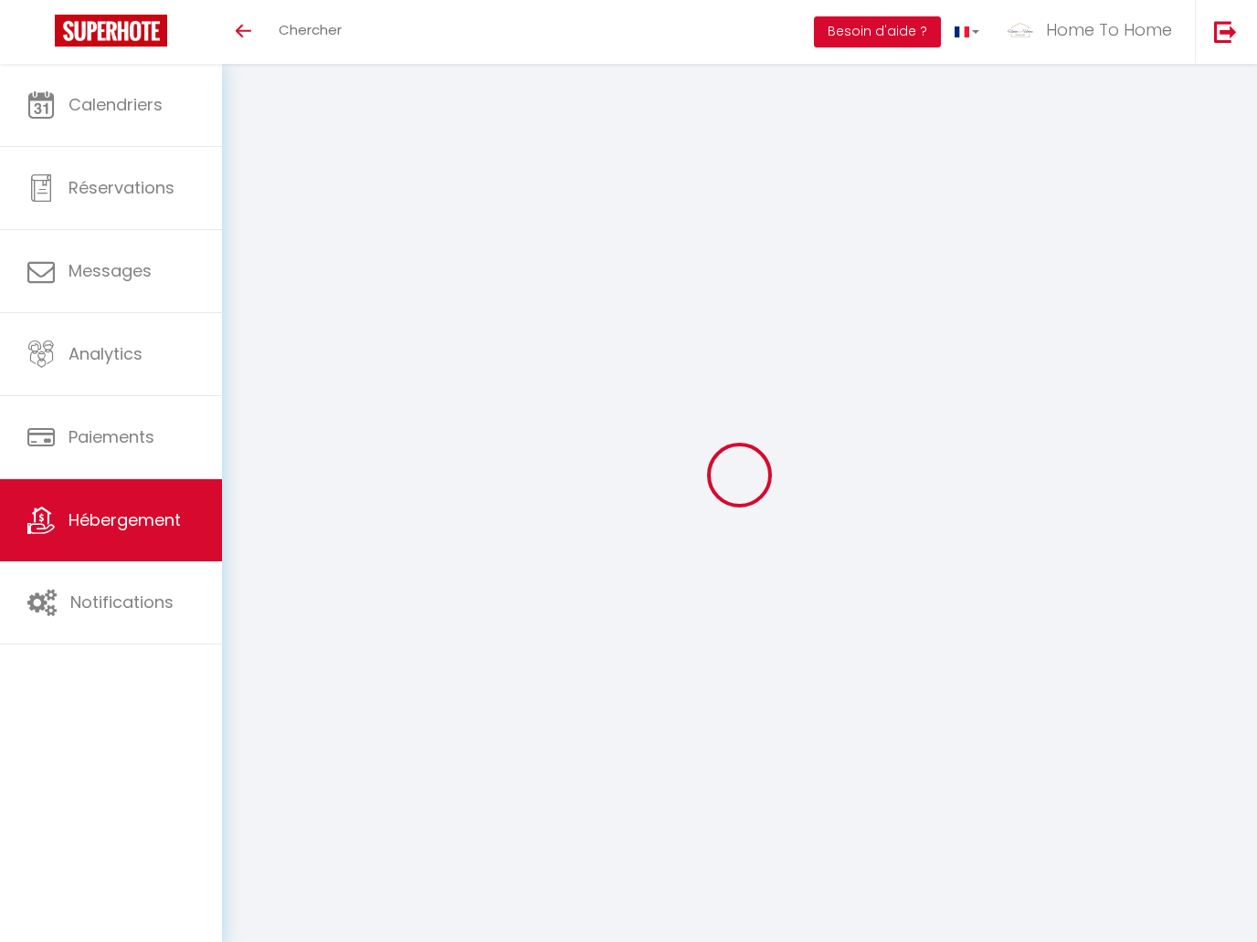
select select
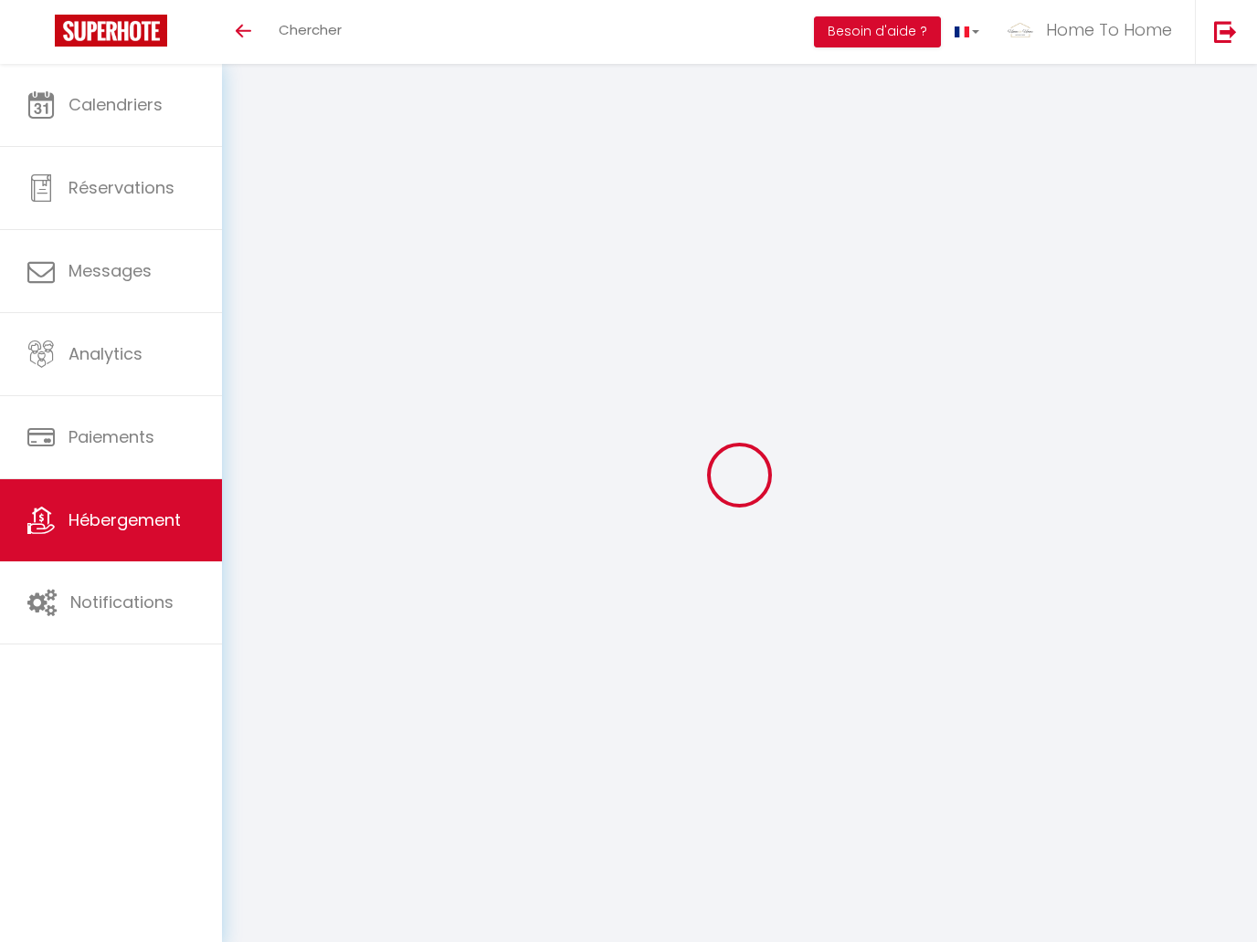
select select
checkbox input "false"
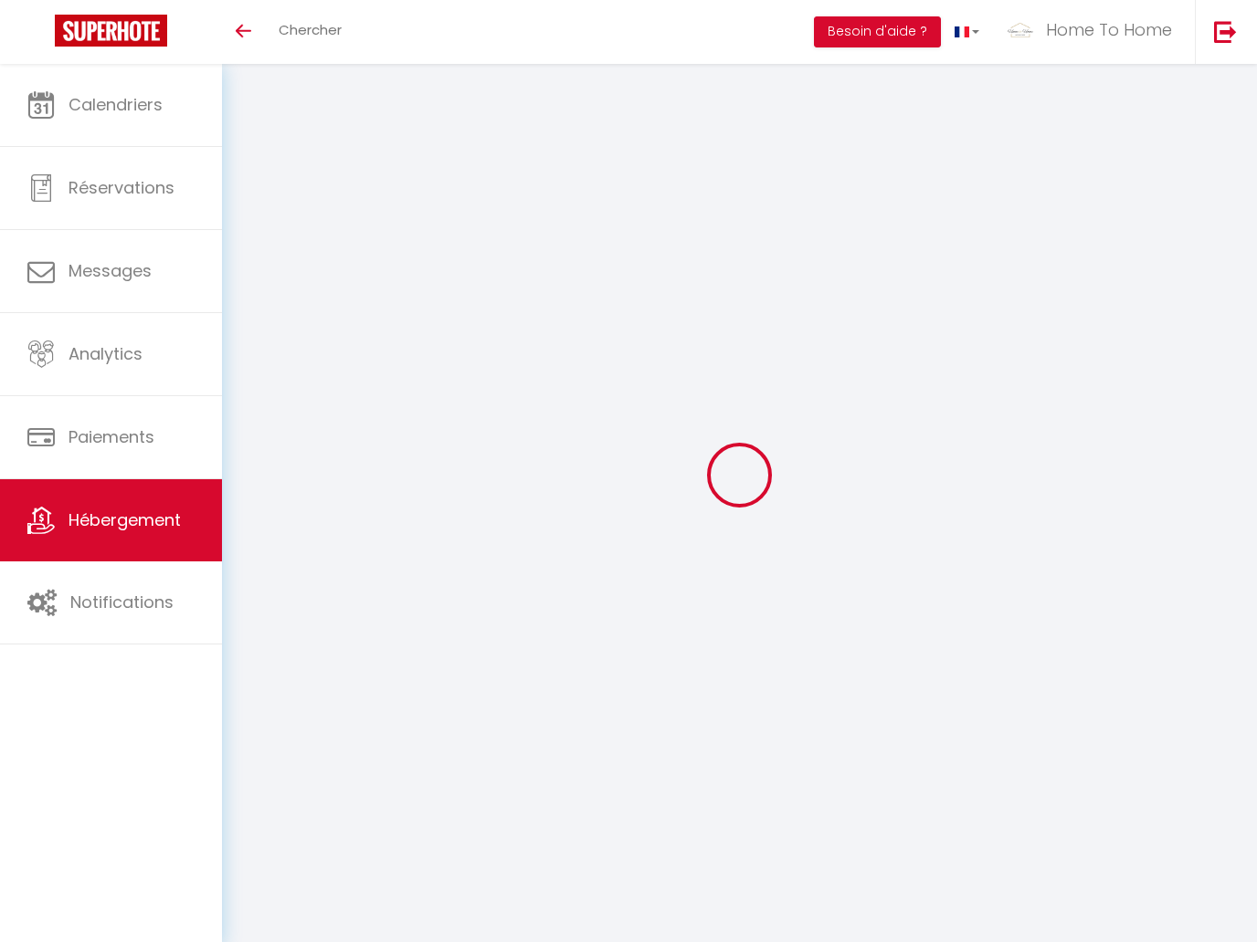
checkbox input "false"
select select
type input "SAINT HONORE 152 - 7GUEST · Spacious&Louvre, 3 Bedroom Duplex with 2 Bathrooms"
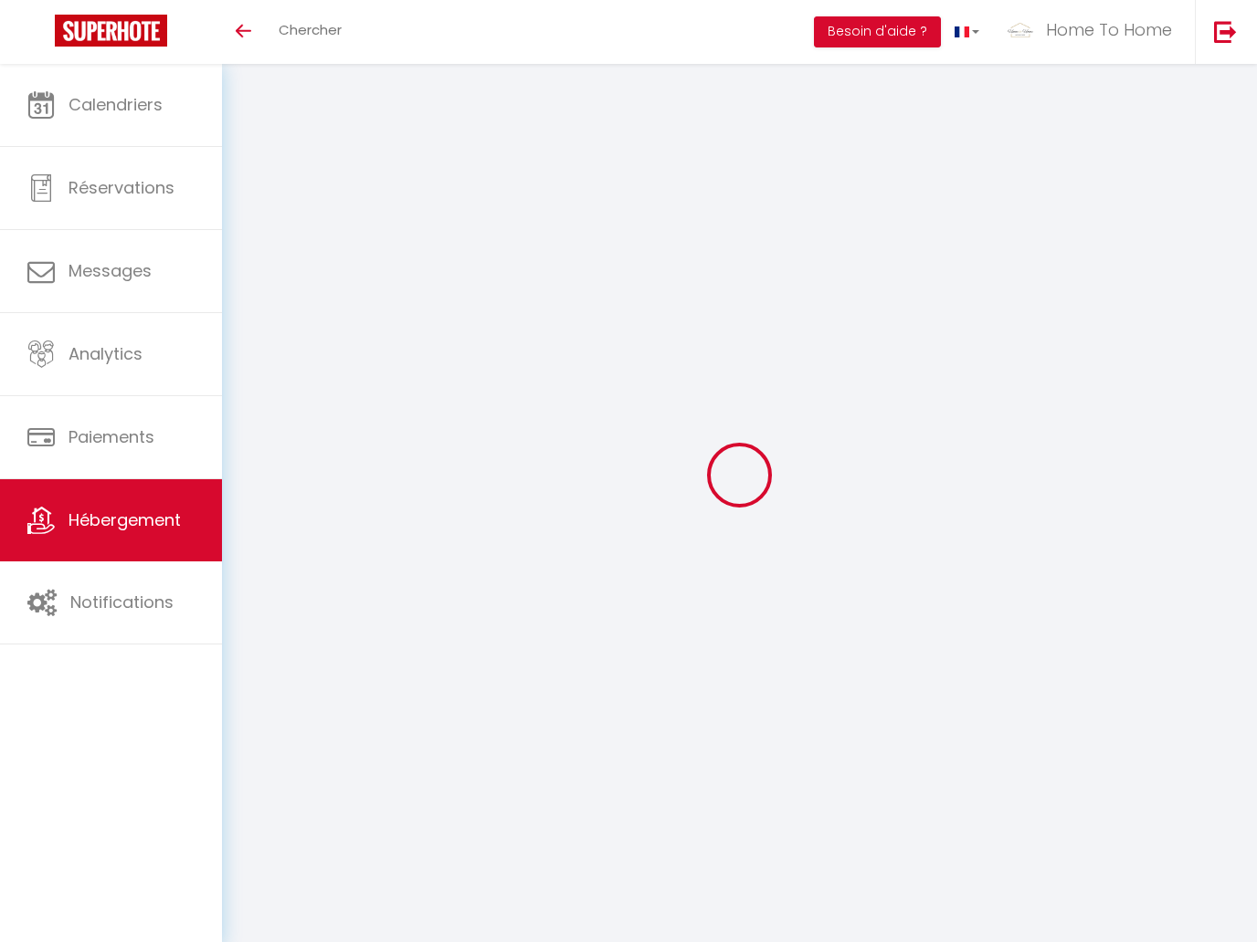
type input "Philippe"
select select "7"
type input "150"
type input "190"
select select
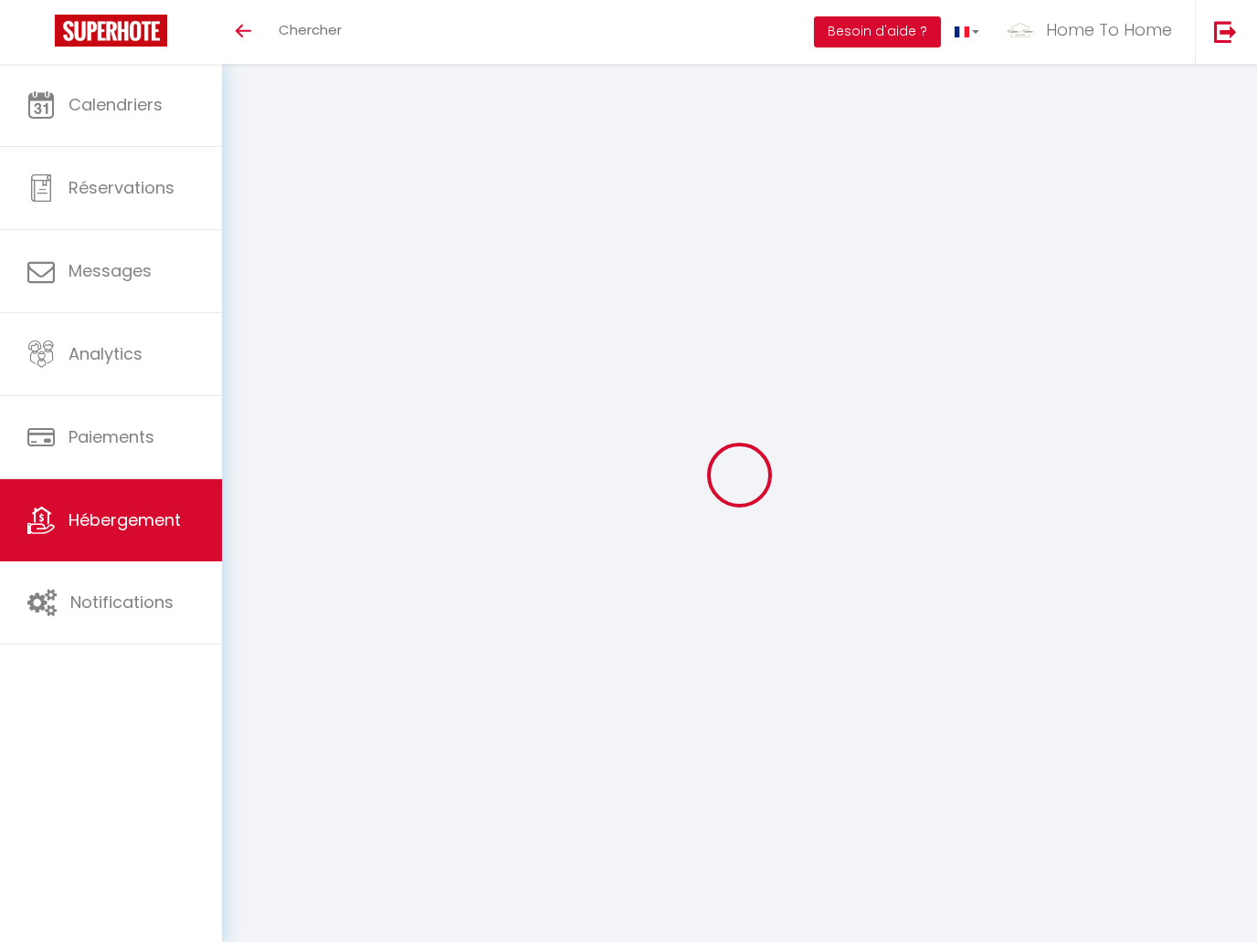
select select
type input "75001"
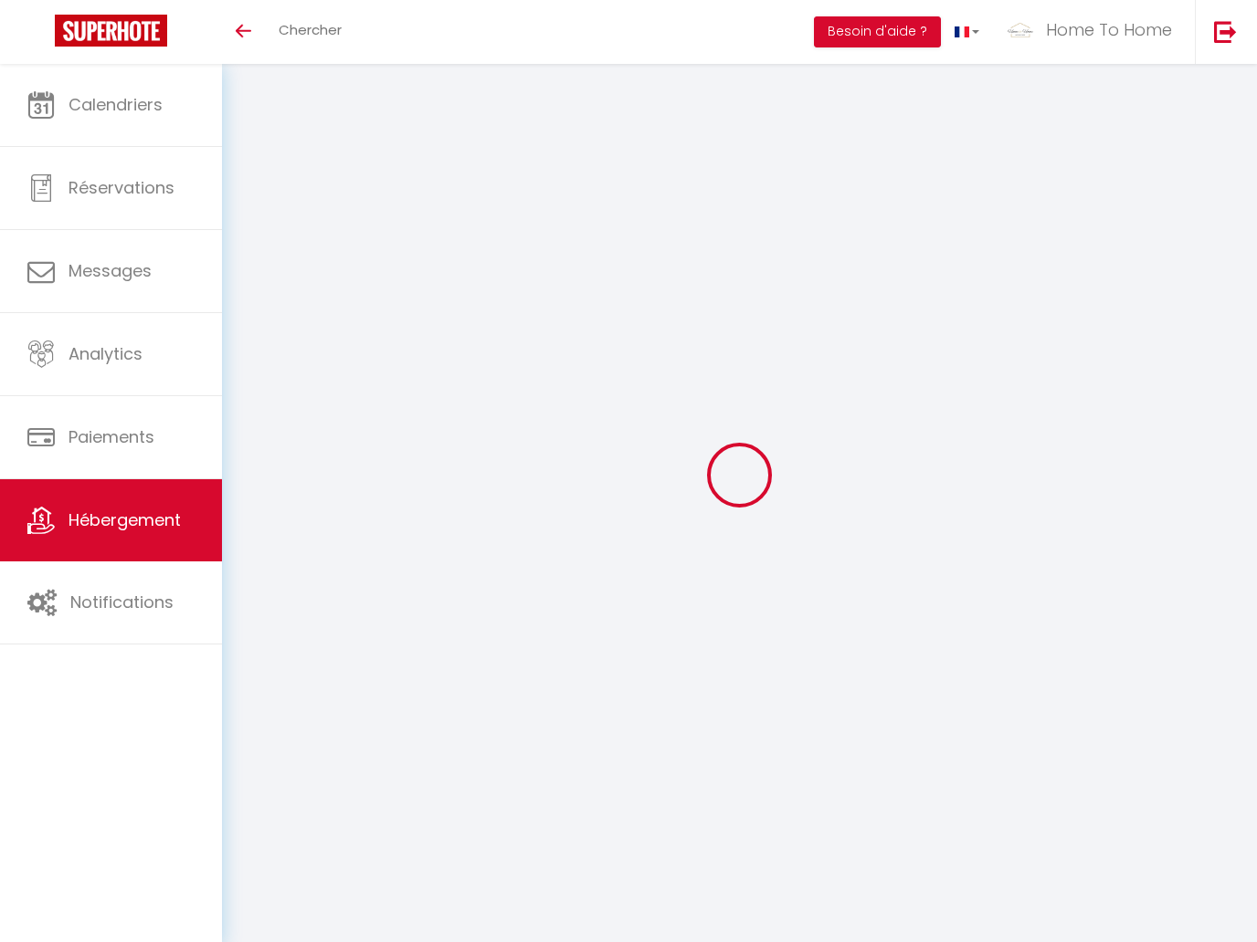
type input "[GEOGRAPHIC_DATA]"
type input "[EMAIL_ADDRESS][DOMAIN_NAME]"
select select
checkbox input "false"
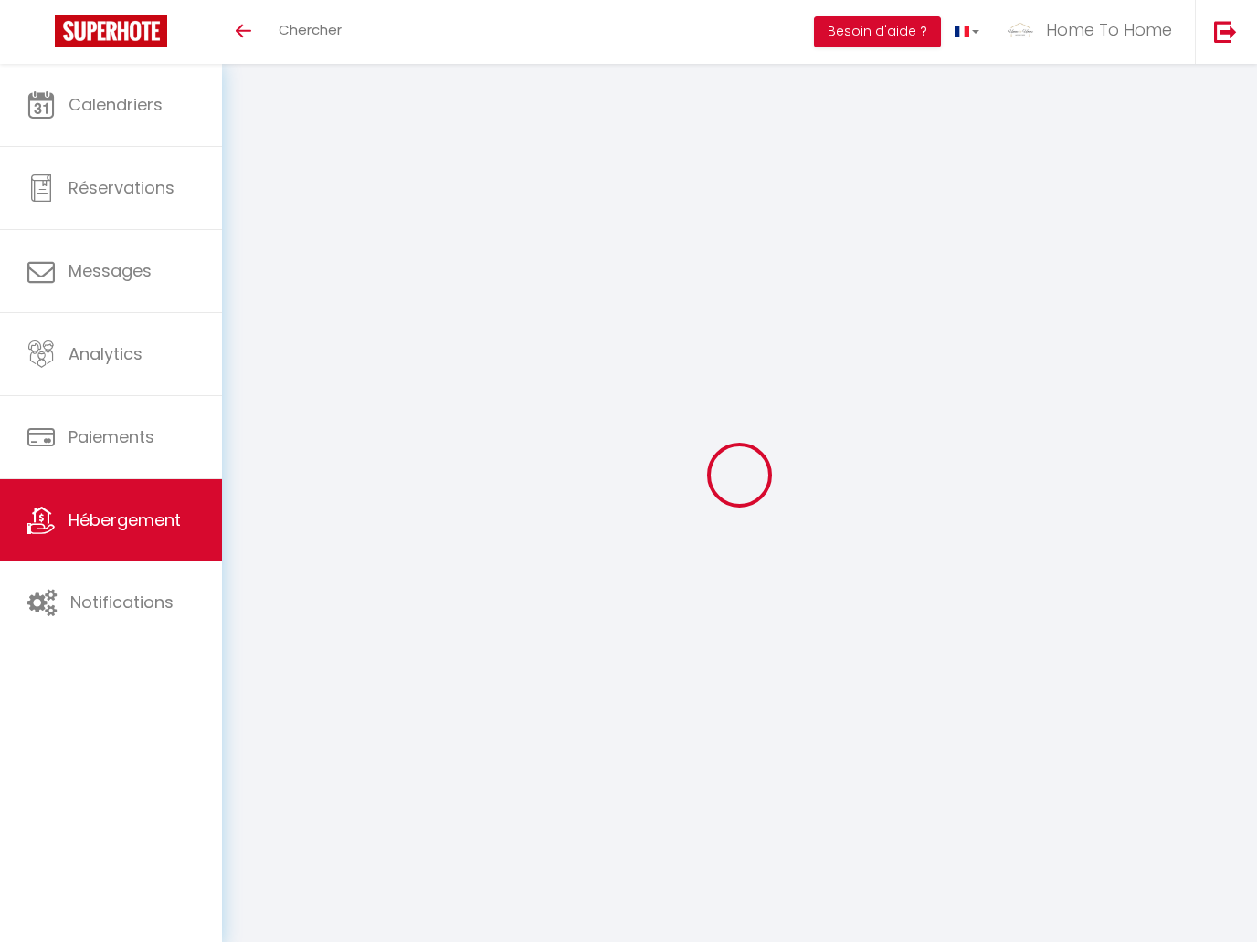
checkbox input "false"
type input "0"
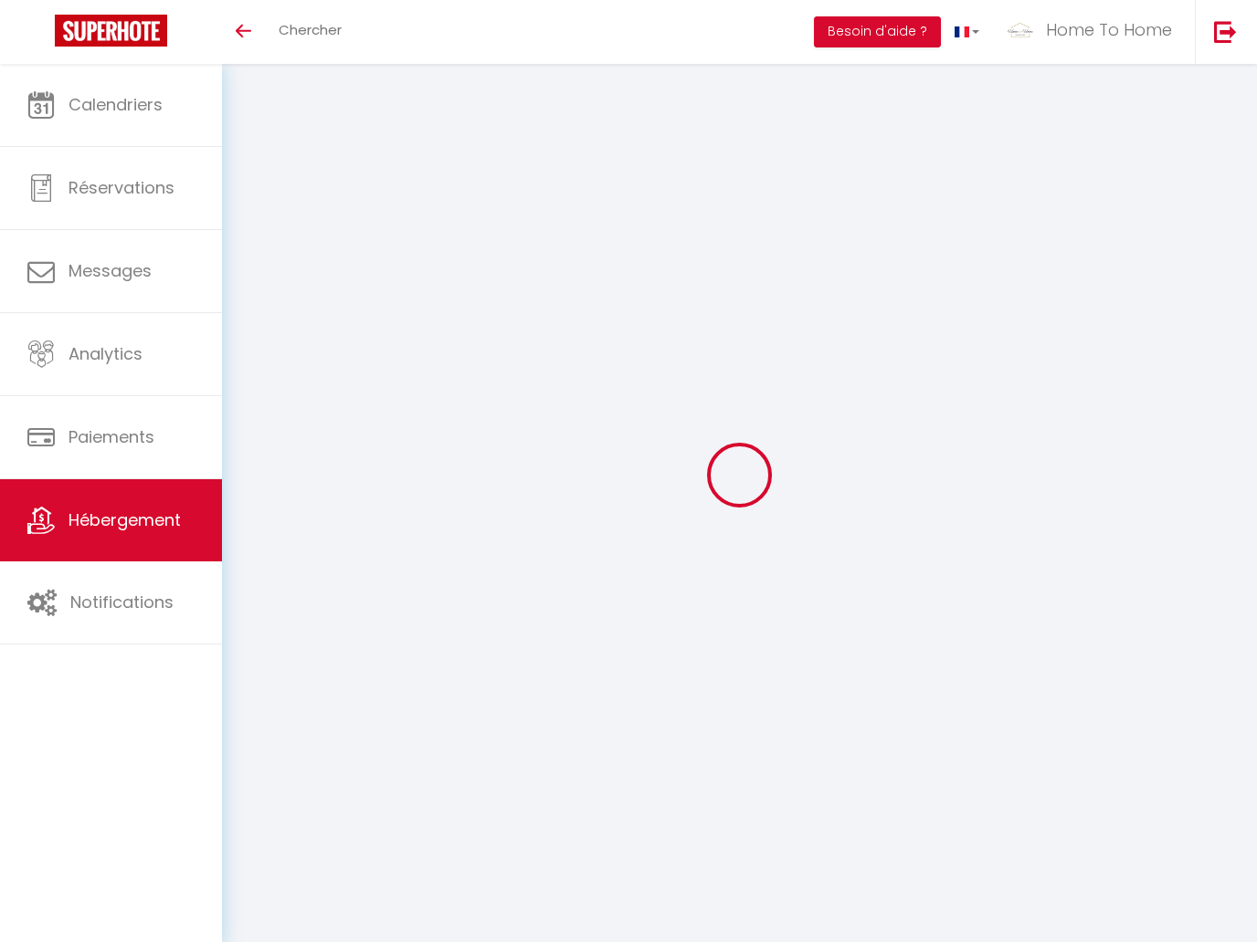
type input "0"
select select
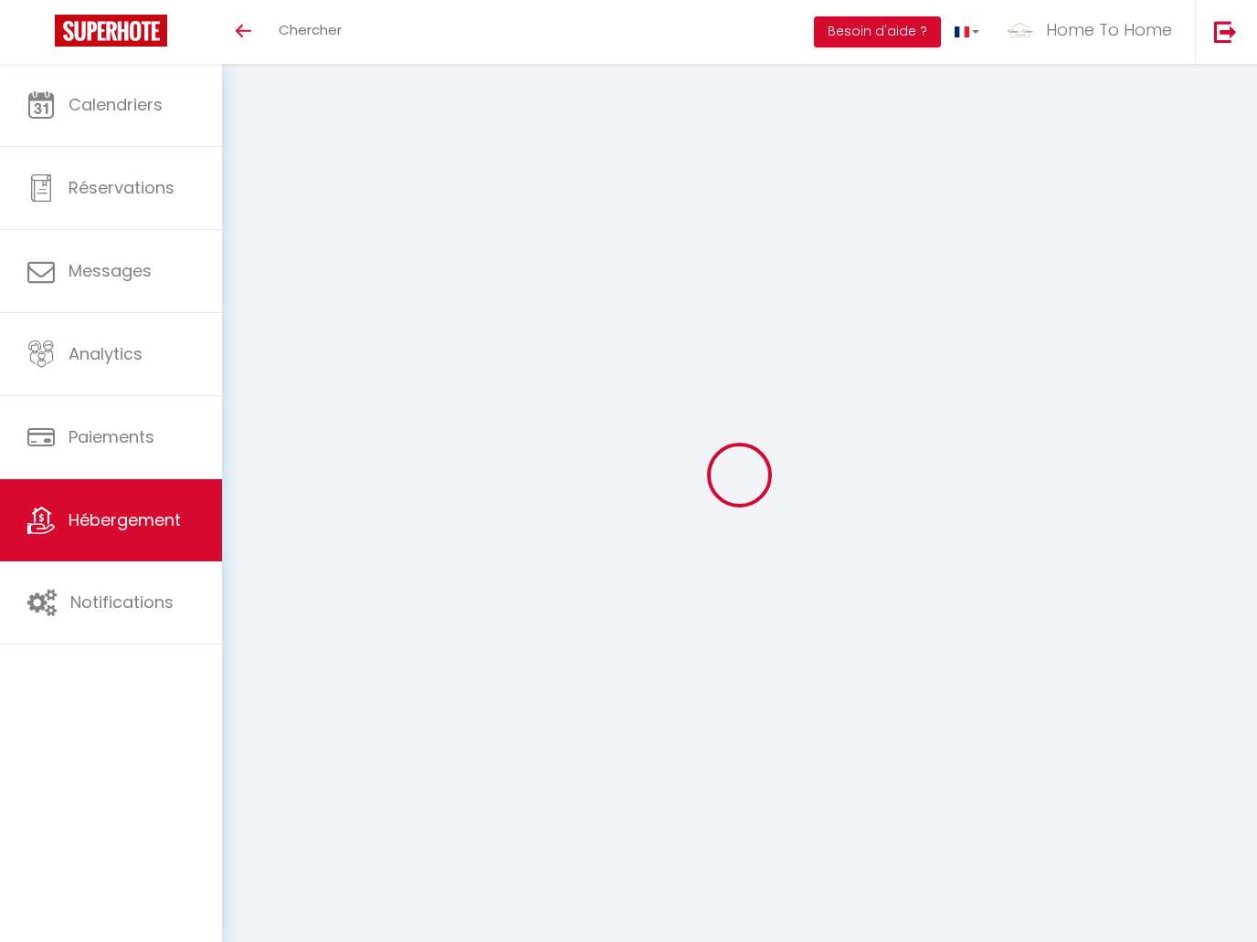
select select
checkbox input "false"
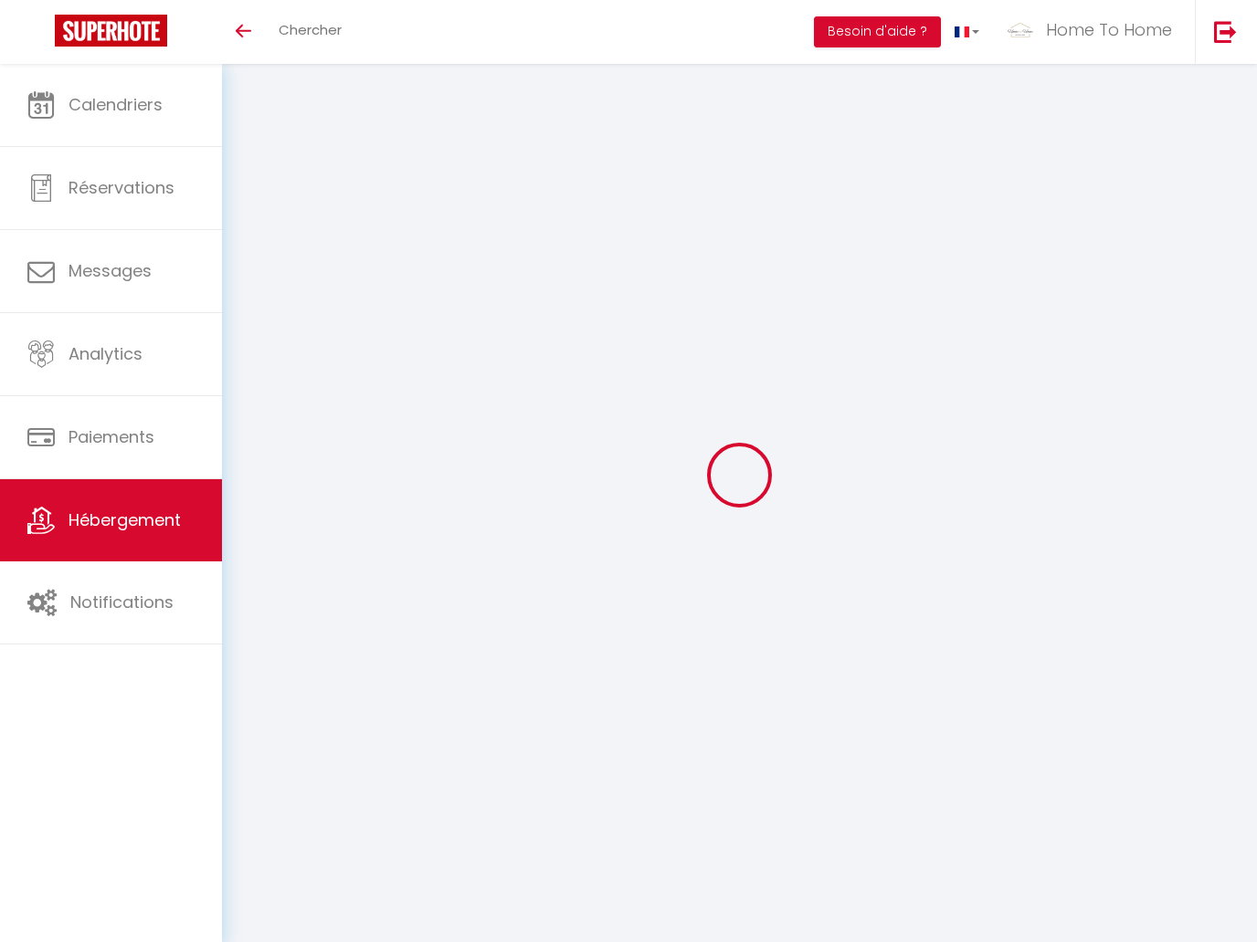
checkbox input "false"
select select
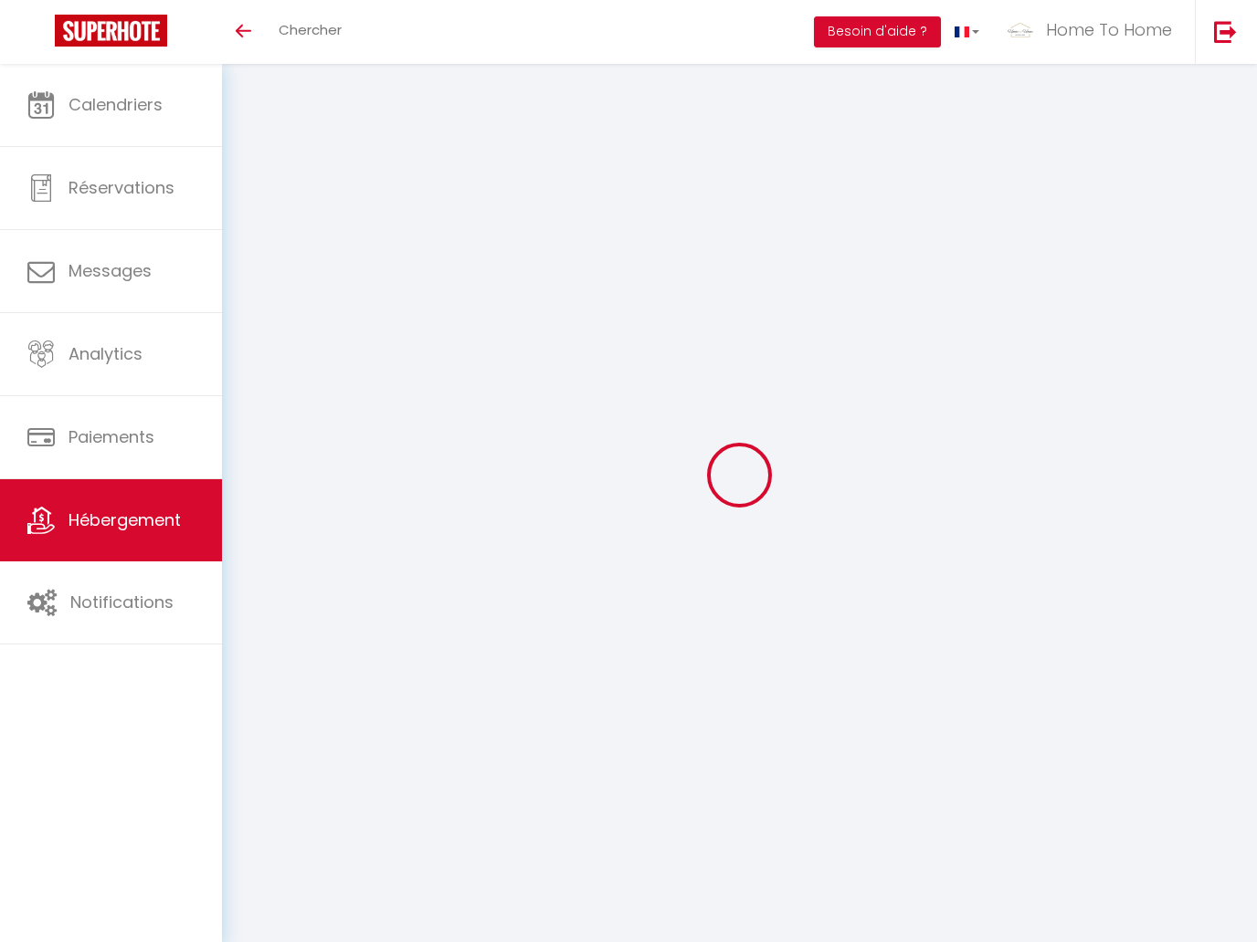
select select
checkbox input "false"
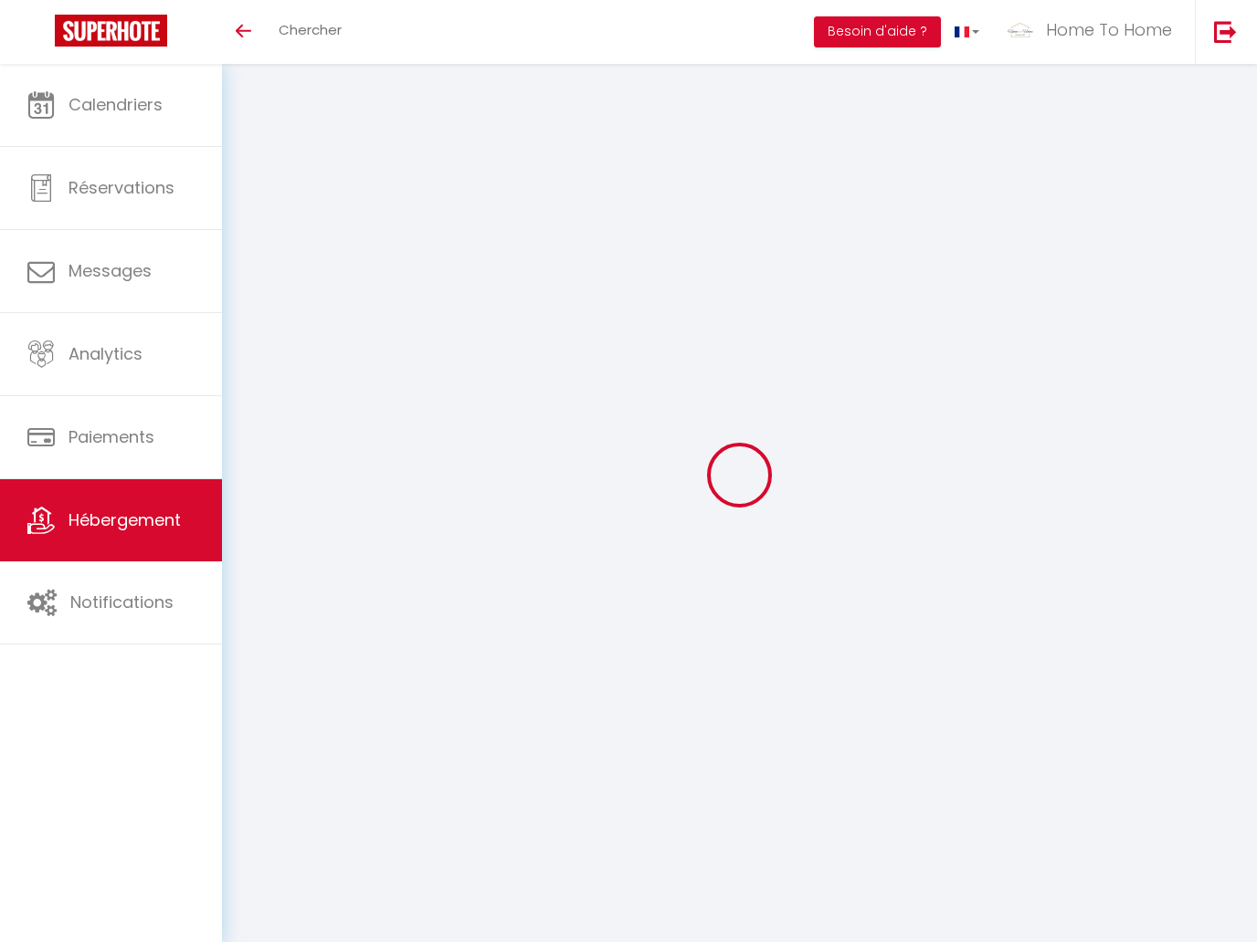
checkbox input "false"
select select
checkbox input "false"
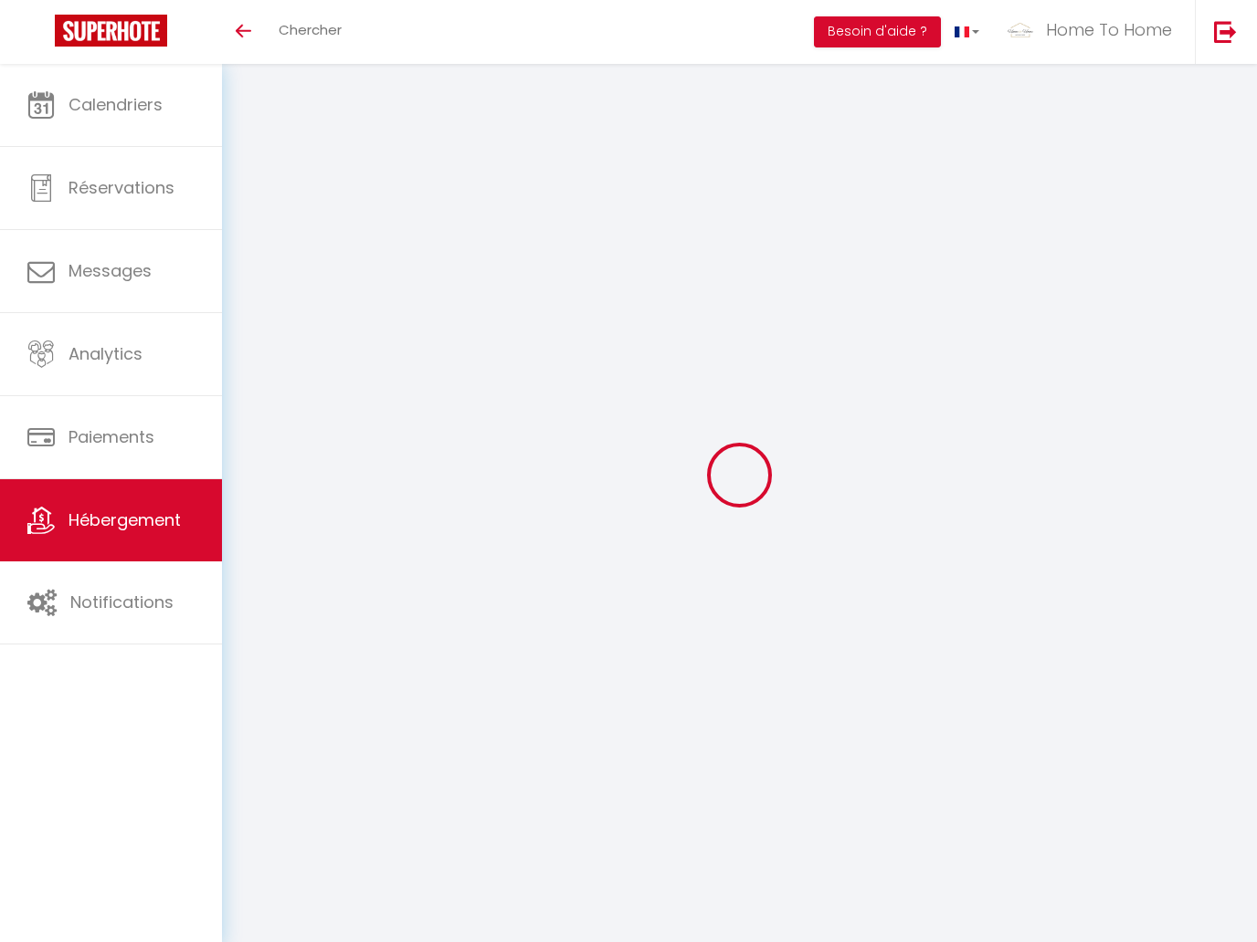
checkbox input "false"
select select "14:00"
select select
select select "11:00"
select select "30"
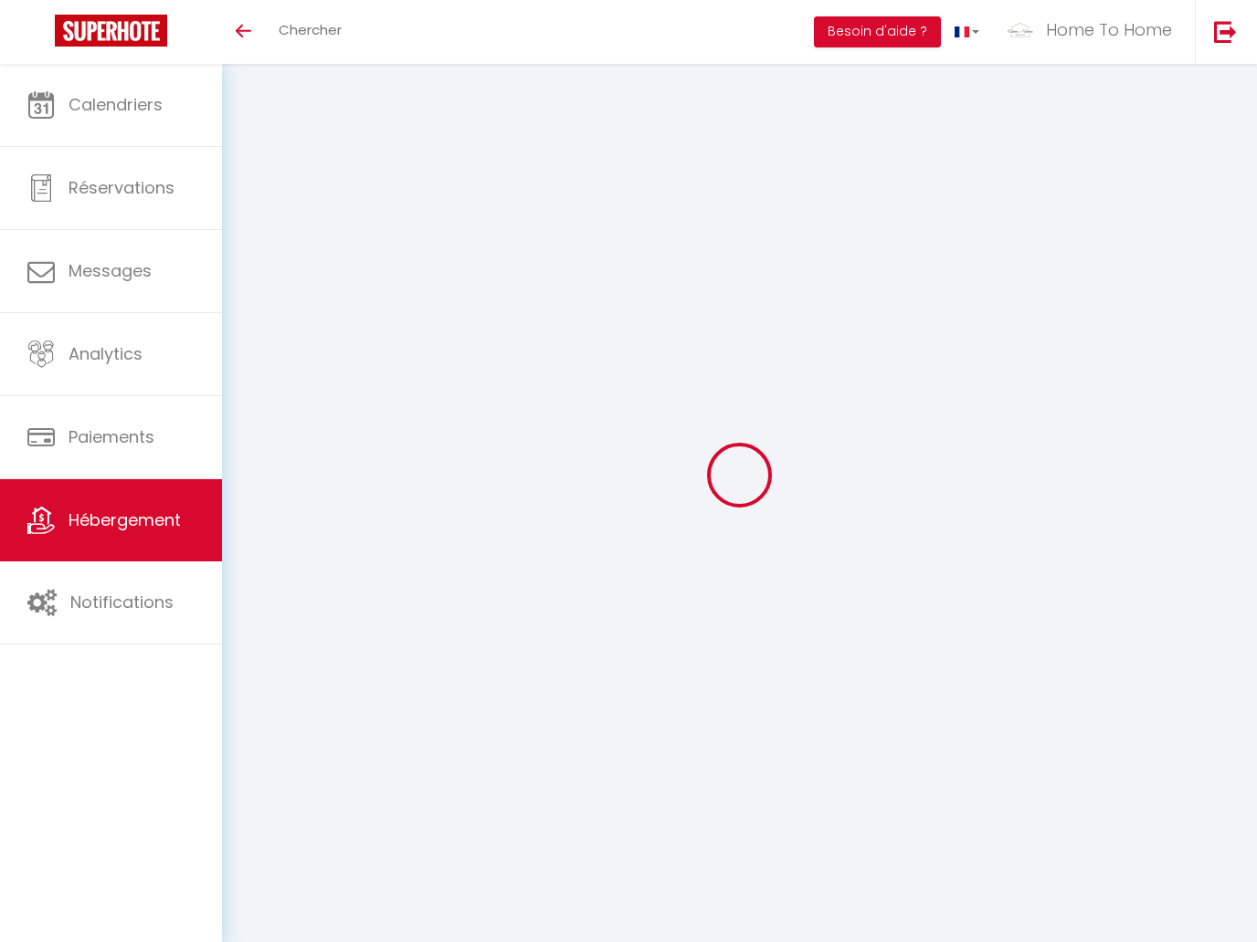
select select "120"
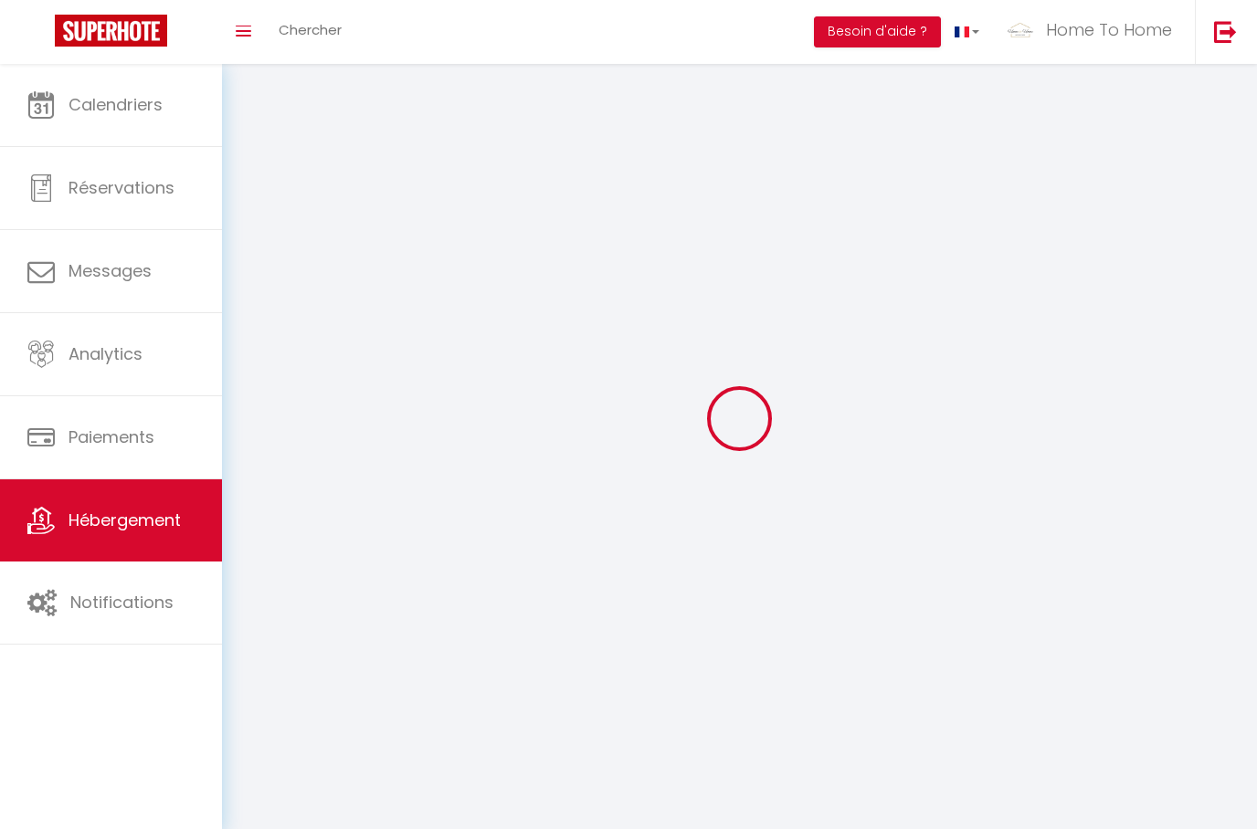
select select
checkbox input "false"
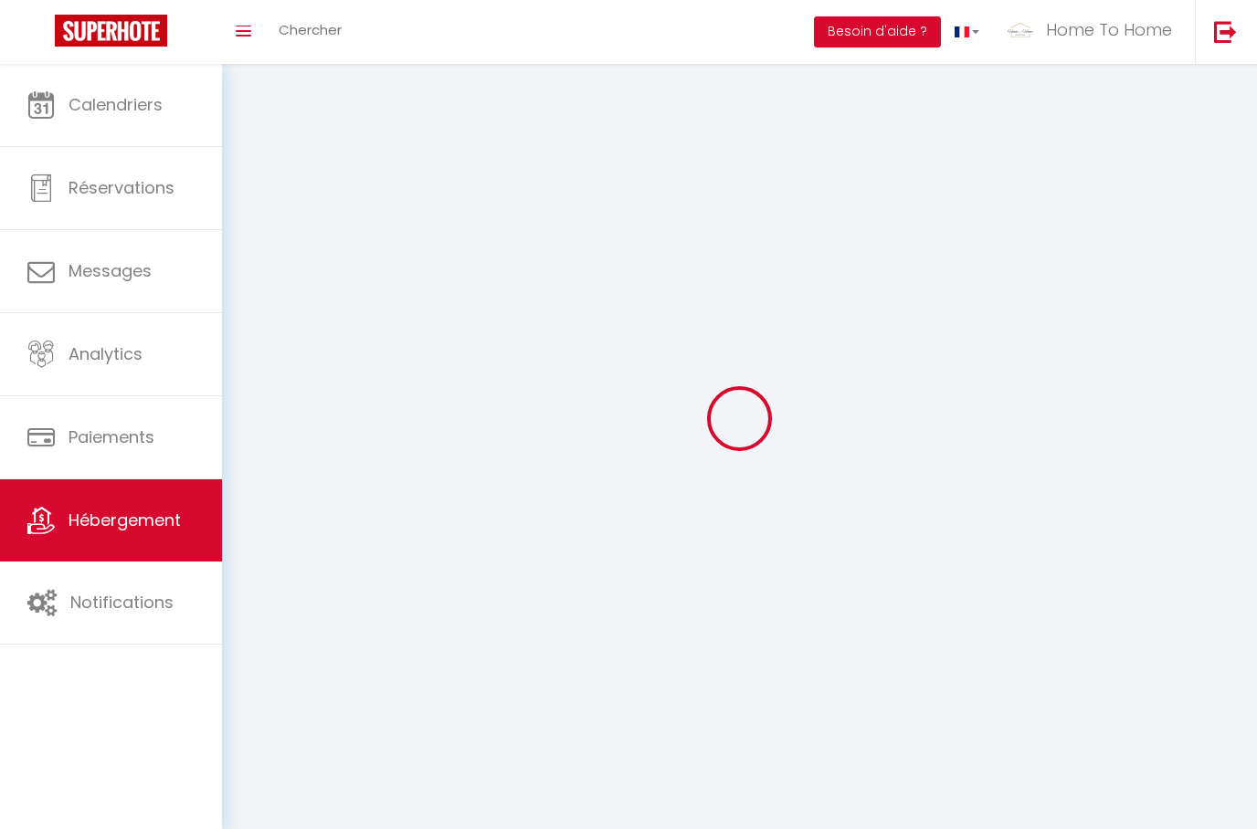
checkbox input "false"
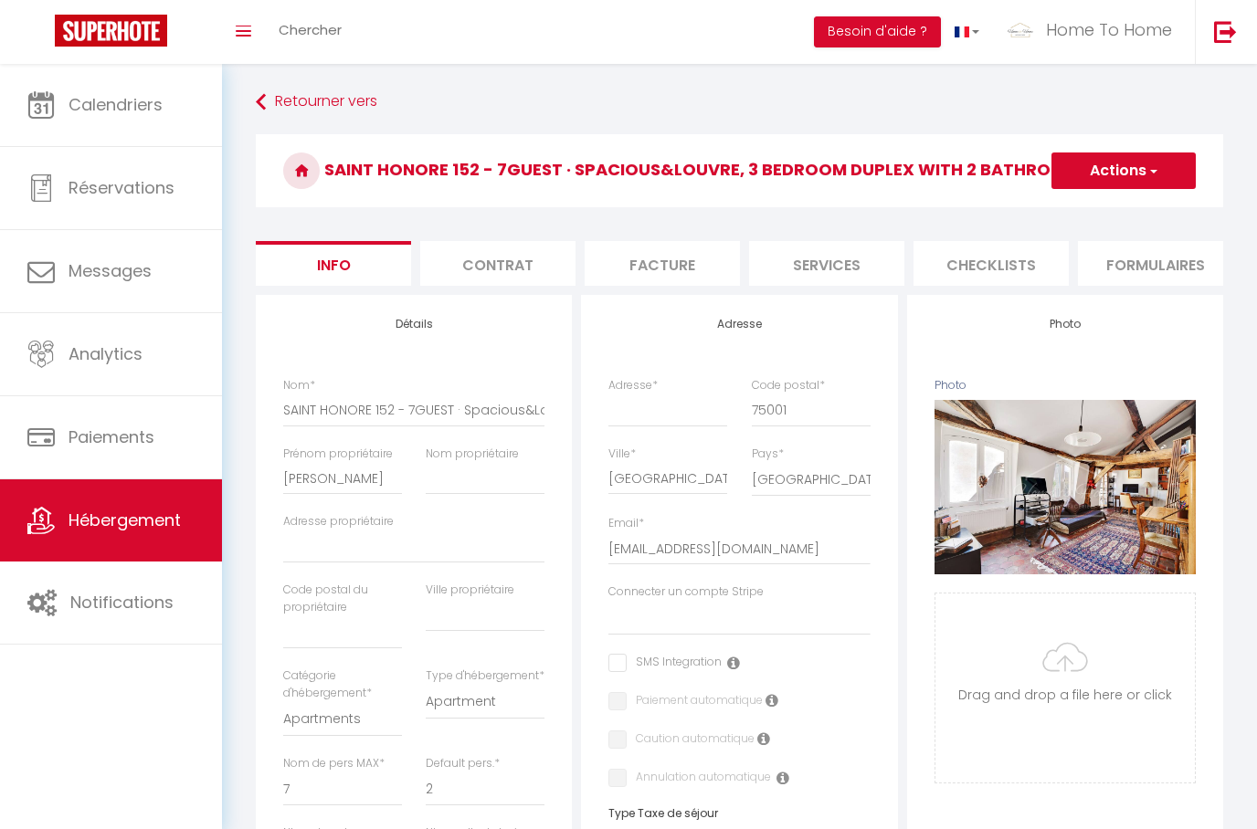
select select
checkbox input "false"
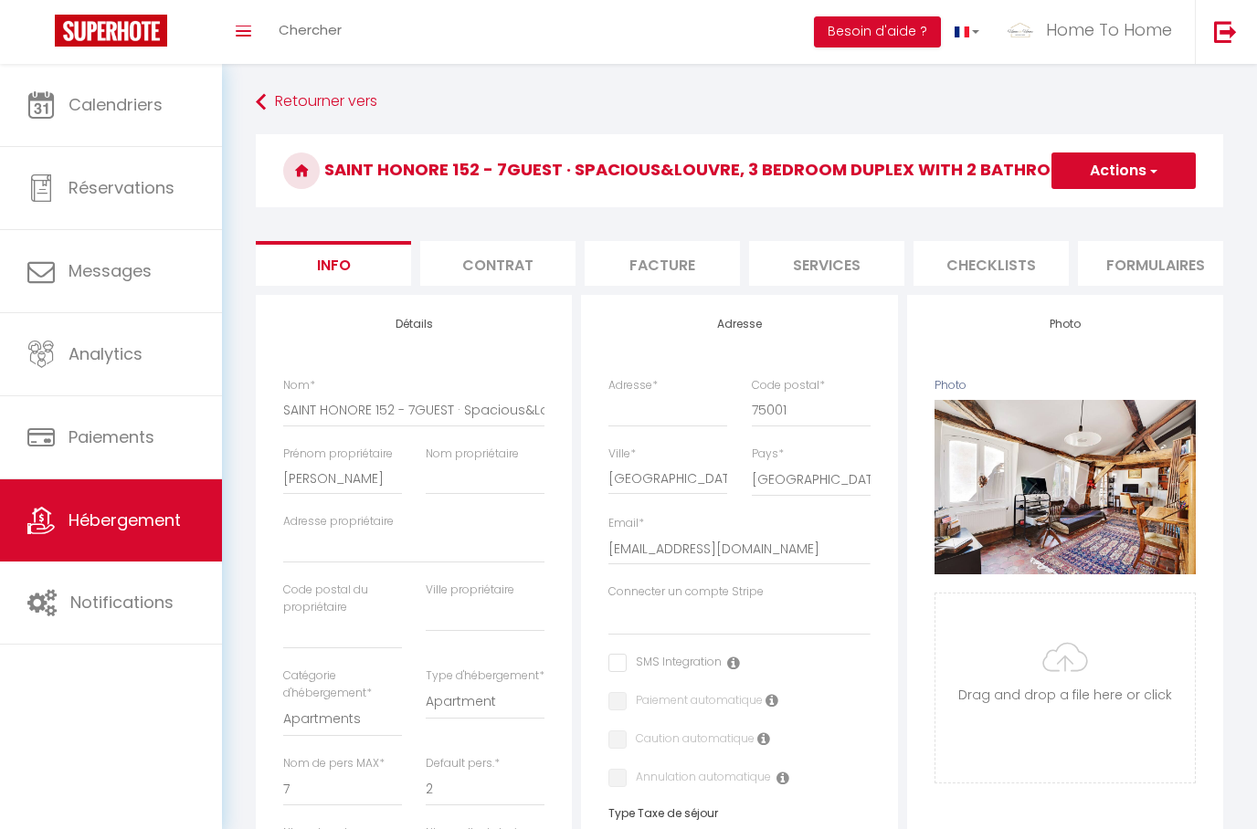
checkbox input "false"
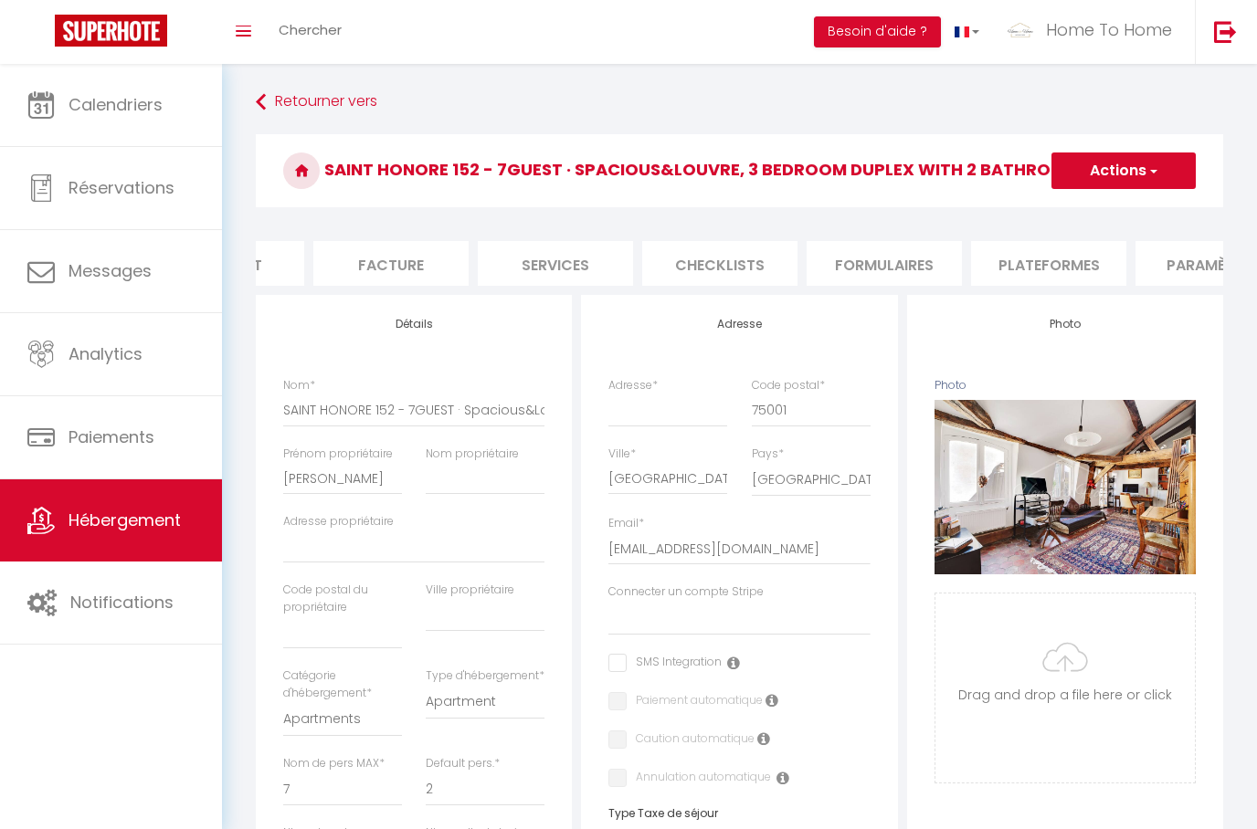
click at [1007, 263] on li "Plateformes" at bounding box center [1048, 263] width 155 height 45
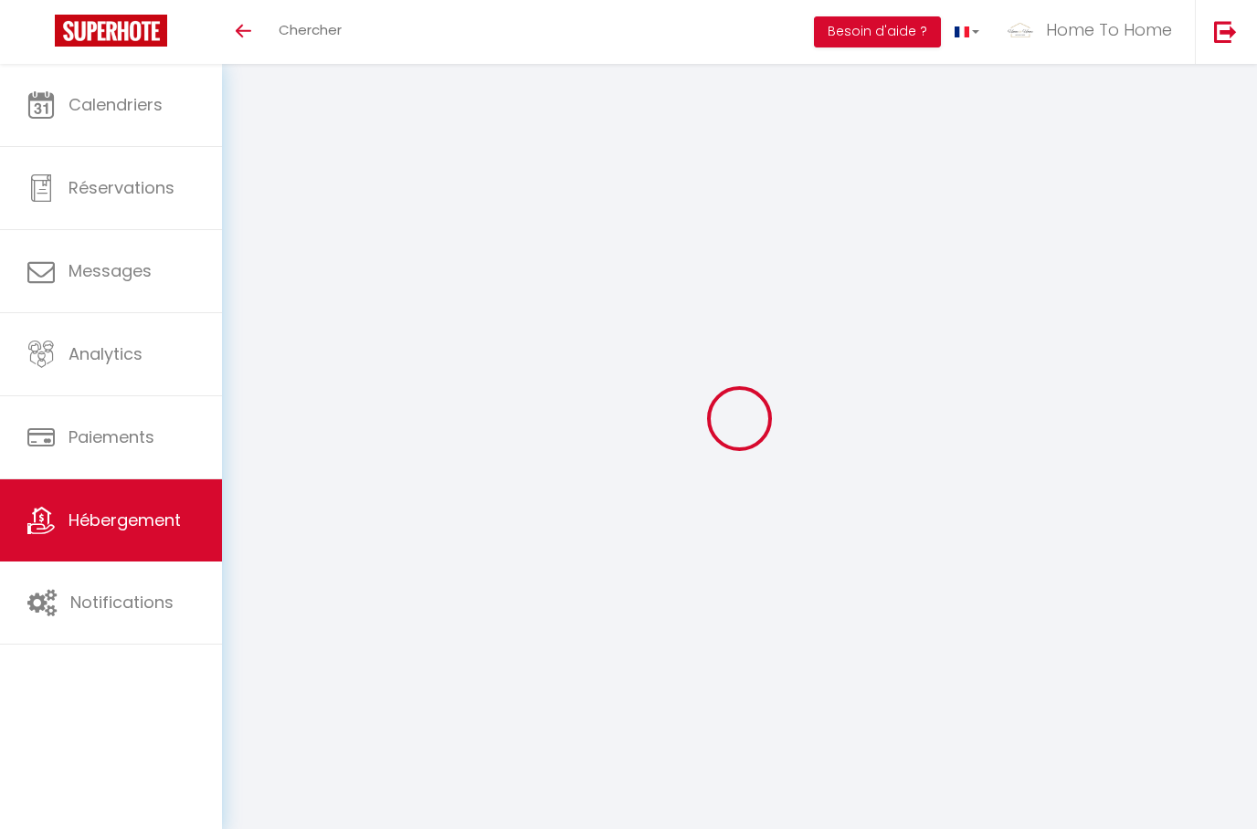
type input "SAINT HONORE 156 · Studio de LUXE Pensé par un Architecte"
type input "[PERSON_NAME]"
type input "Naudon"
type input "[STREET_ADDRESS]"
type input "75001"
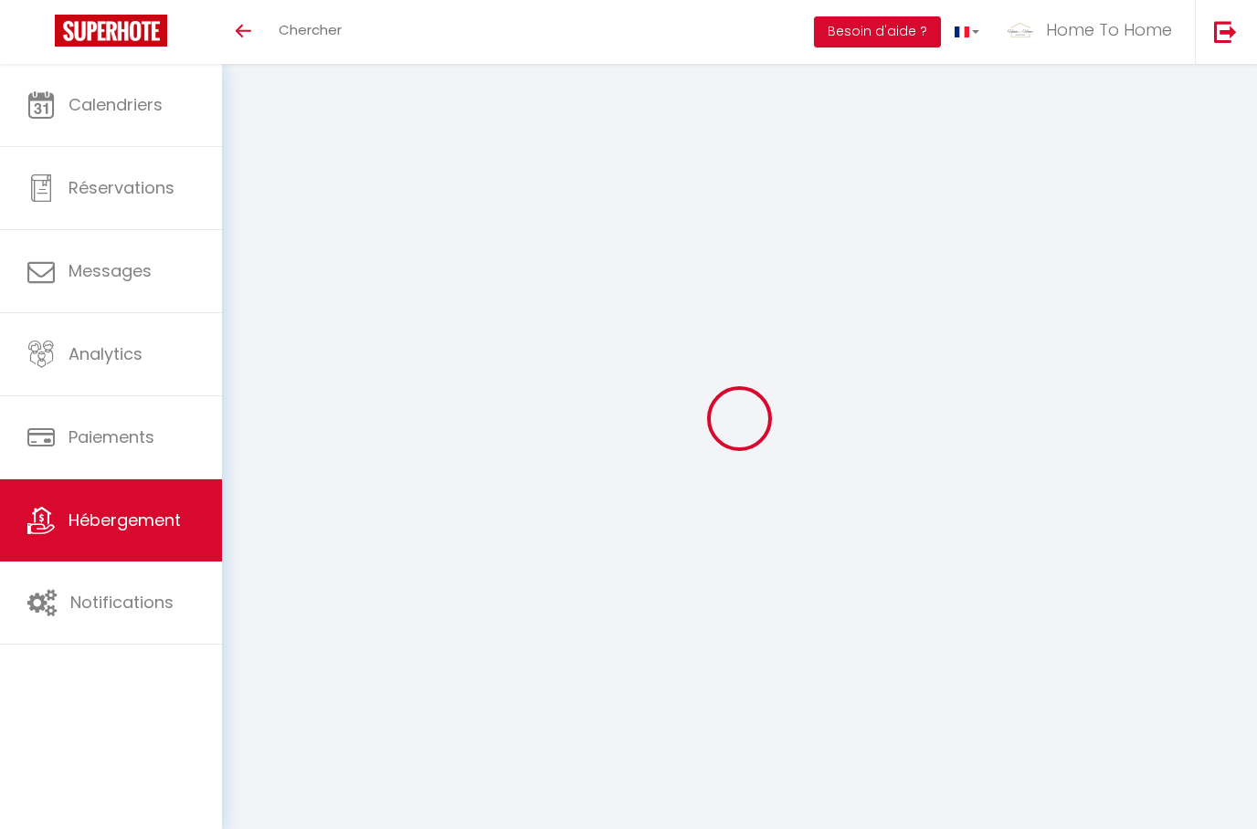
type input "[GEOGRAPHIC_DATA]"
select select "2"
select select "0"
type input "131"
type input "65"
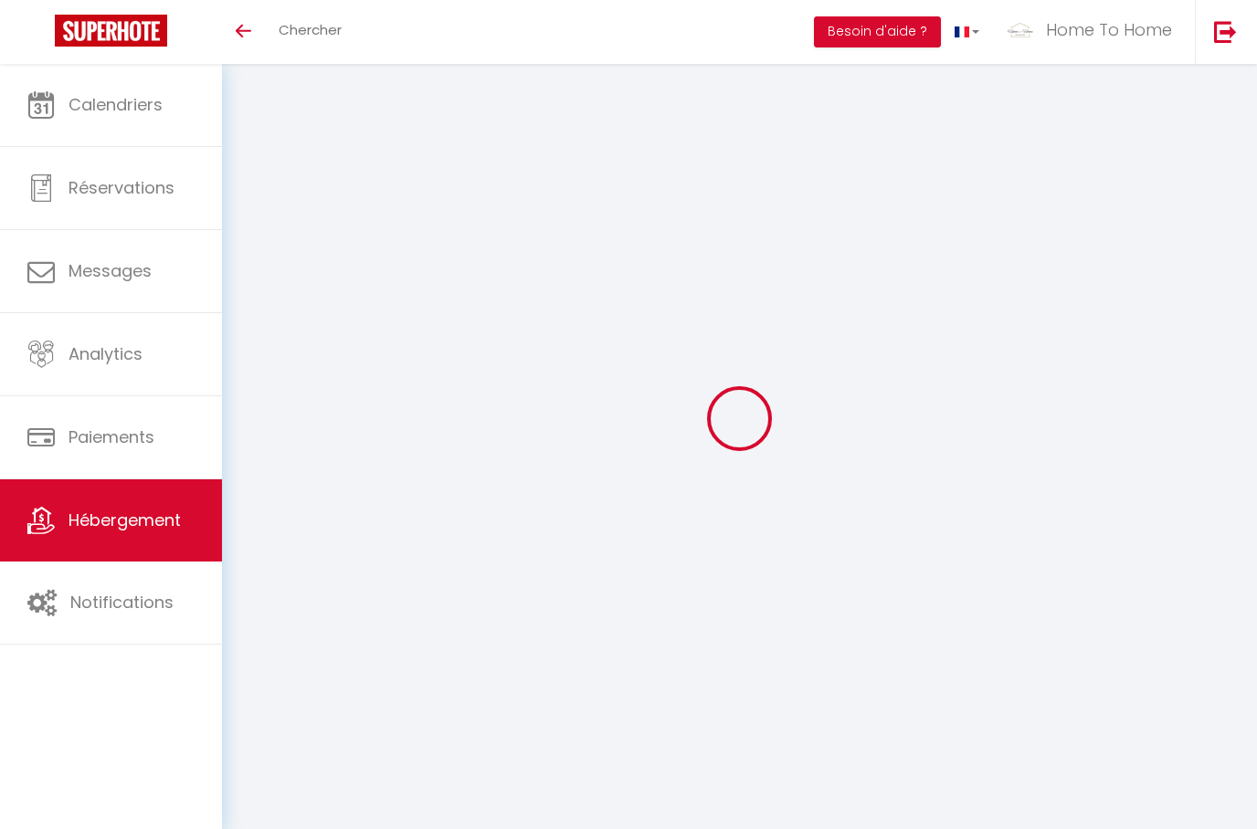
select select
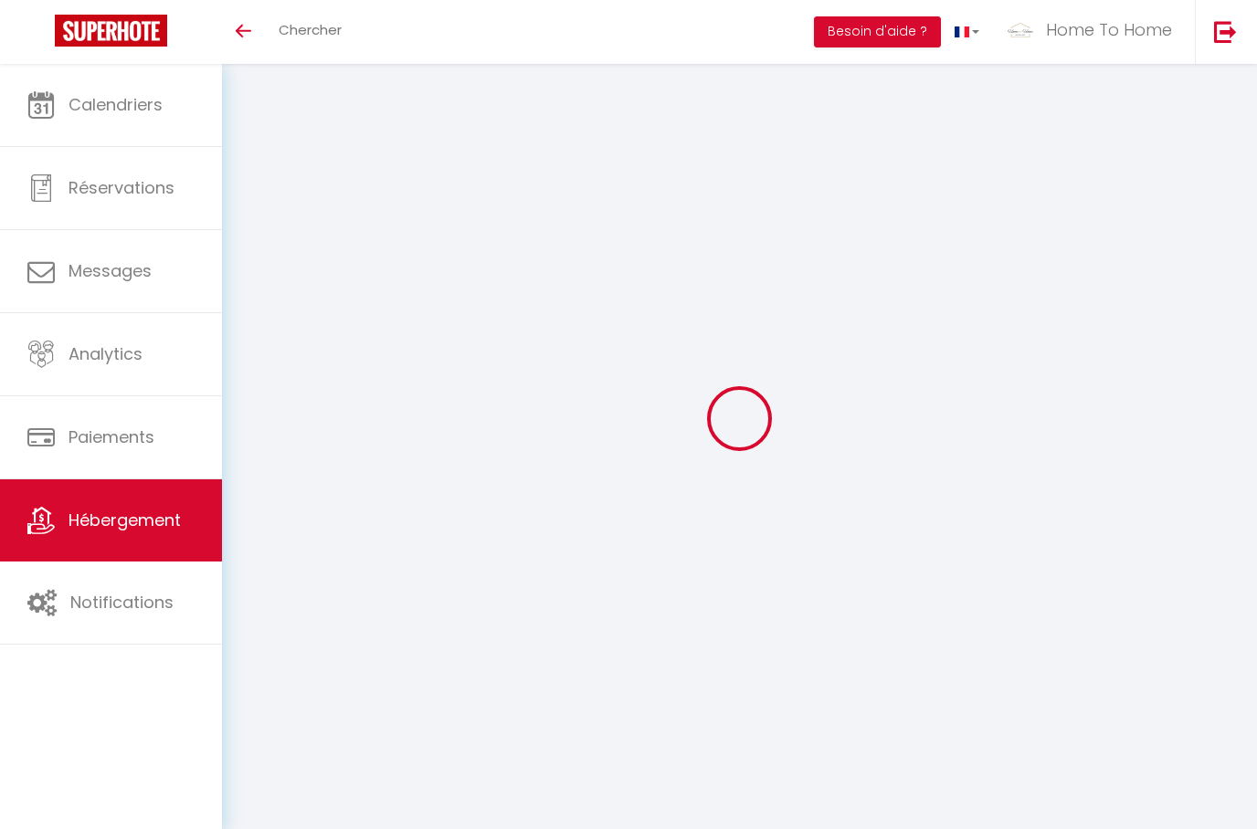
type input "[STREET_ADDRESS]"
type input "75001"
type input "[GEOGRAPHIC_DATA]"
type input "[EMAIL_ADDRESS][DOMAIN_NAME]"
select select
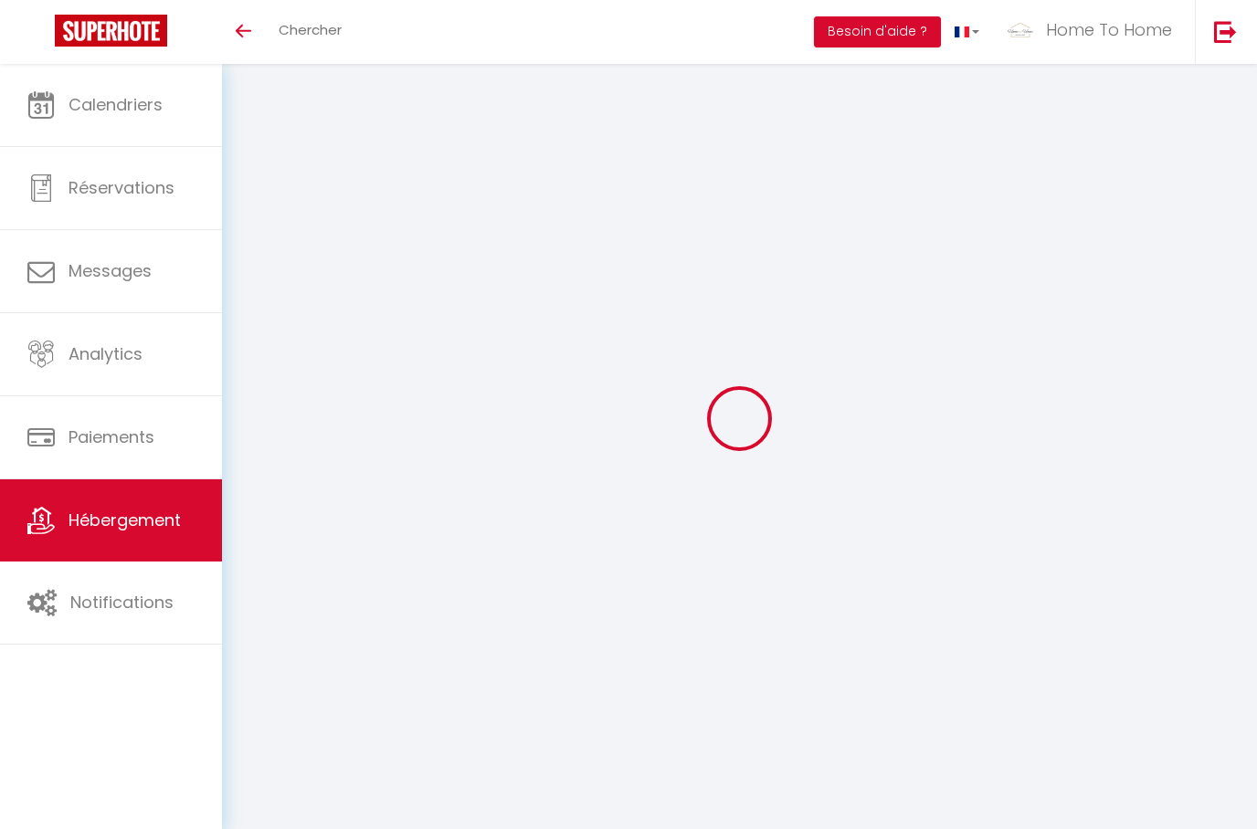
checkbox input "false"
type input "0"
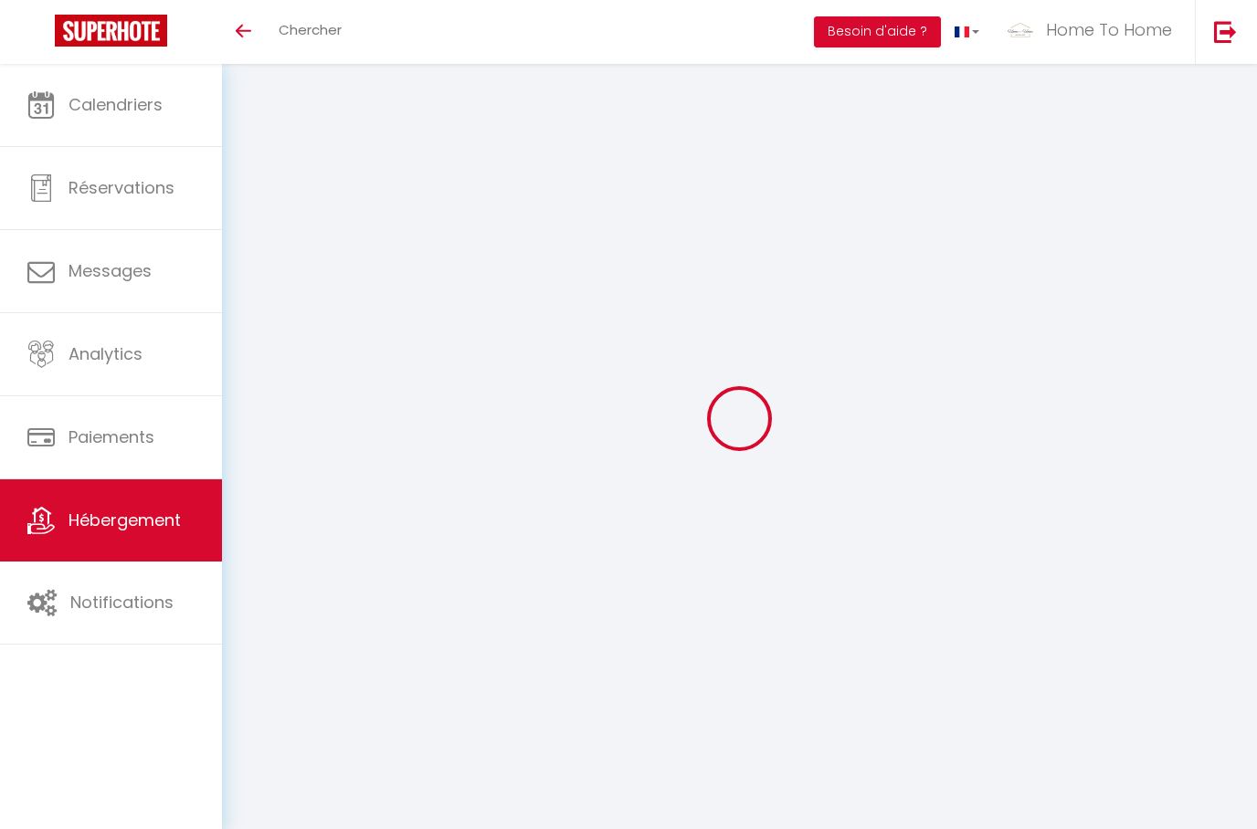
type input "0"
select select
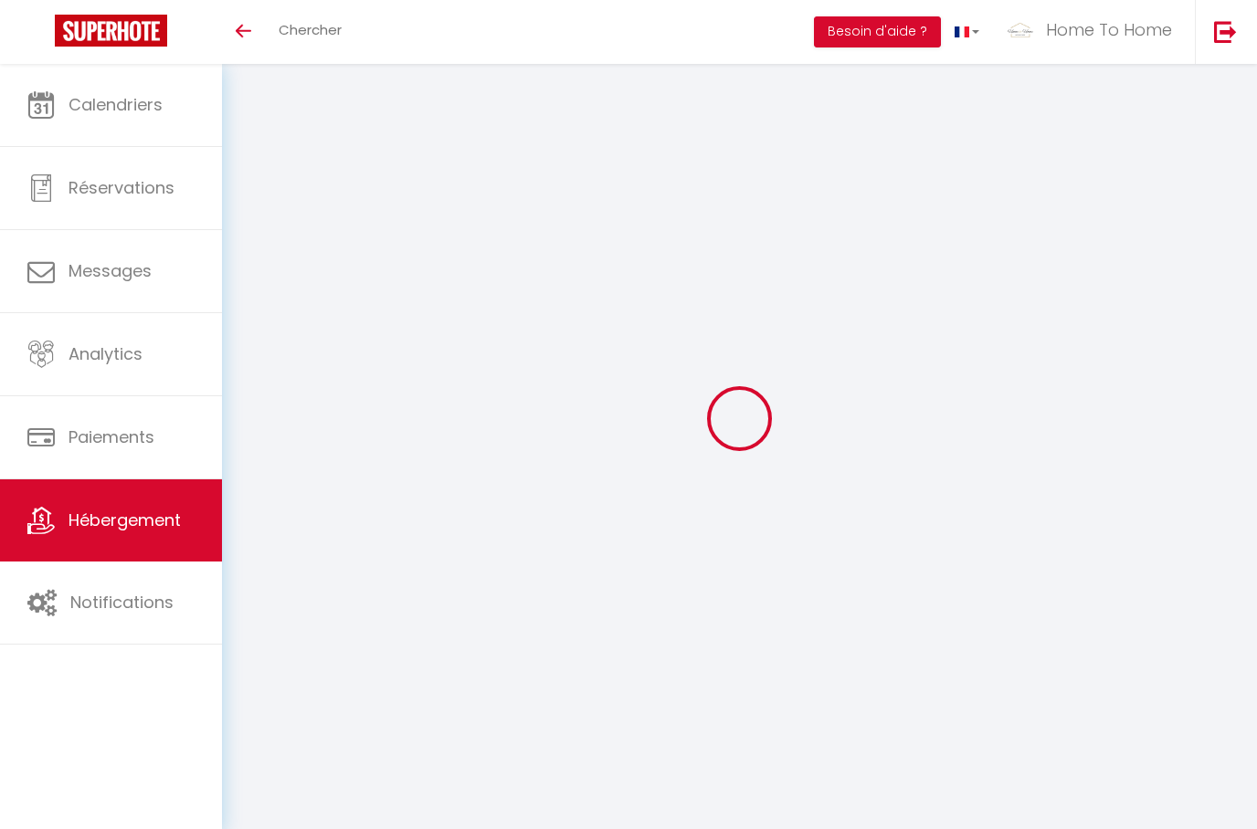
select select
checkbox input "false"
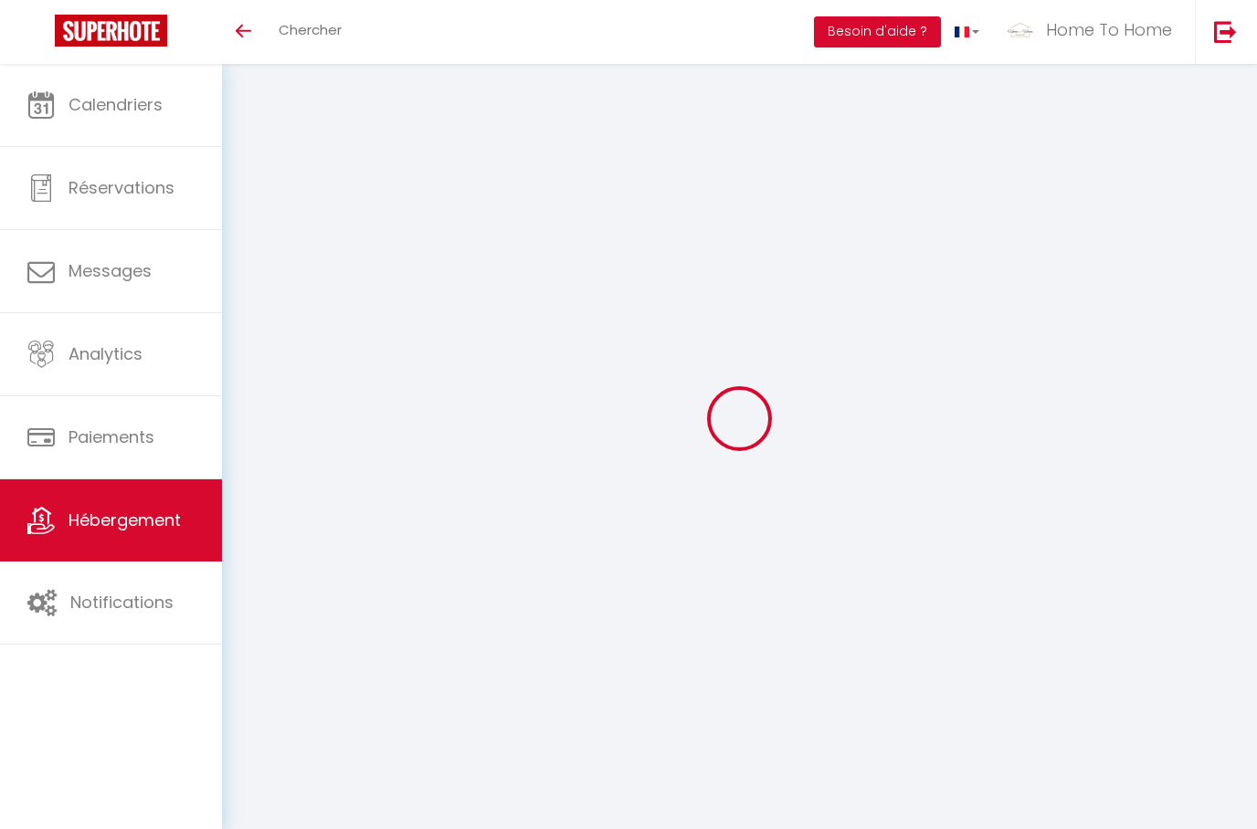
checkbox input "false"
select select
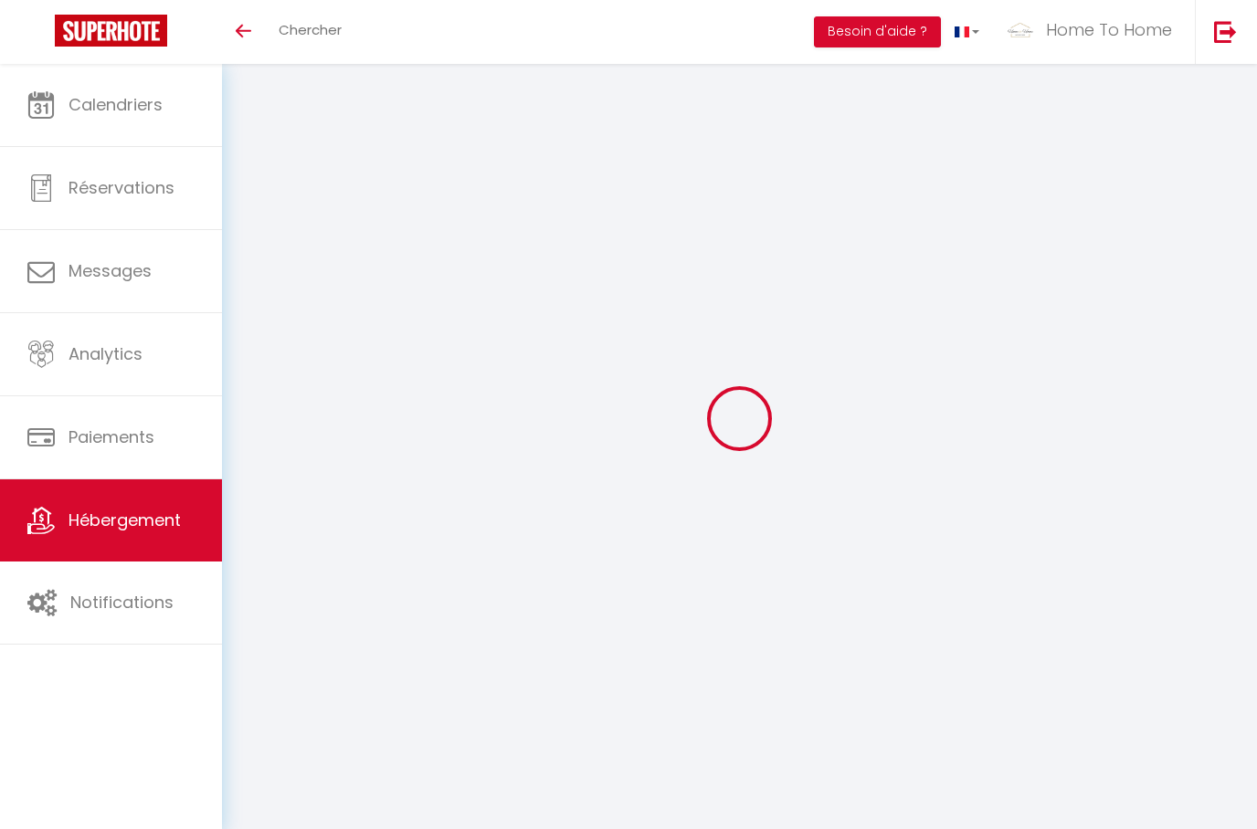
select select
checkbox input "false"
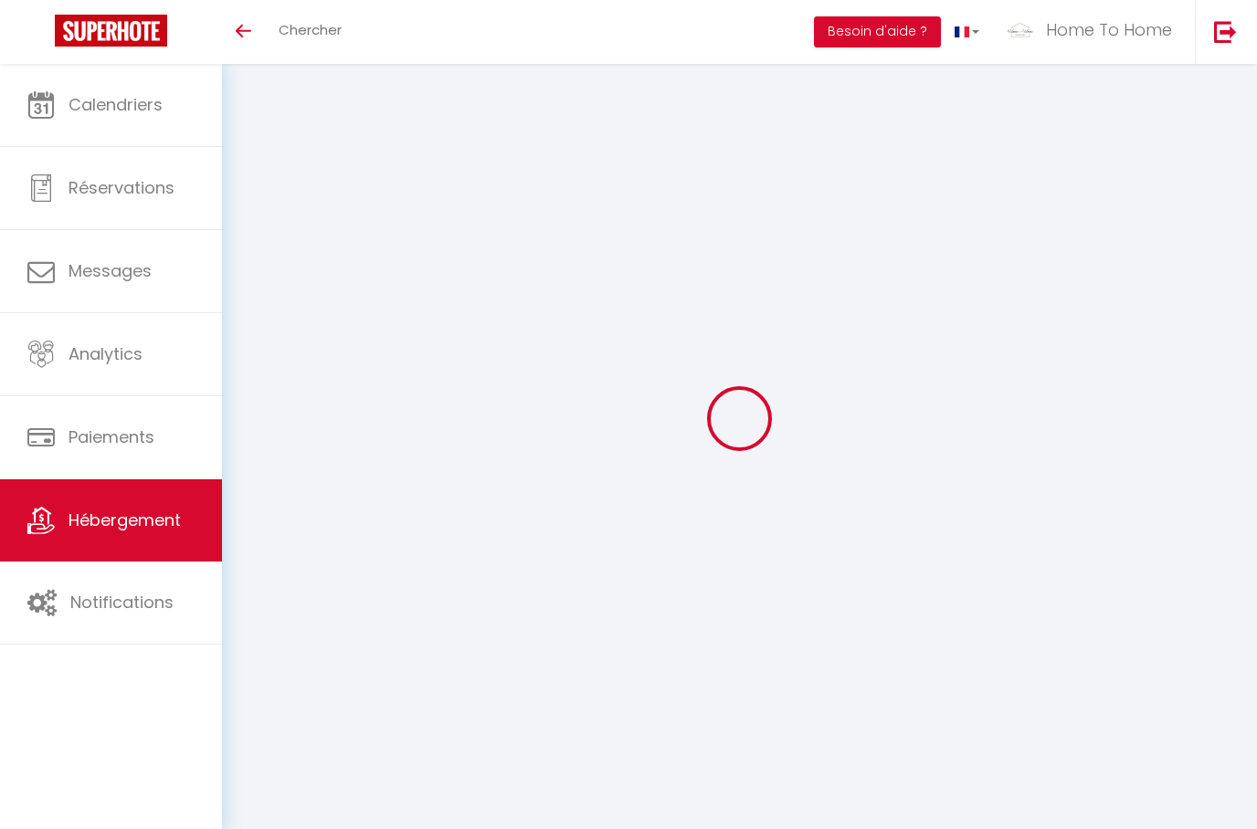
checkbox input "false"
select select
checkbox input "false"
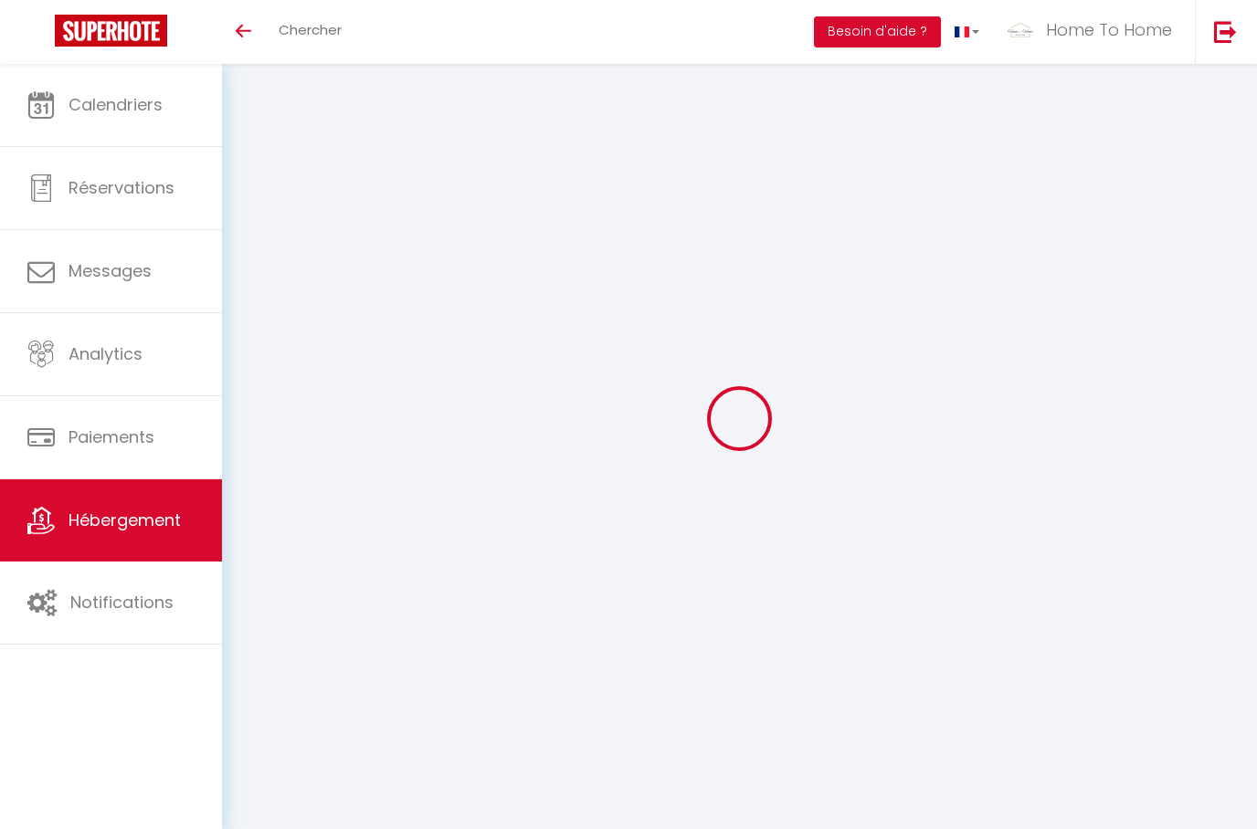
checkbox input "false"
select select "15:00"
select select "22:00"
select select "11:00"
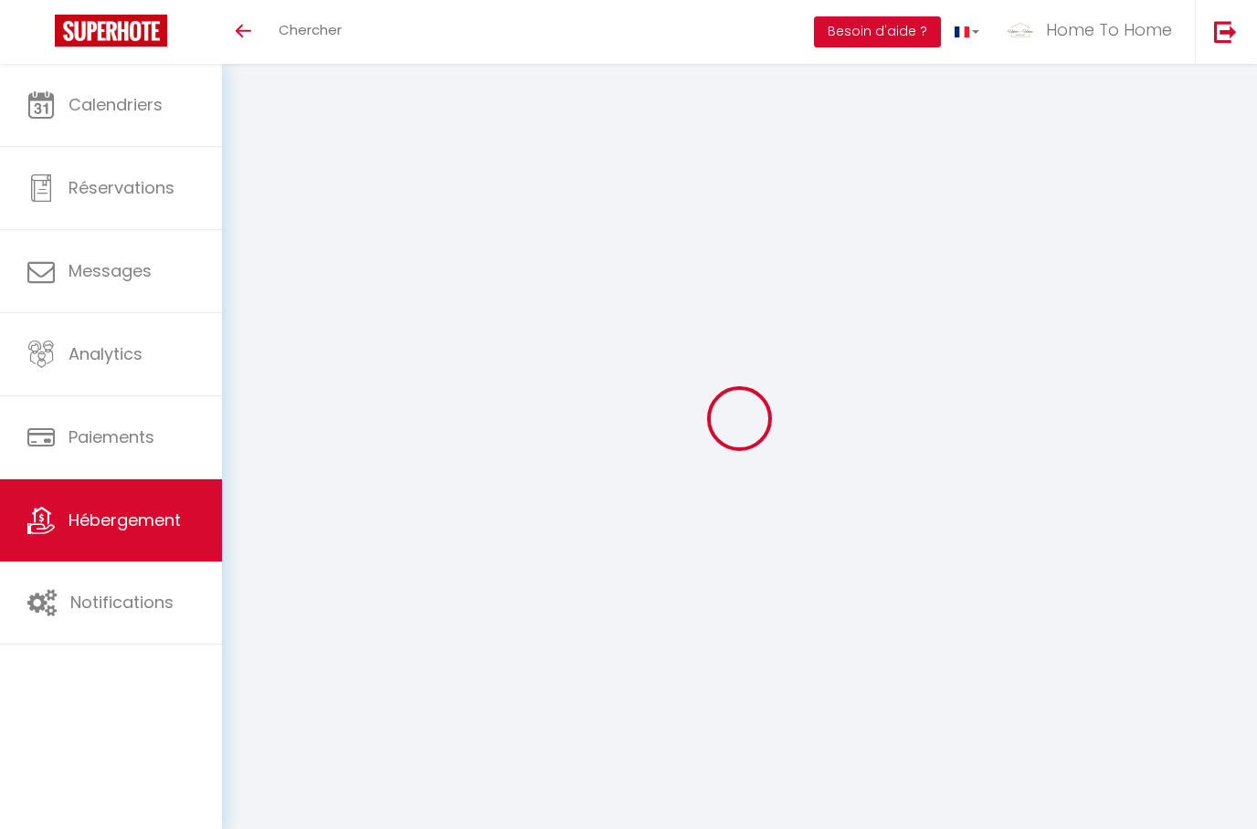
select select "30"
select select "120"
select select "+ 20 %"
select select
checkbox input "false"
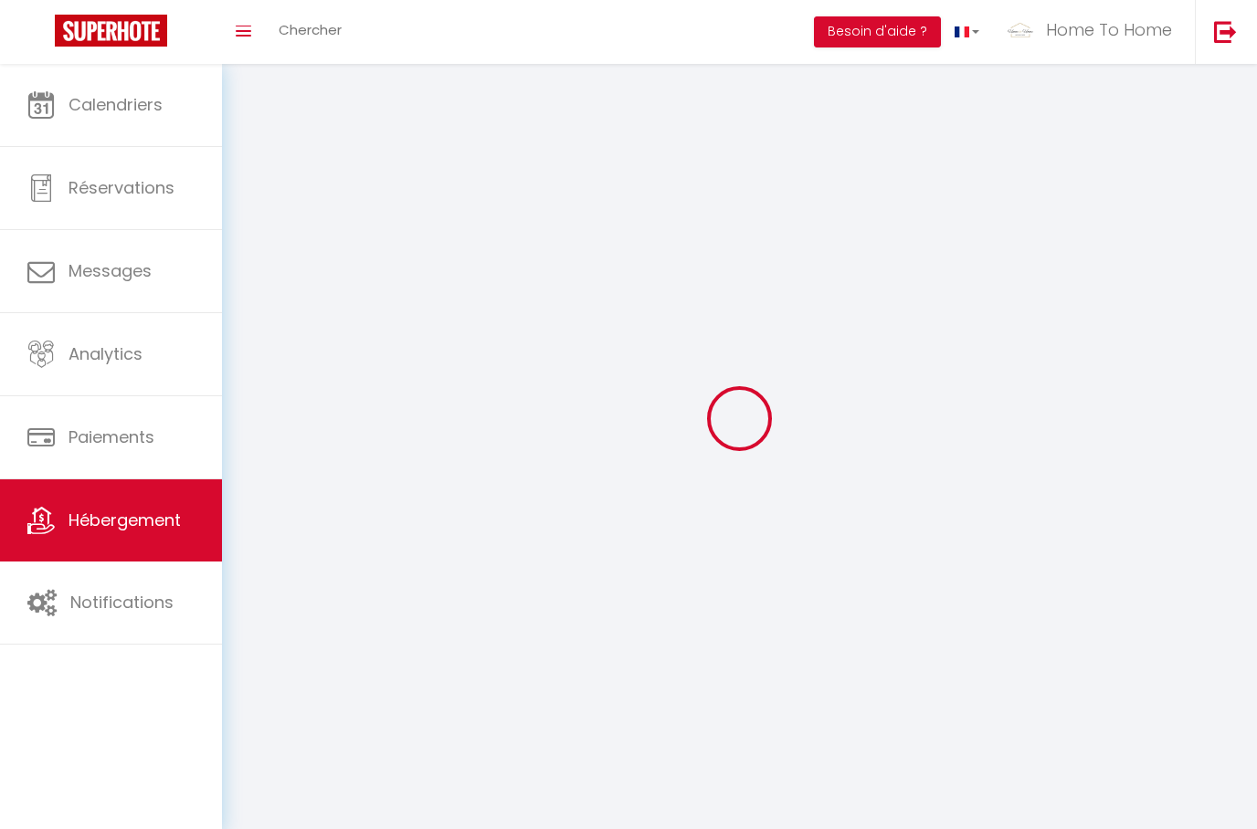
checkbox input "false"
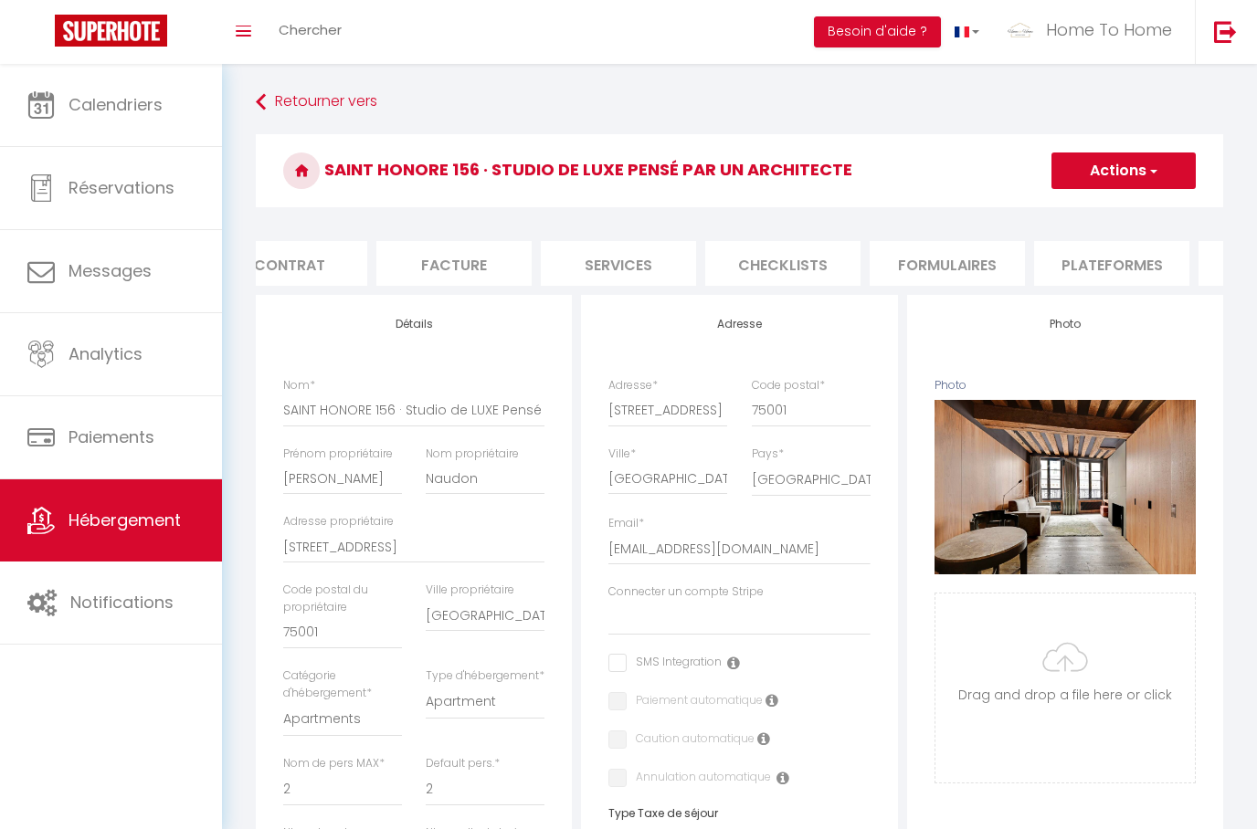
scroll to position [0, 263]
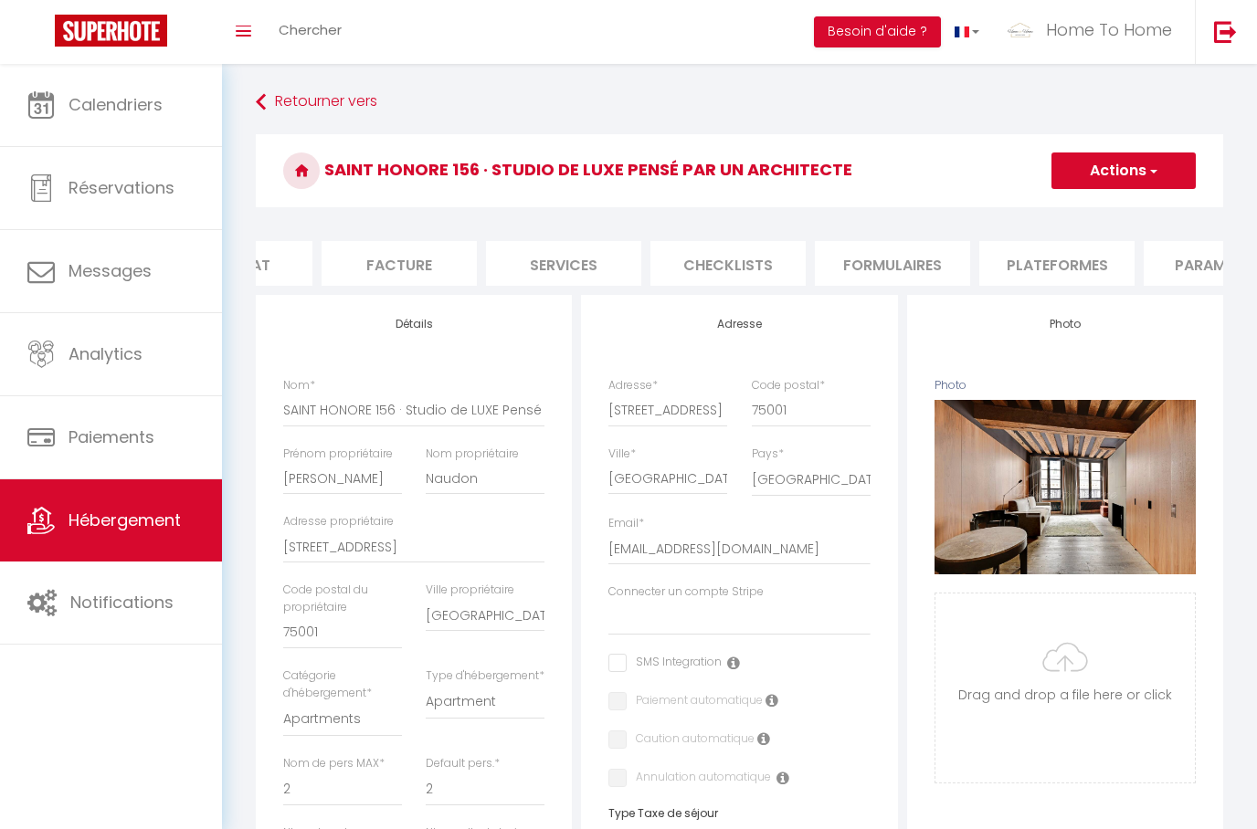
click at [1060, 270] on li "Plateformes" at bounding box center [1056, 263] width 155 height 45
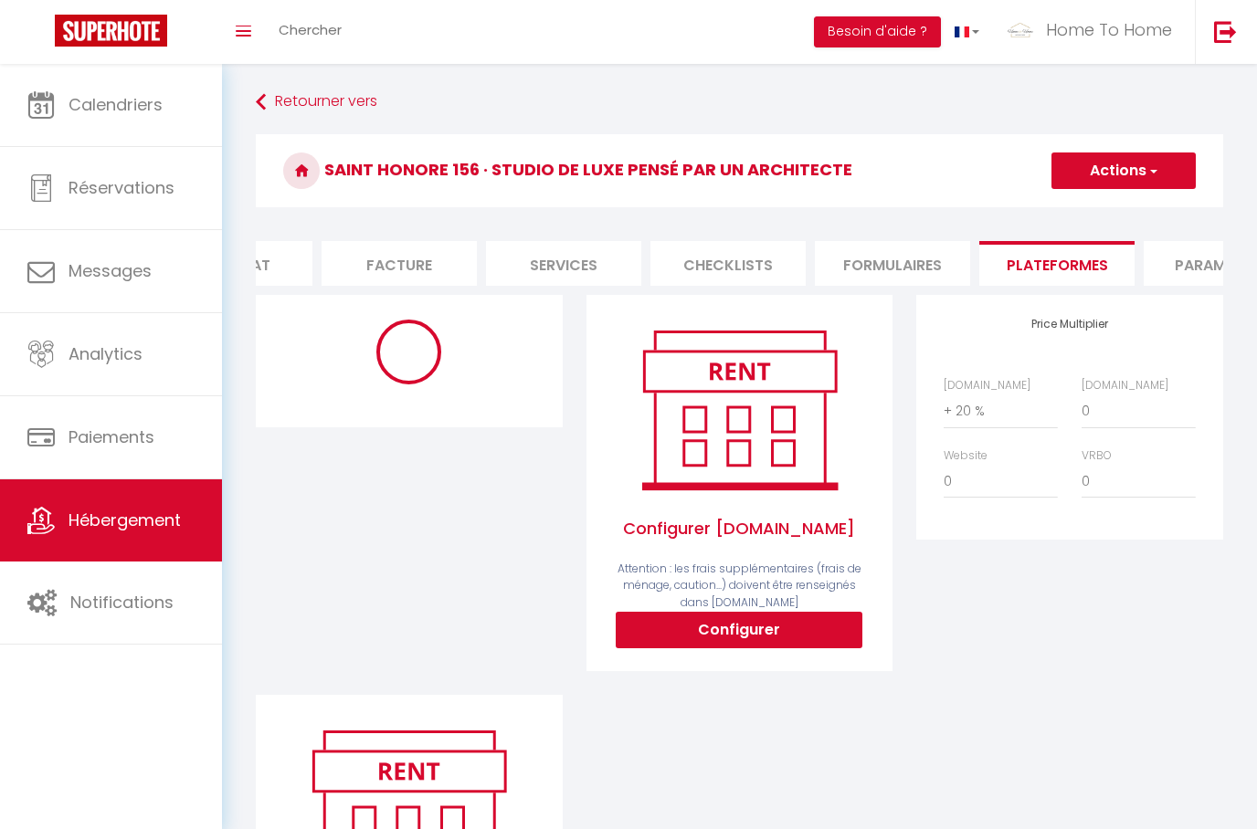
select select "EUR"
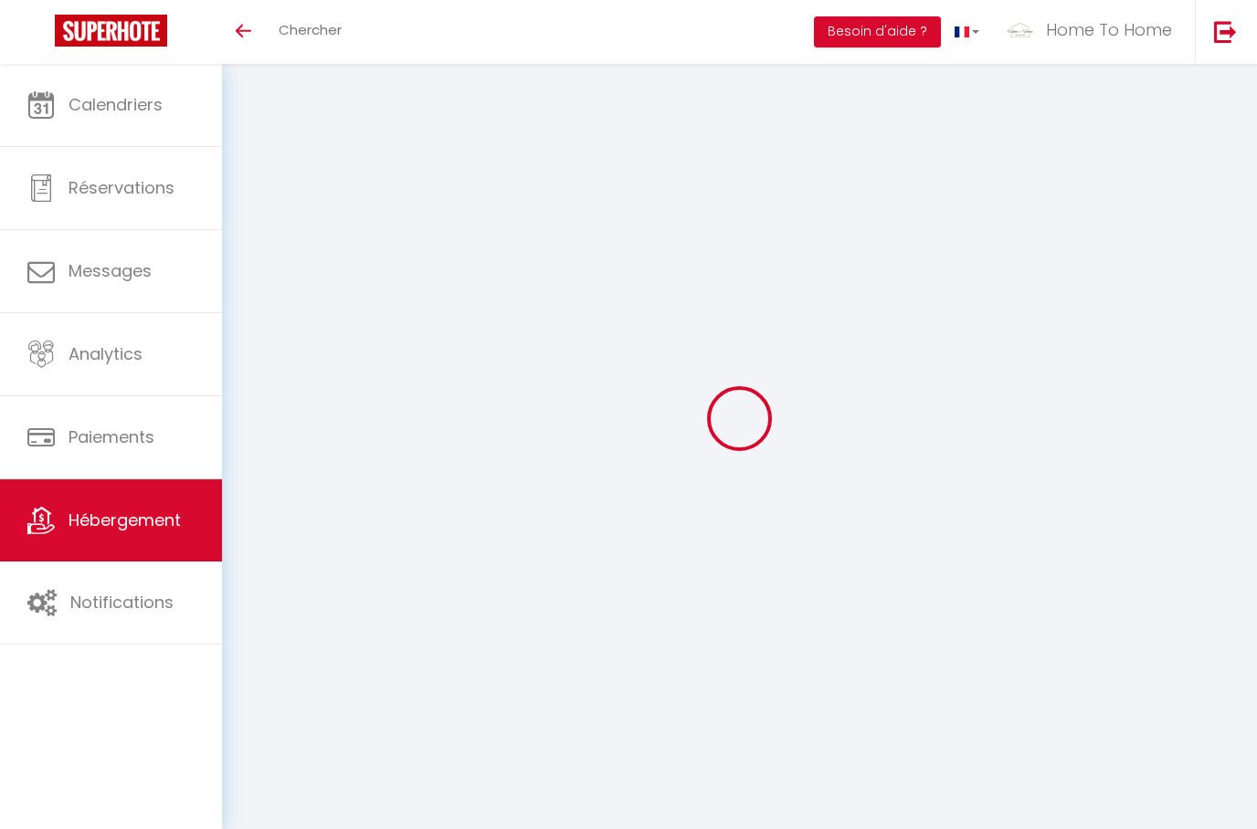
select select
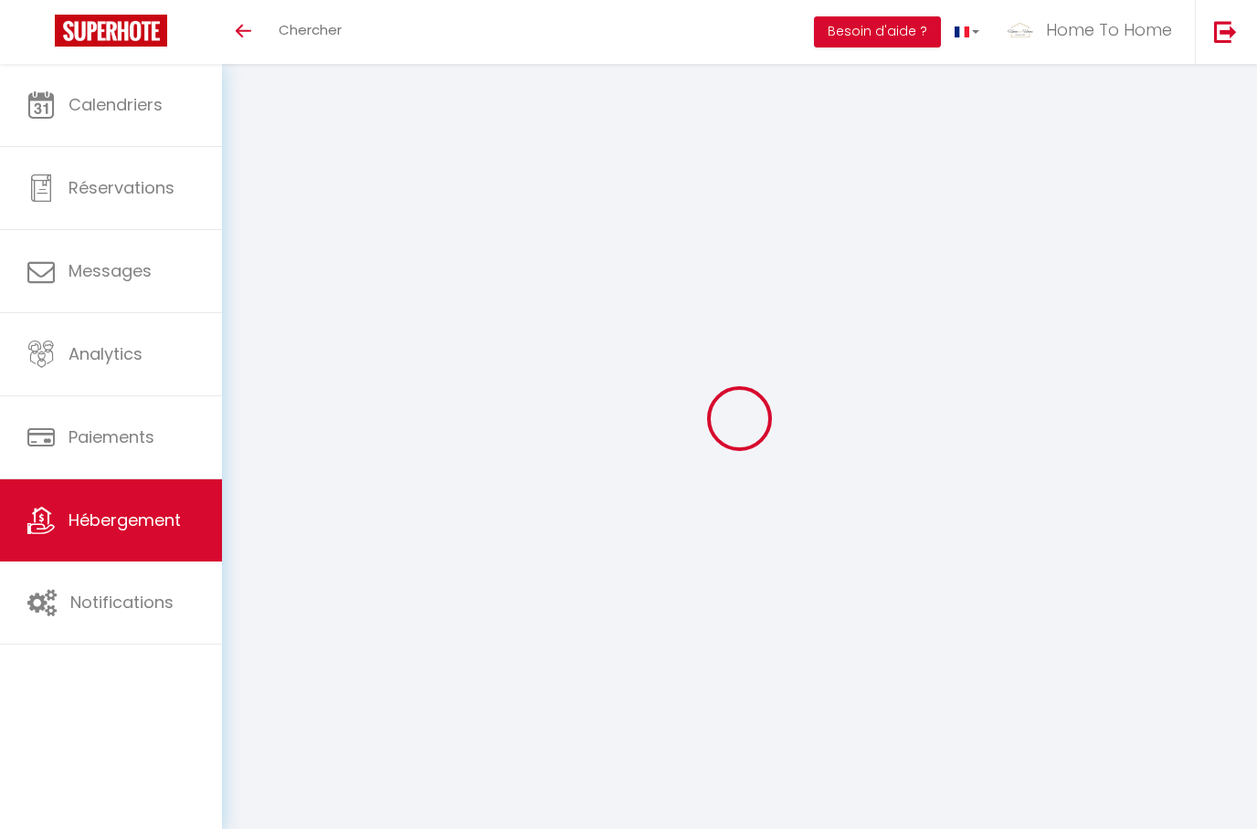
select select
checkbox input "false"
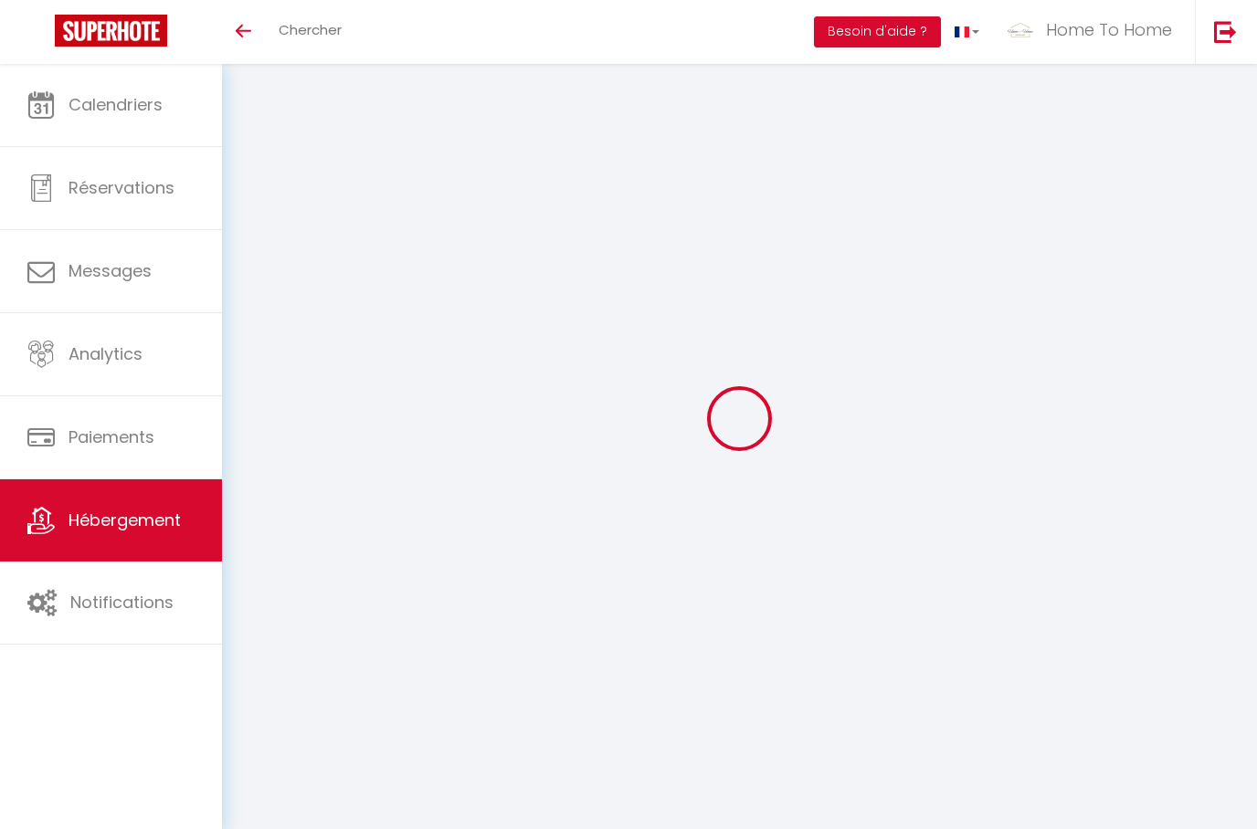
select select
checkbox input "false"
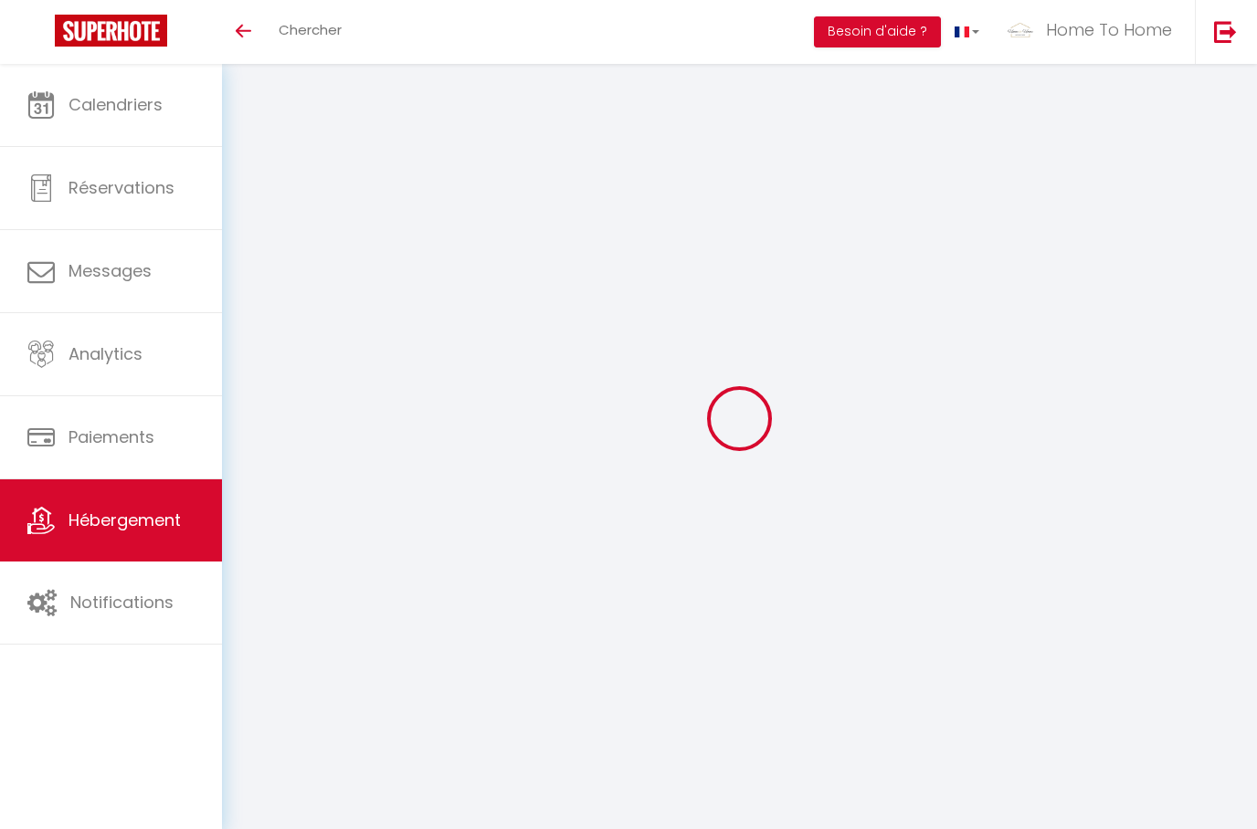
select select "15:00"
select select "22:00"
select select "11:00"
select select "30"
select select "120"
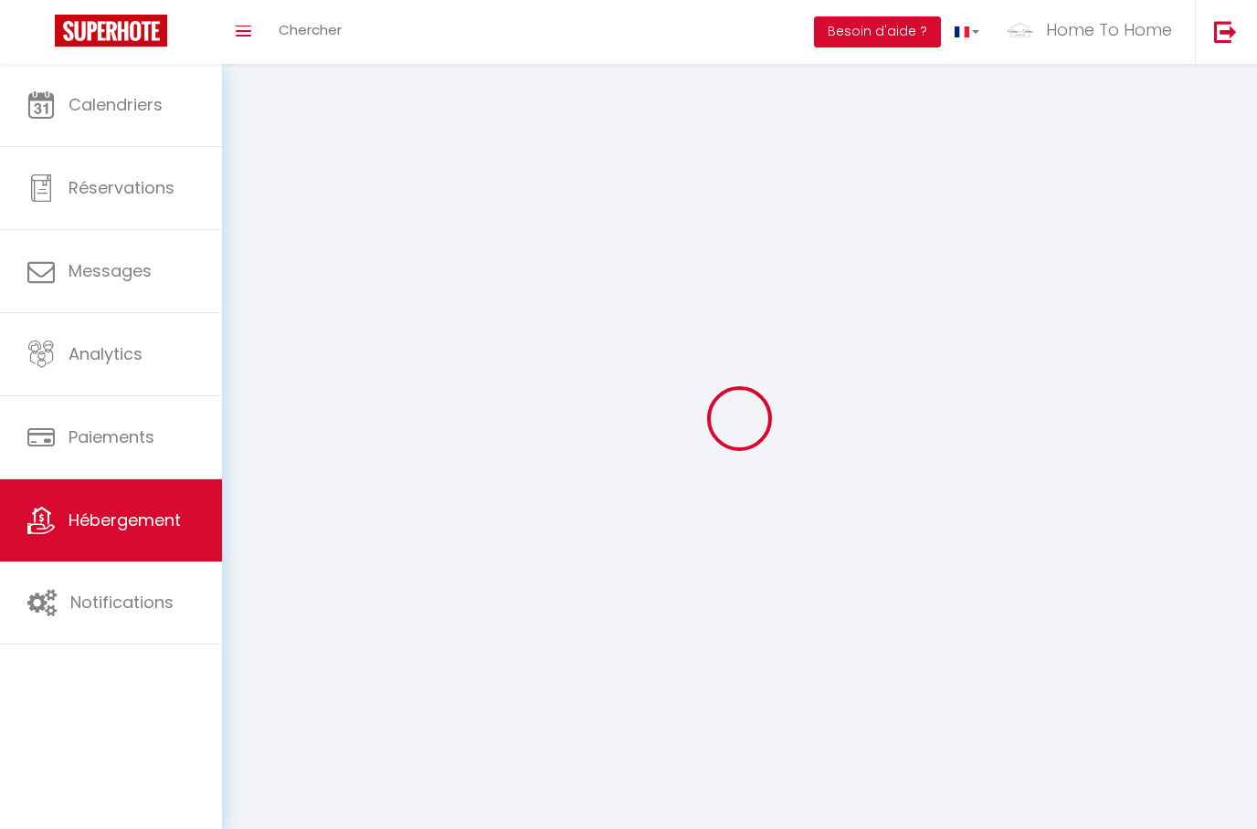
select select
checkbox input "false"
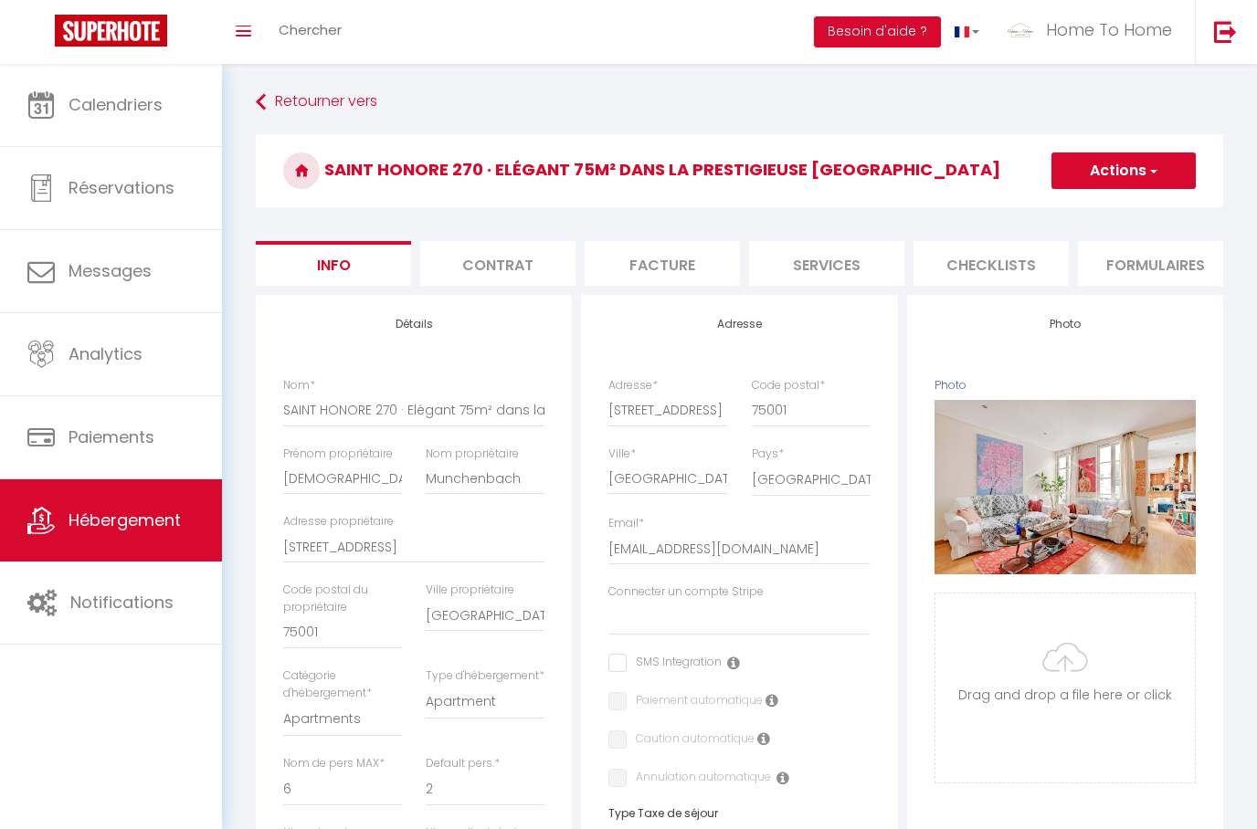
select select
checkbox input "false"
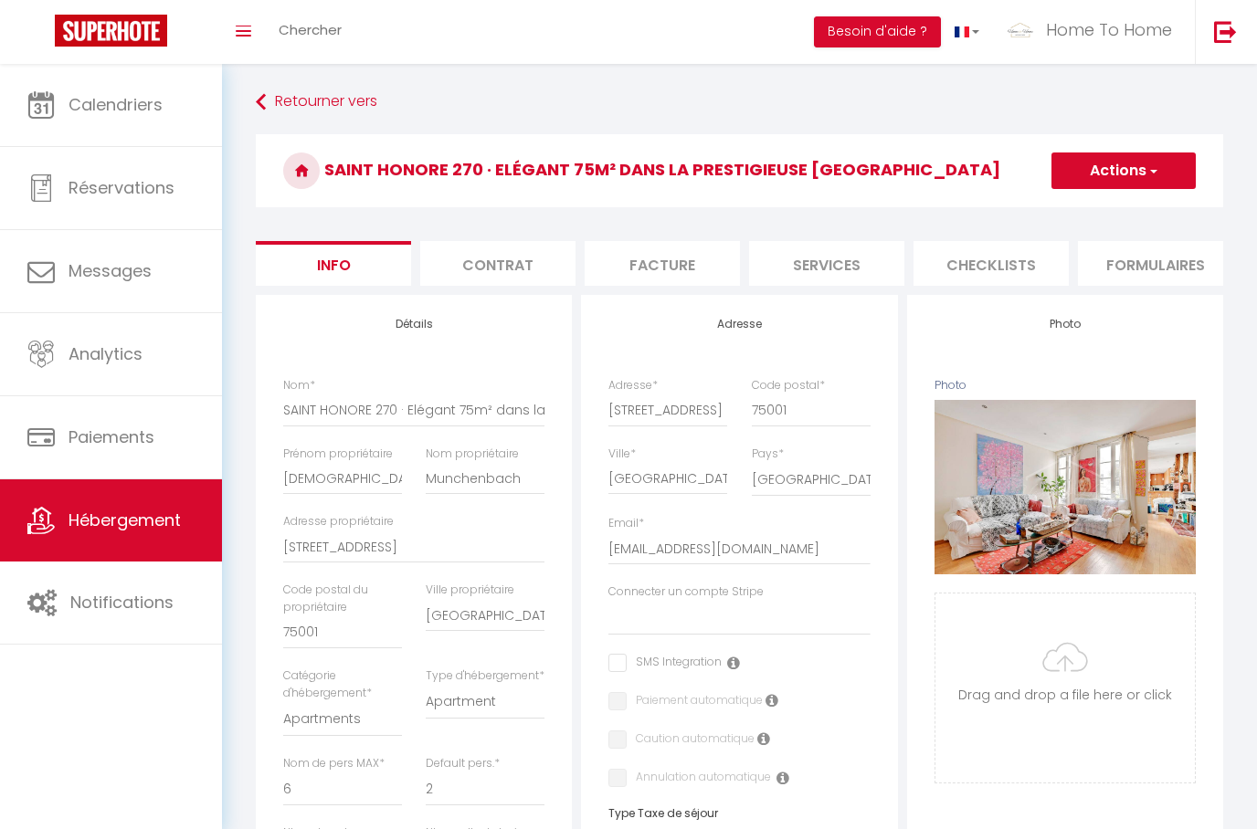
select select
checkbox input "false"
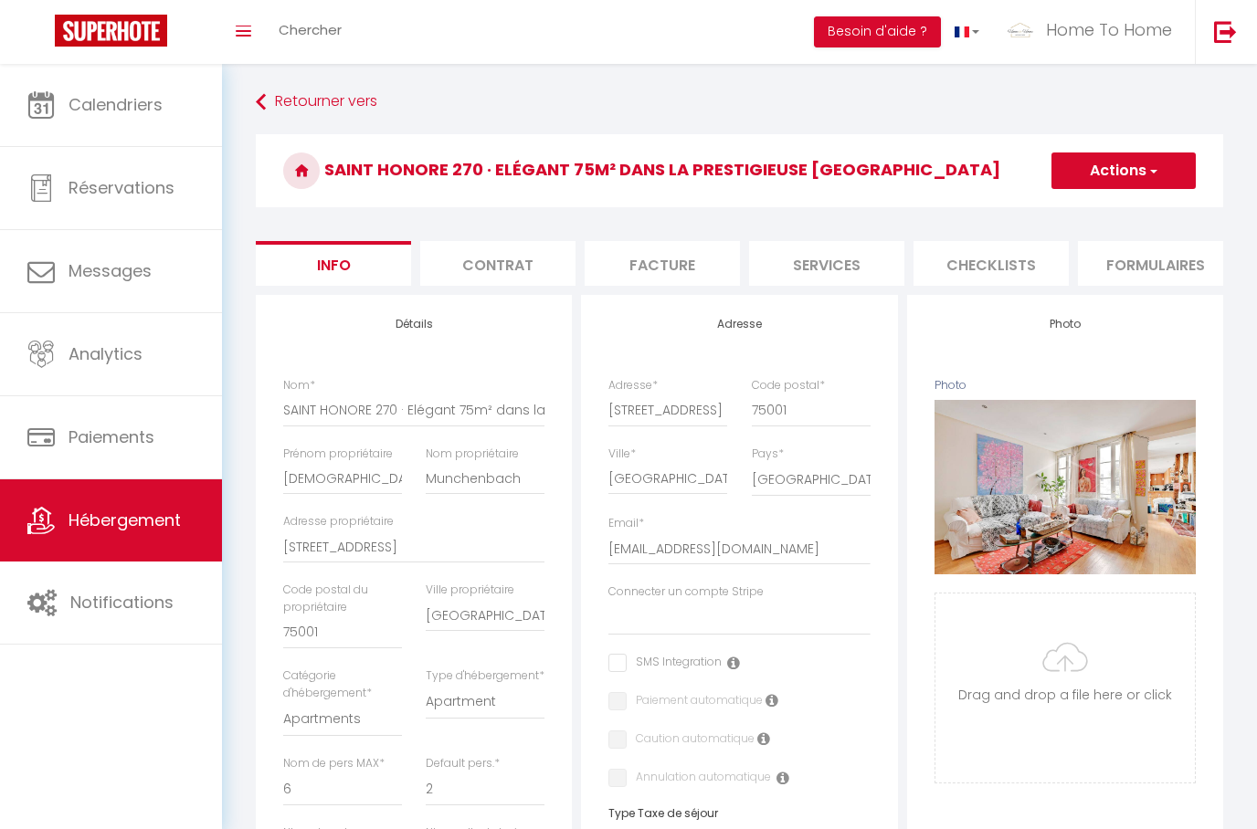
click at [1151, 267] on li "Formulaires" at bounding box center [1155, 263] width 155 height 45
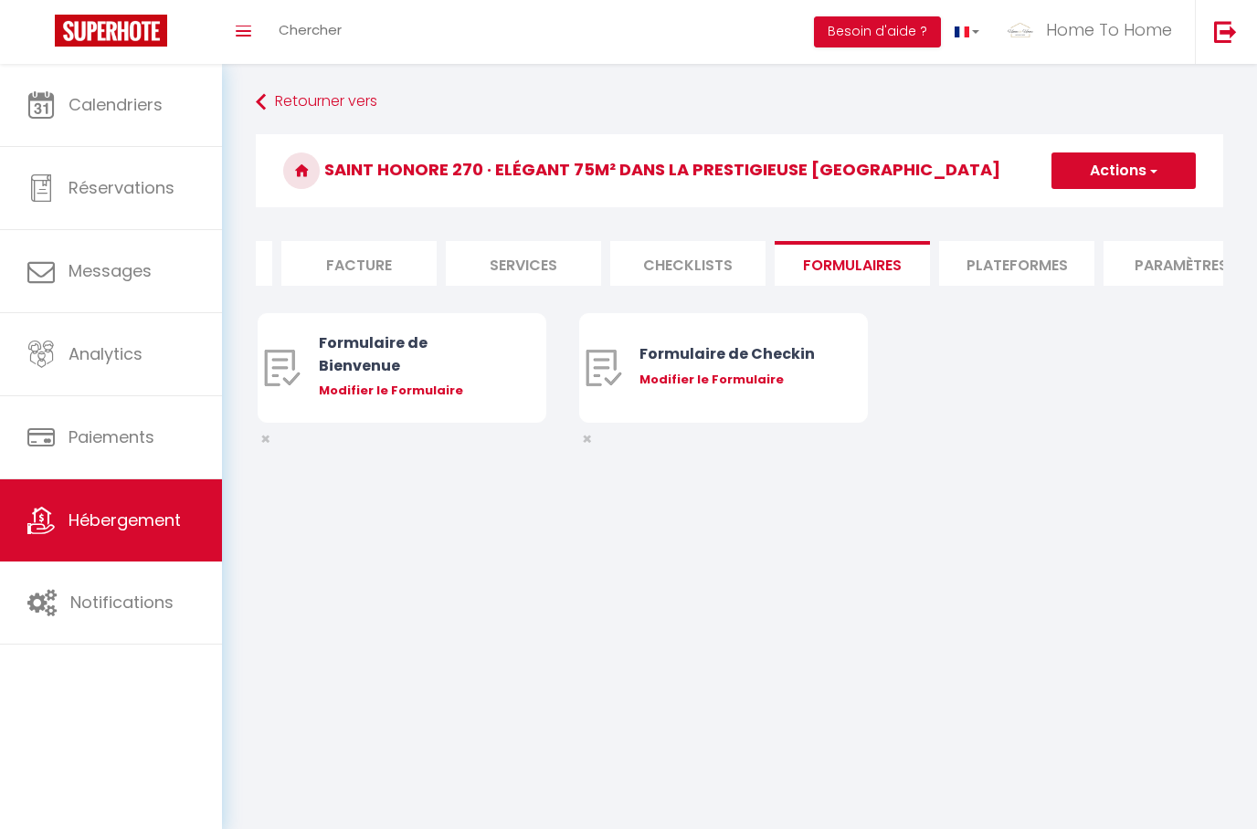
scroll to position [0, 335]
click at [1001, 256] on li "Plateformes" at bounding box center [984, 263] width 155 height 45
select select
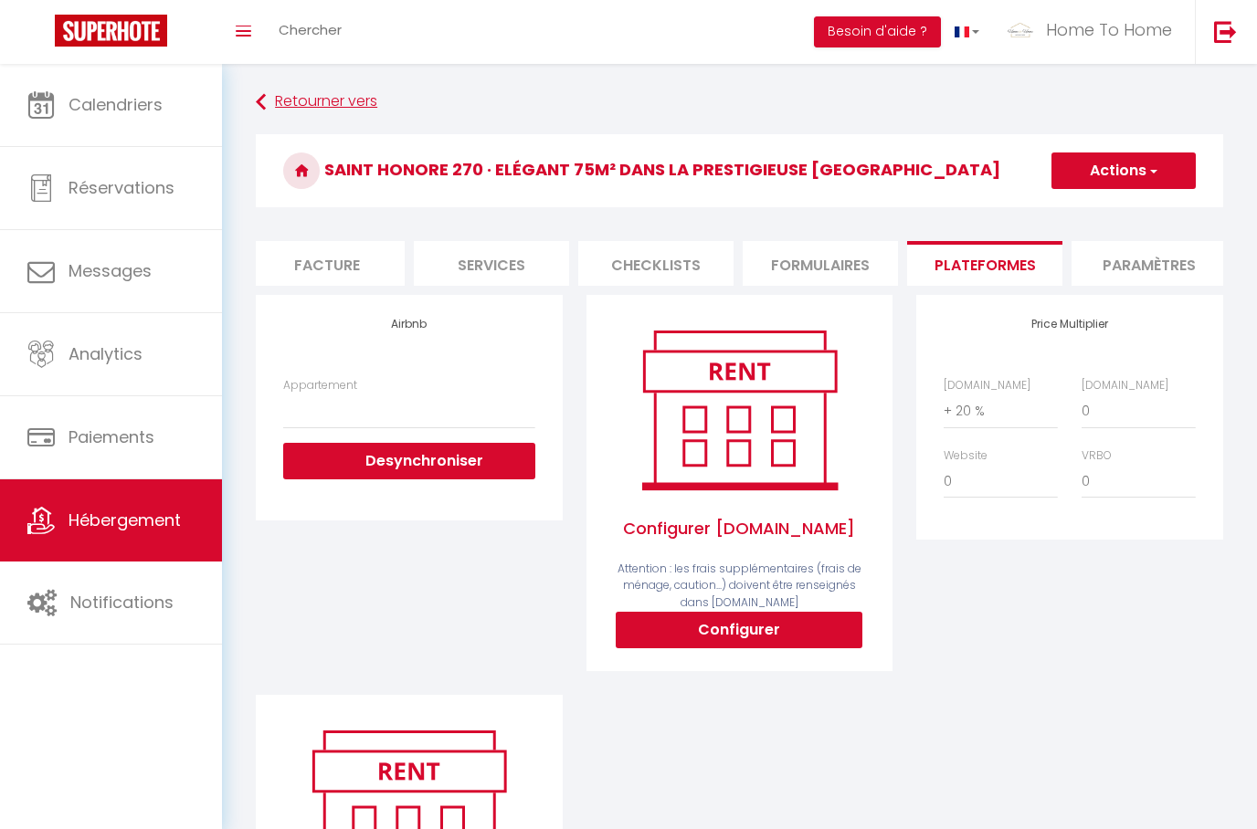
click at [314, 109] on link "Retourner vers" at bounding box center [739, 102] width 967 height 33
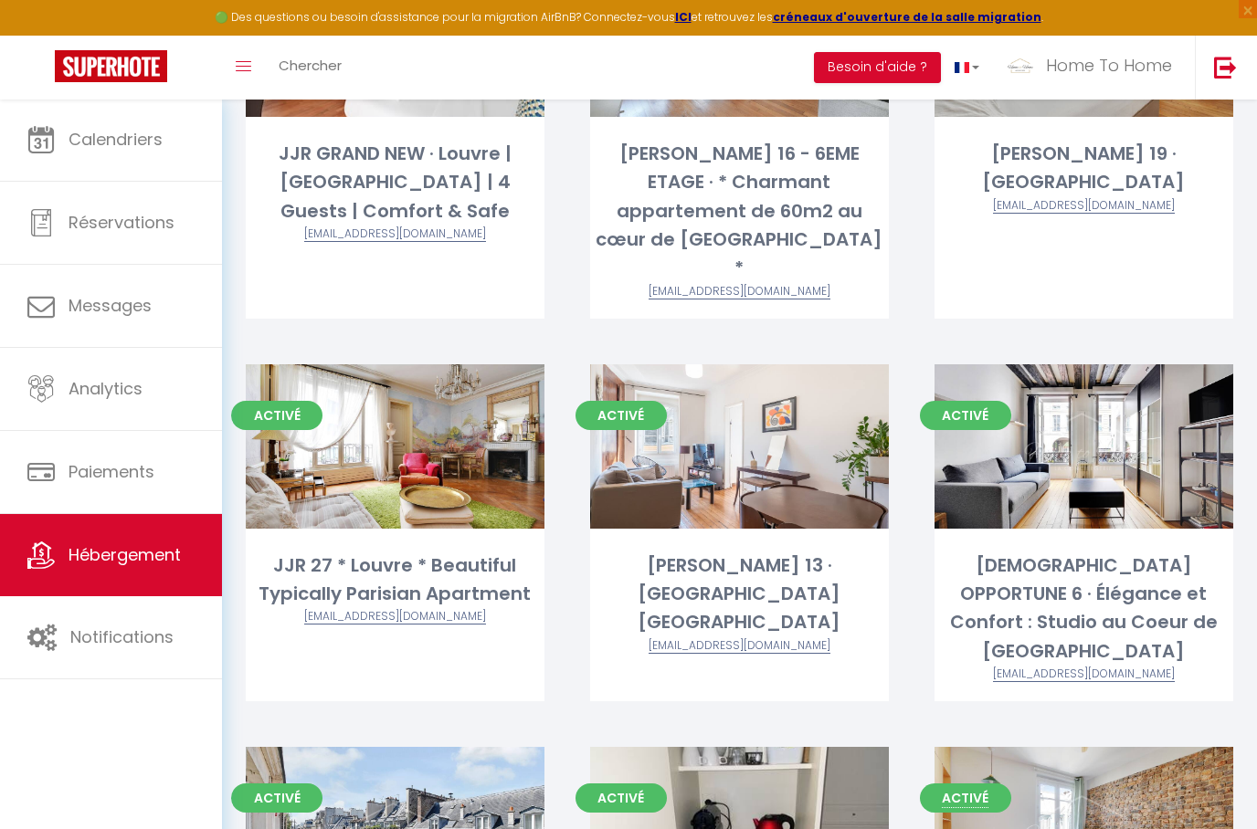
scroll to position [2290, 0]
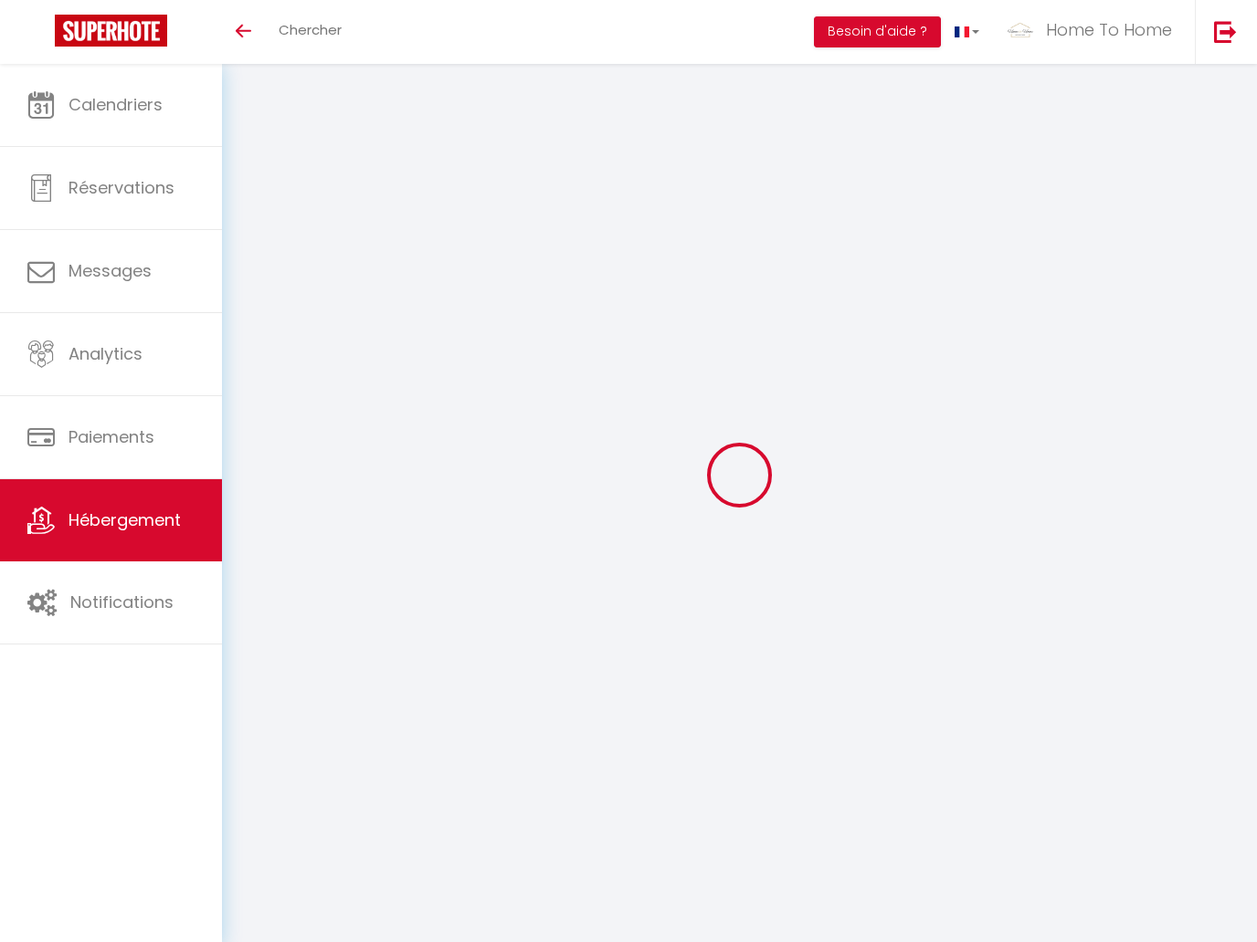
select select "3"
select select "2"
select select "1"
select select
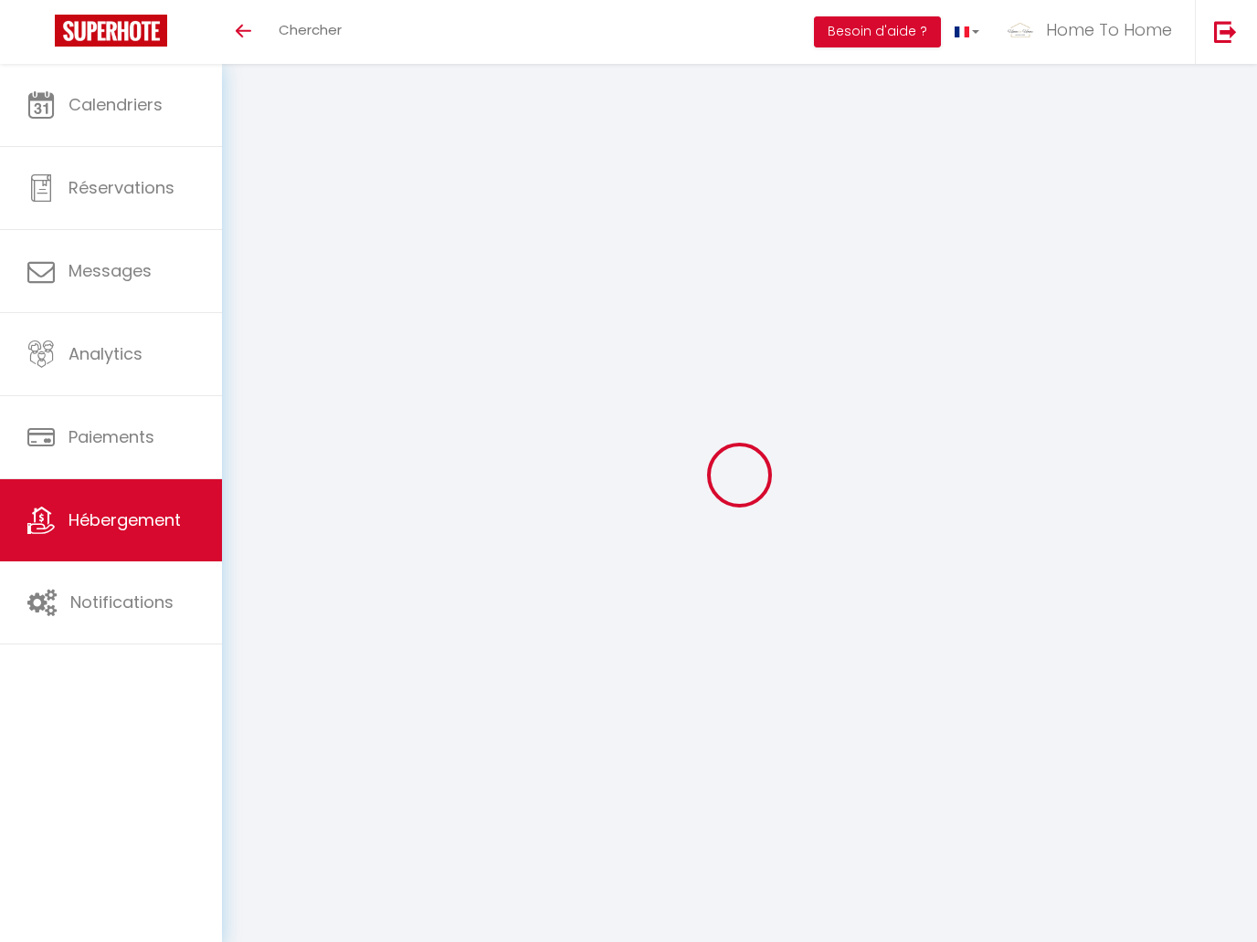
select select "28"
select select
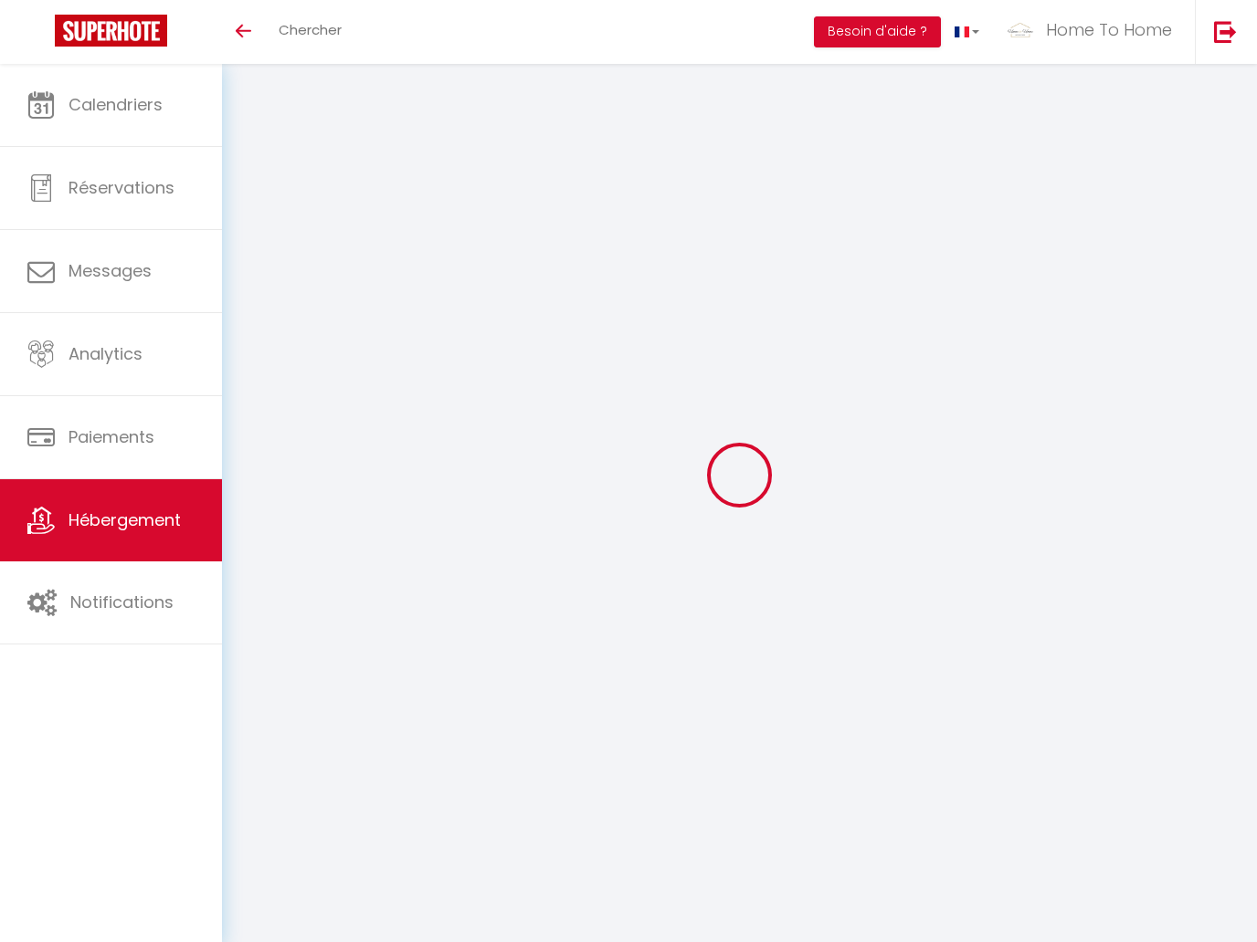
select select
checkbox input "false"
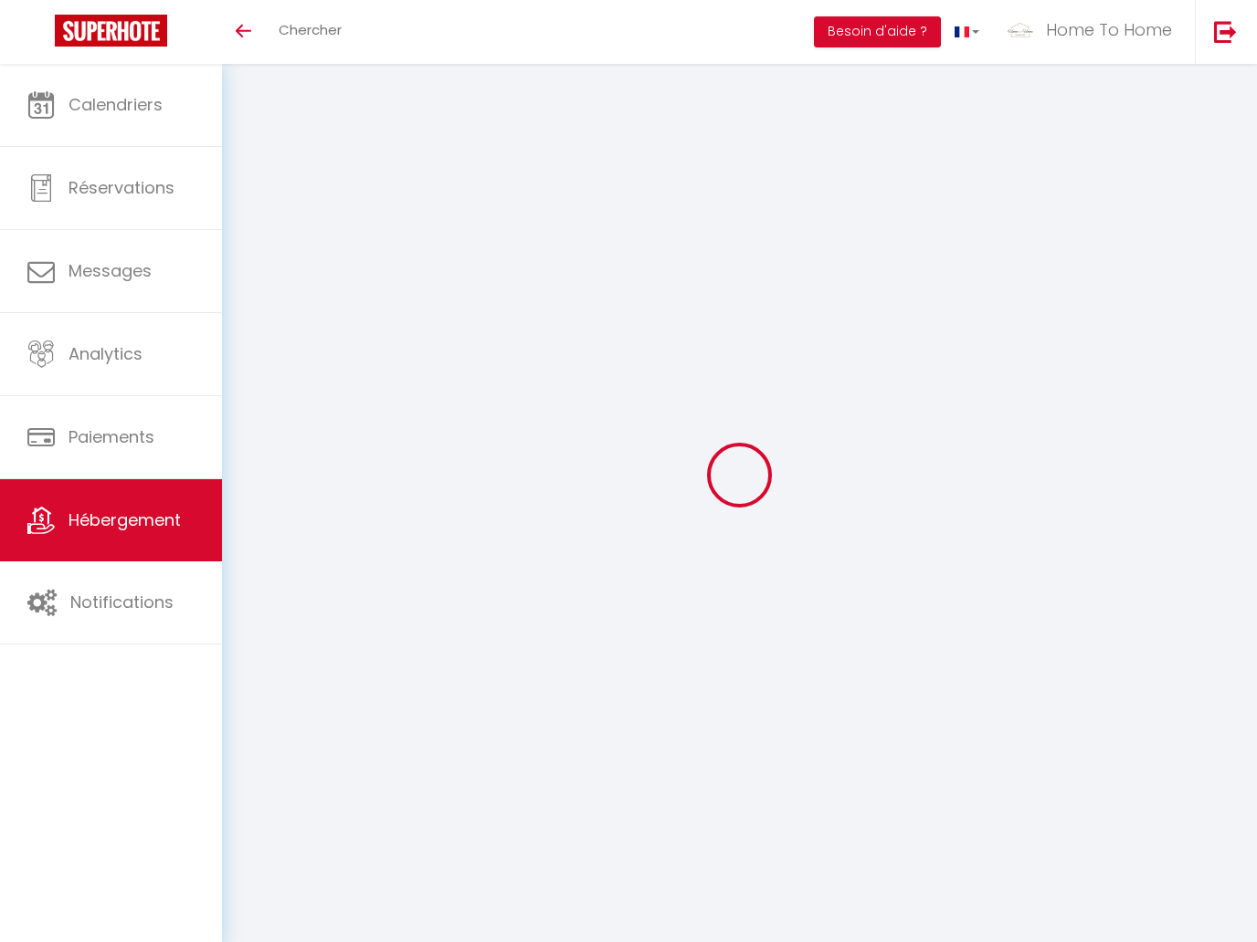
checkbox input "false"
select select
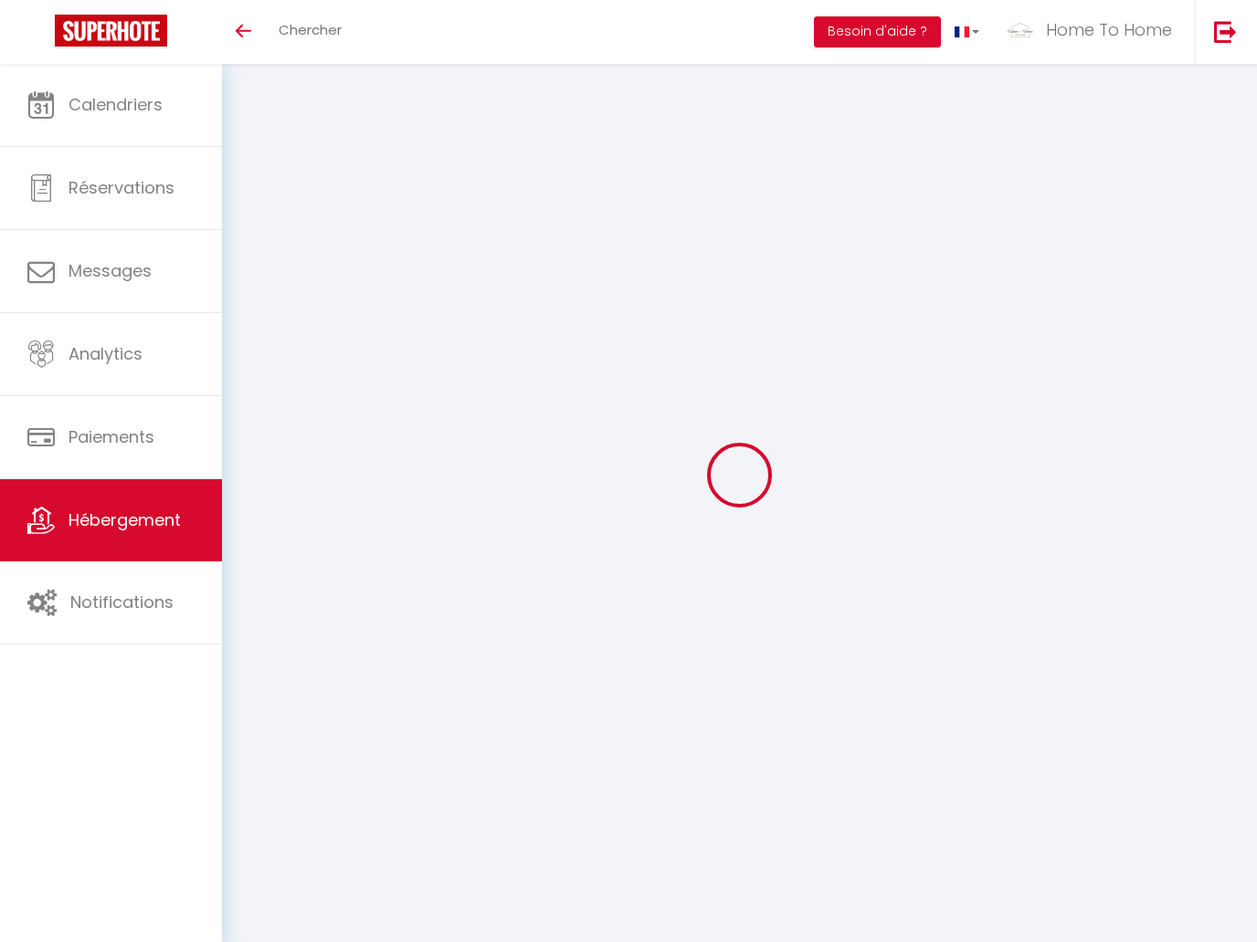
select select
checkbox input "false"
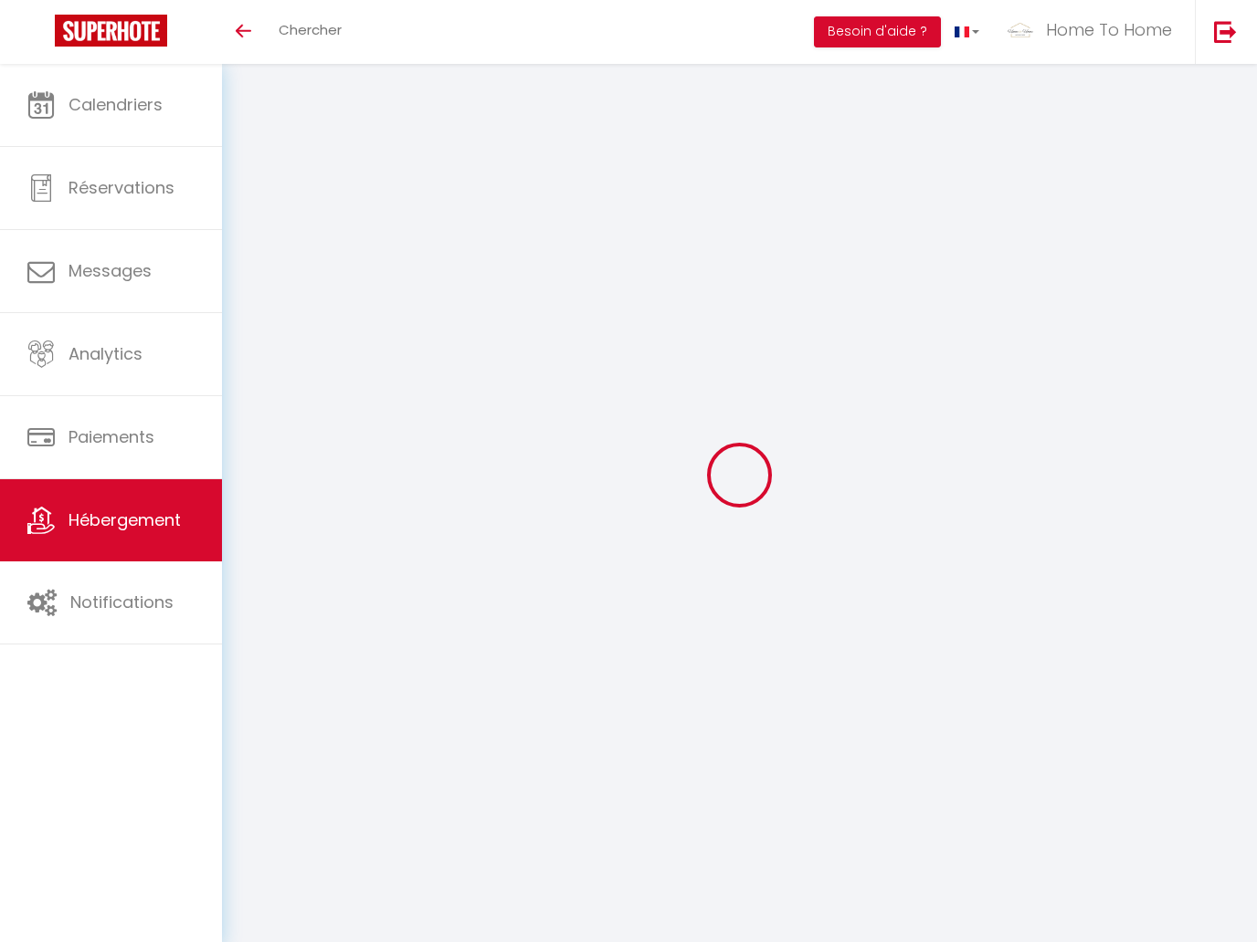
checkbox input "false"
select select
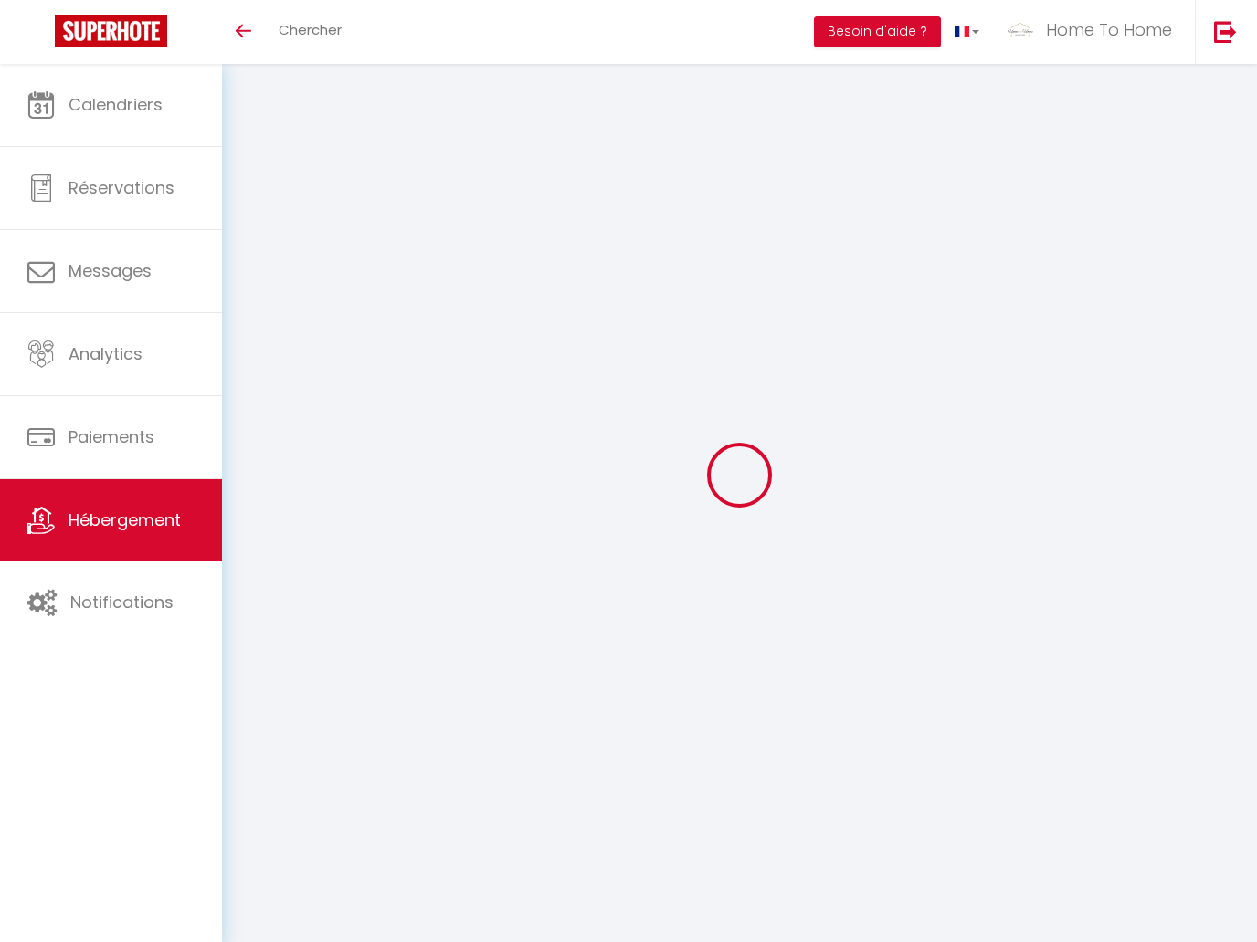
select select
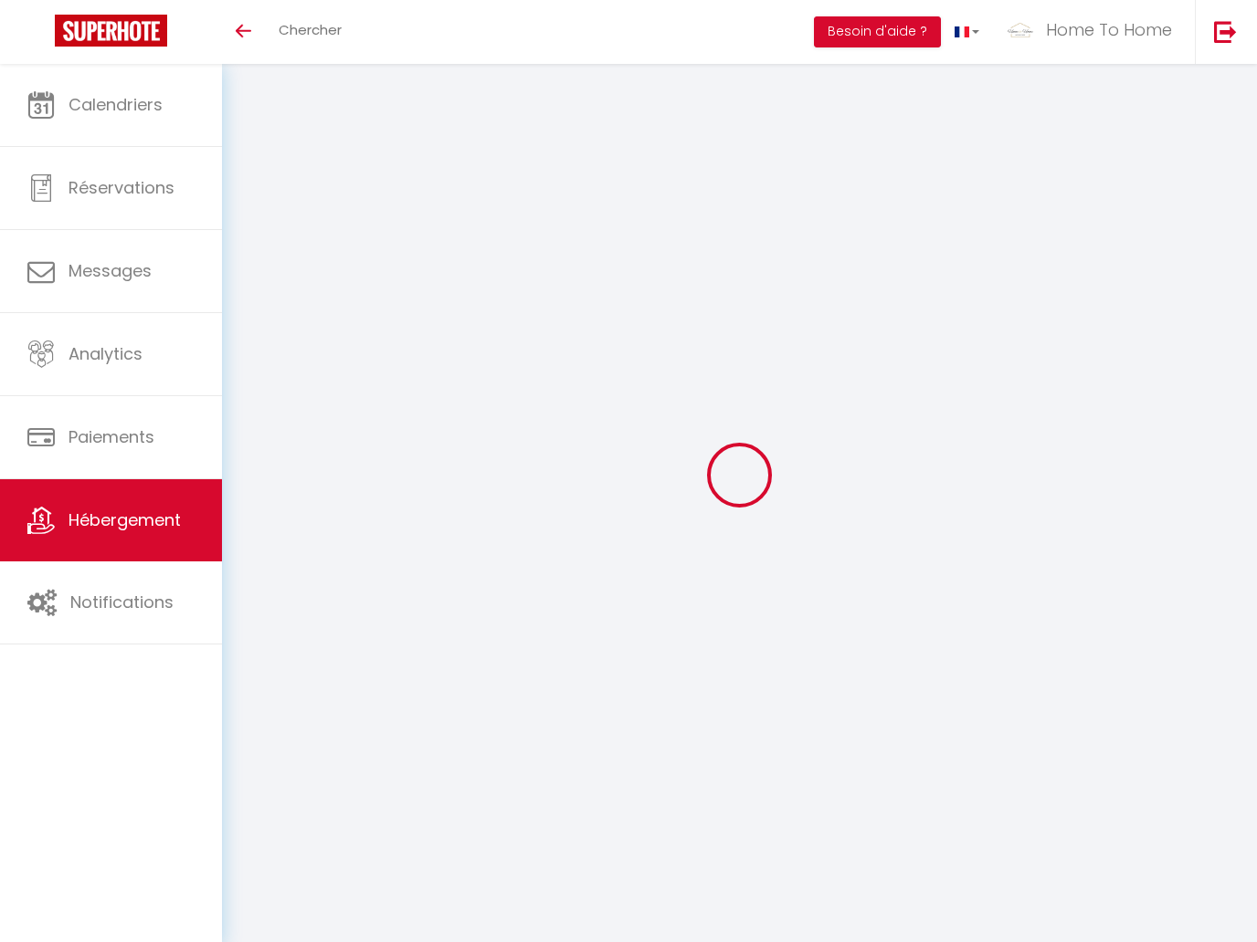
select select
checkbox input "false"
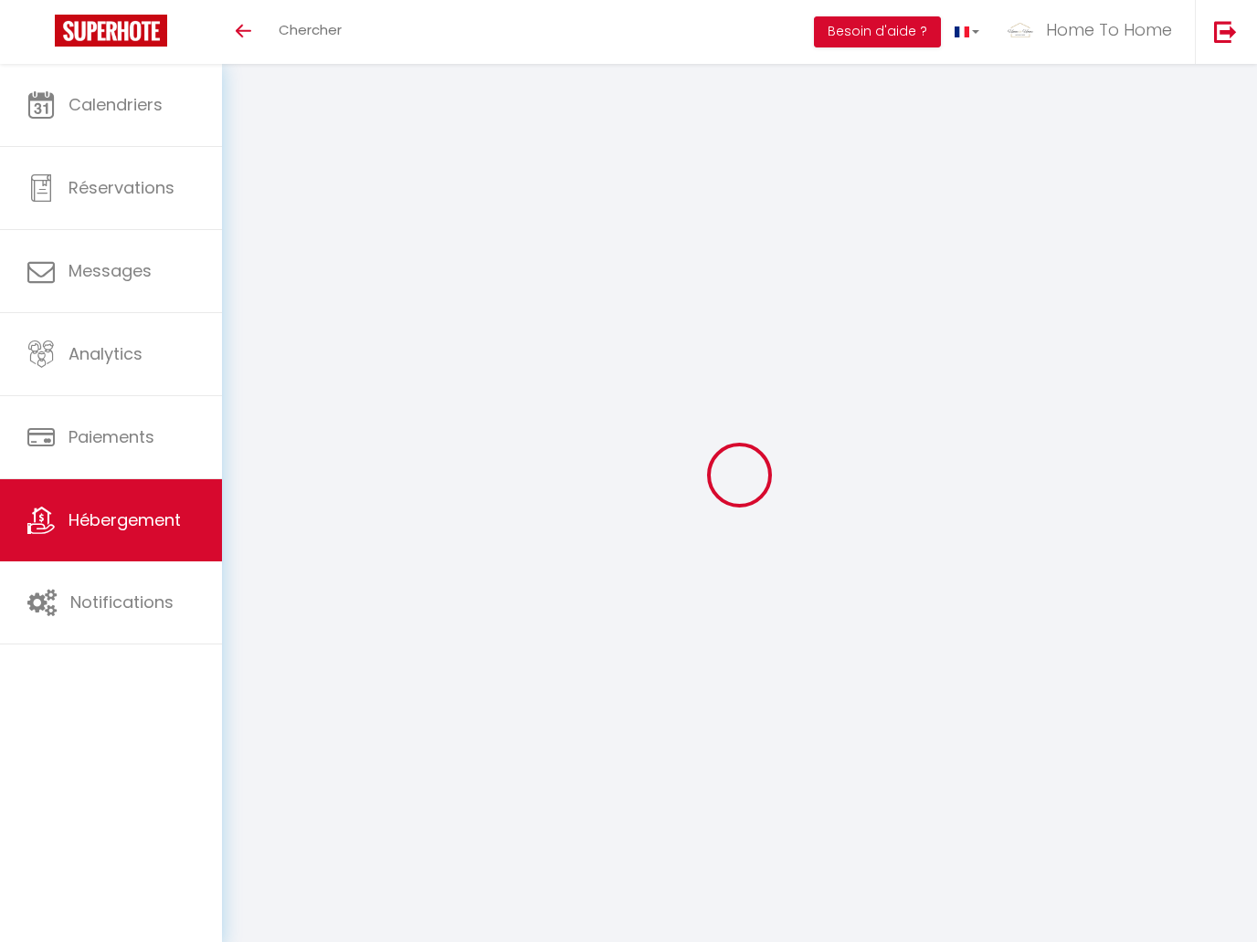
select select
type input "SAINT HONORE 156 · Studio de LUXE Pensé par un Architecte"
type input "Cedric"
type input "Naudon"
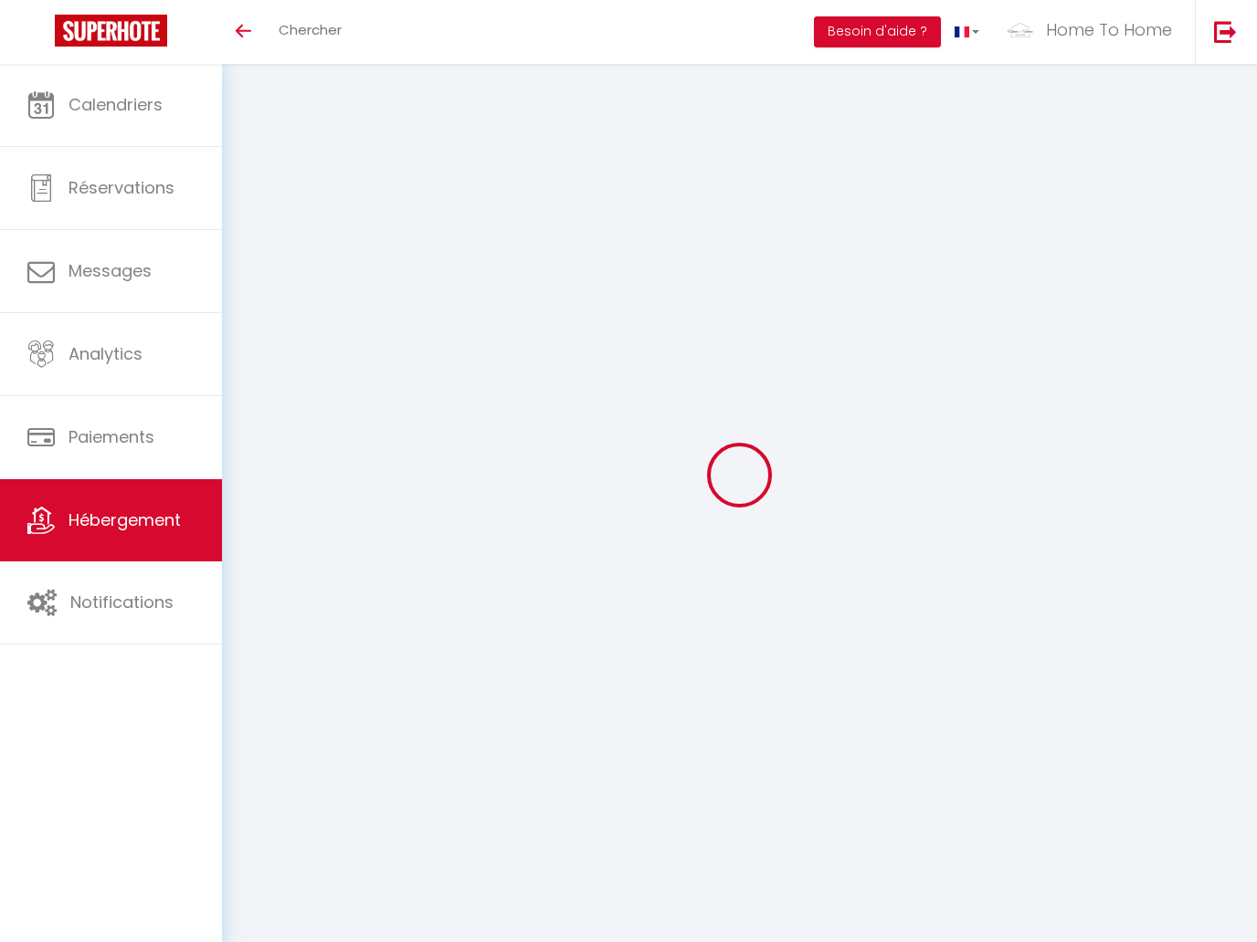
type input "156 rue saint honoré"
type input "75001"
type input "Paris"
select select "2"
select select "0"
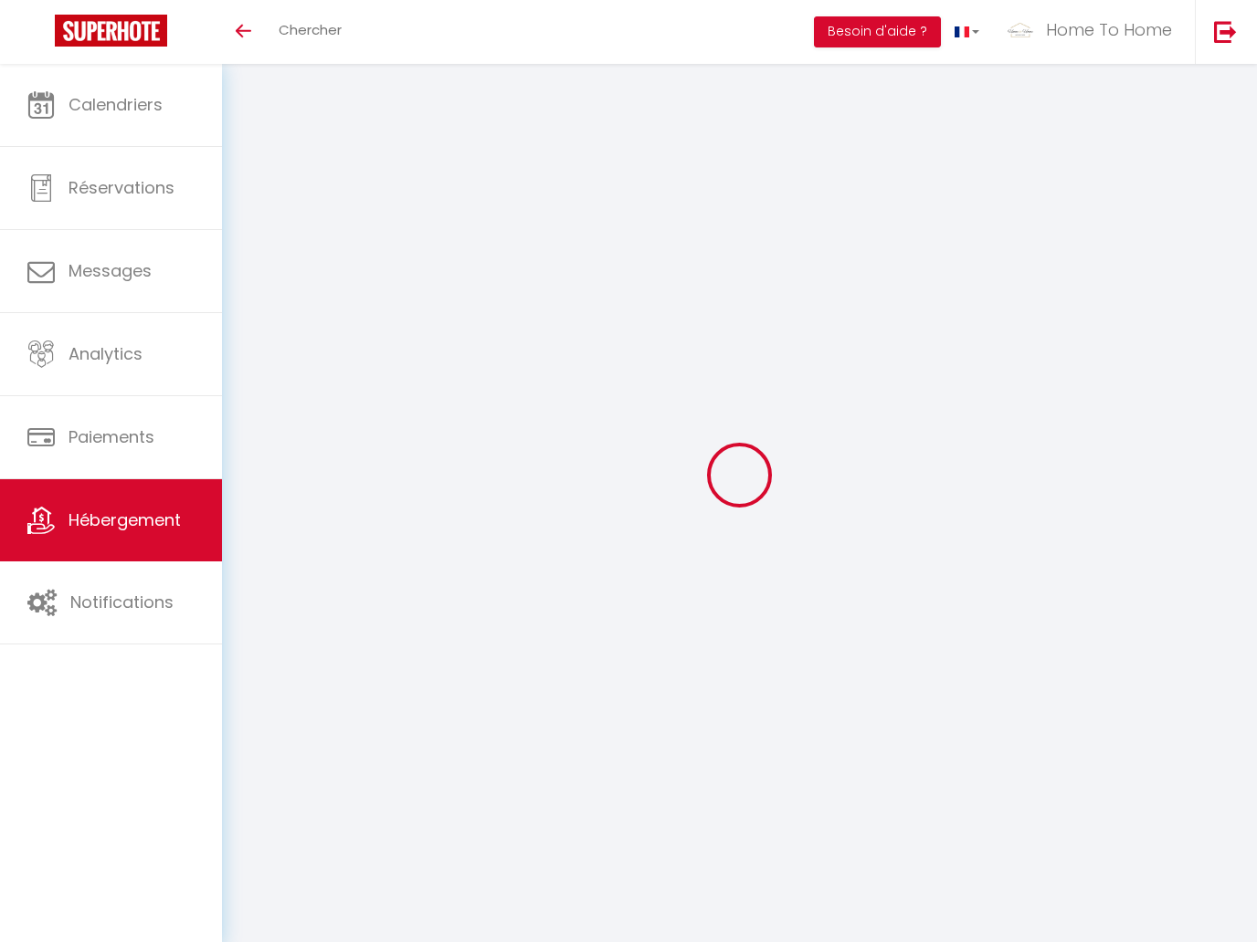
type input "131"
type input "65"
select select
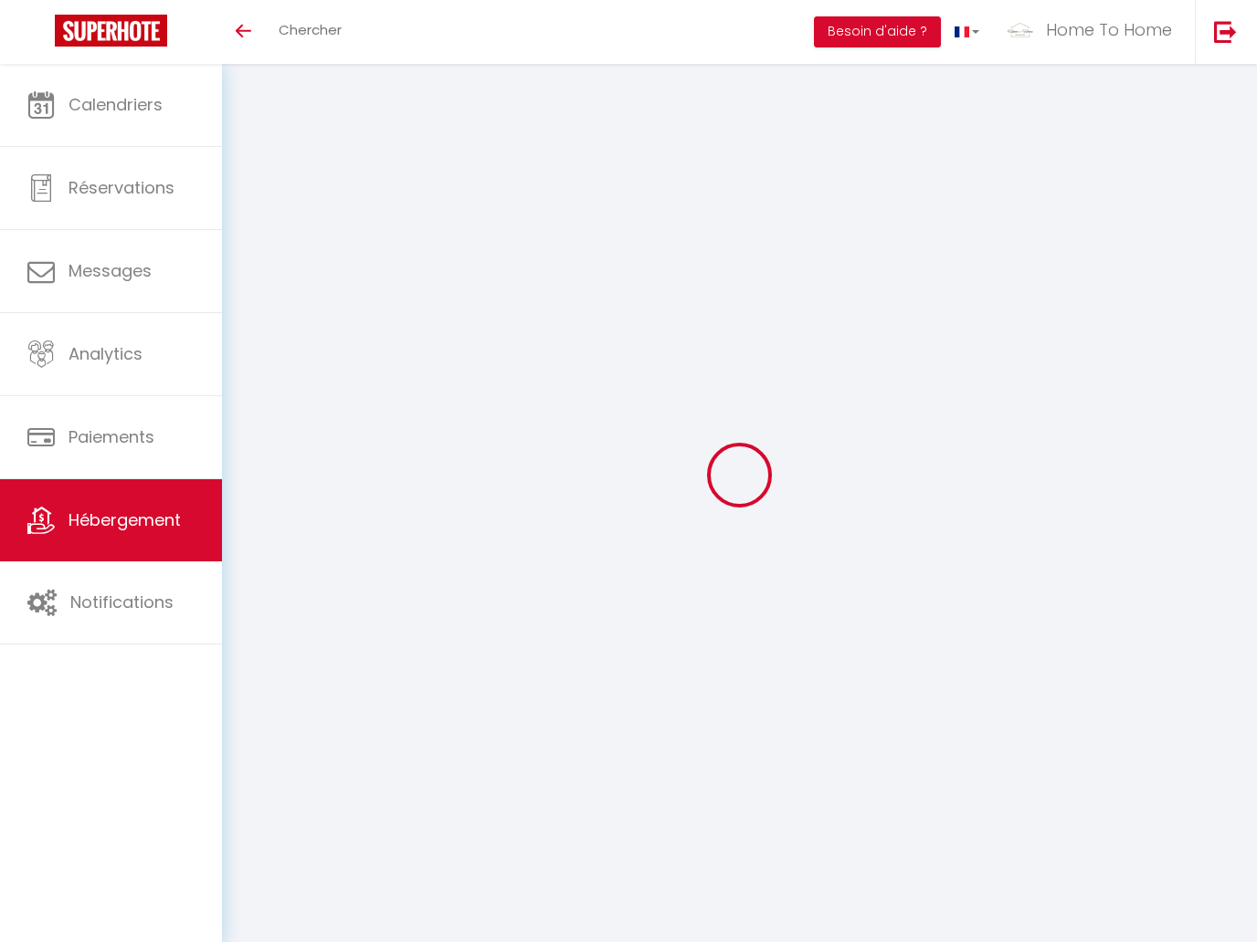
select select
type input "156 Rue Saint-Honoré"
type input "75001"
type input "Paris"
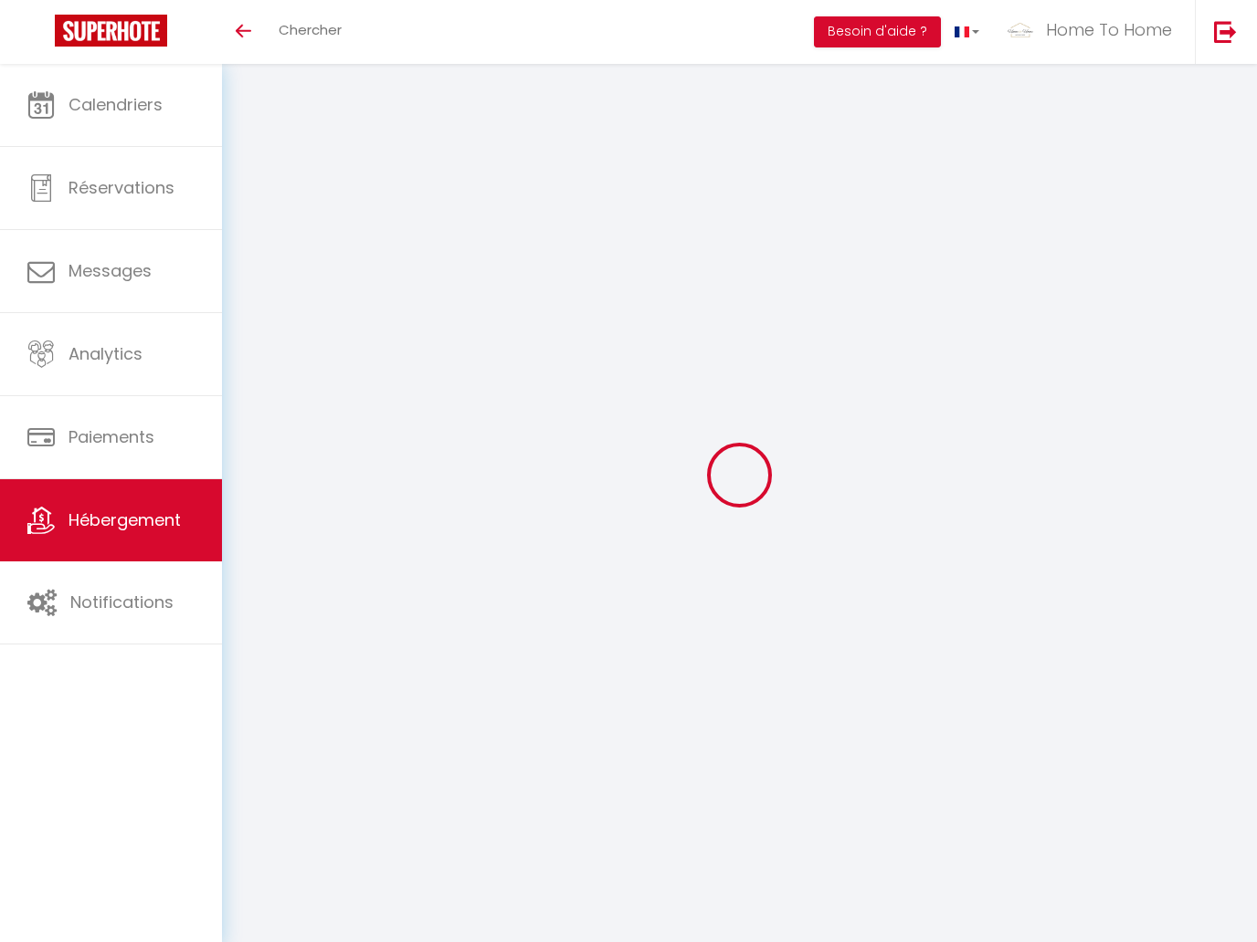
type input "[EMAIL_ADDRESS][DOMAIN_NAME]"
select select
checkbox input "false"
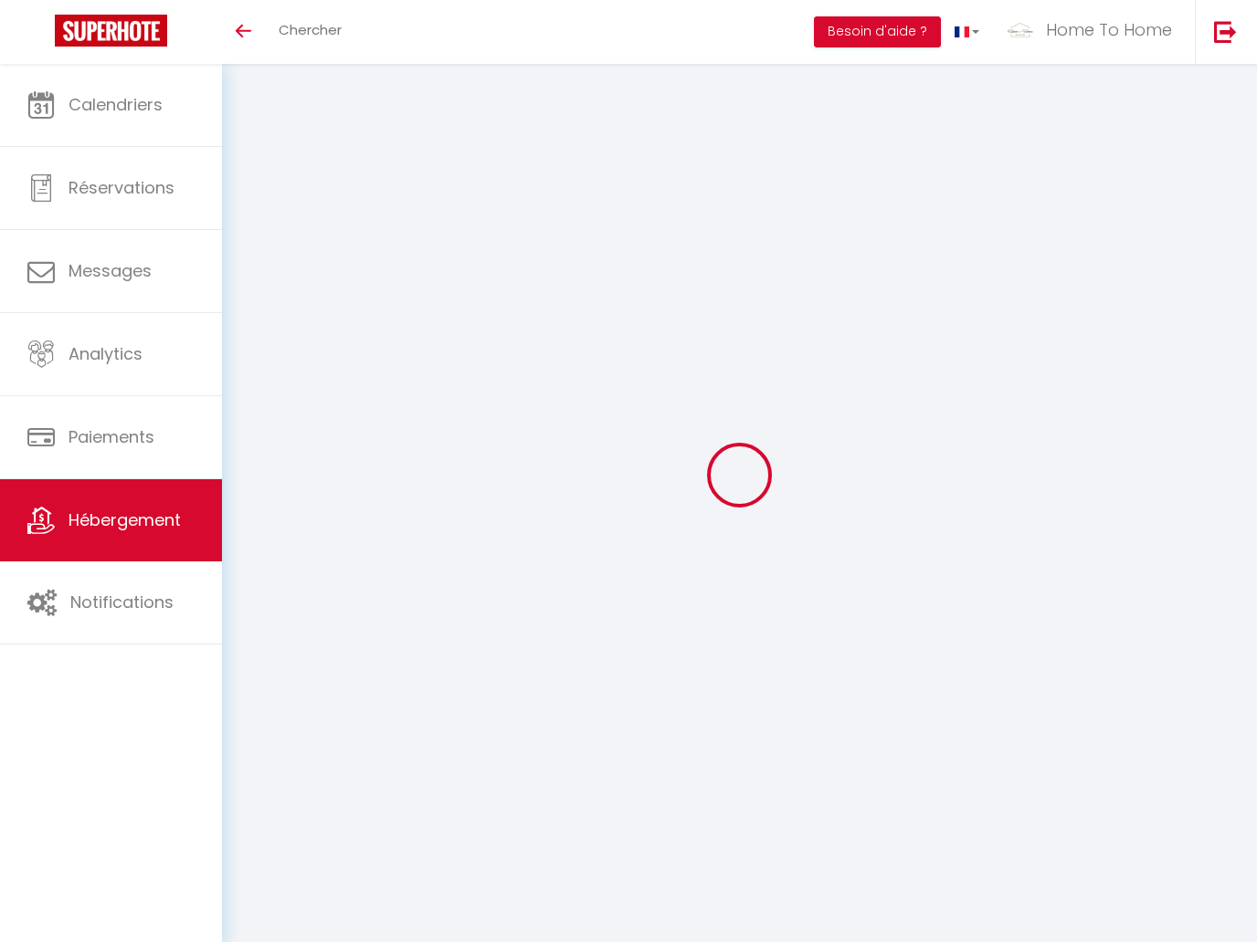
checkbox input "false"
type input "0"
select select
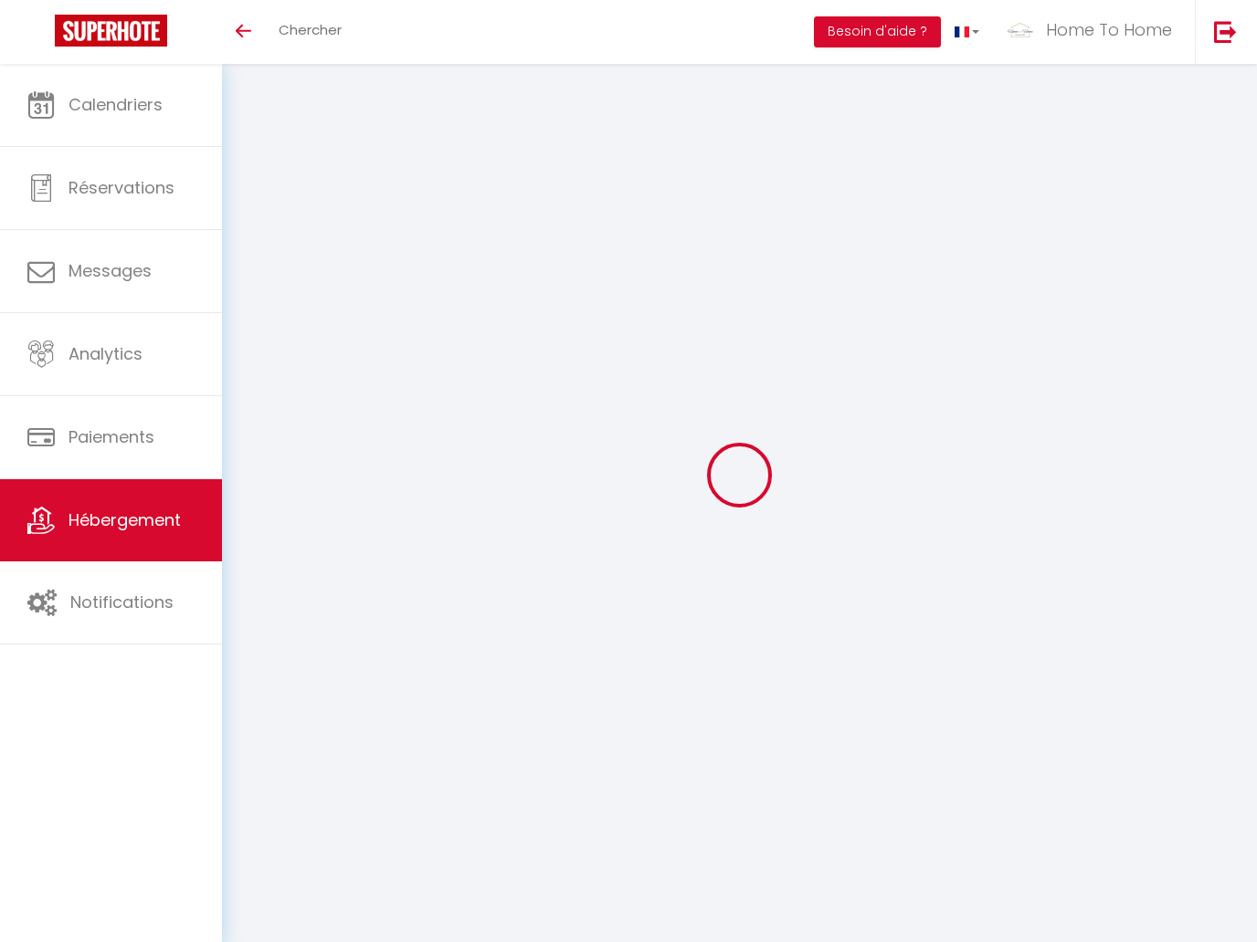
select select
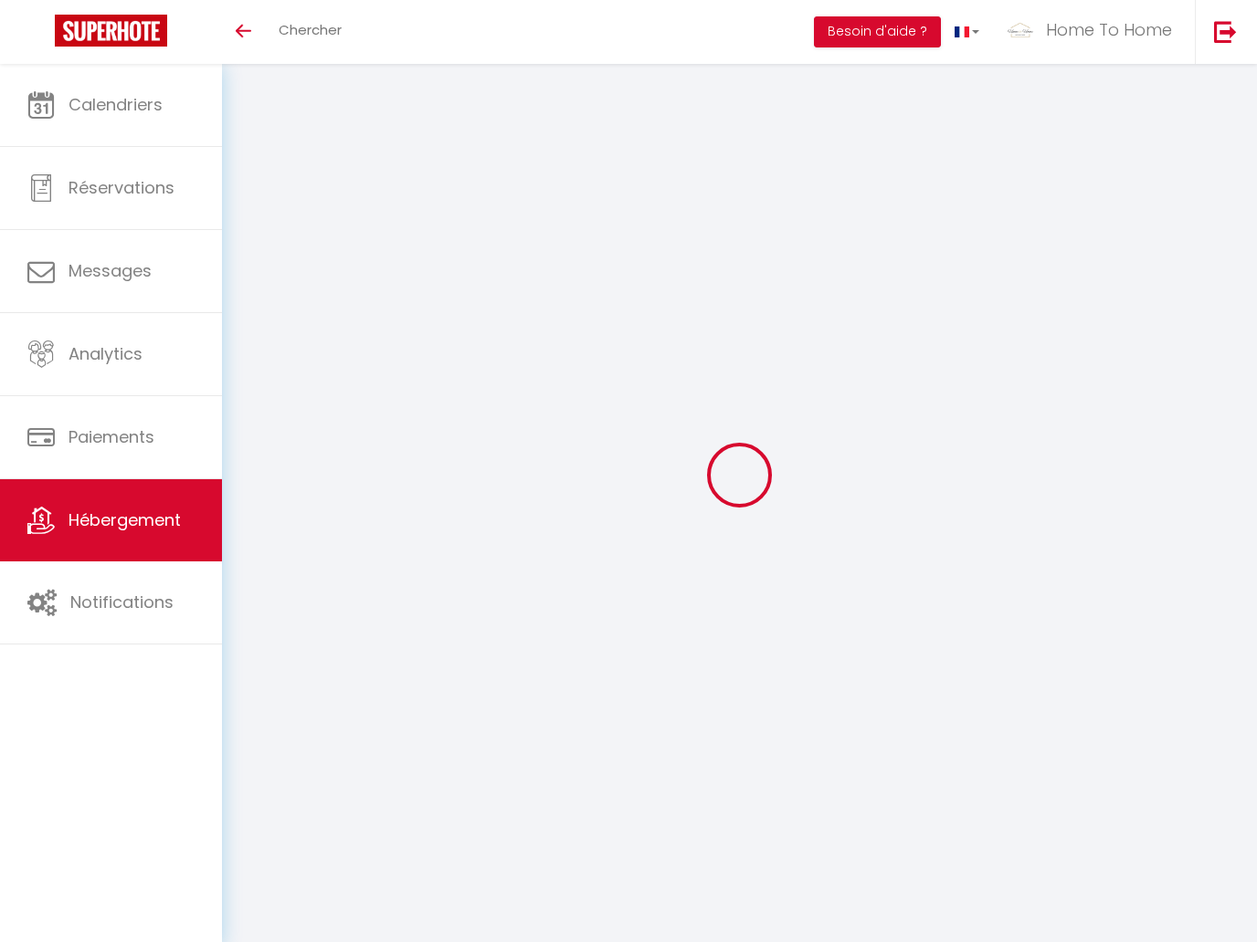
select select
checkbox input "false"
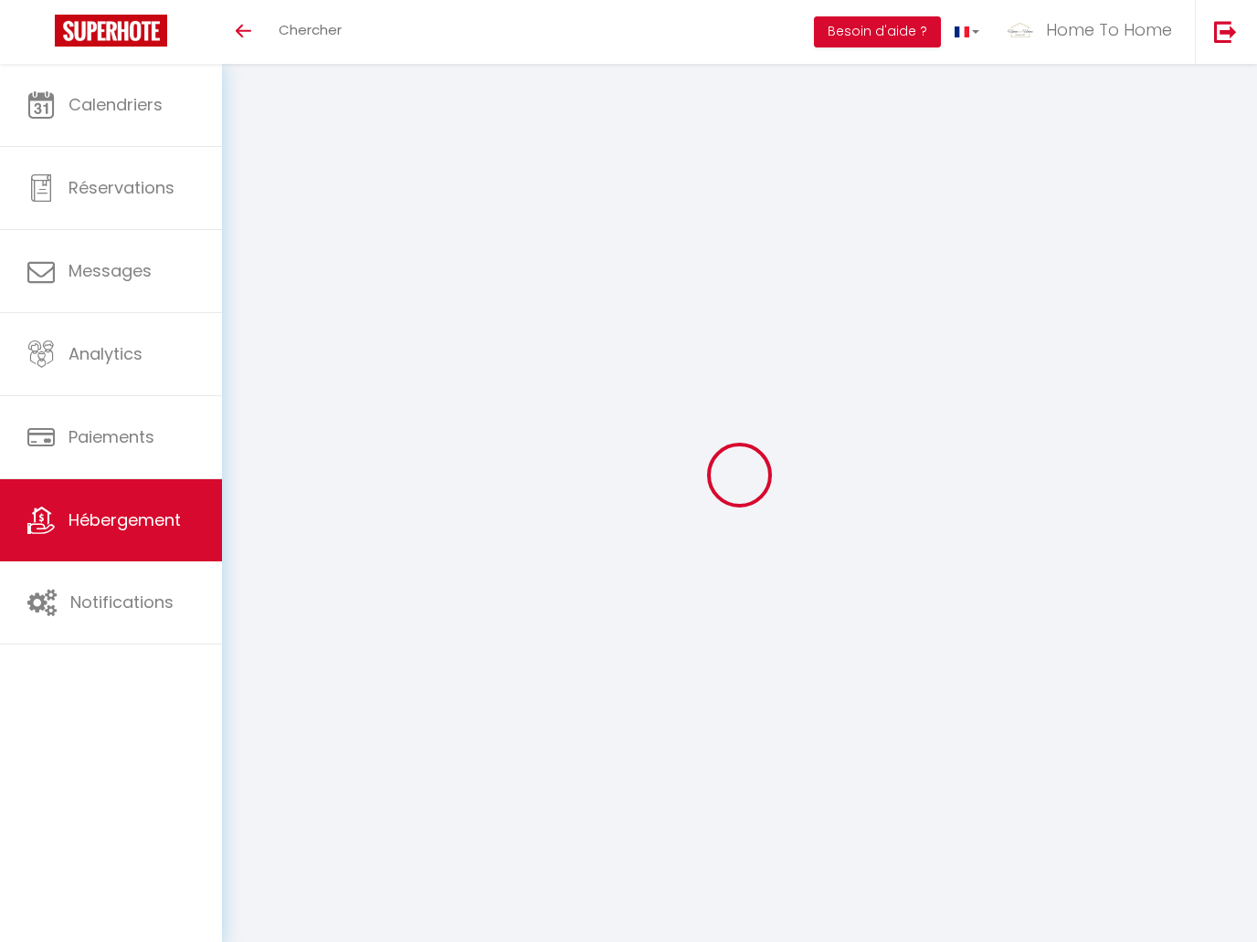
select select
checkbox input "false"
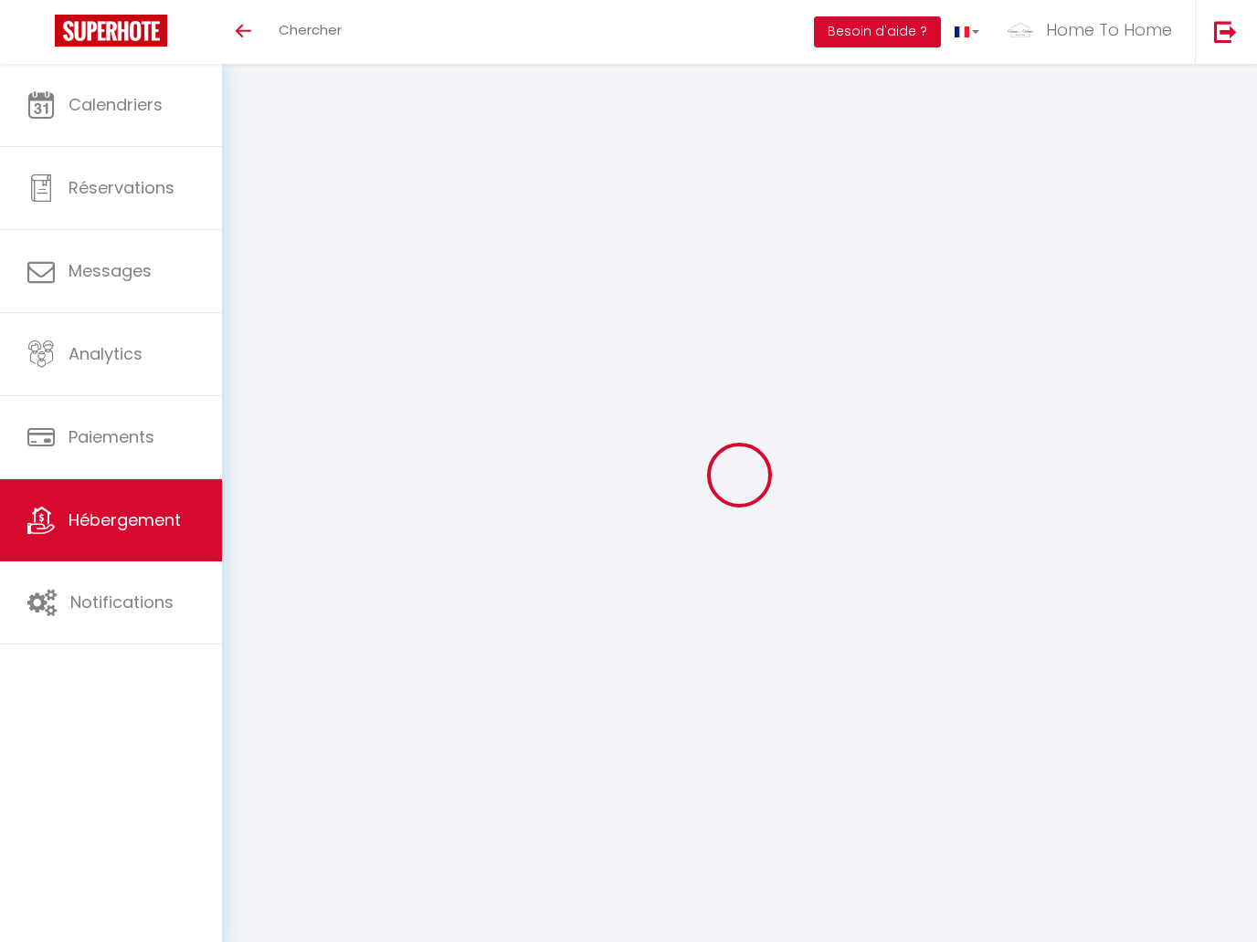
checkbox input "false"
select select
select select "3"
select select "2"
select select "1"
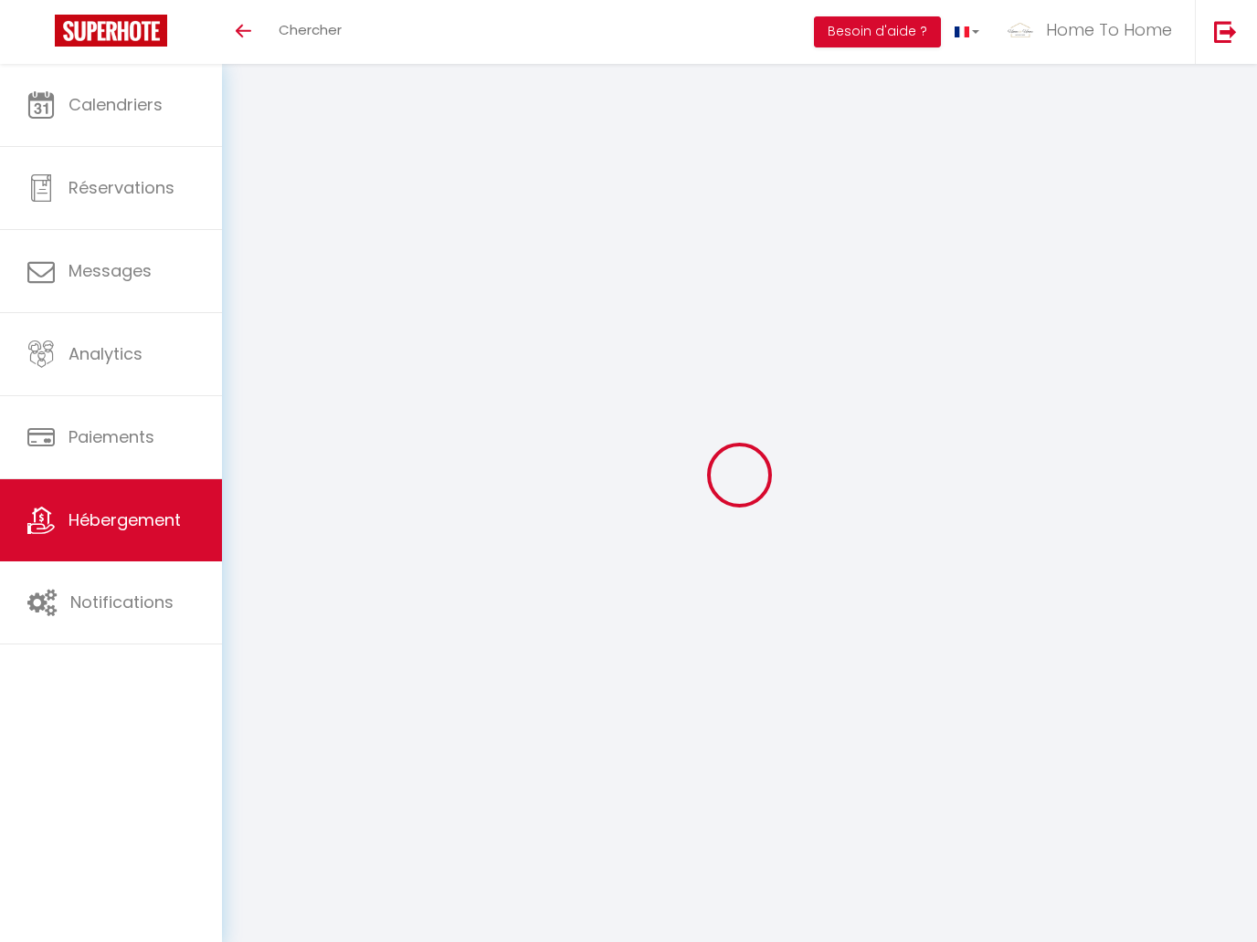
select select "1"
select select
select select "28"
select select
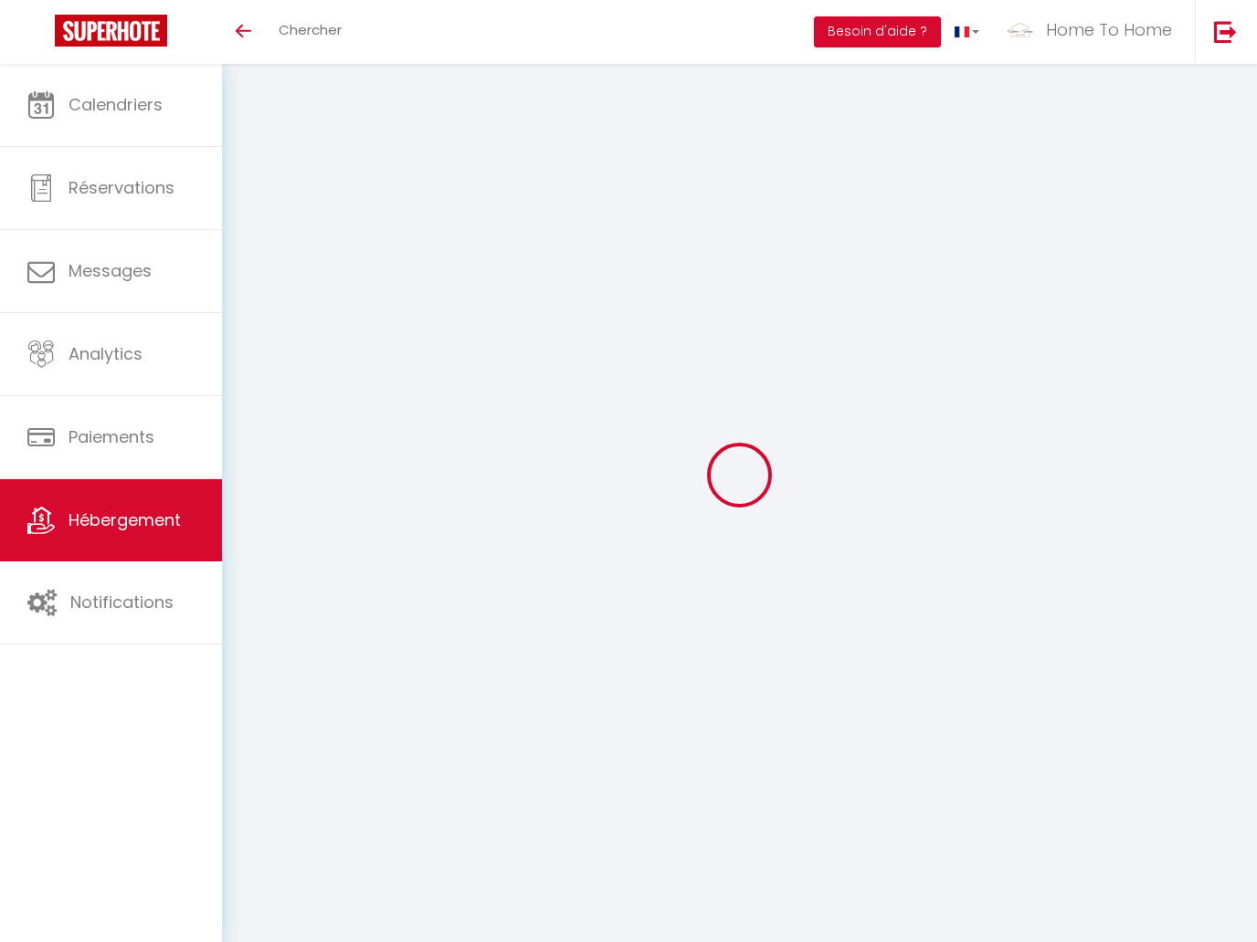
select select
checkbox input "false"
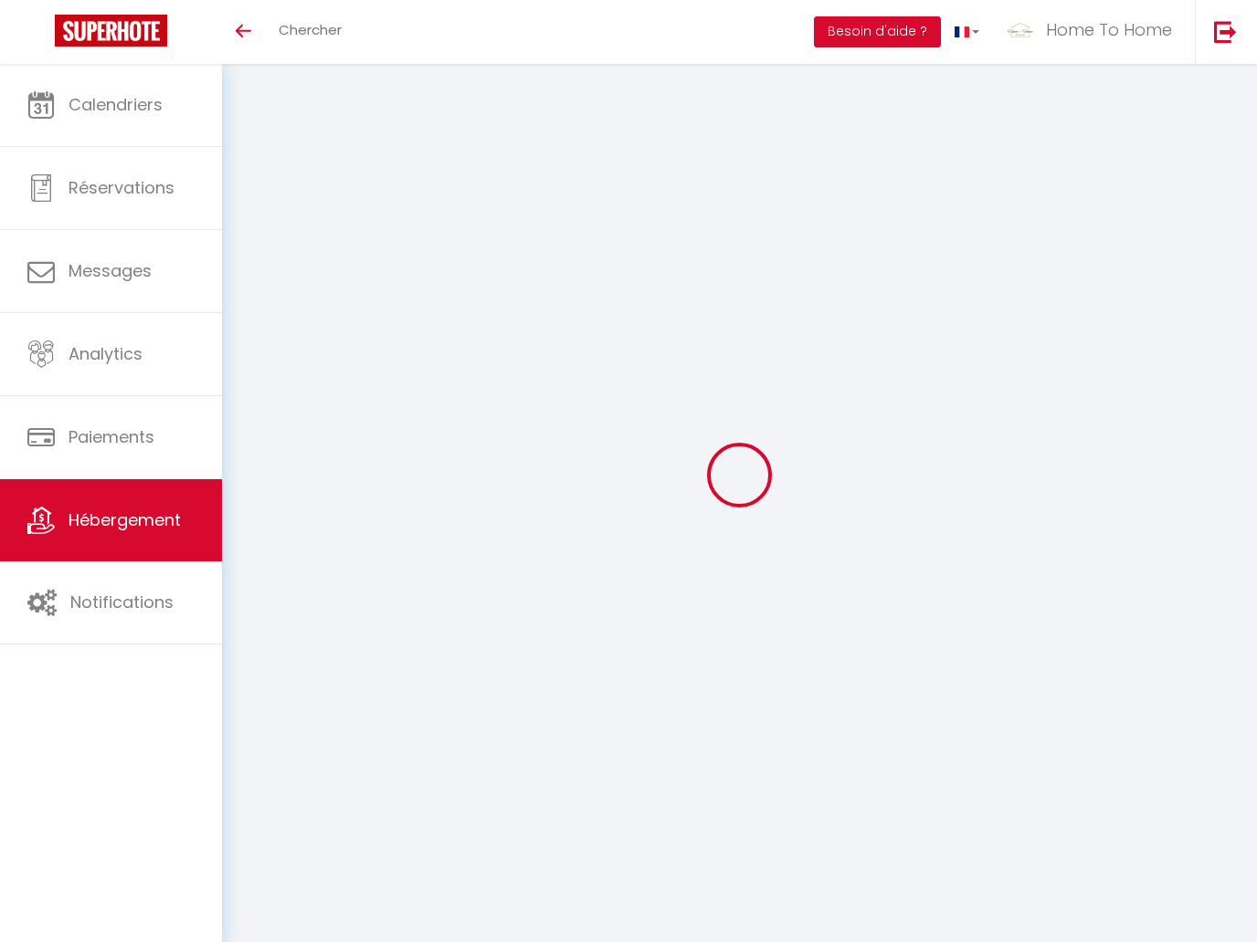
checkbox input "false"
select select
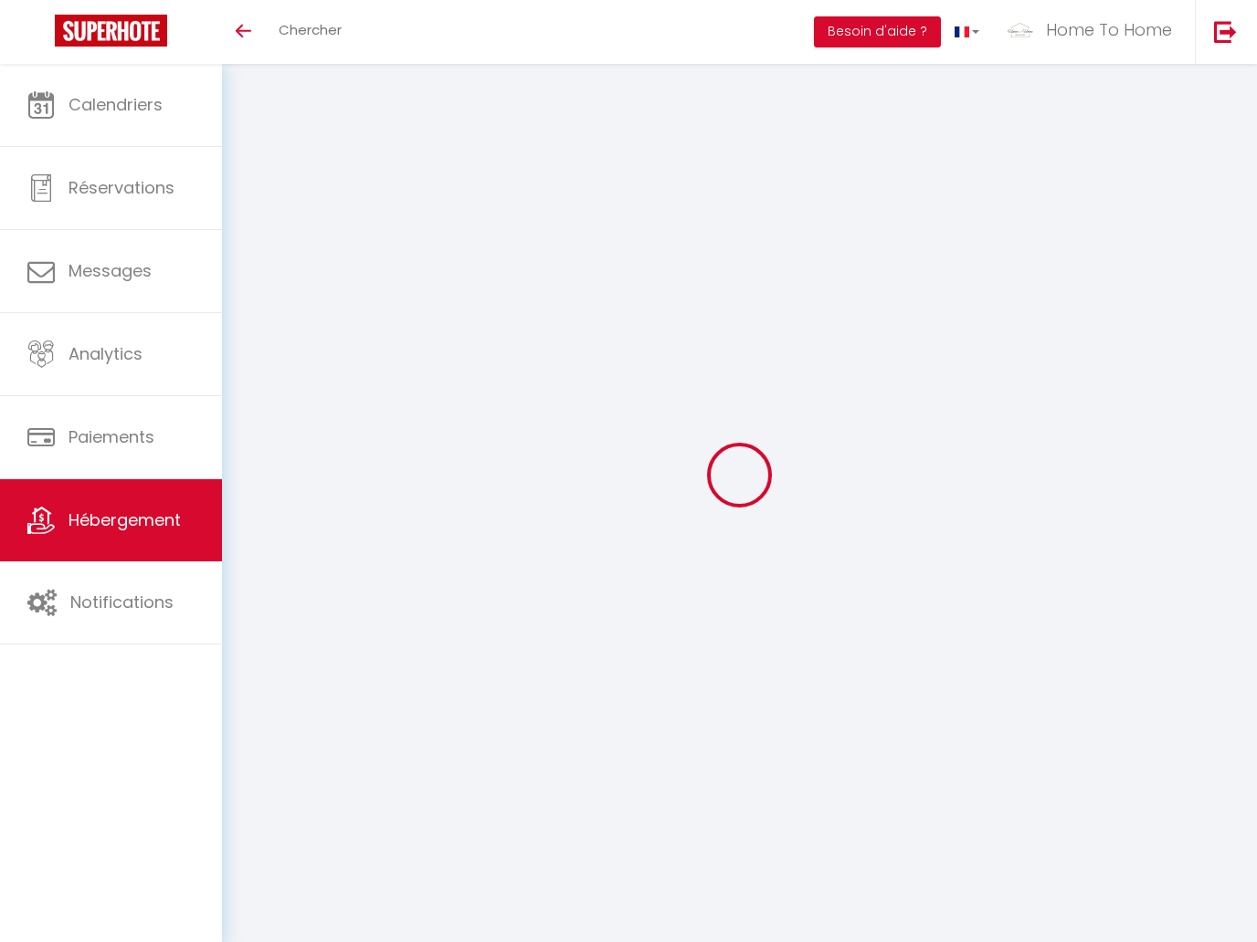
type input "SAINT HONORE 274 · Studio cosy [GEOGRAPHIC_DATA], cœur de [GEOGRAPHIC_DATA], [G…"
type input "Emmanuelle"
select select "2"
select select "0"
type input "114"
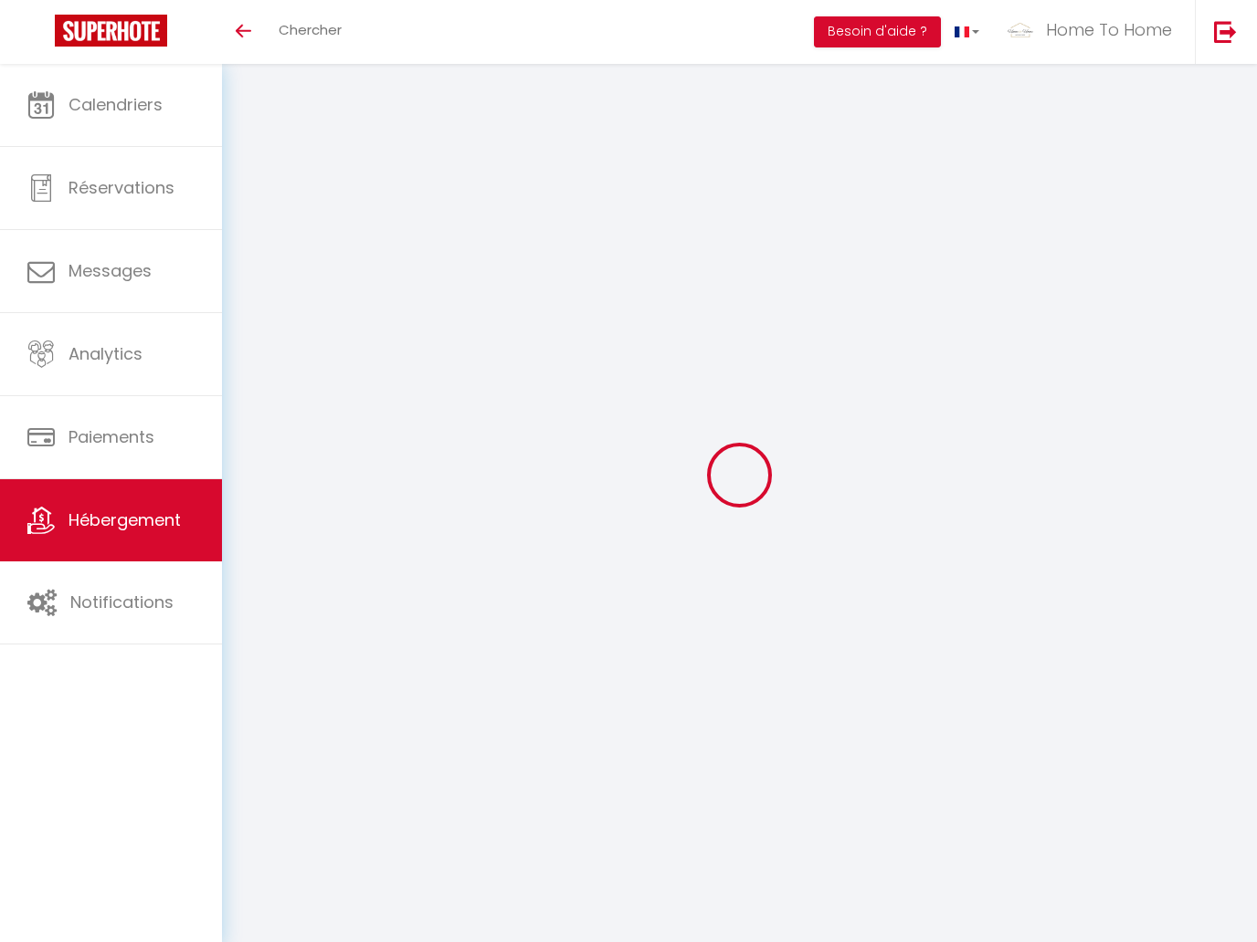
type input "65"
select select
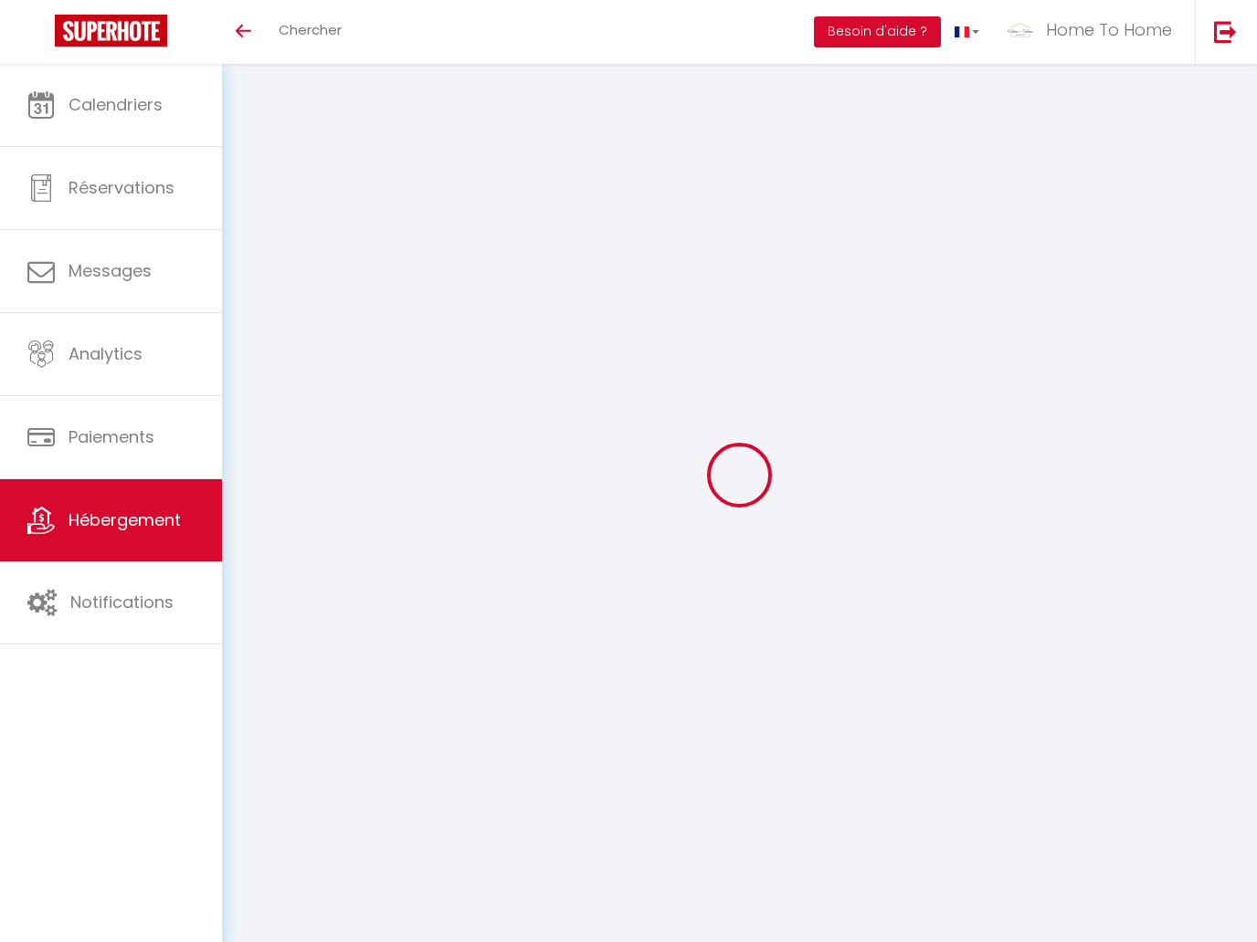
select select
type input "[STREET_ADDRESS]"
type input "75001"
type input "[GEOGRAPHIC_DATA]"
type input "[EMAIL_ADDRESS][DOMAIN_NAME]"
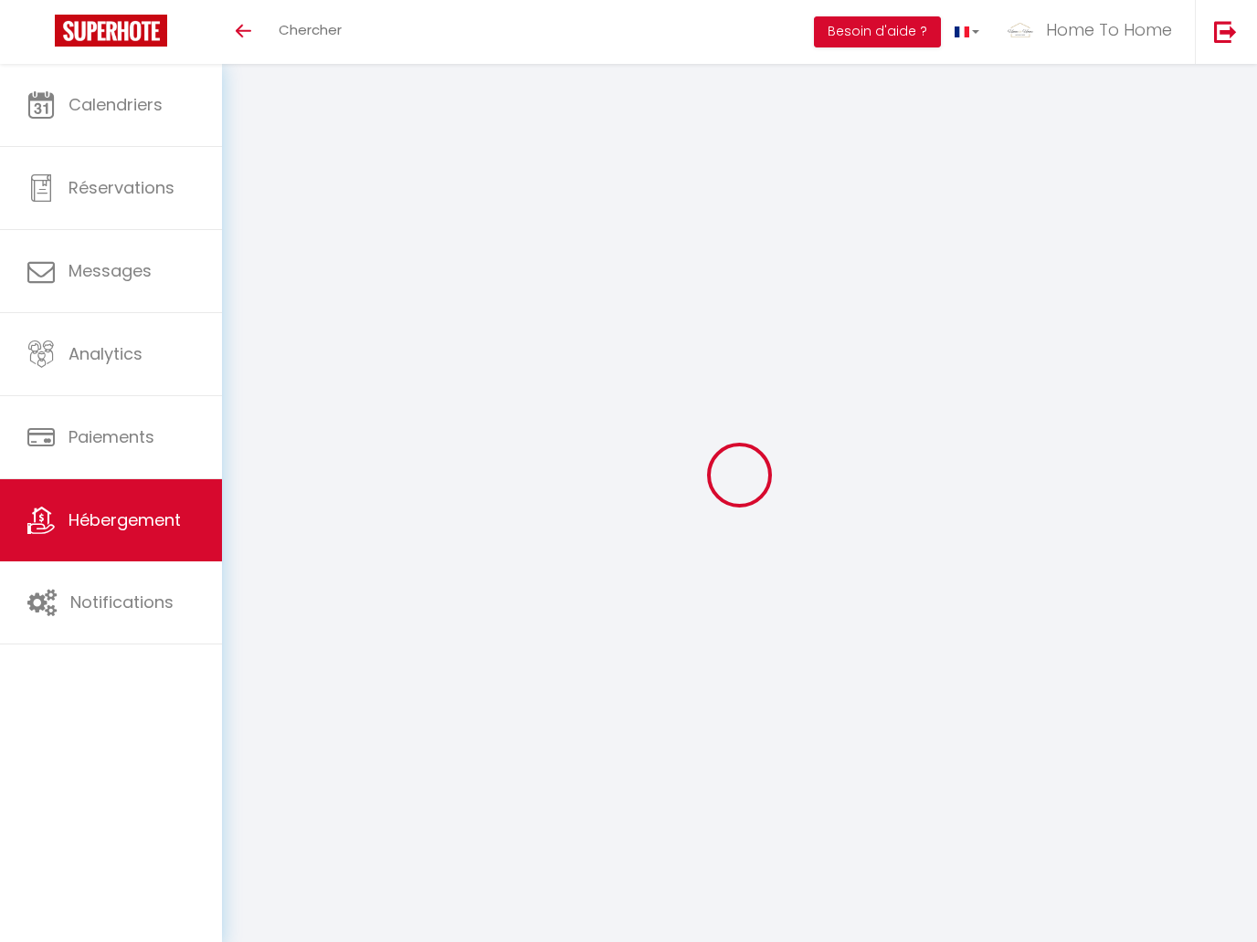
select select
checkbox input "false"
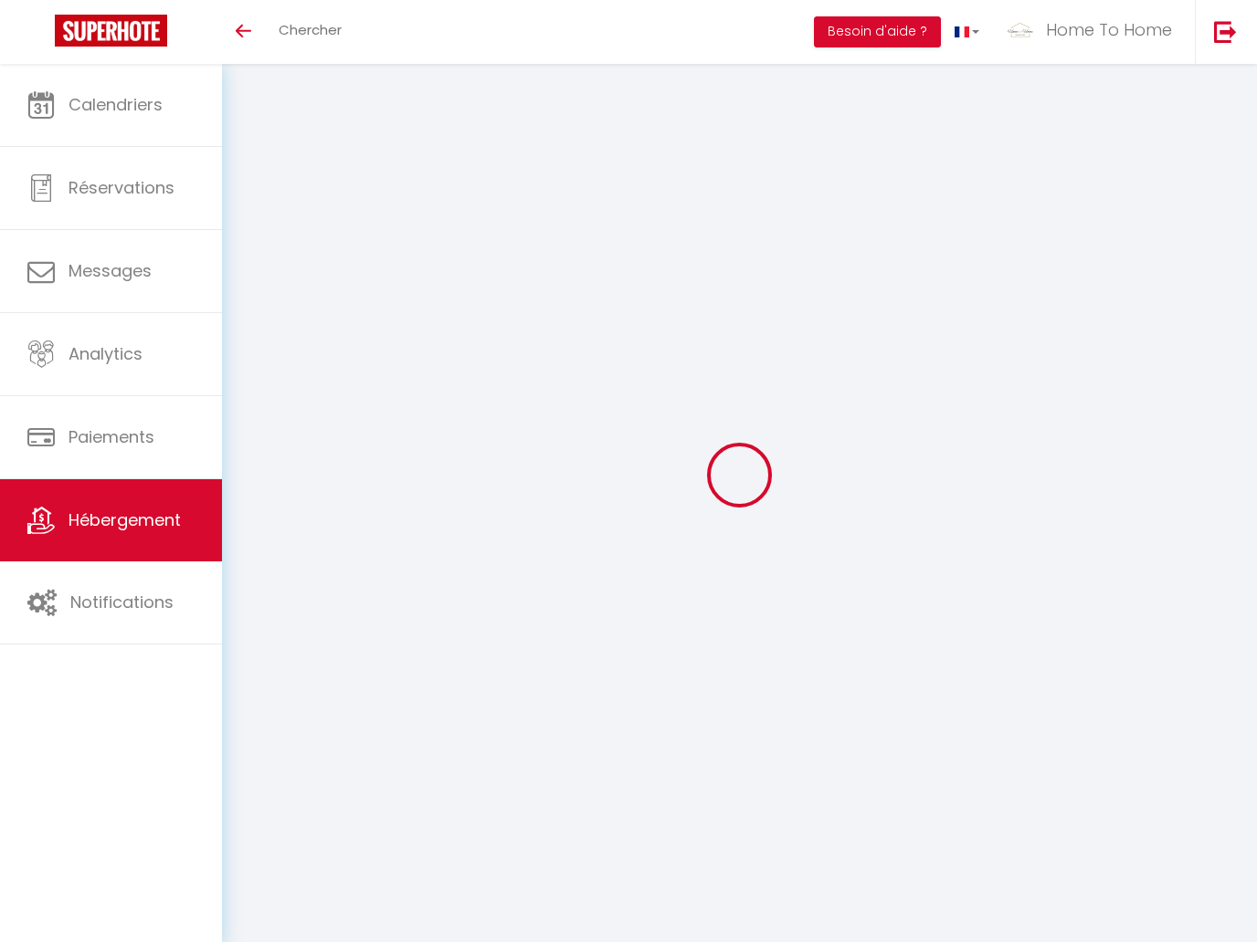
type input "0"
select select "+ 20 %"
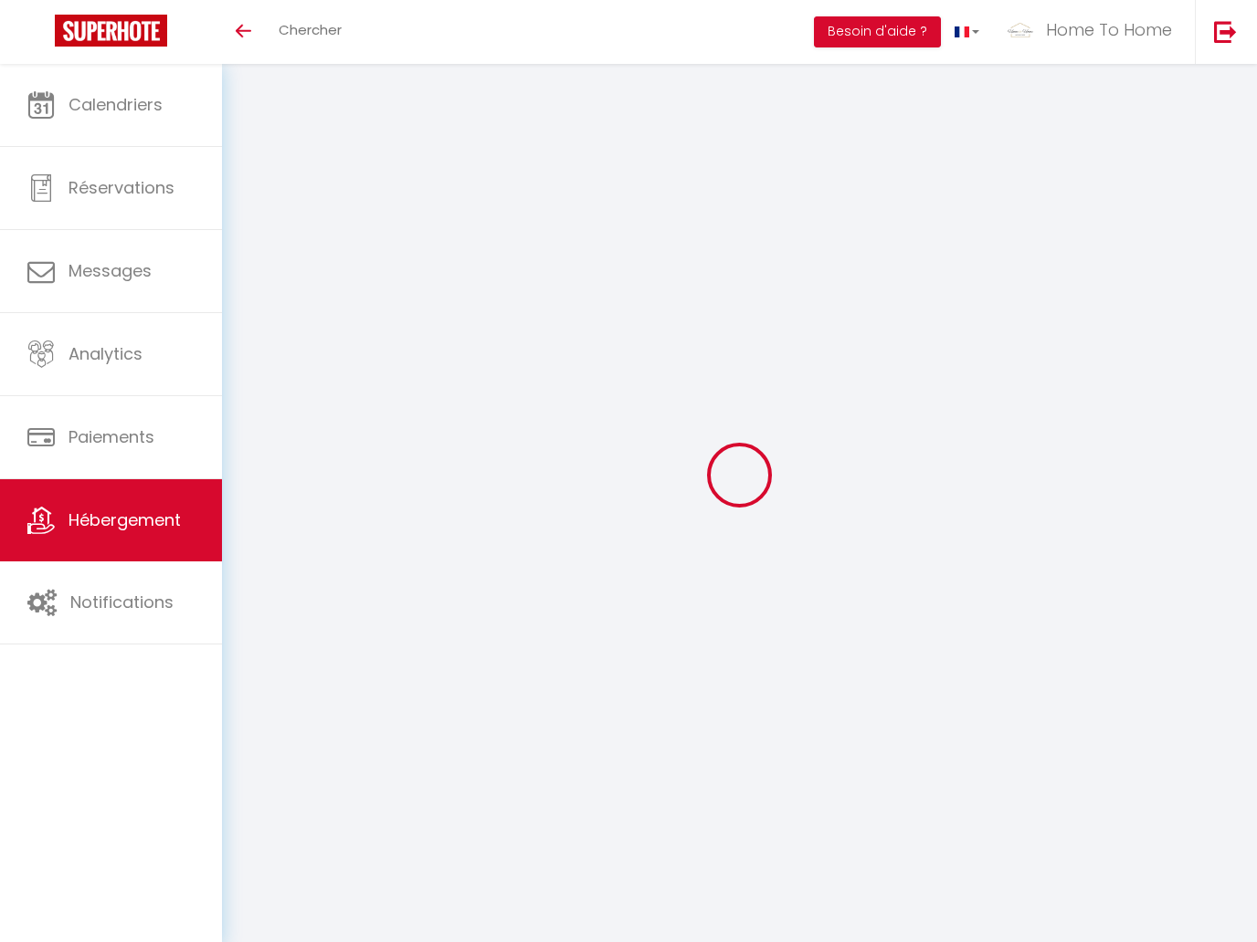
select select "3"
select select "2"
select select "1"
select select
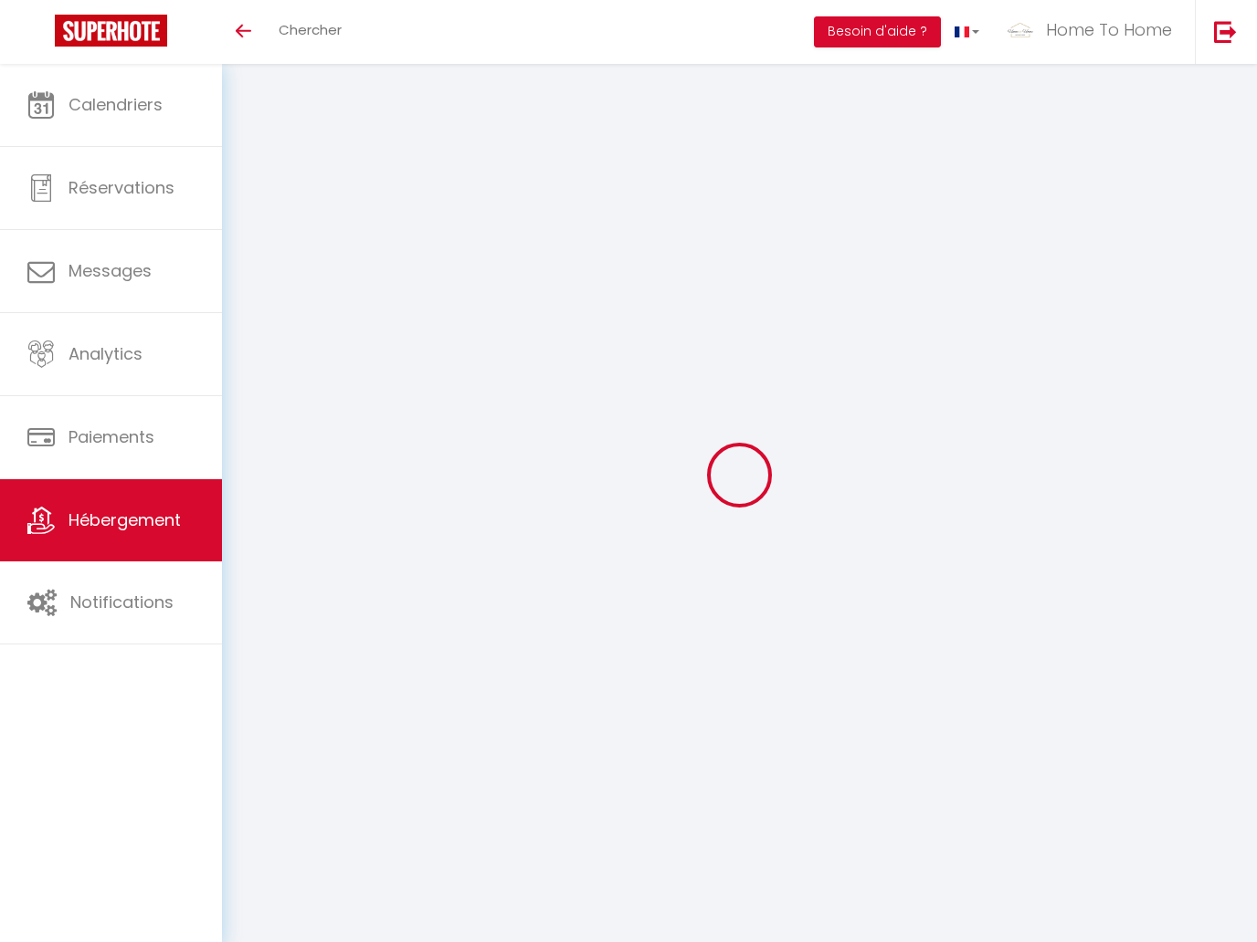
select select "28"
select select
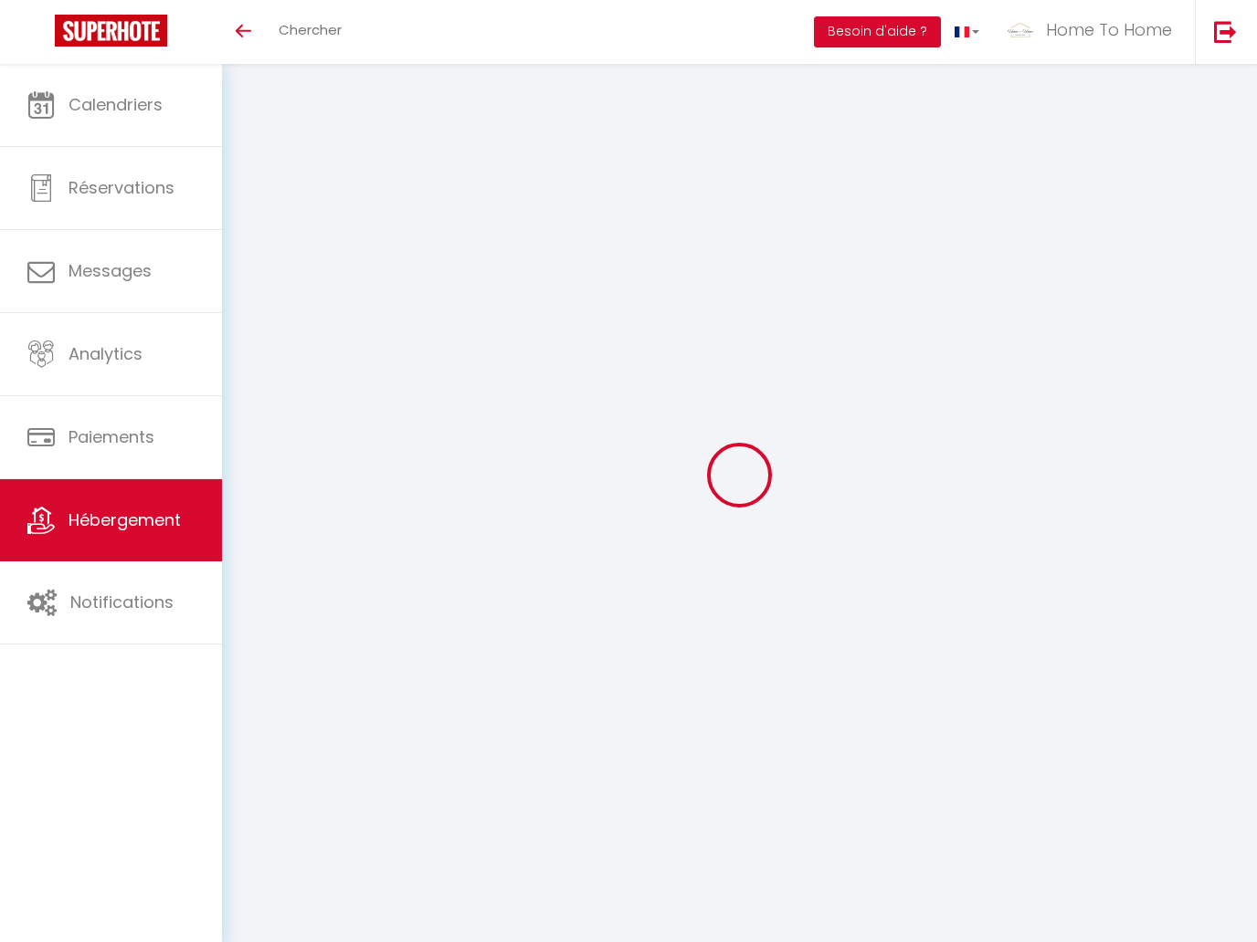
select select
checkbox input "false"
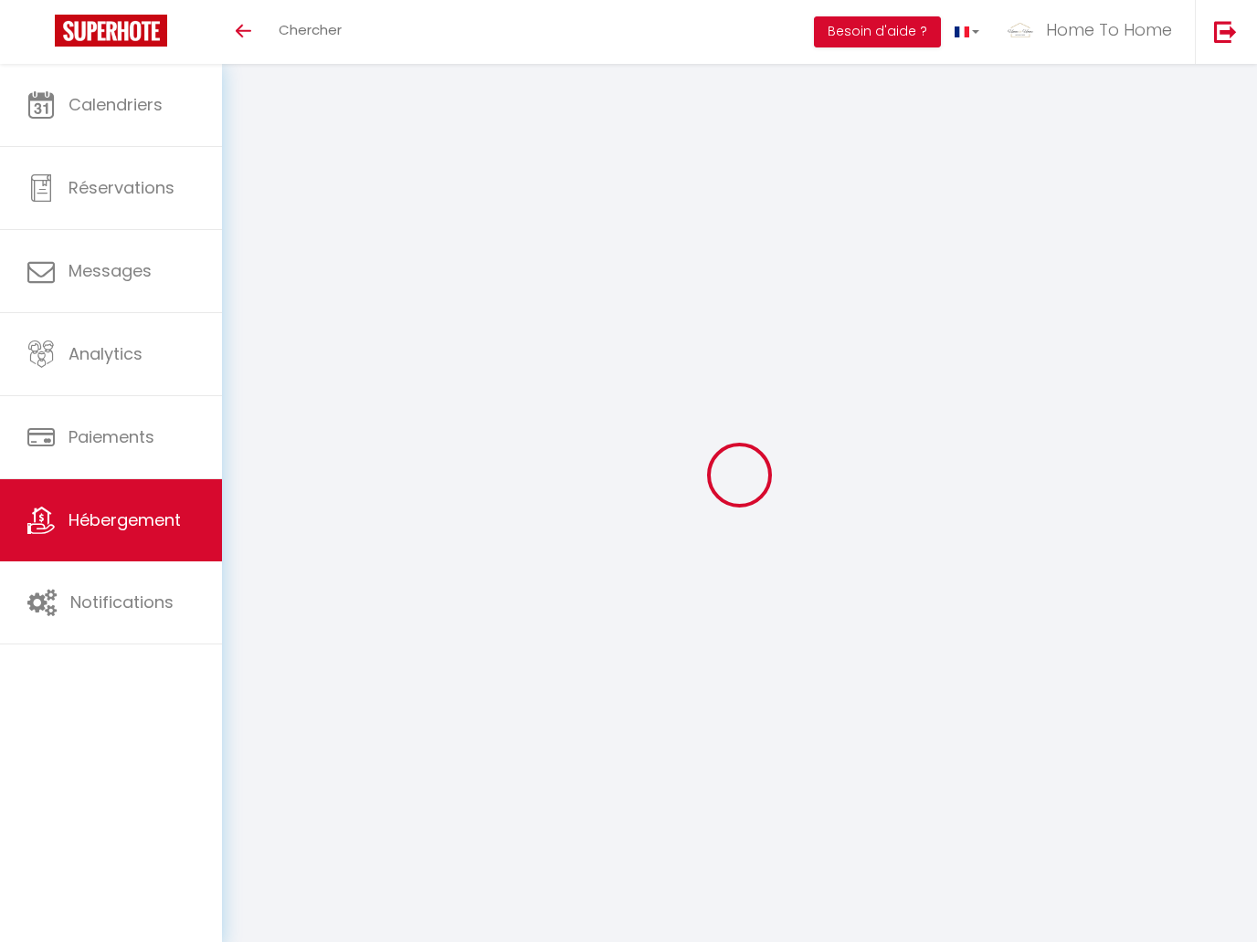
checkbox input "false"
select select
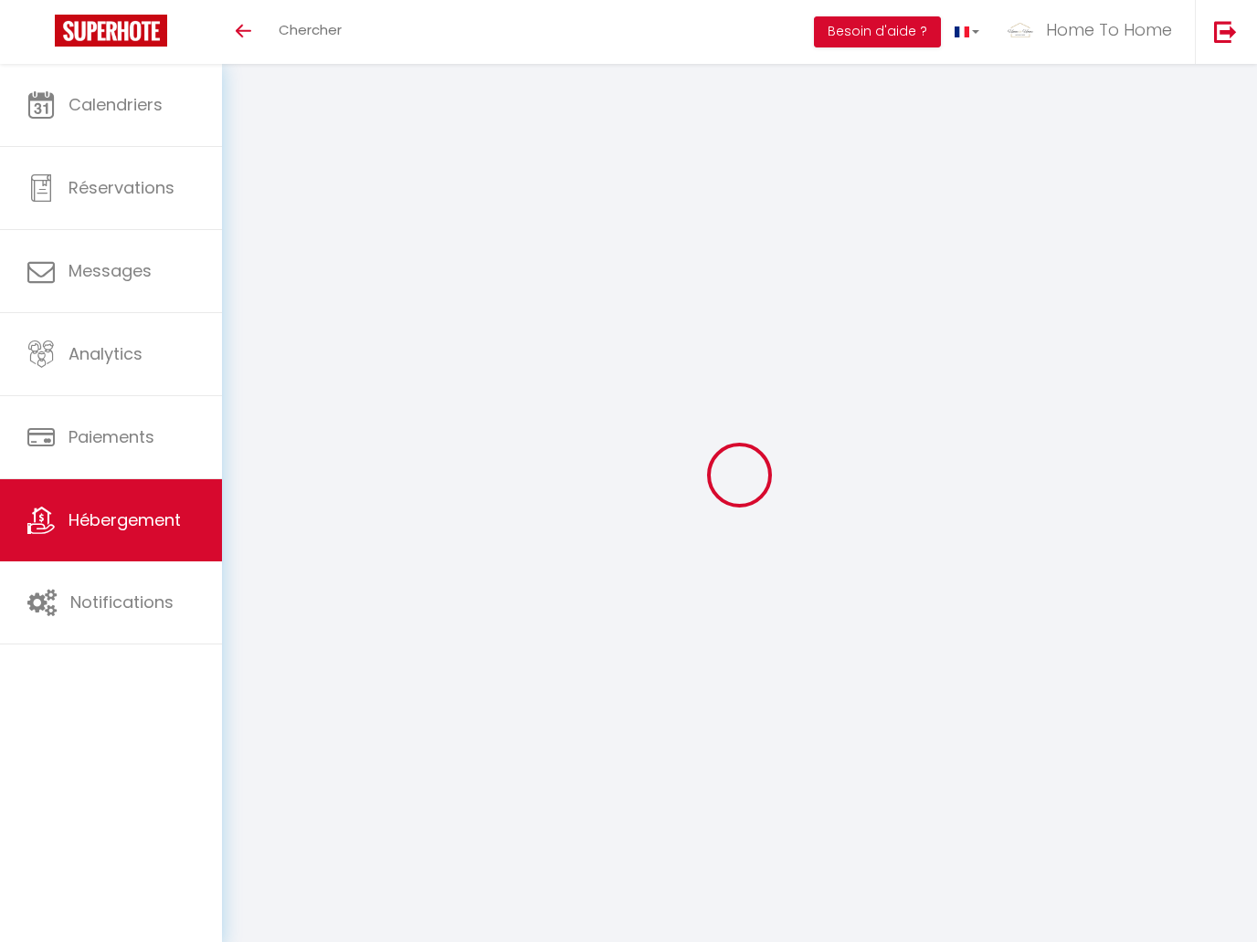
select select
checkbox input "false"
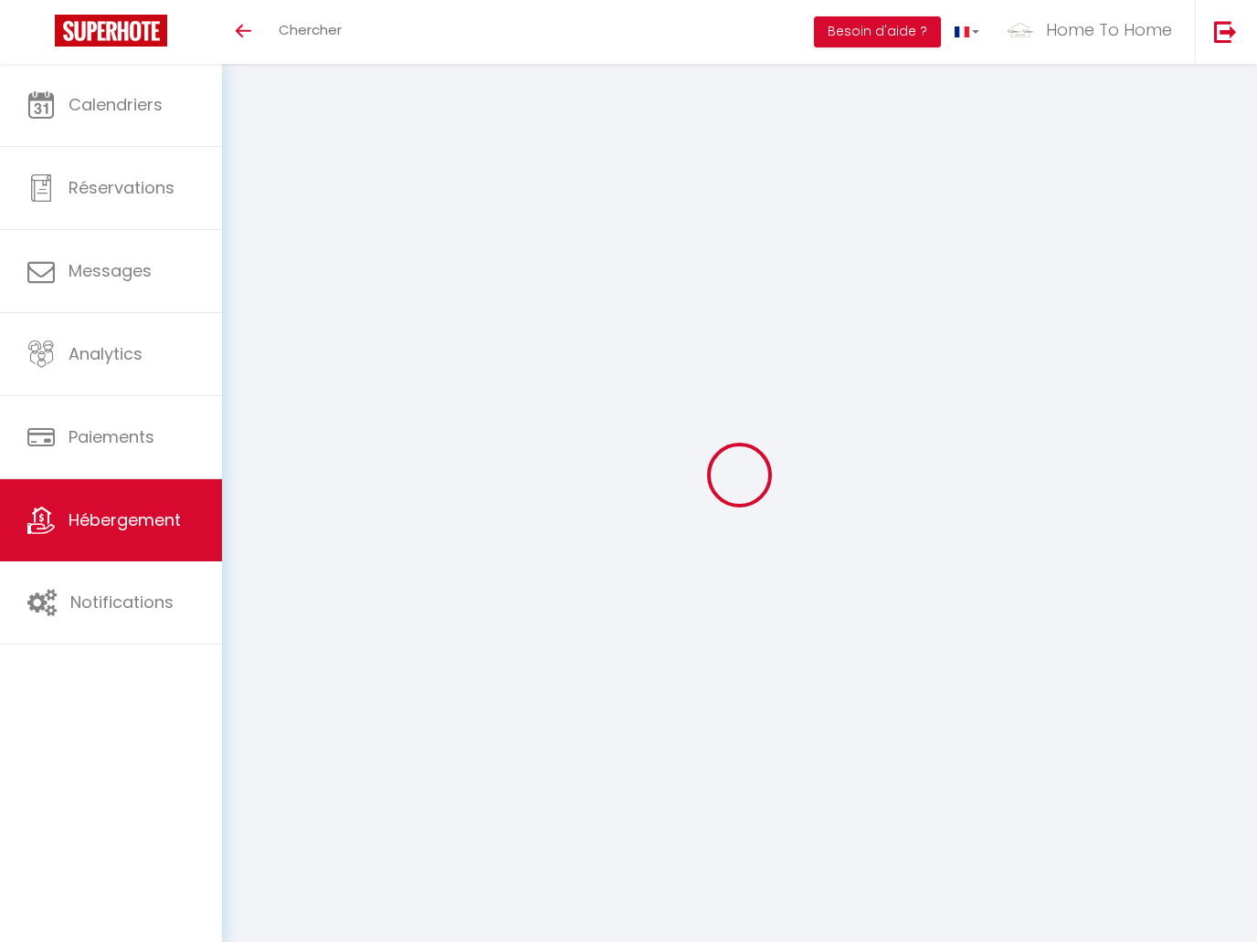
checkbox input "false"
select select
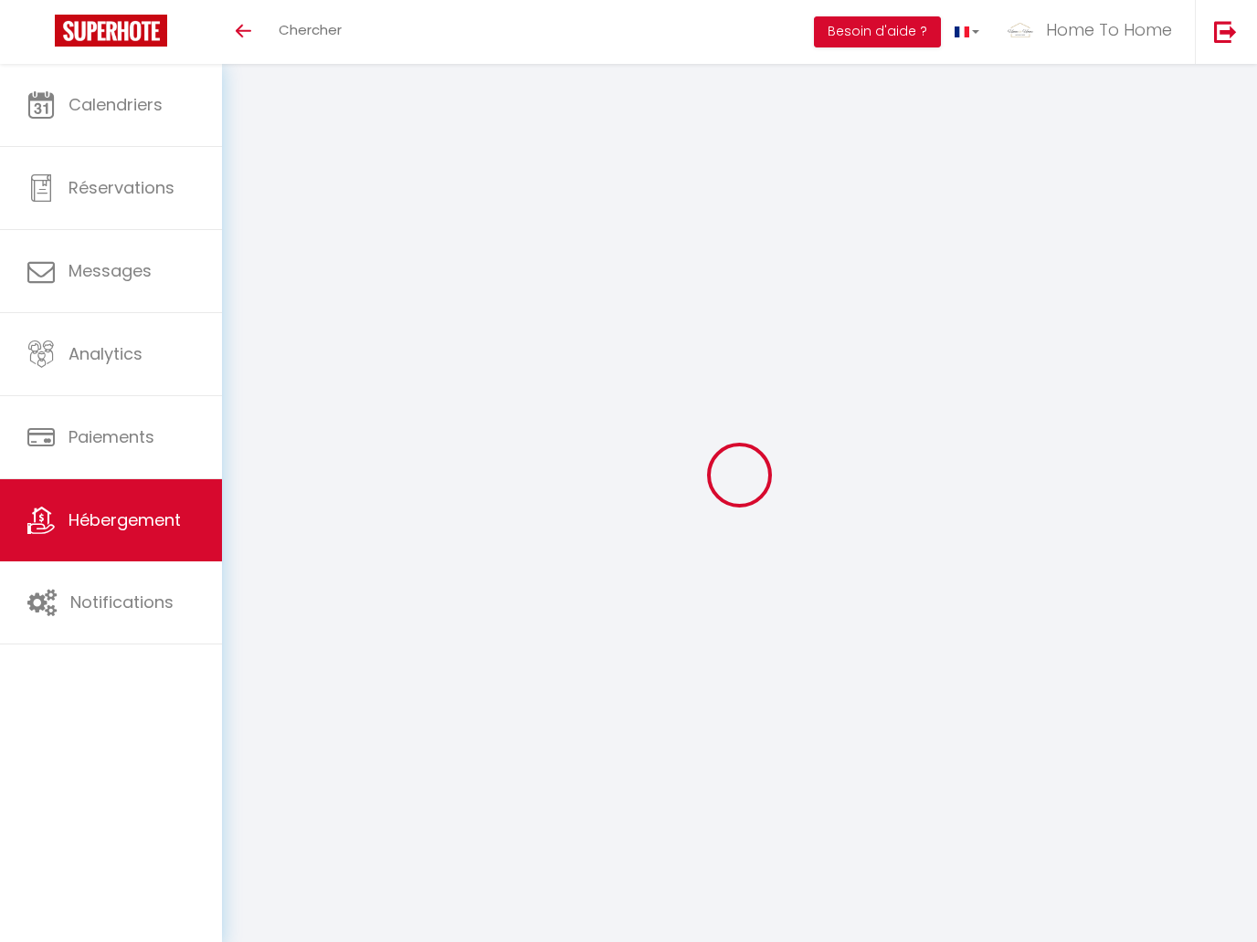
type input "JJR PETIT* · [GEOGRAPHIC_DATA] : Lovely & Cozy in [GEOGRAPHIC_DATA]"
type input "[PERSON_NAME]"
select select "2"
type input "158"
type input "62"
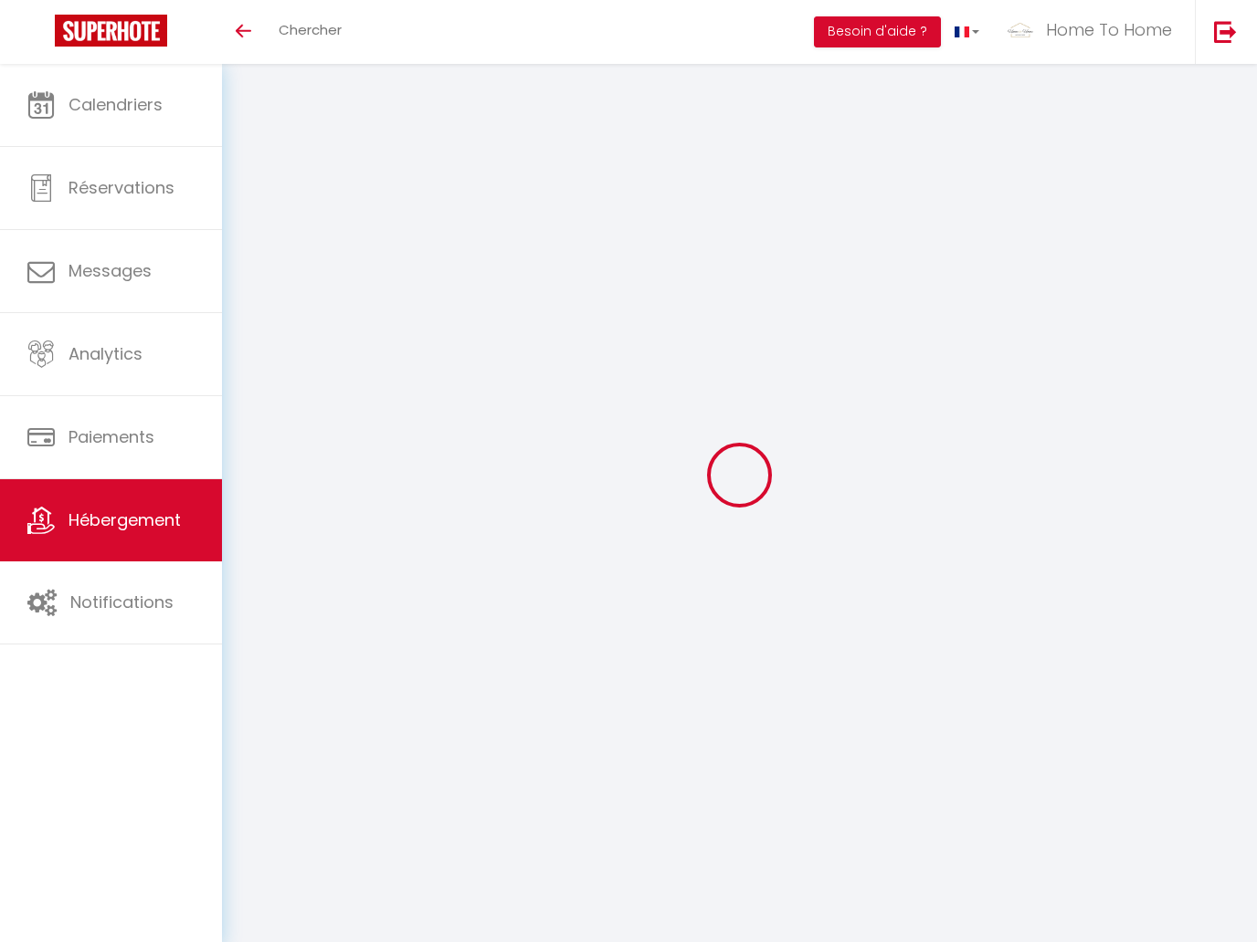
type input "[STREET_ADDRESS][PERSON_NAME]"
type input "75001"
type input "[GEOGRAPHIC_DATA]"
type input "[EMAIL_ADDRESS][DOMAIN_NAME]"
select select
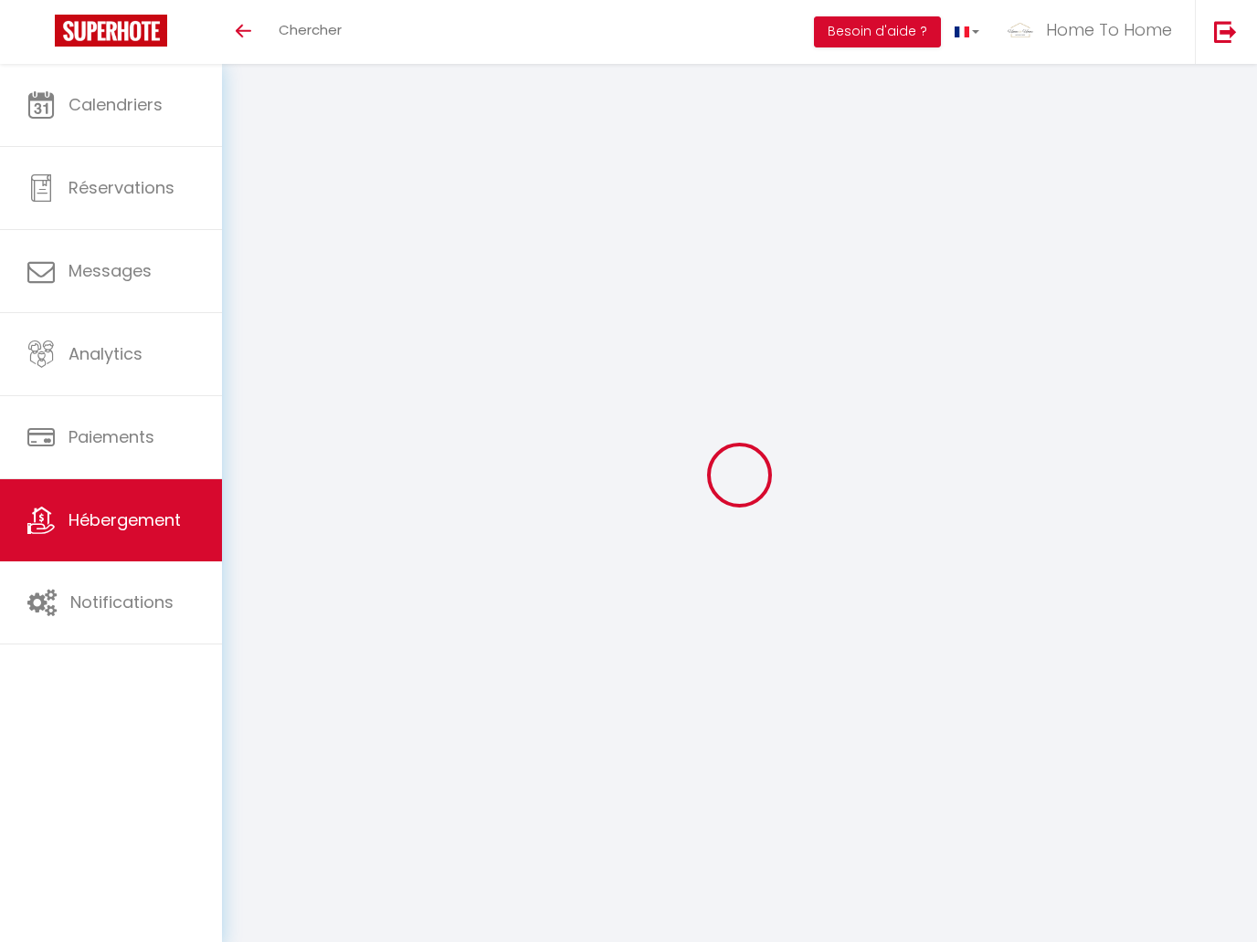
checkbox input "false"
select select
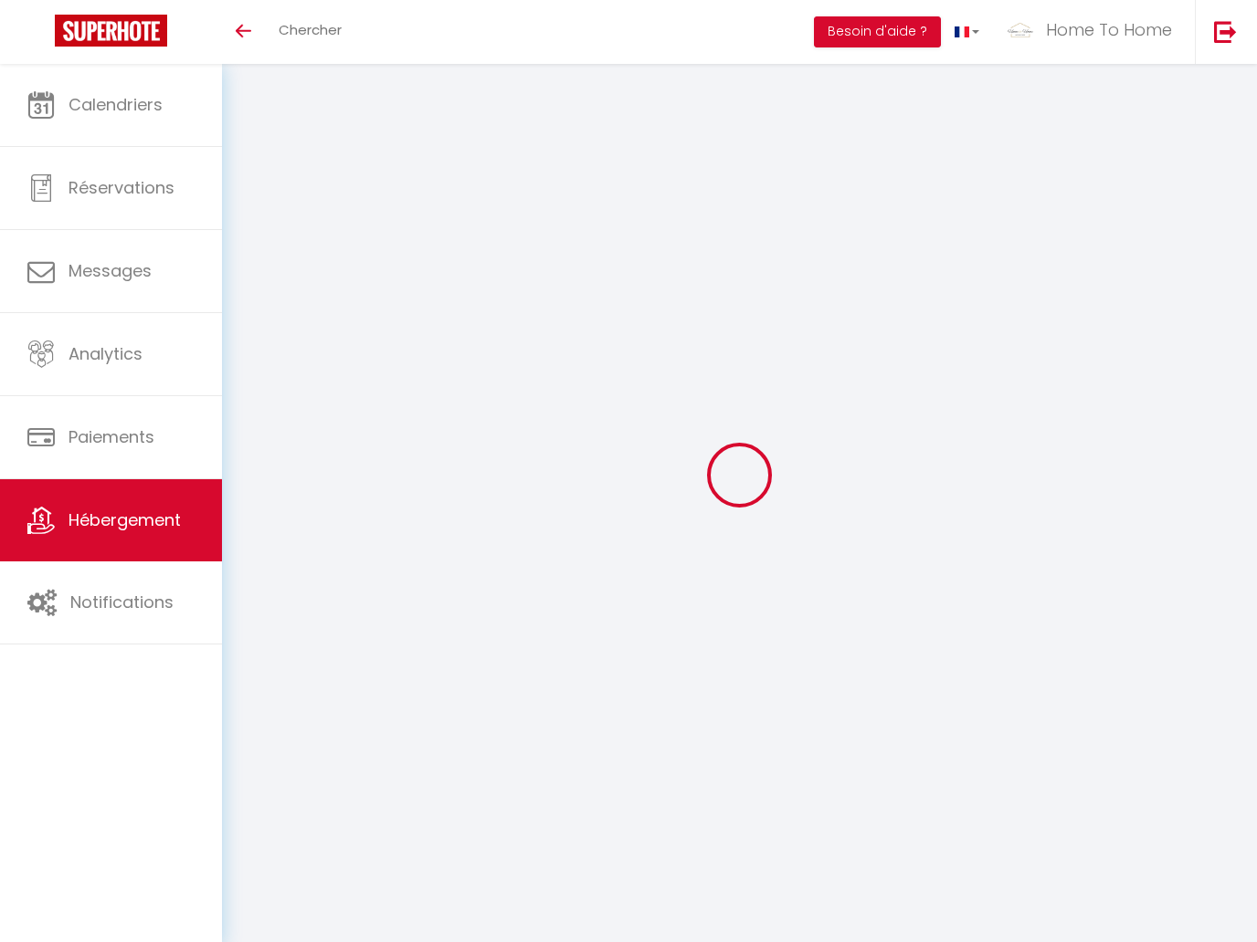
select select
type input "15"
type input "0"
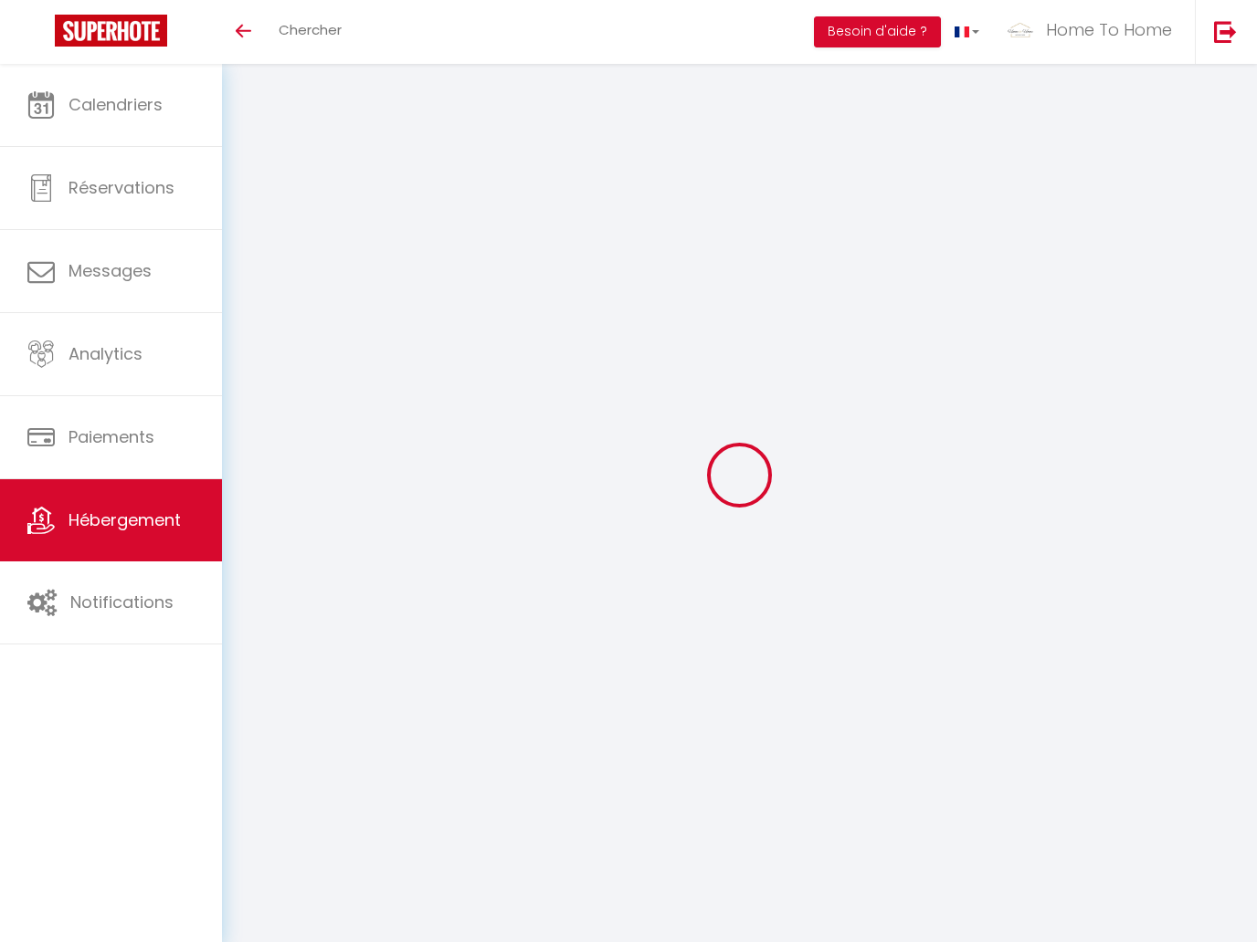
select select "15:00"
select select "22:00"
select select "11:00"
select select "30"
select select "120"
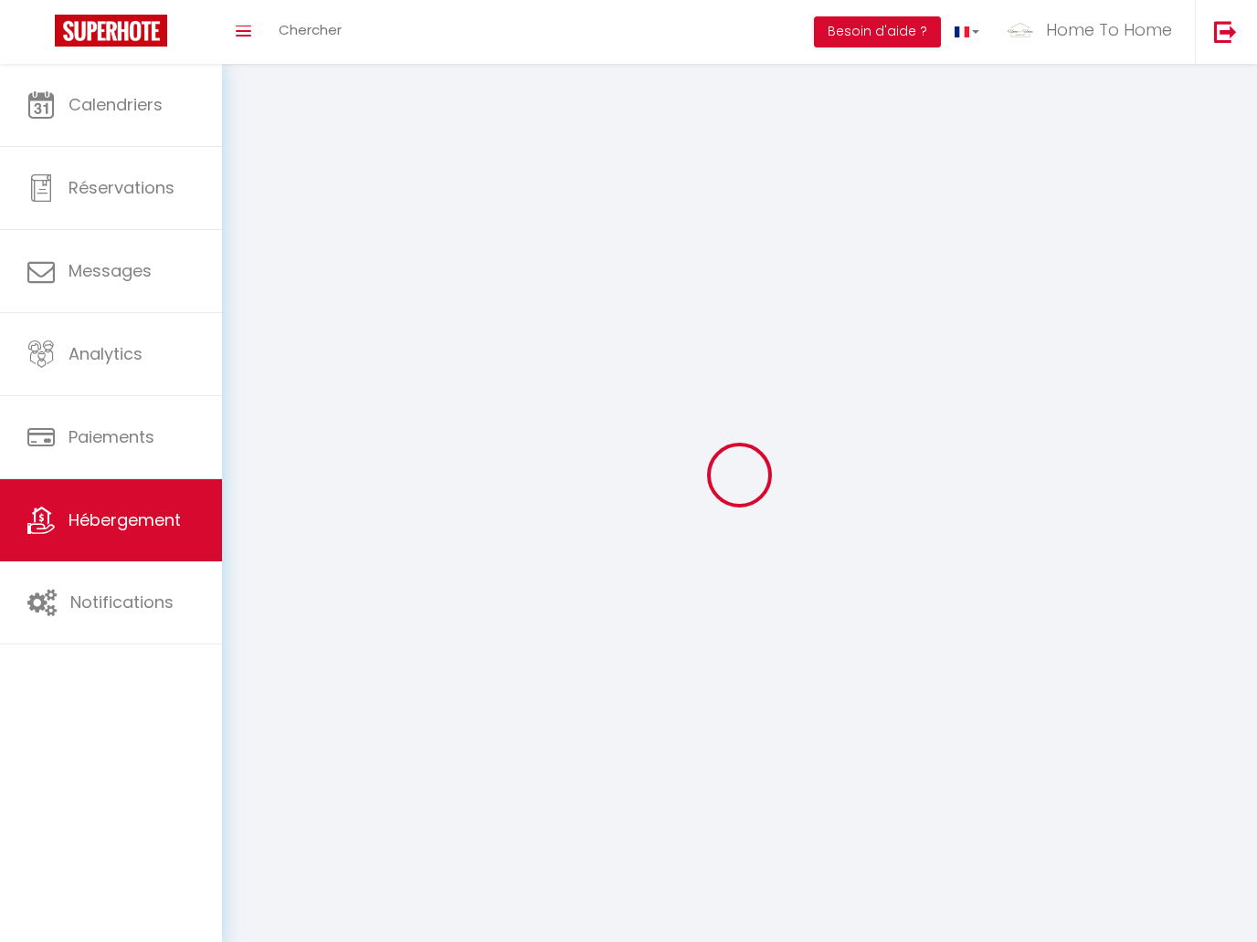
select select
checkbox input "false"
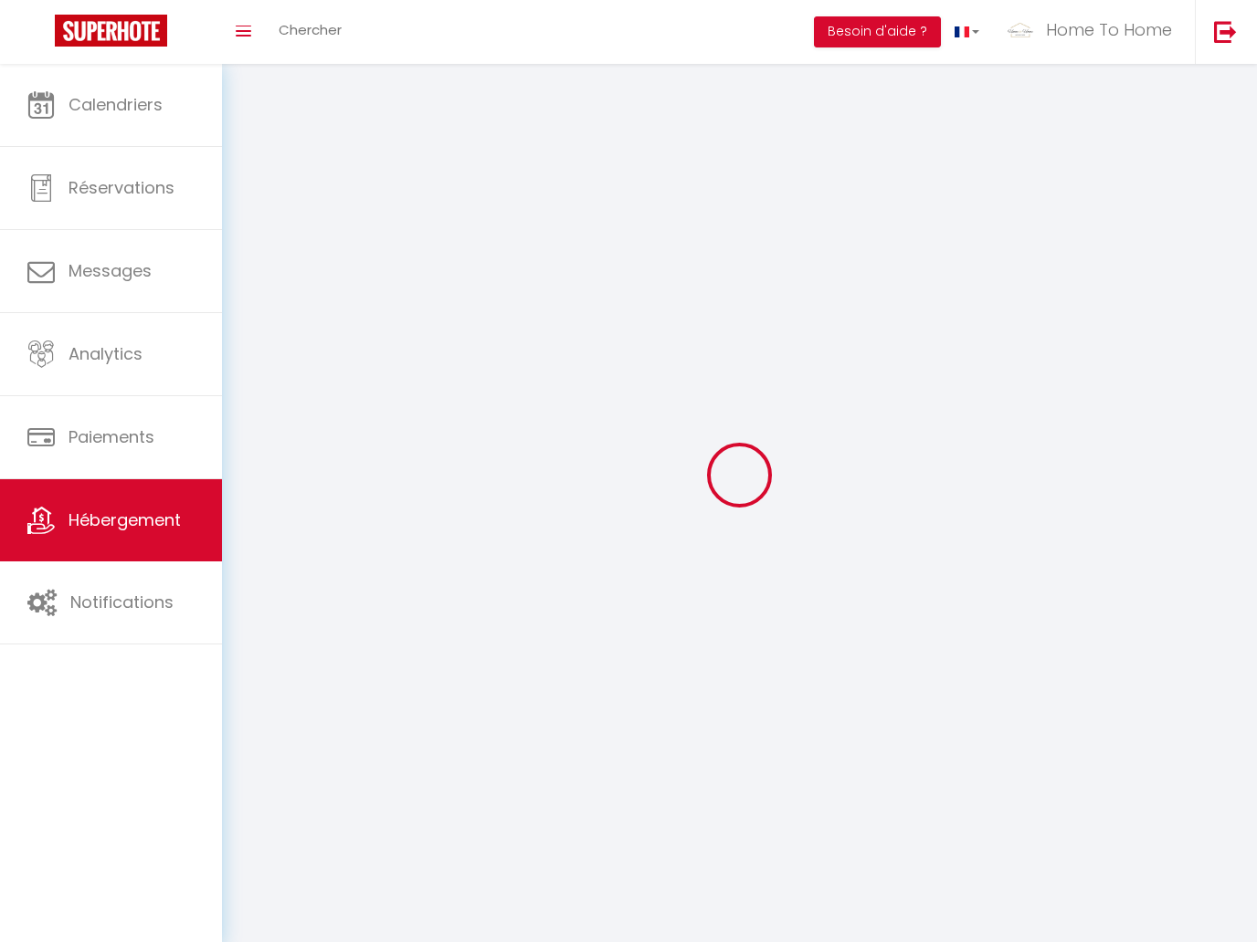
select select
checkbox input "false"
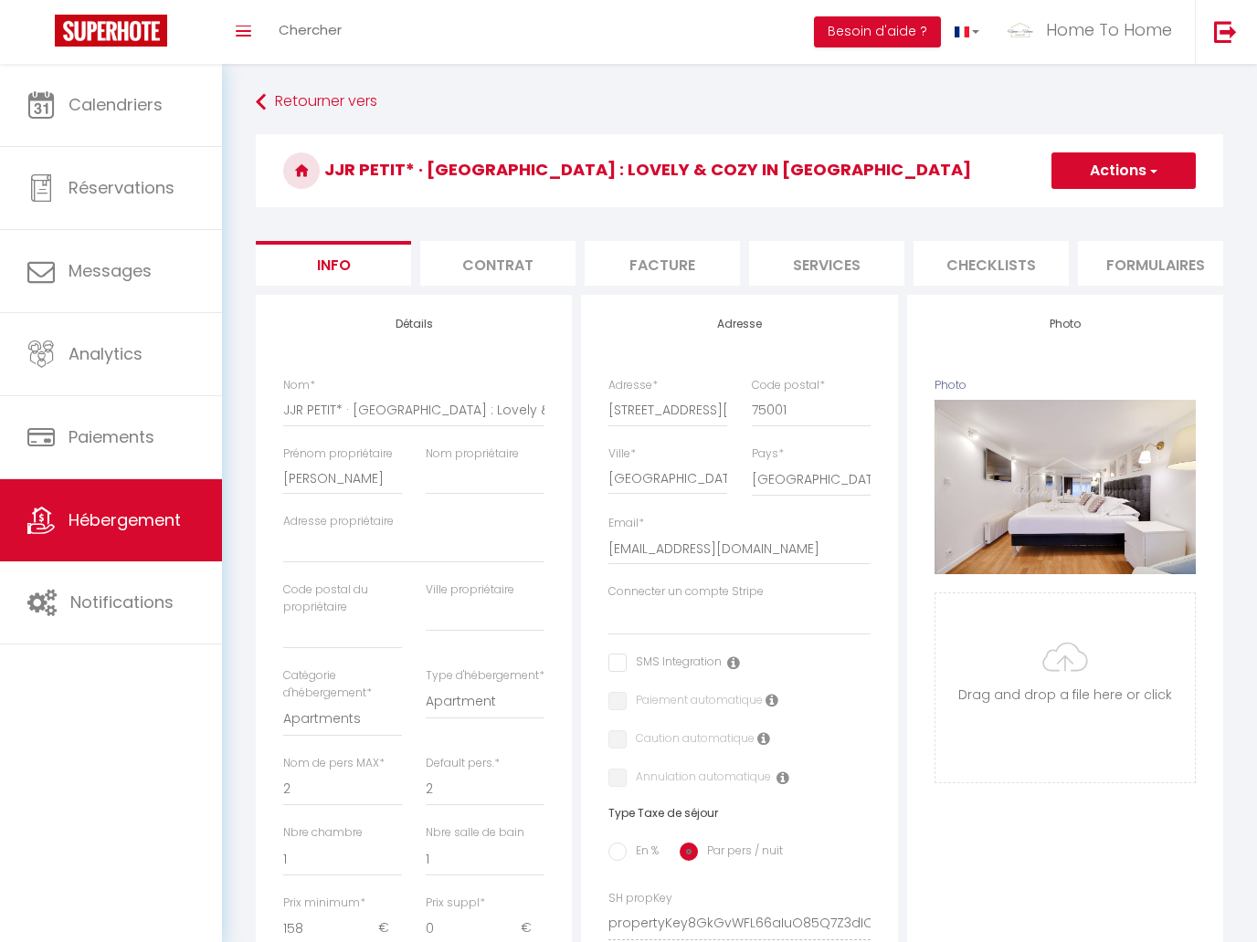
select select
checkbox input "false"
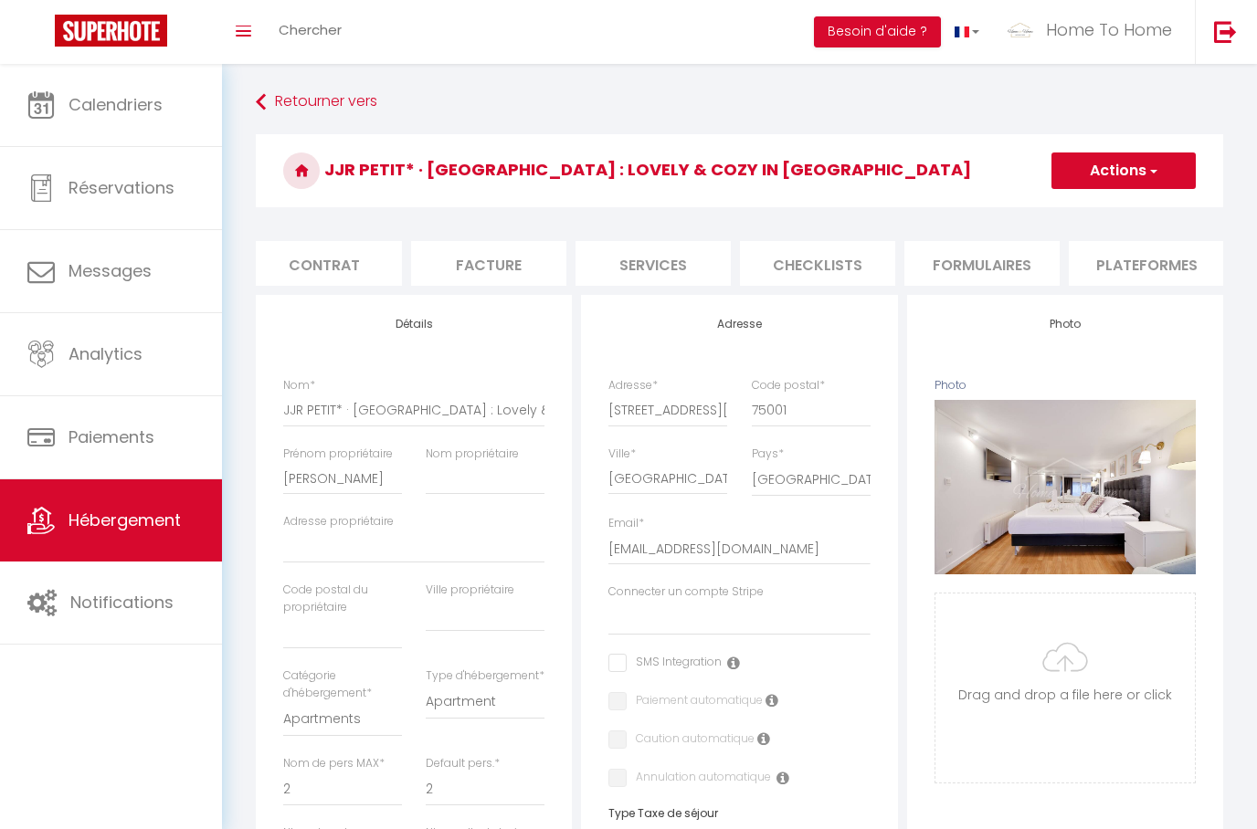
scroll to position [0, 174]
